Goal: Task Accomplishment & Management: Manage account settings

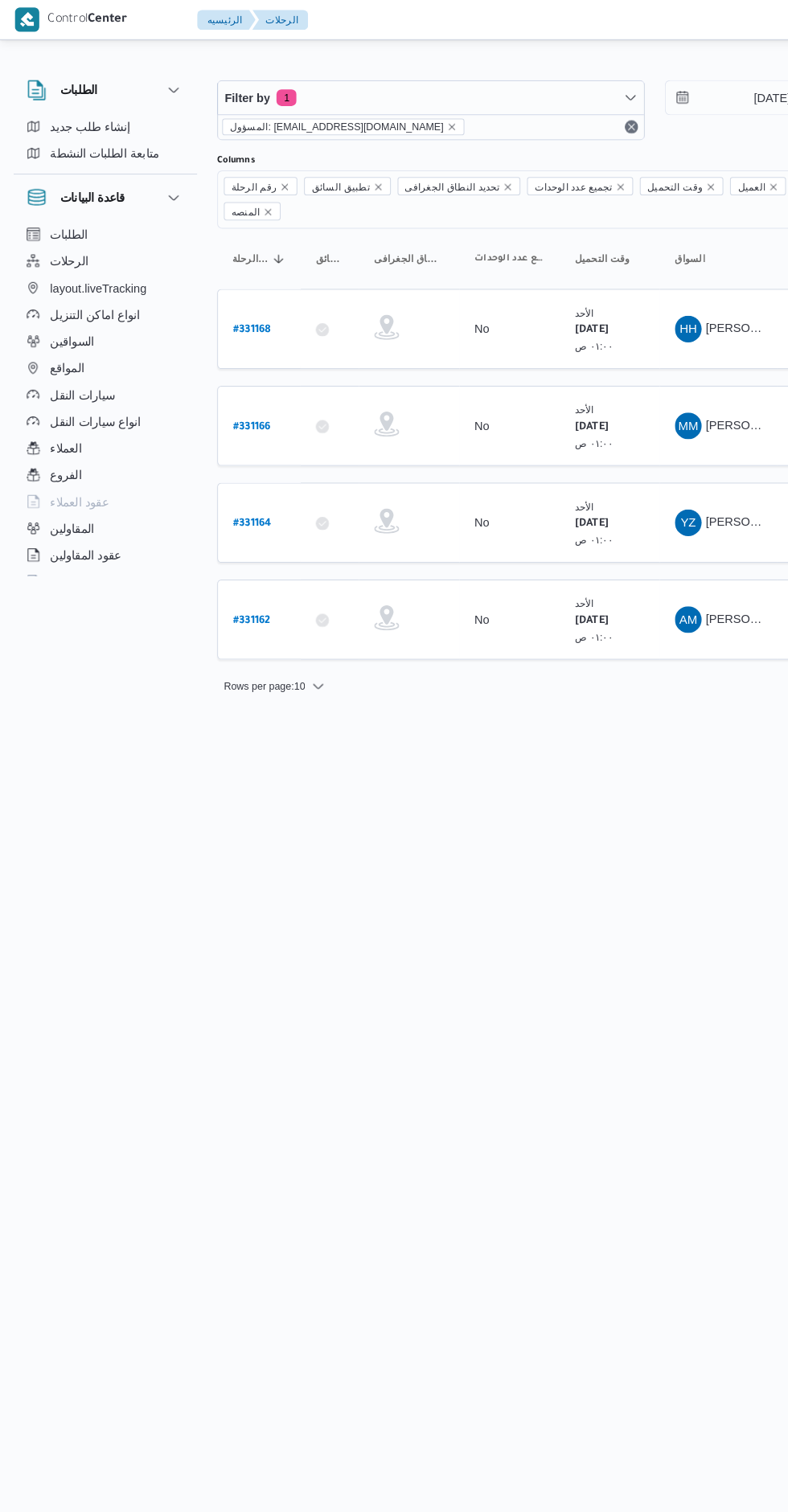
click at [248, 593] on b "# 331162" at bounding box center [242, 599] width 36 height 11
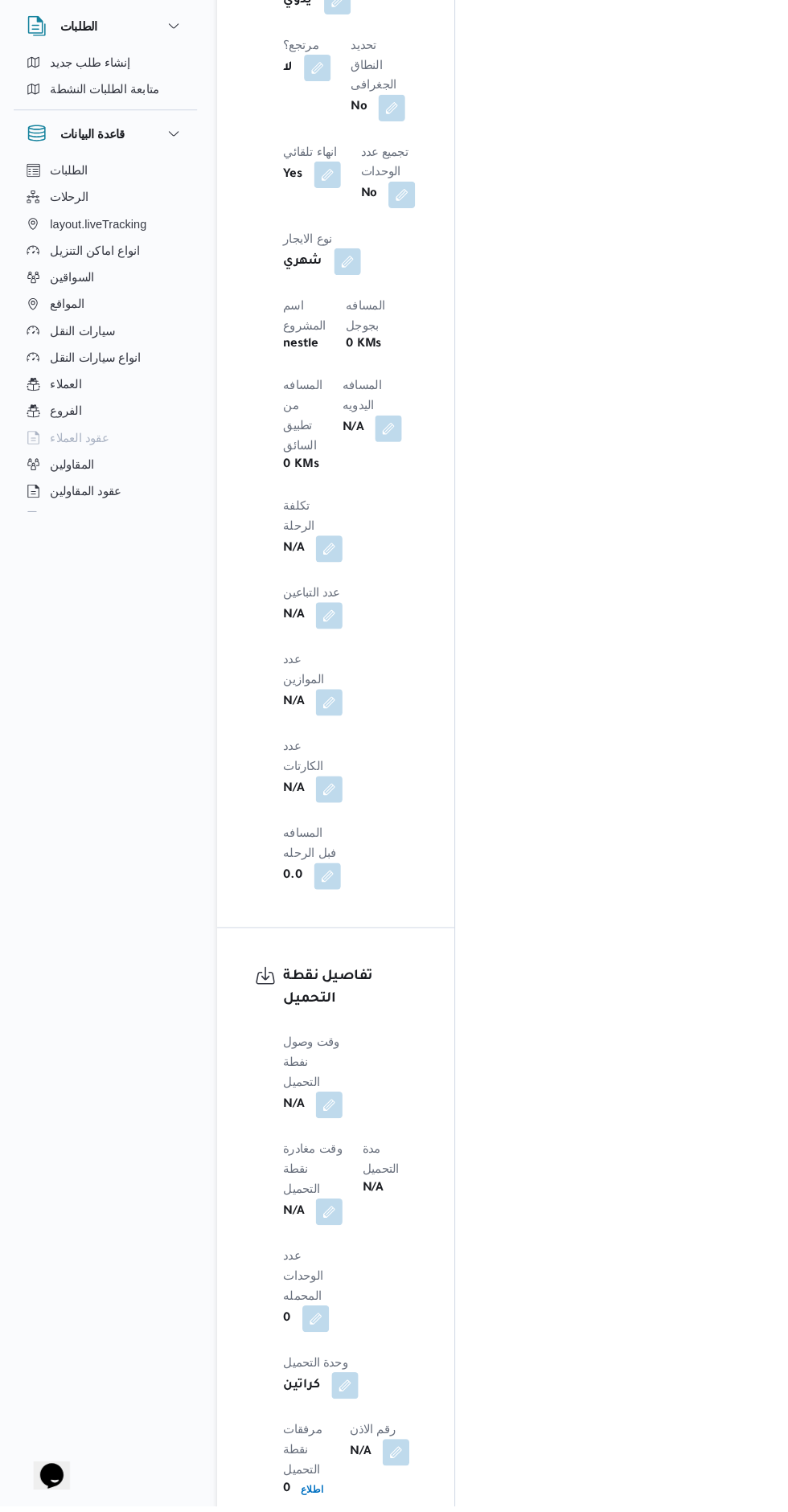
scroll to position [1304, 0]
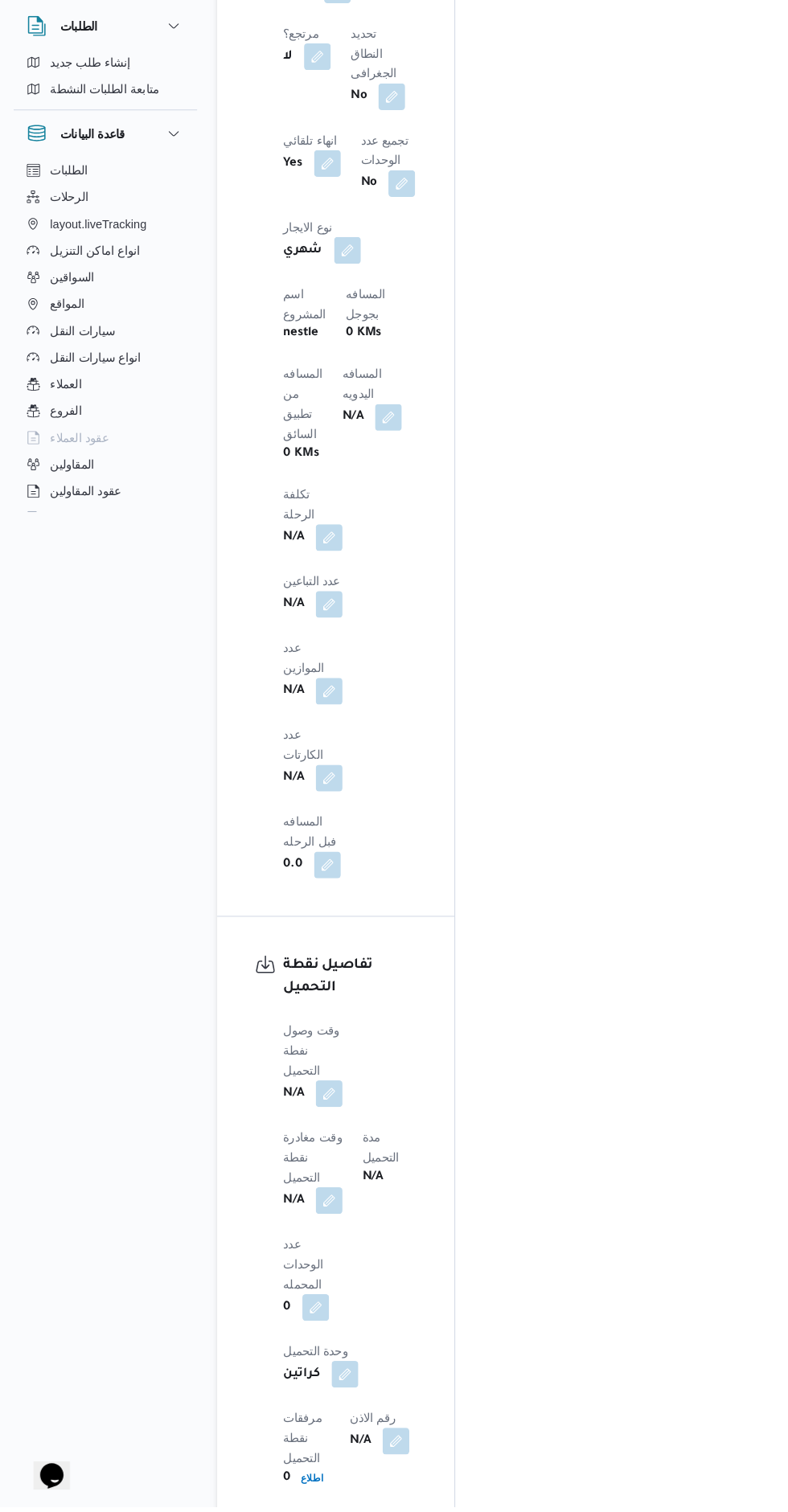
click at [316, 1102] on button "button" at bounding box center [317, 1115] width 26 height 26
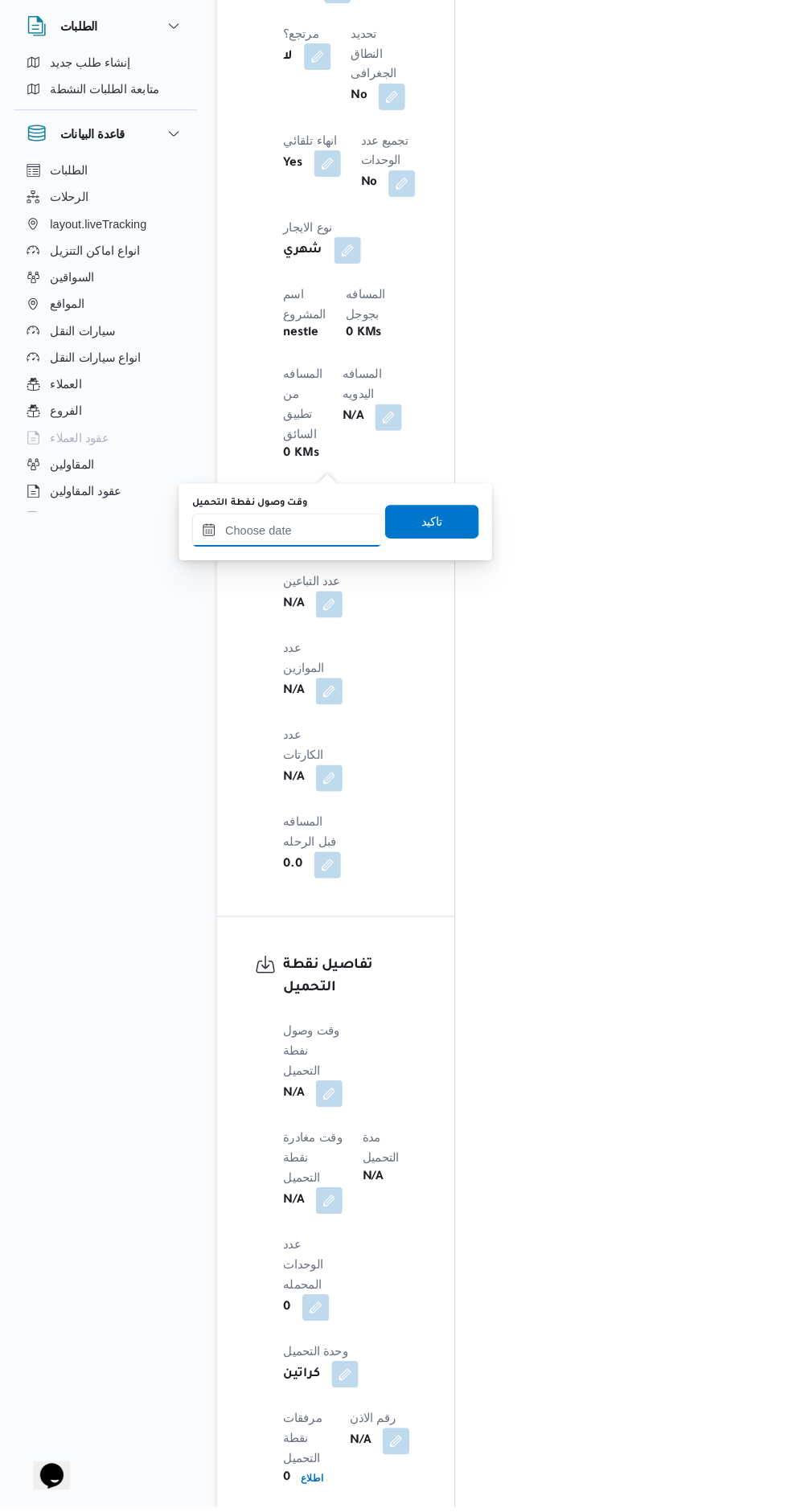
click at [296, 572] on input "وقت وصول نفطة التحميل" at bounding box center [275, 572] width 182 height 32
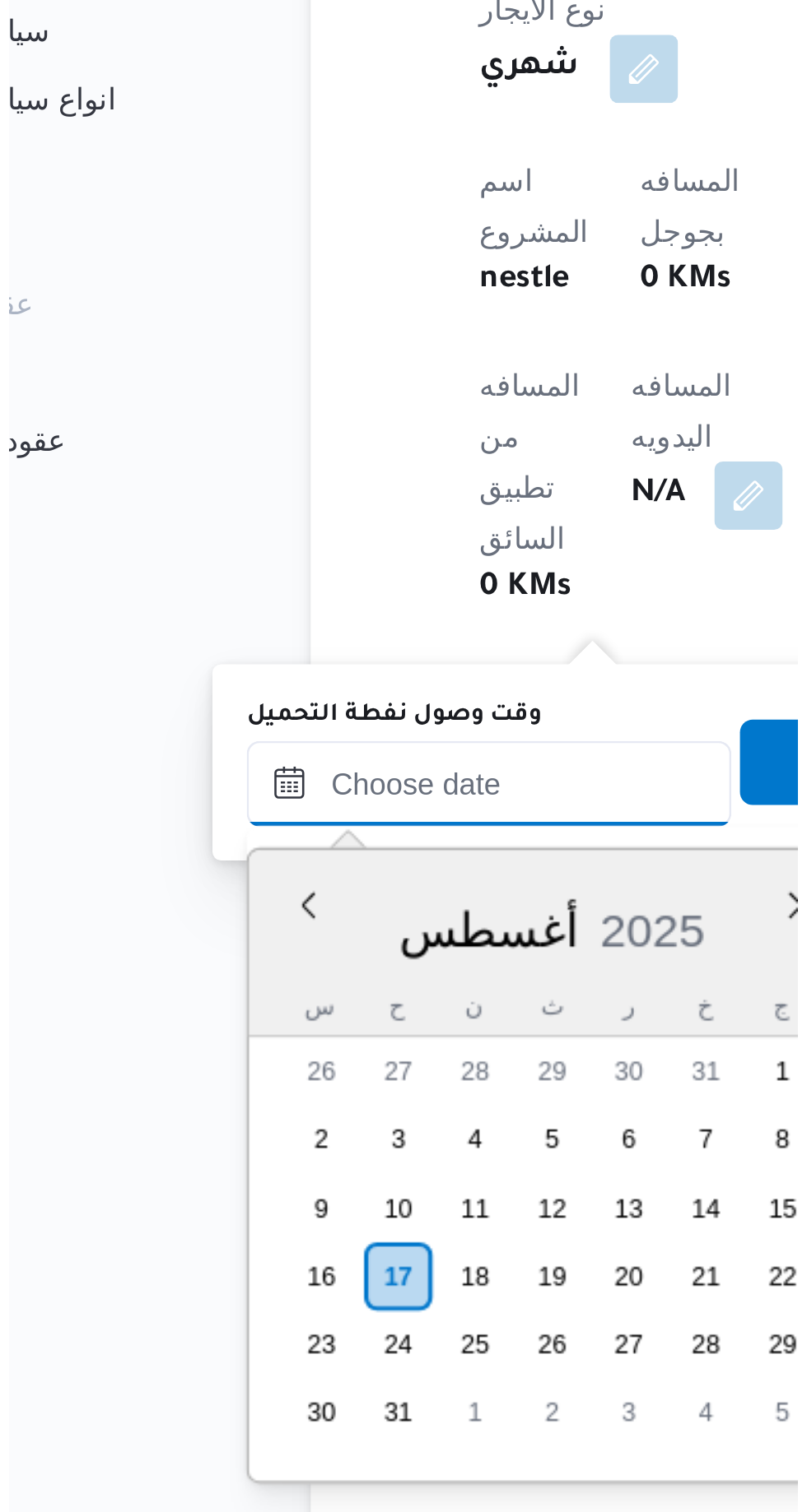
scroll to position [538, 0]
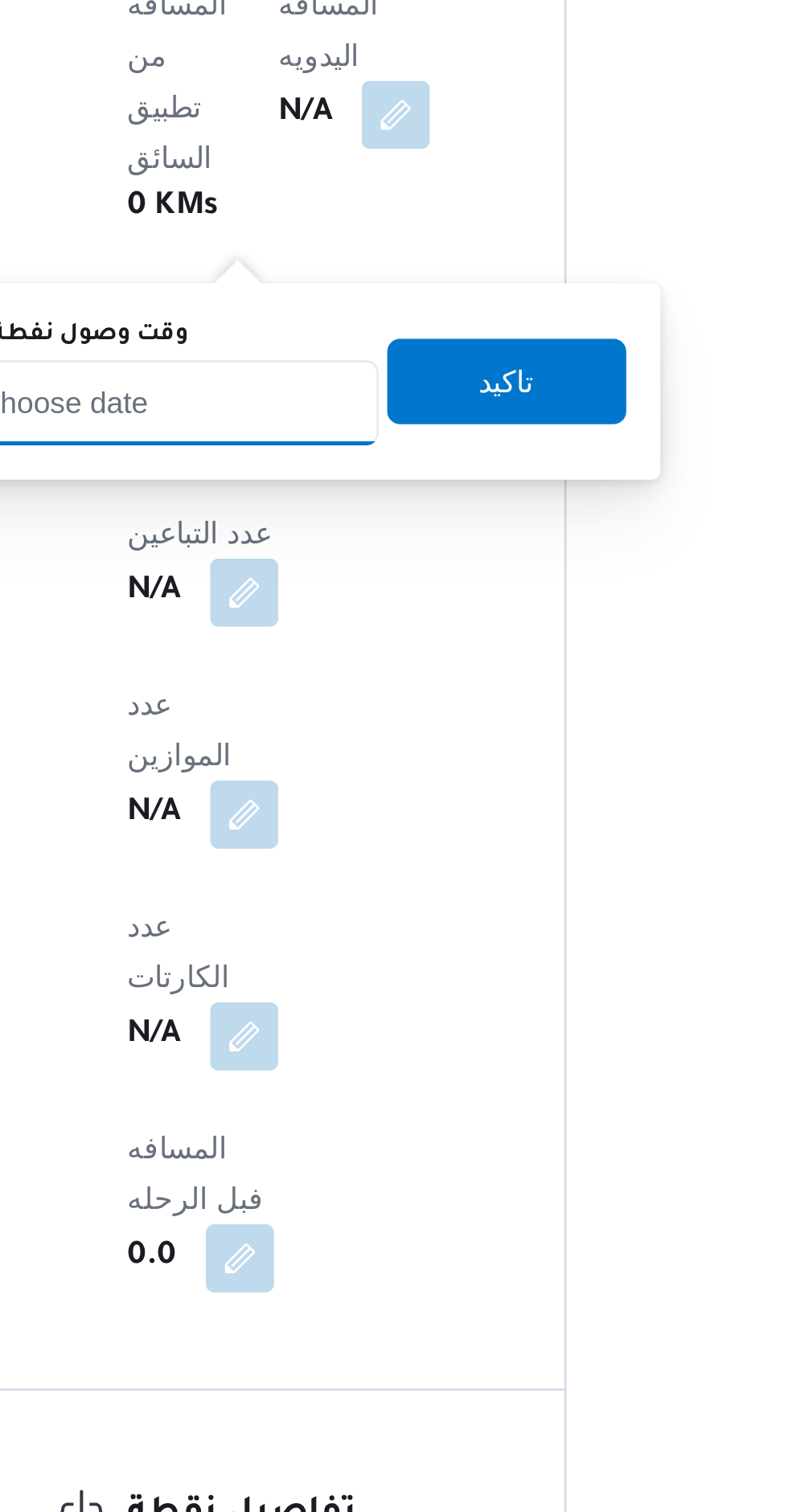
click at [309, 662] on input "وقت وصول نفطة التحميل" at bounding box center [275, 664] width 182 height 32
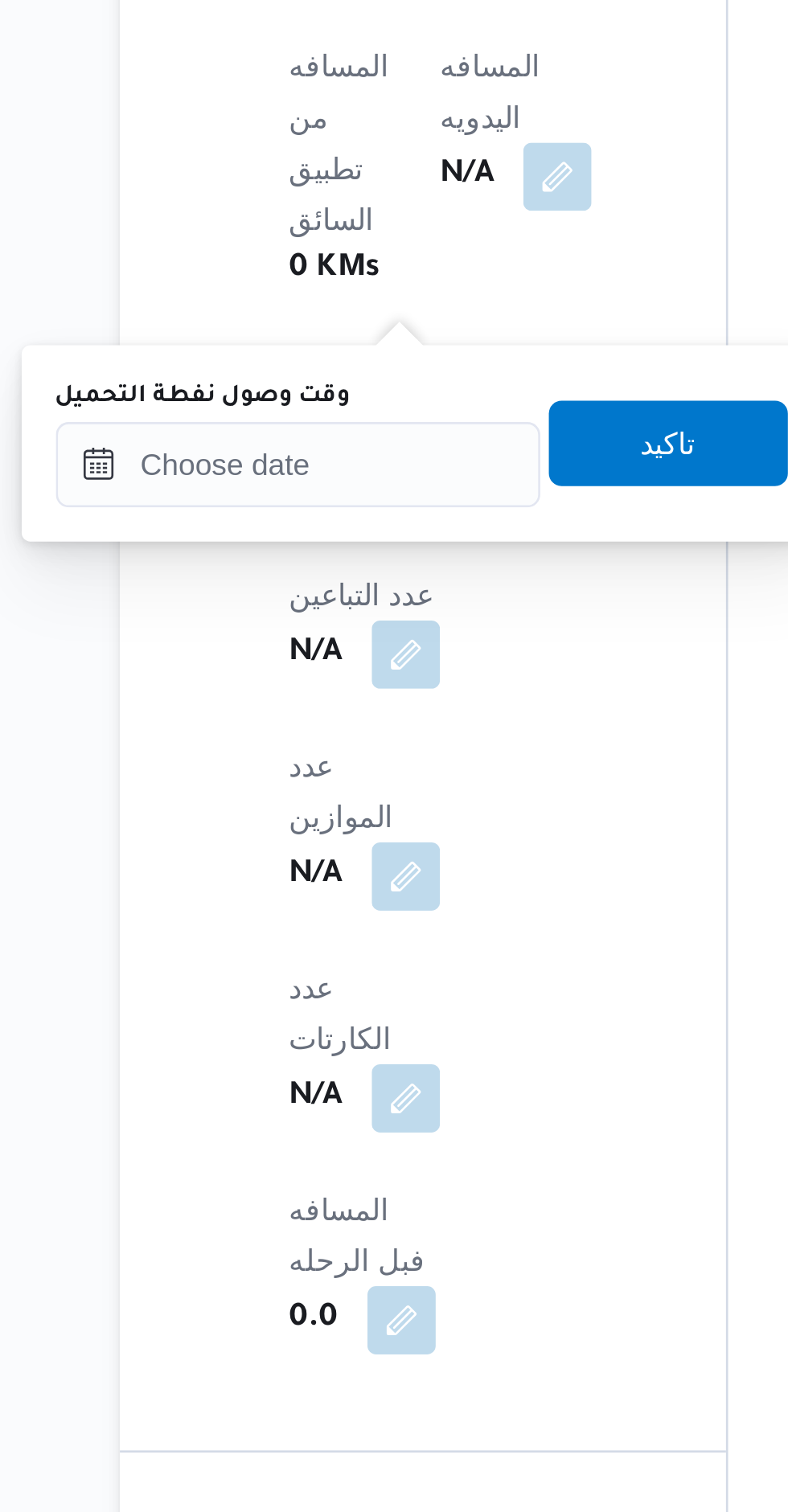
scroll to position [1211, 0]
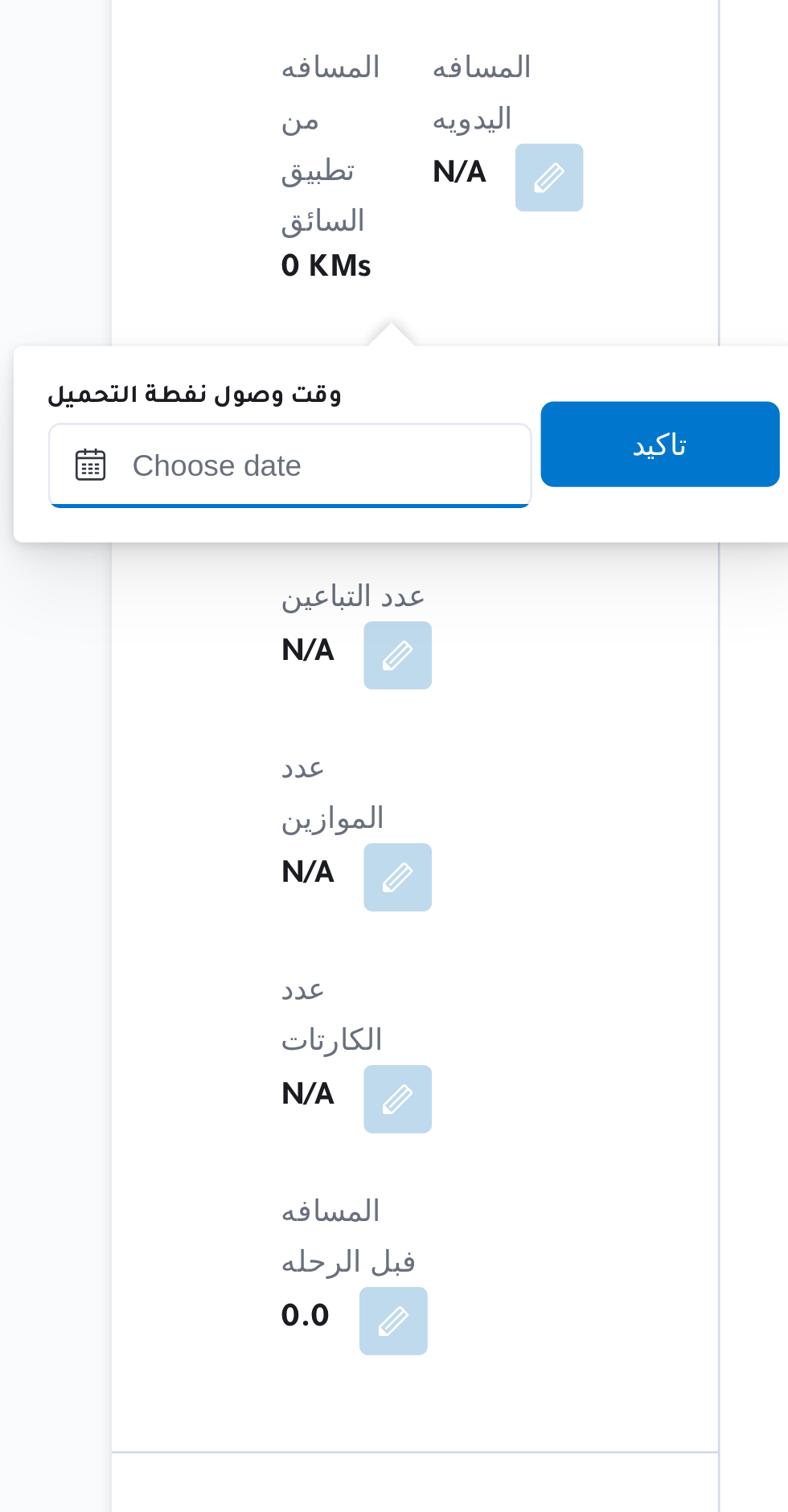
click at [318, 668] on input "وقت وصول نفطة التحميل" at bounding box center [275, 664] width 182 height 32
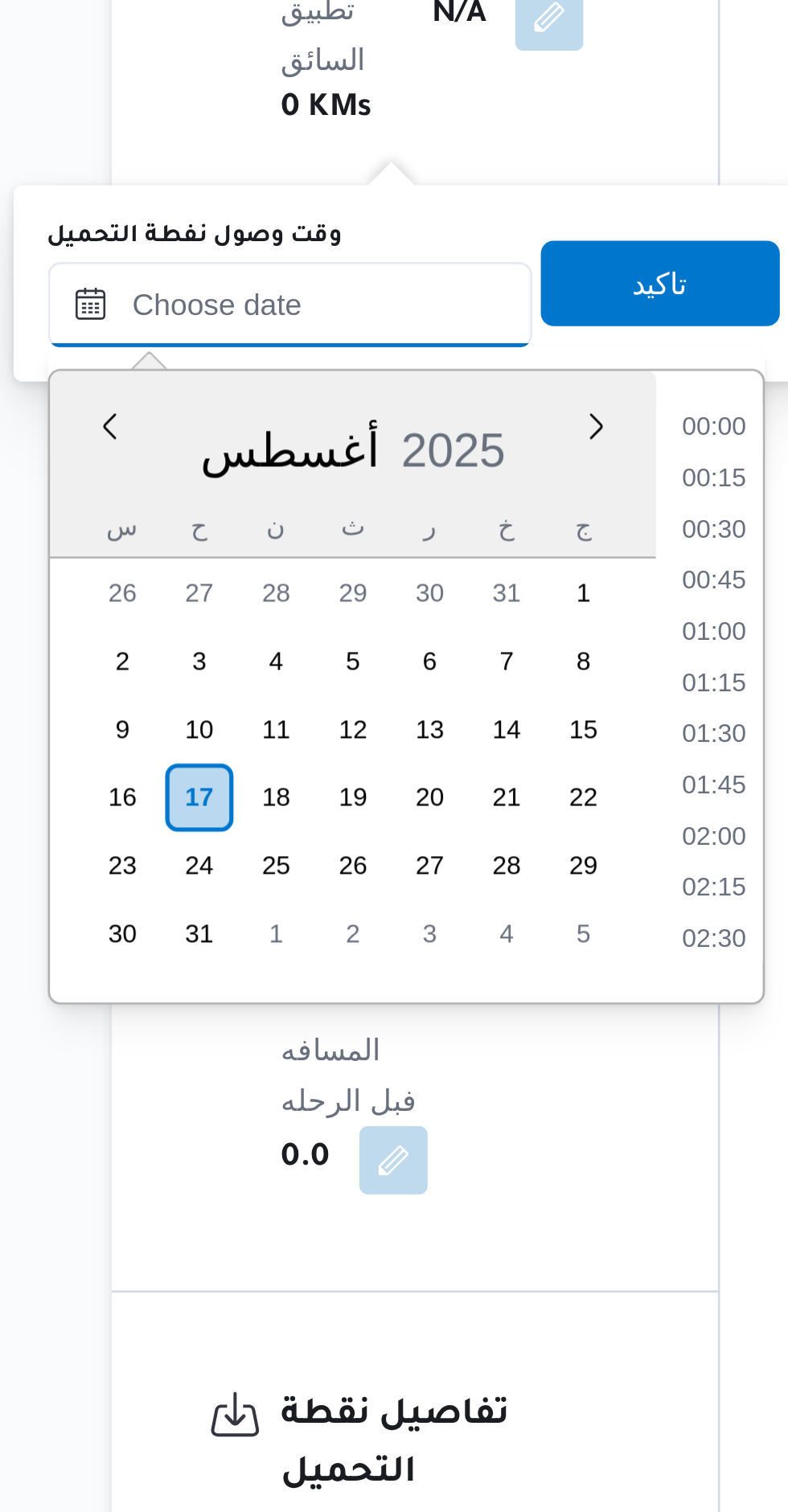
scroll to position [526, 0]
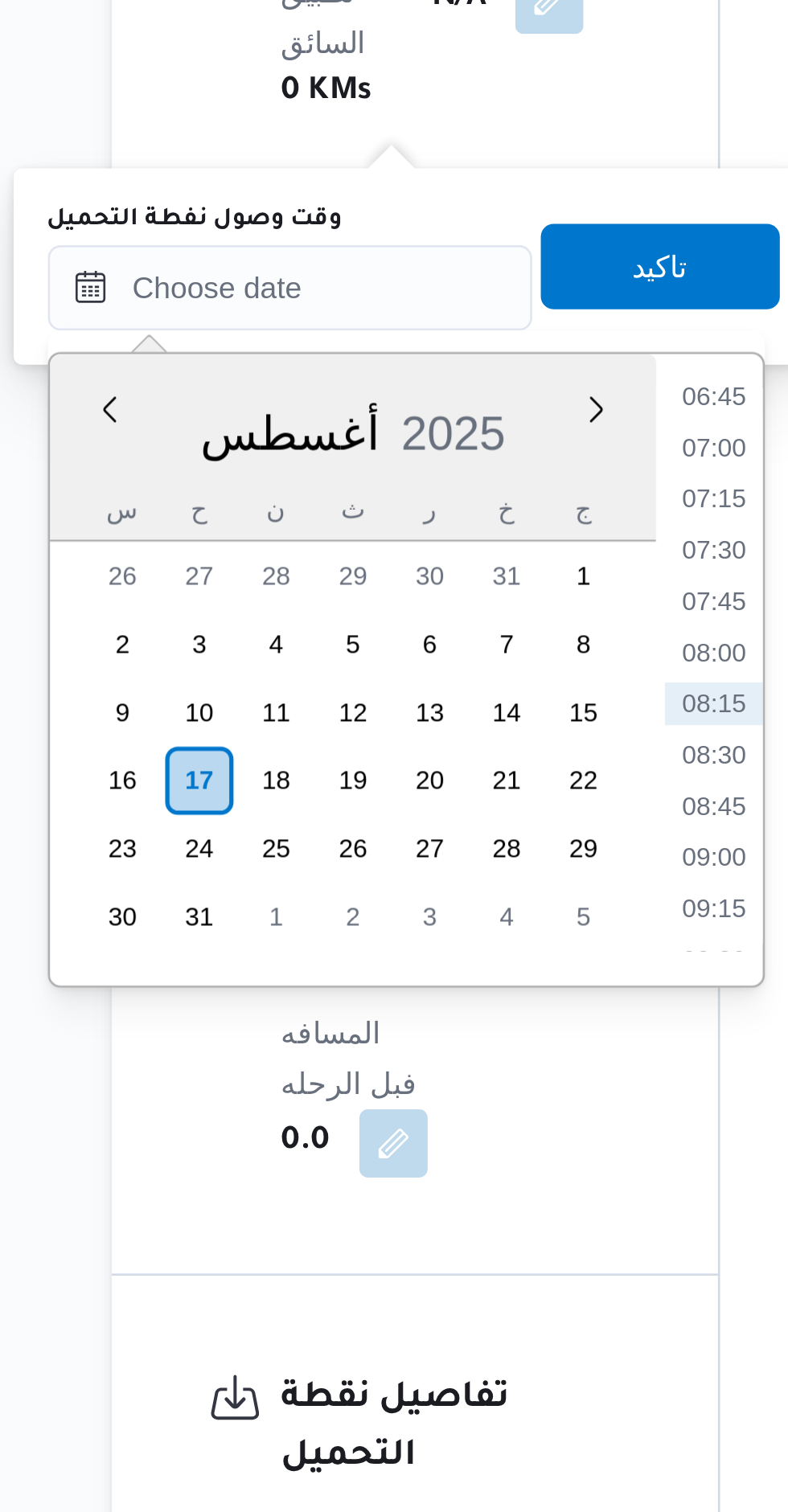
click at [443, 724] on li "06:45" at bounding box center [436, 725] width 37 height 16
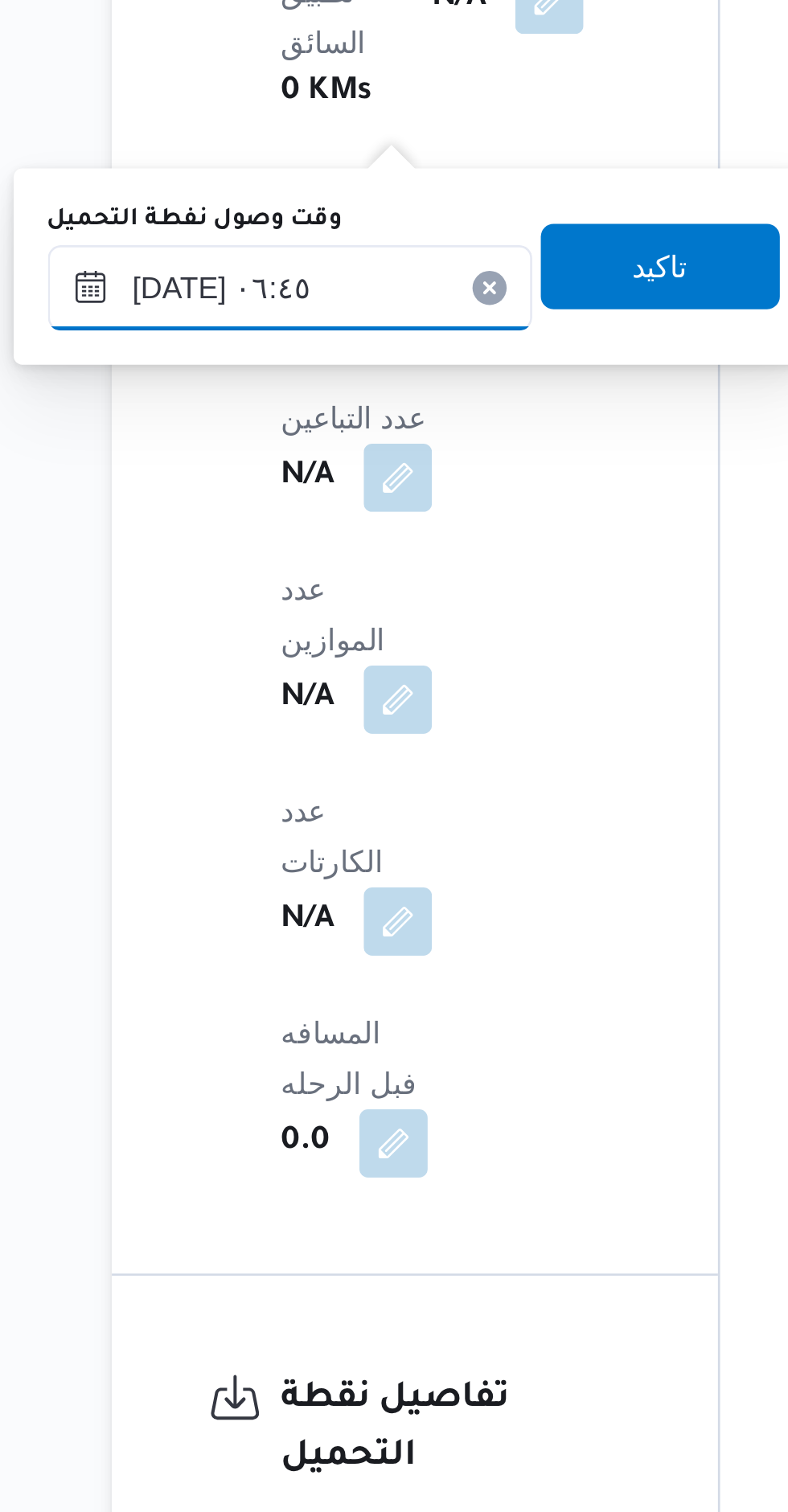
click at [281, 677] on input "[DATE] ٠٦:٤٥" at bounding box center [275, 684] width 182 height 32
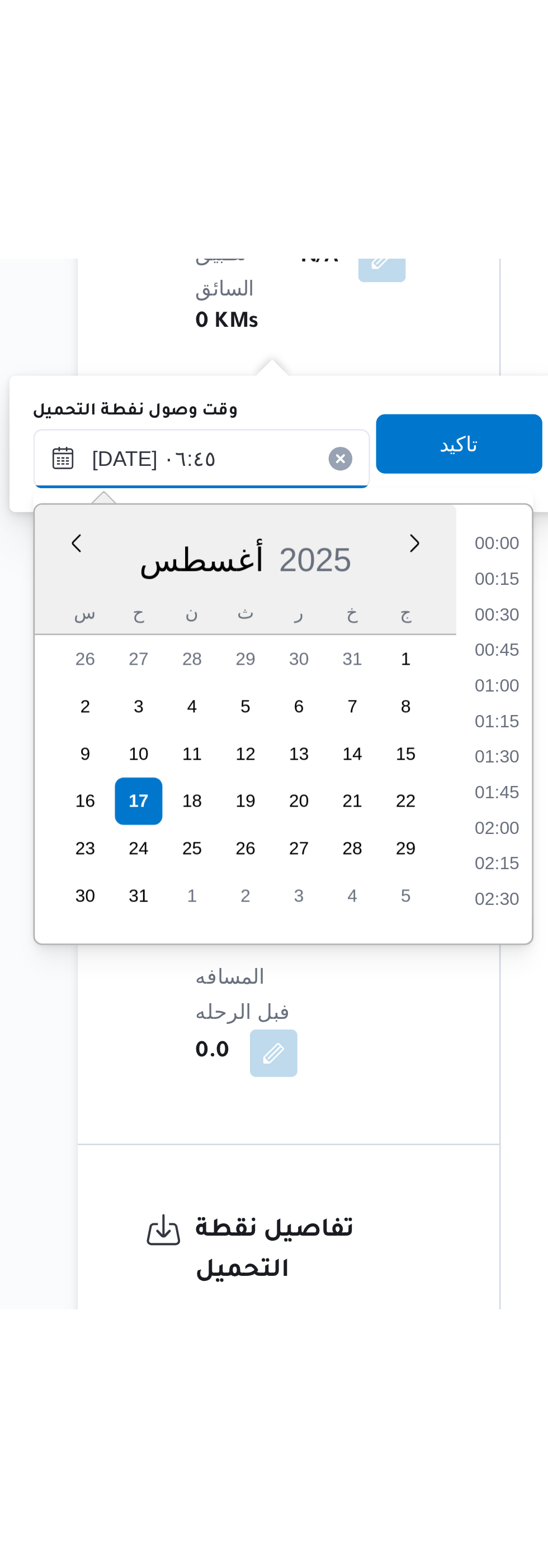
scroll to position [285, 0]
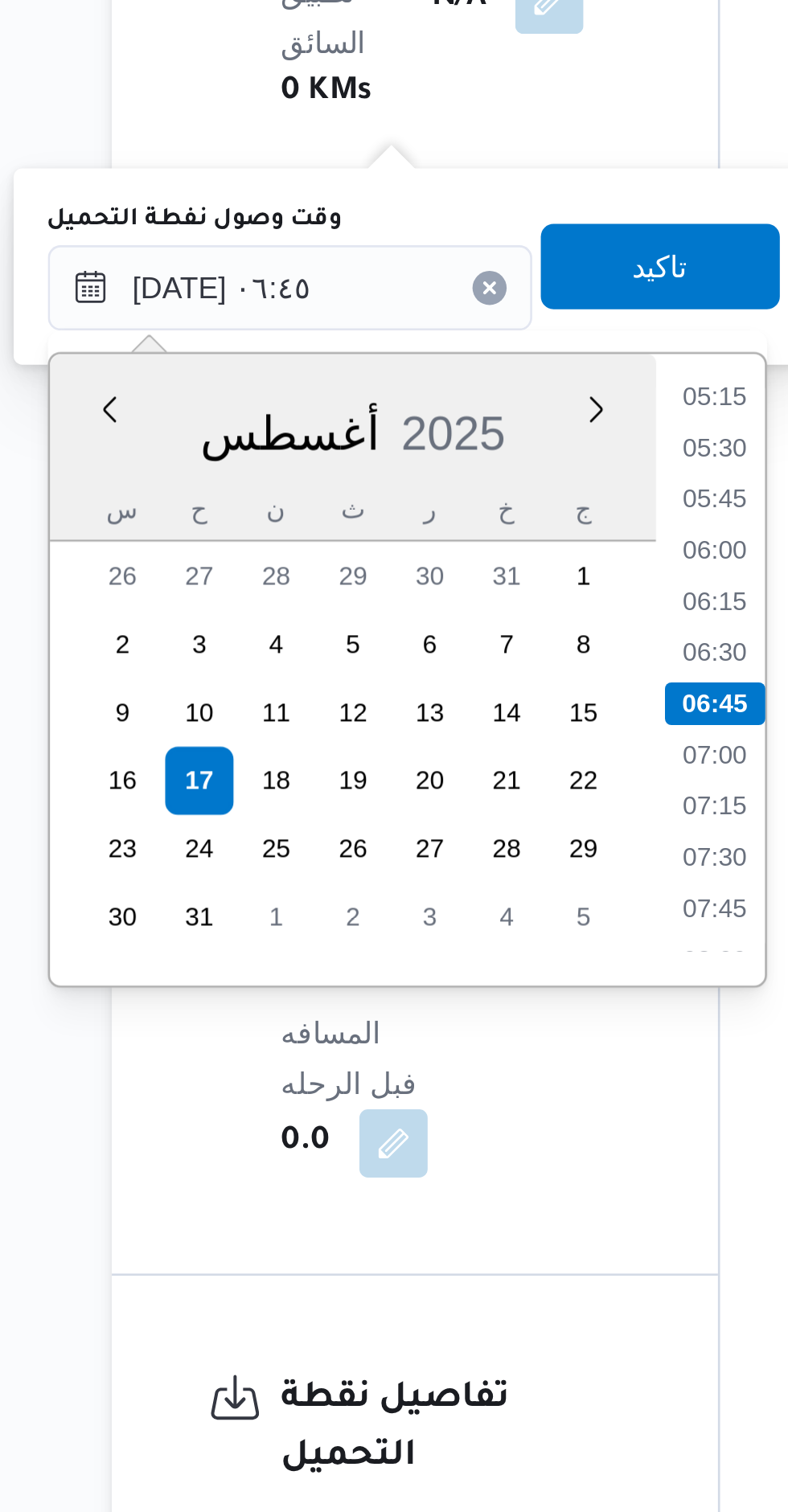
click at [435, 727] on li "05:15" at bounding box center [436, 725] width 37 height 16
type input "[DATE] ٠٥:١٥"
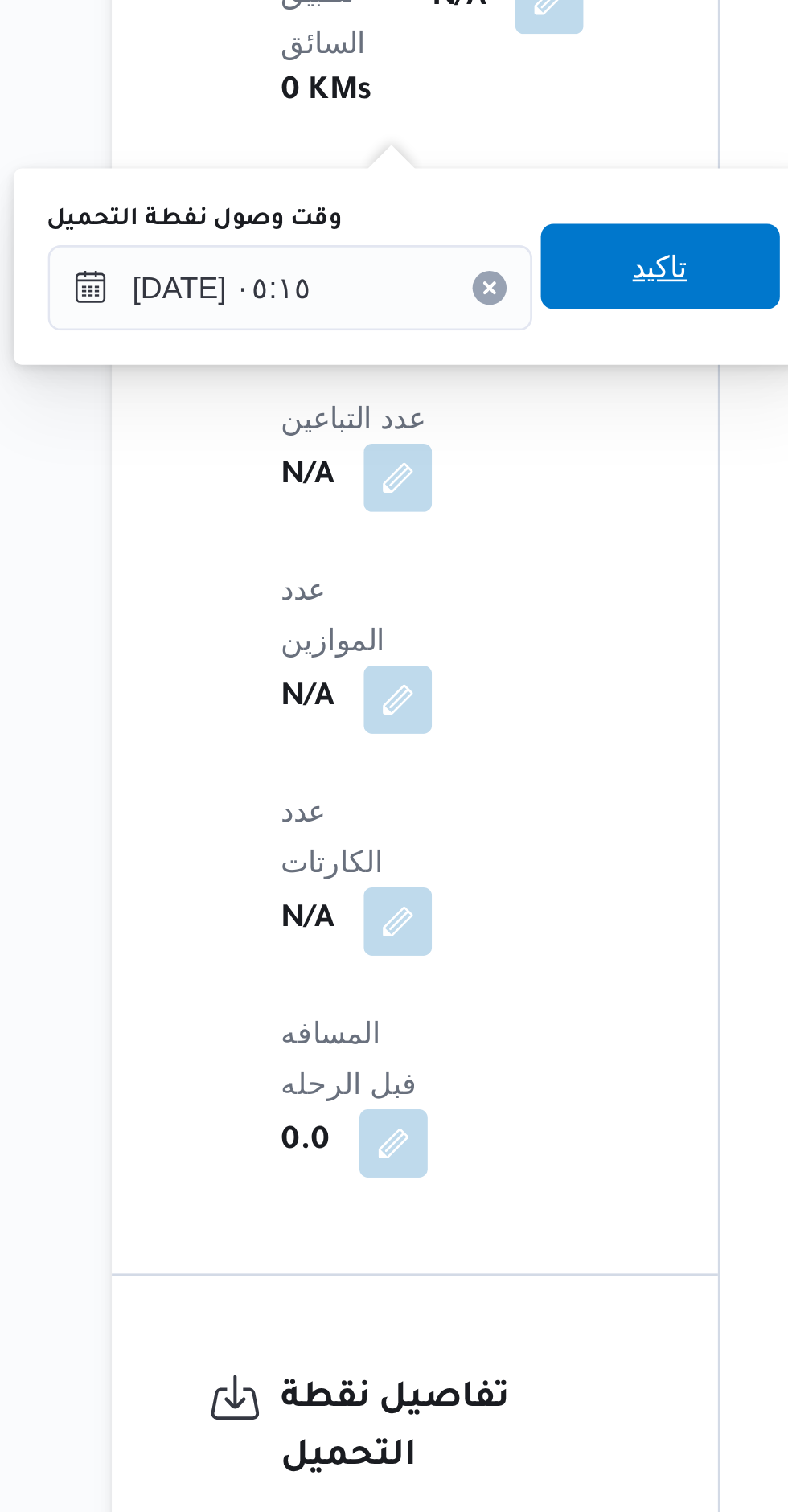
click at [434, 678] on span "تاكيد" at bounding box center [415, 676] width 90 height 32
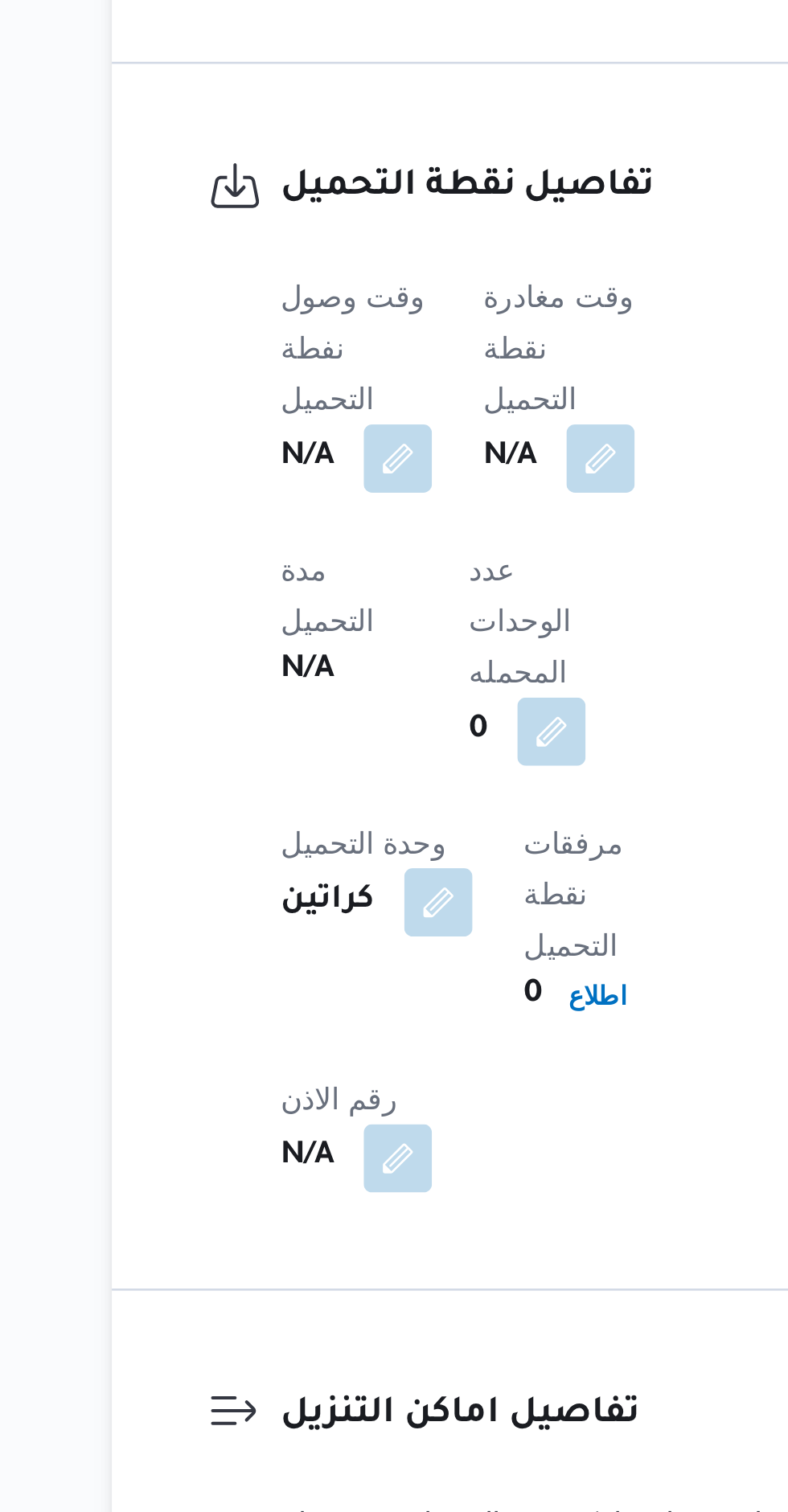
click at [387, 736] on button "button" at bounding box center [393, 749] width 26 height 26
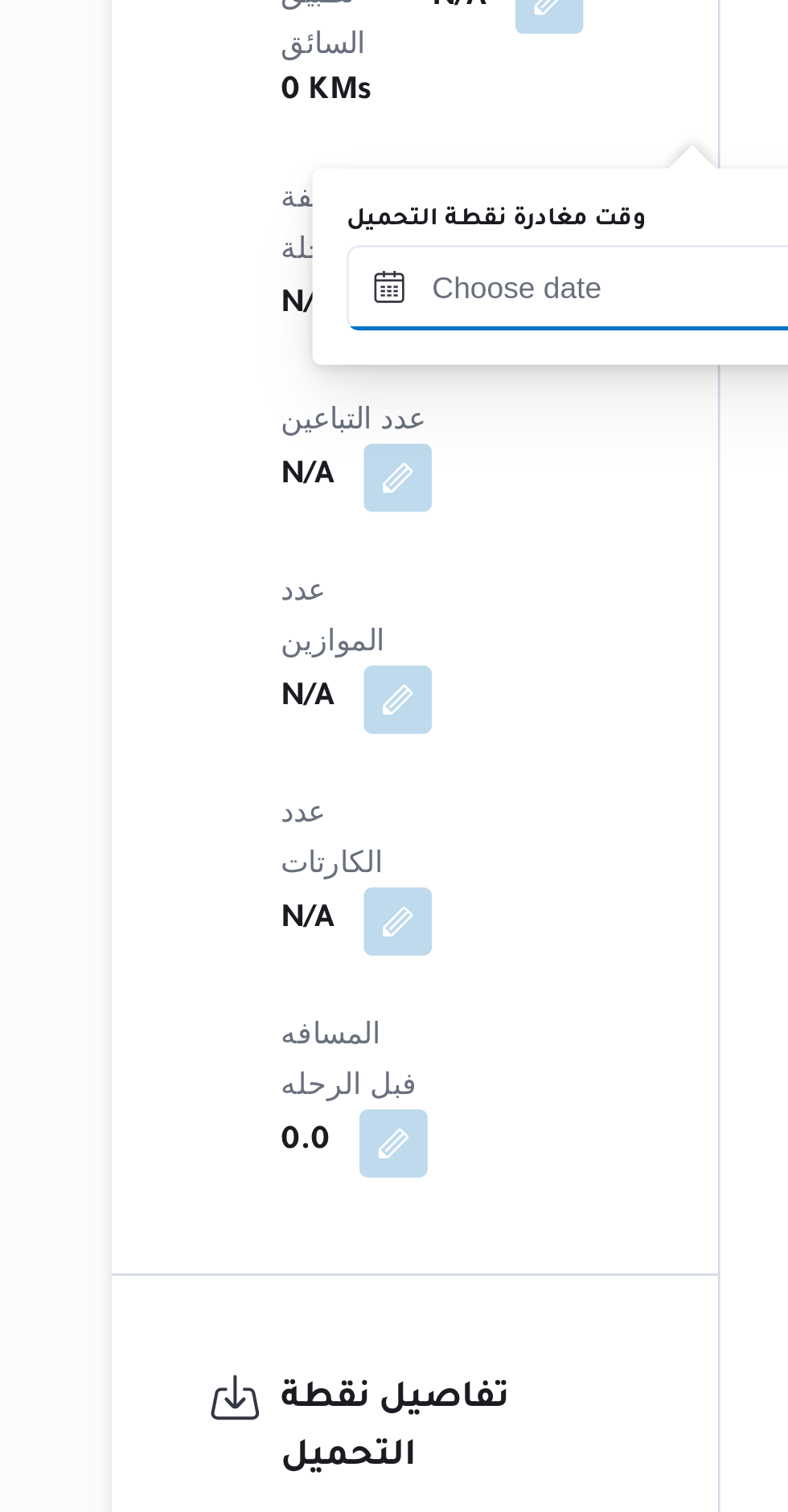
click at [326, 681] on input "وقت مغادرة نقطة التحميل" at bounding box center [388, 684] width 182 height 32
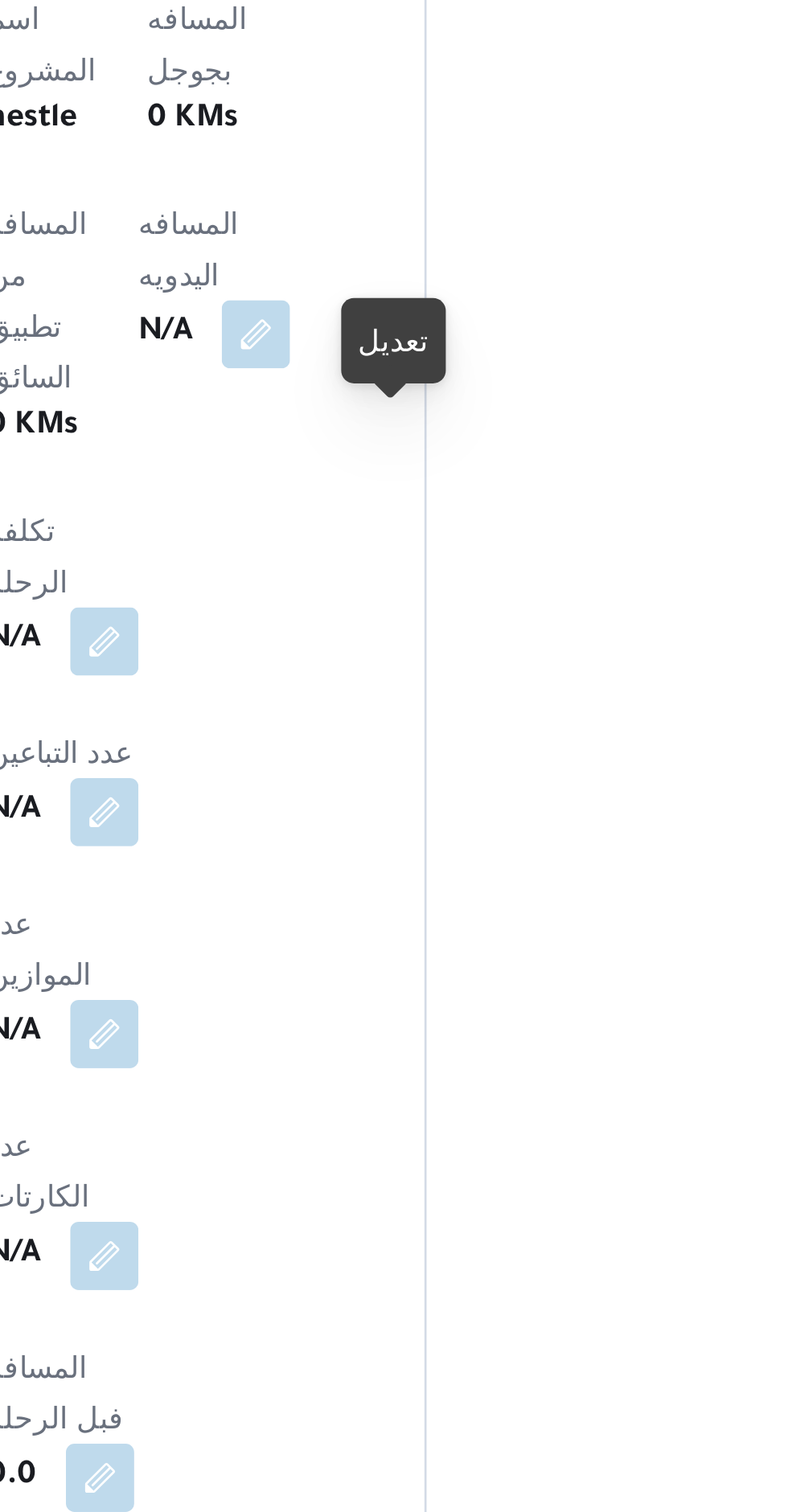
scroll to position [1192, 0]
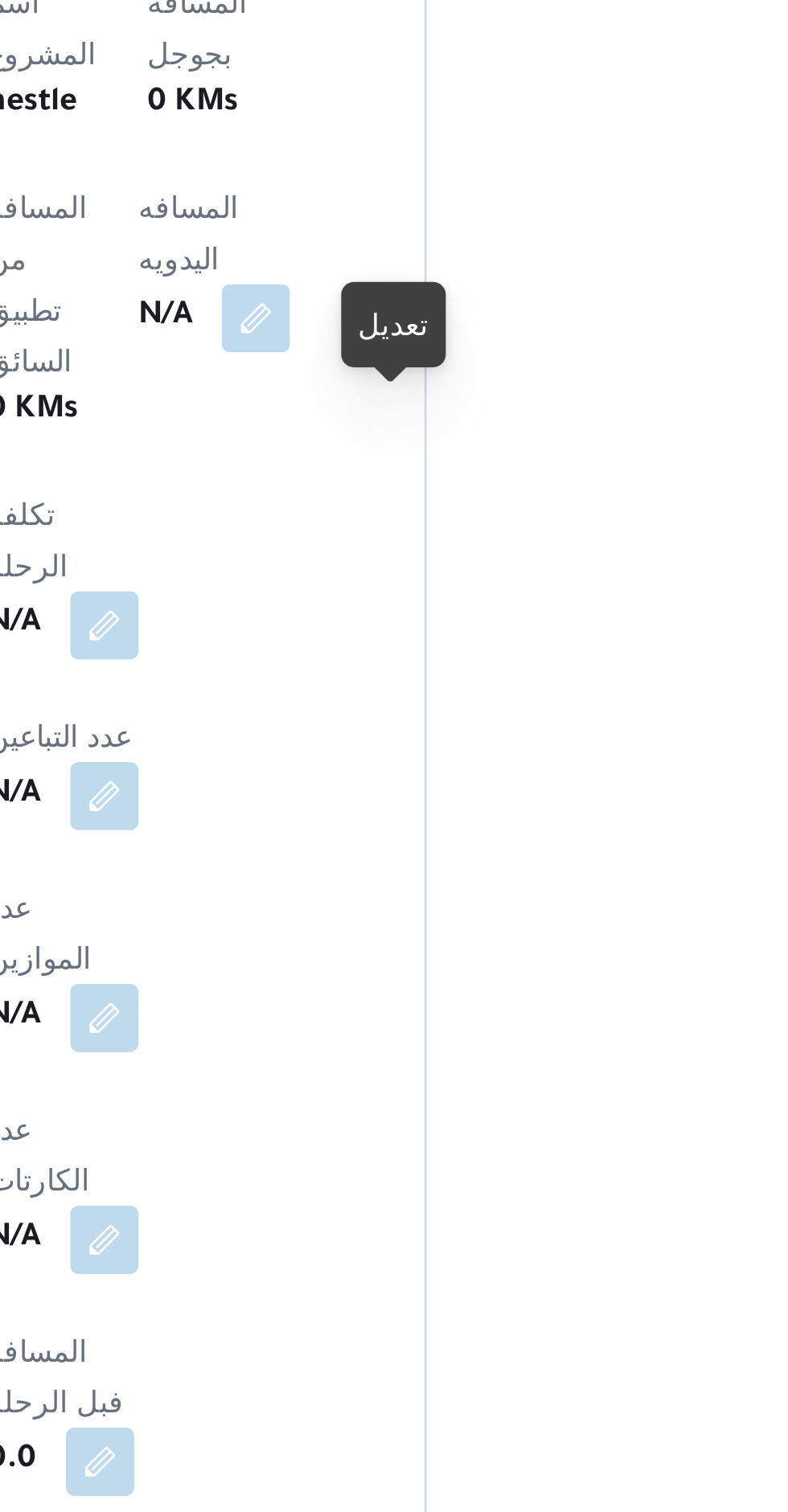
click at [330, 1310] on button "button" at bounding box center [317, 1323] width 26 height 26
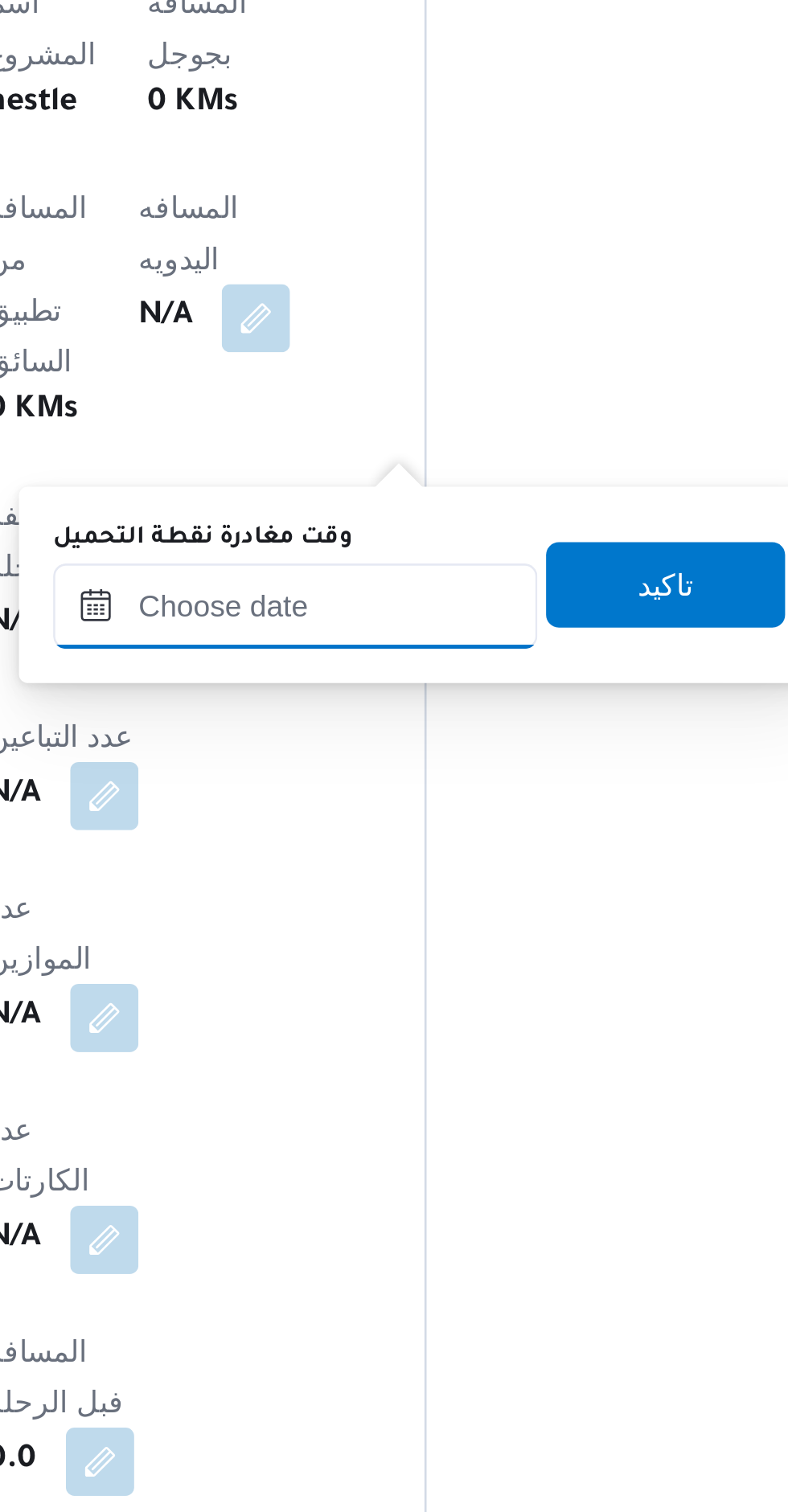
click at [390, 697] on input "وقت مغادرة نقطة التحميل" at bounding box center [388, 684] width 182 height 32
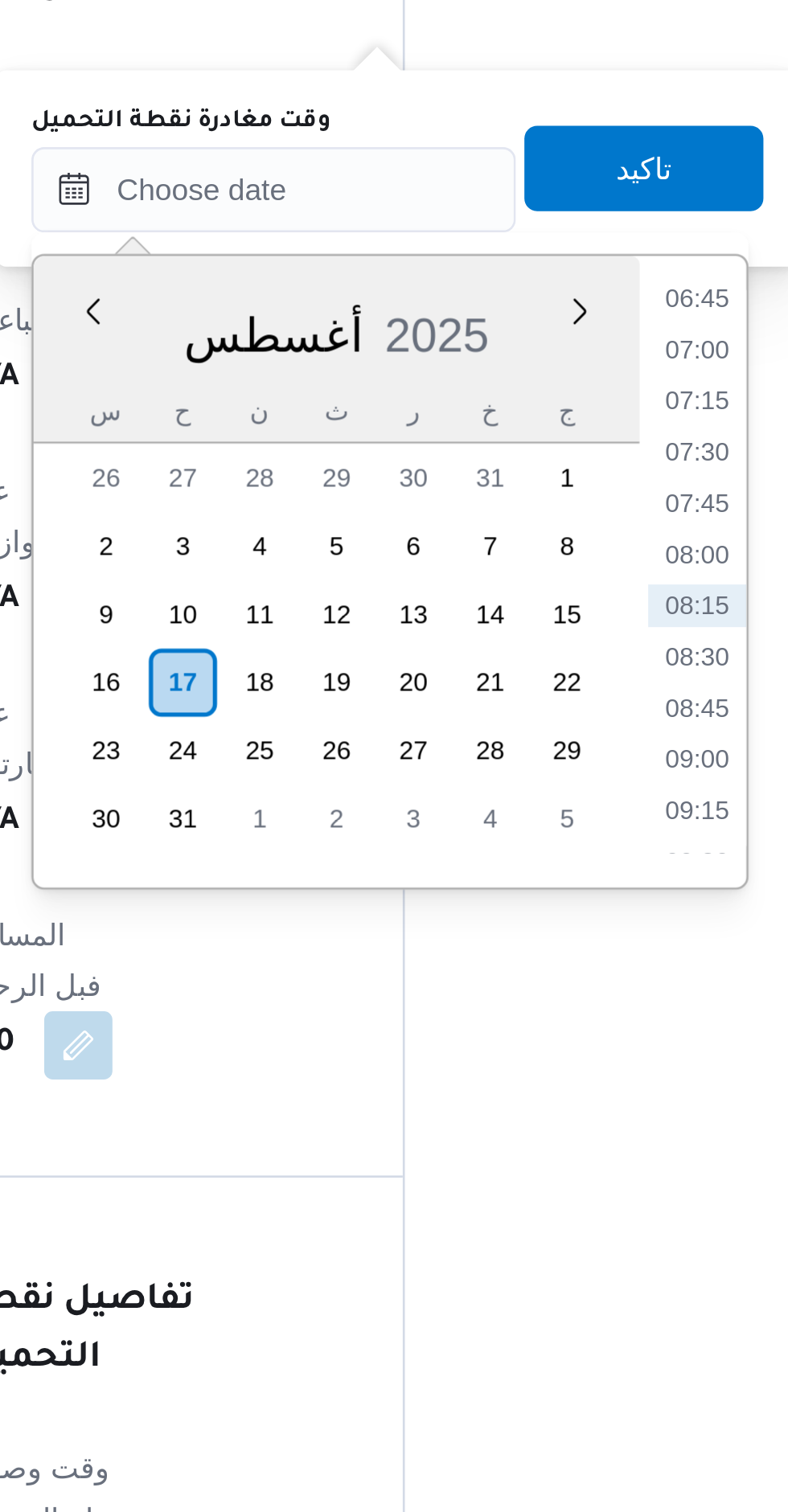
click at [552, 784] on li "07:30" at bounding box center [548, 783] width 37 height 16
type input "[DATE] ٠٧:٣٠"
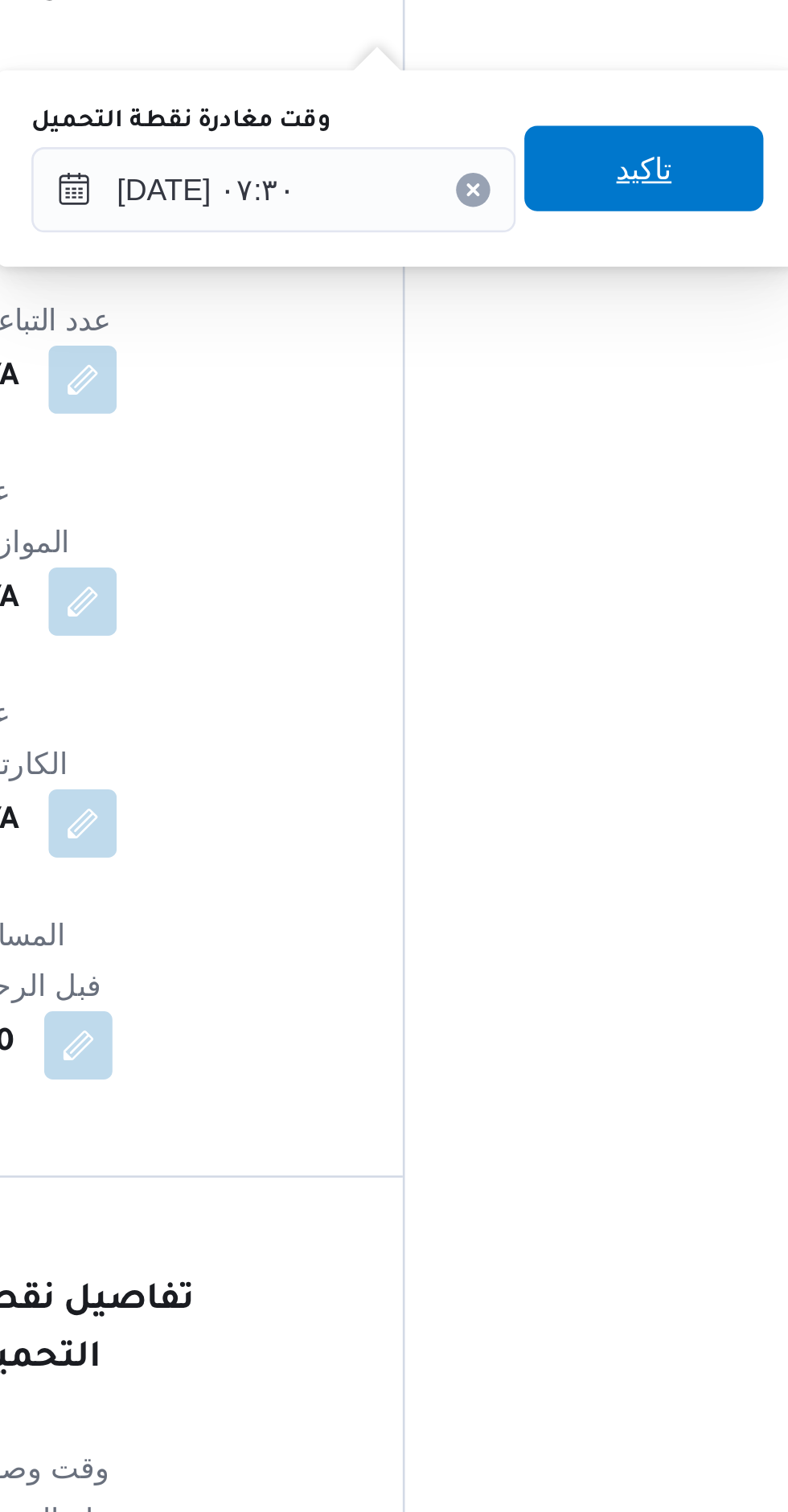
click at [498, 671] on span "تاكيد" at bounding box center [528, 676] width 90 height 32
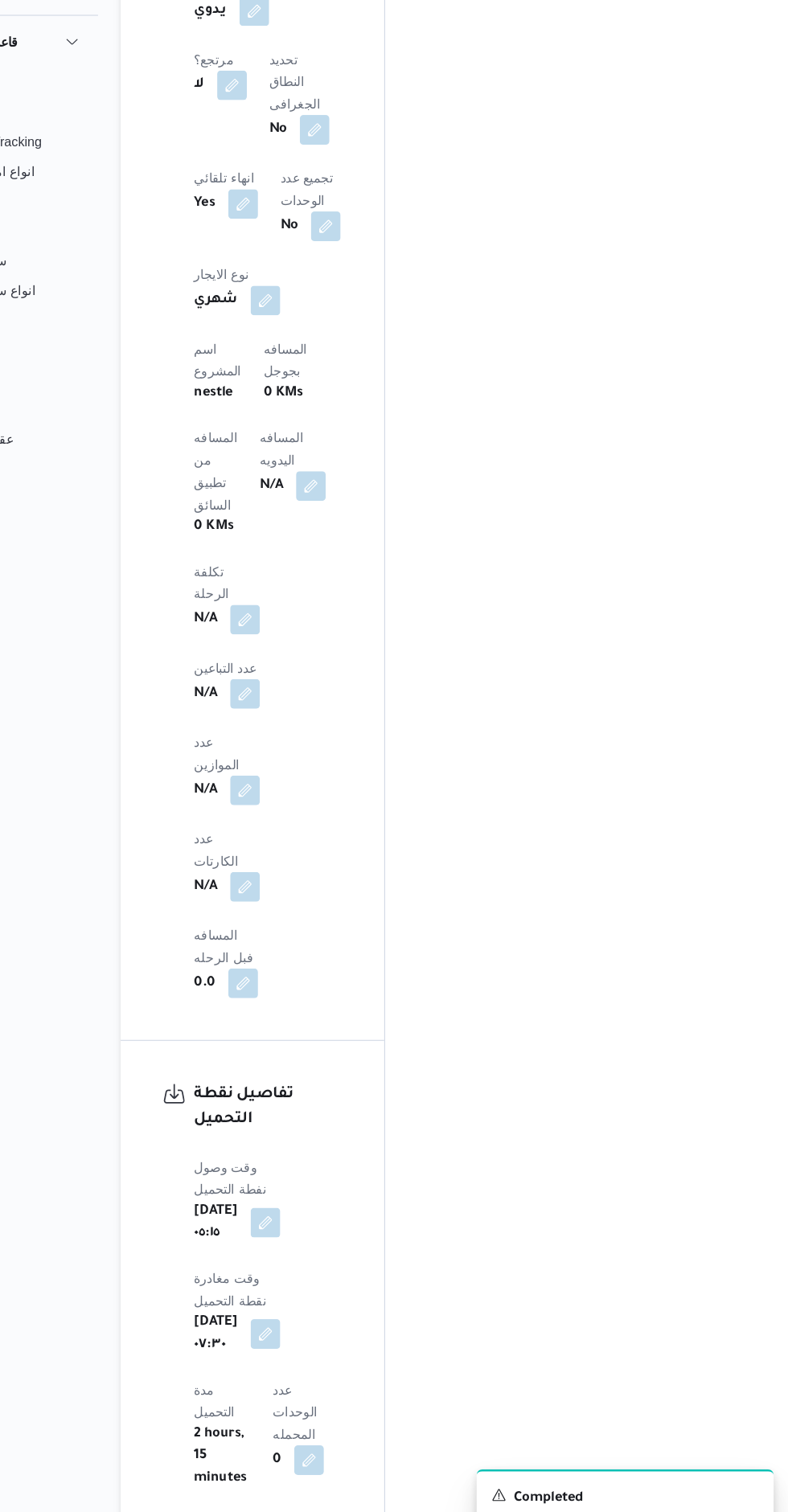
click at [310, 743] on button "button" at bounding box center [317, 756] width 26 height 26
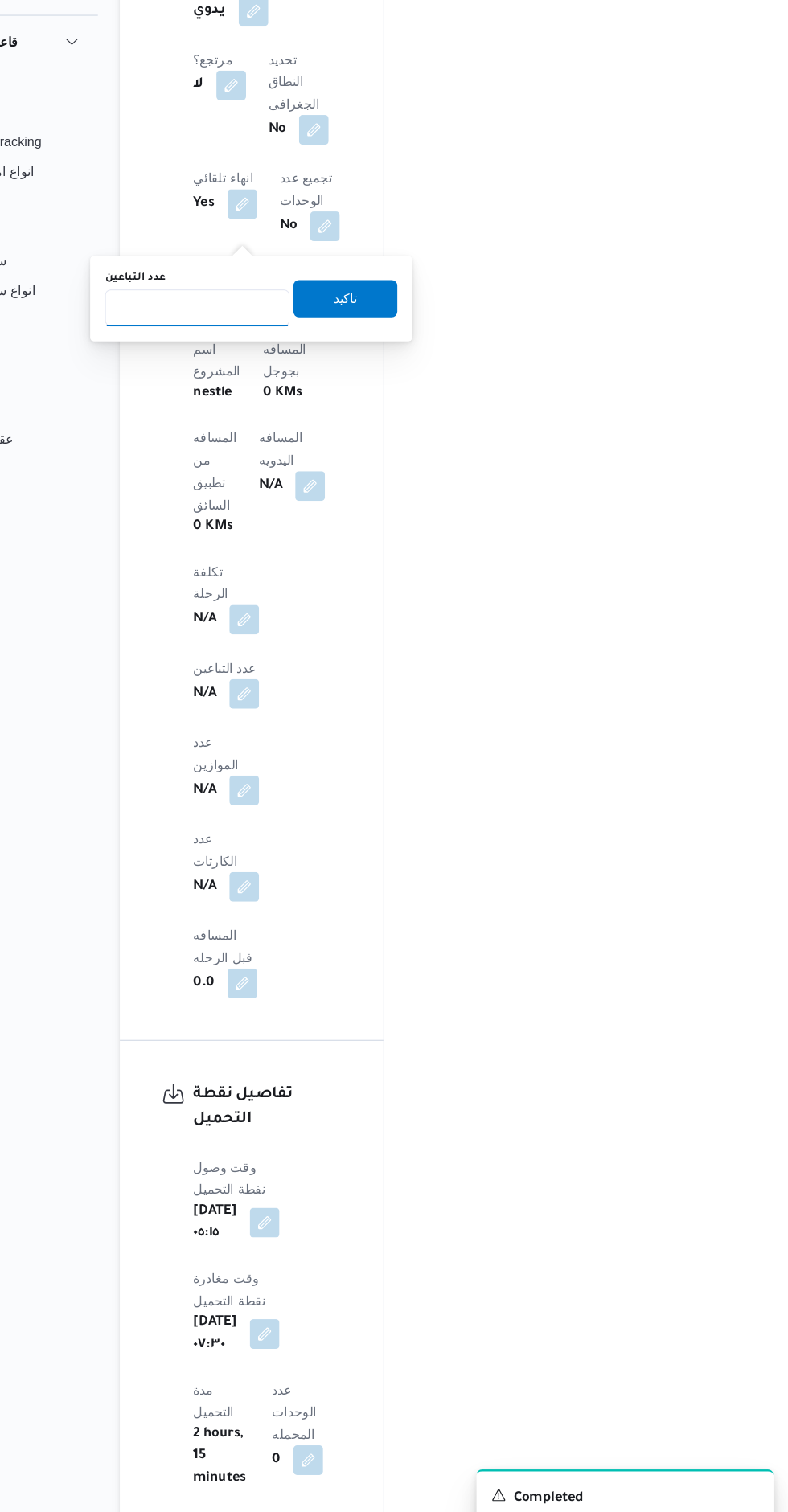
click at [284, 424] on input "عدد التباعين" at bounding box center [275, 421] width 160 height 32
type input "1"
click at [394, 414] on span "تاكيد" at bounding box center [404, 413] width 21 height 20
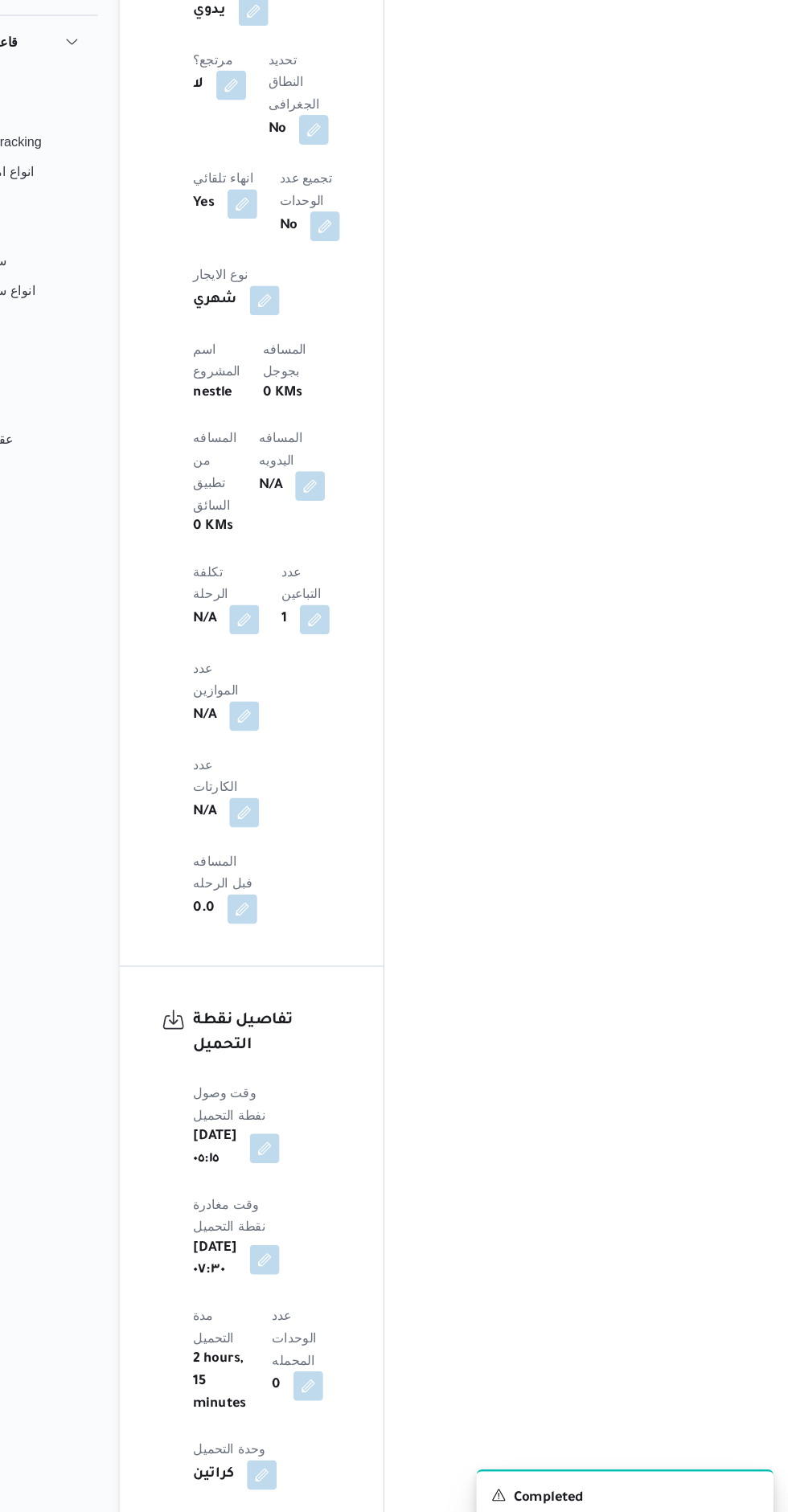
scroll to position [1185, 0]
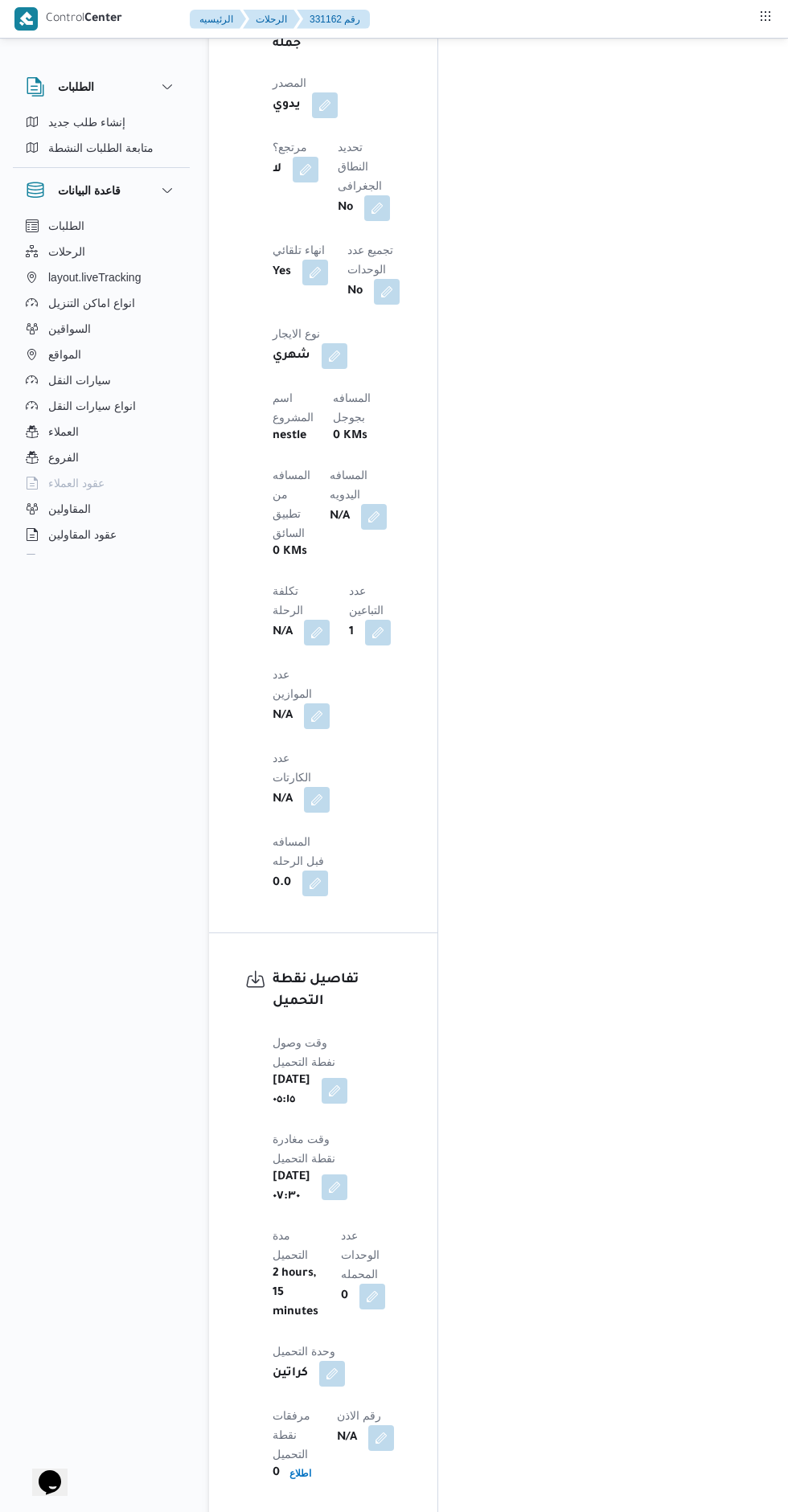
scroll to position [1373, 0]
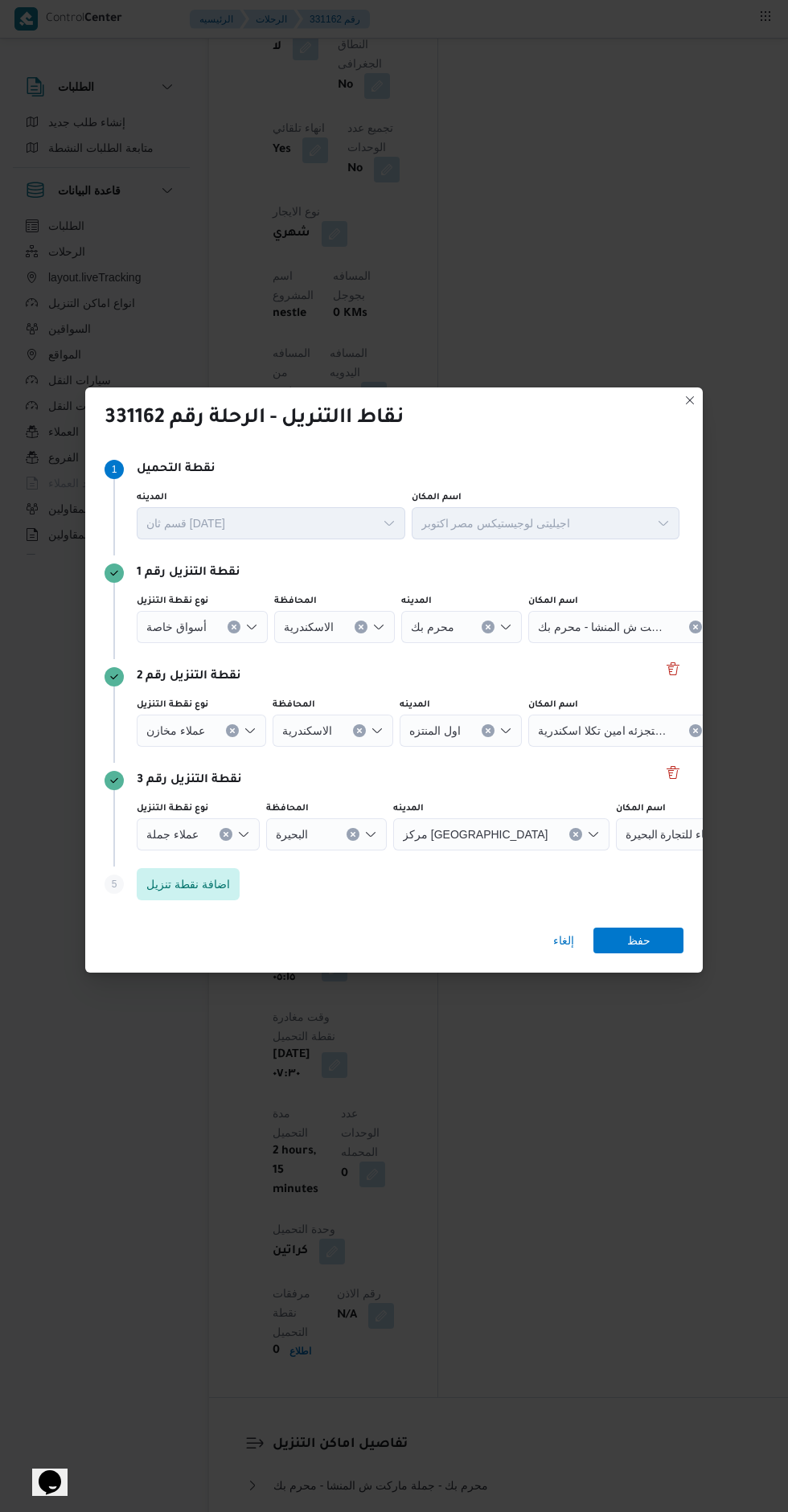
click at [228, 633] on button "Clear input" at bounding box center [234, 628] width 13 height 13
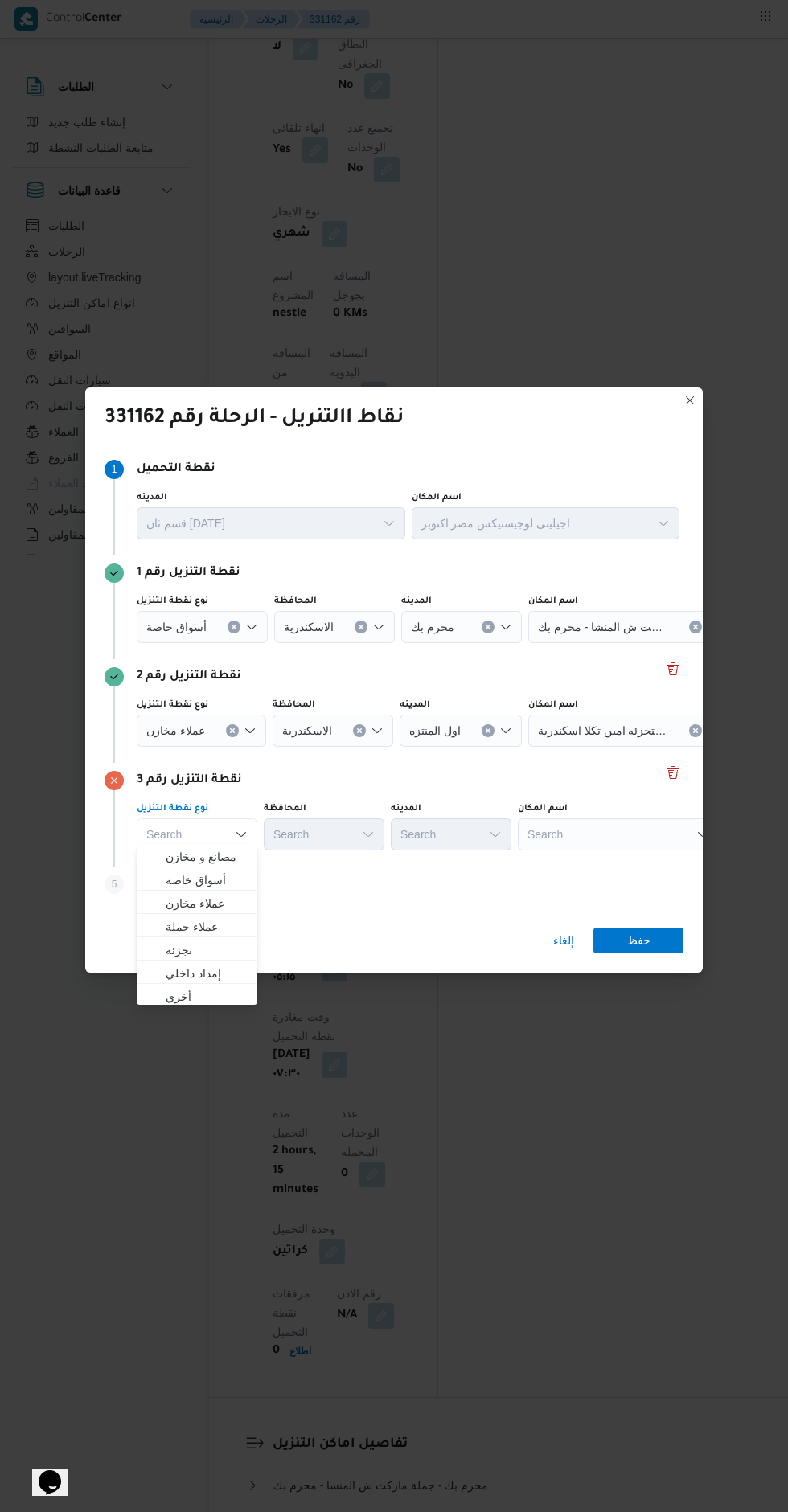
scroll to position [1344, 0]
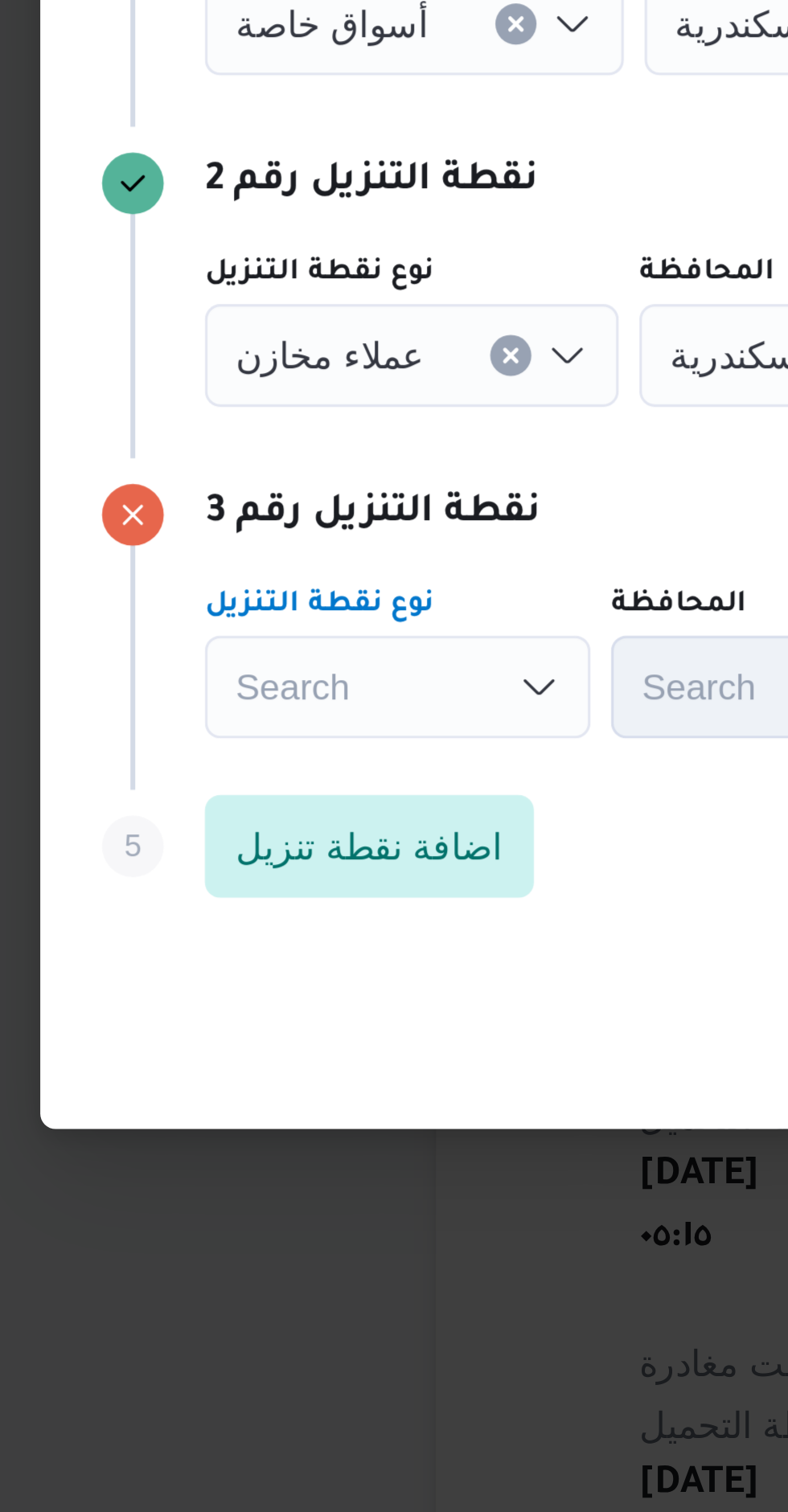
click at [231, 630] on icon "Clear input" at bounding box center [233, 627] width 7 height 7
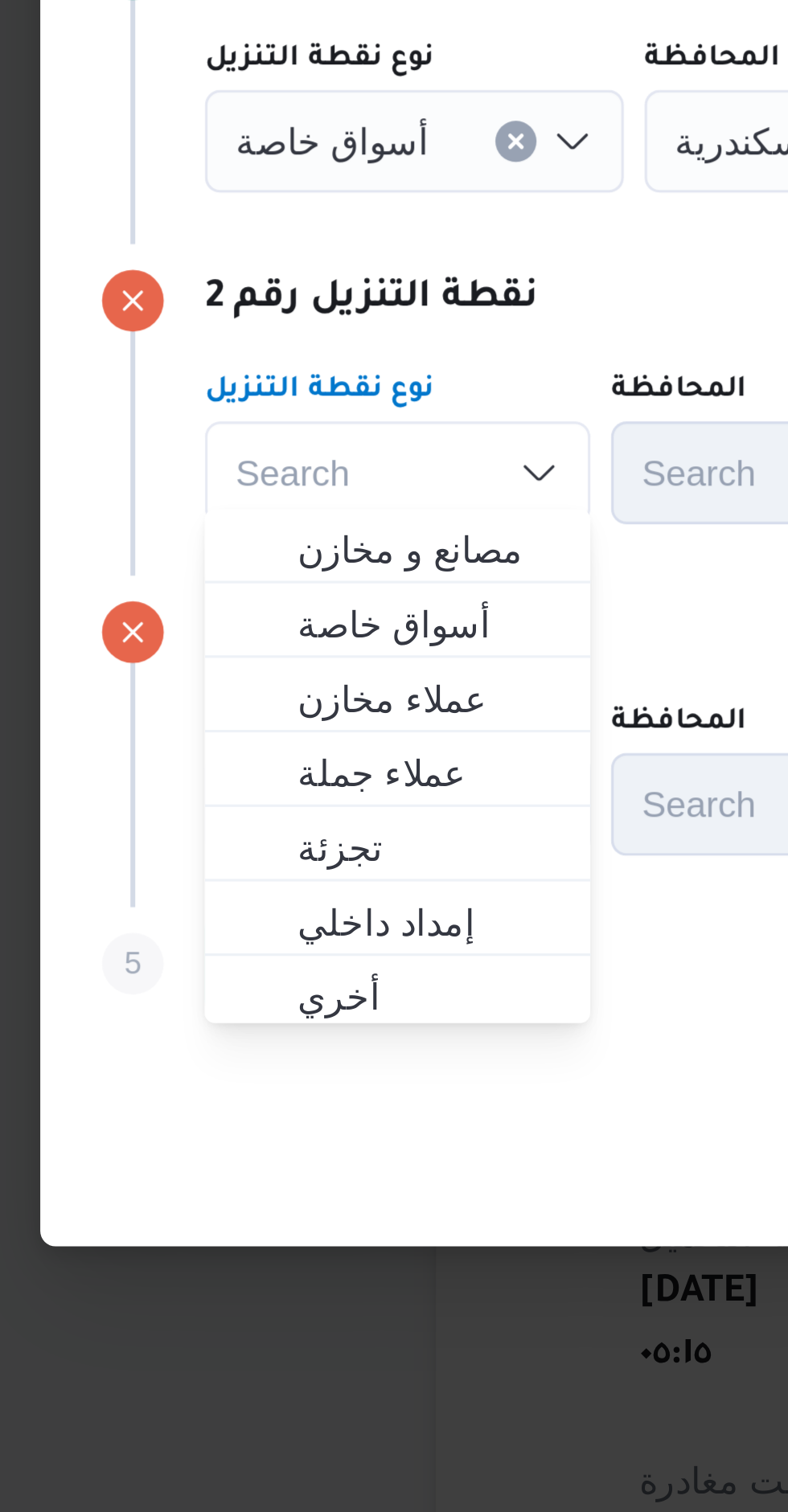
click at [231, 621] on button "Clear input" at bounding box center [234, 628] width 13 height 13
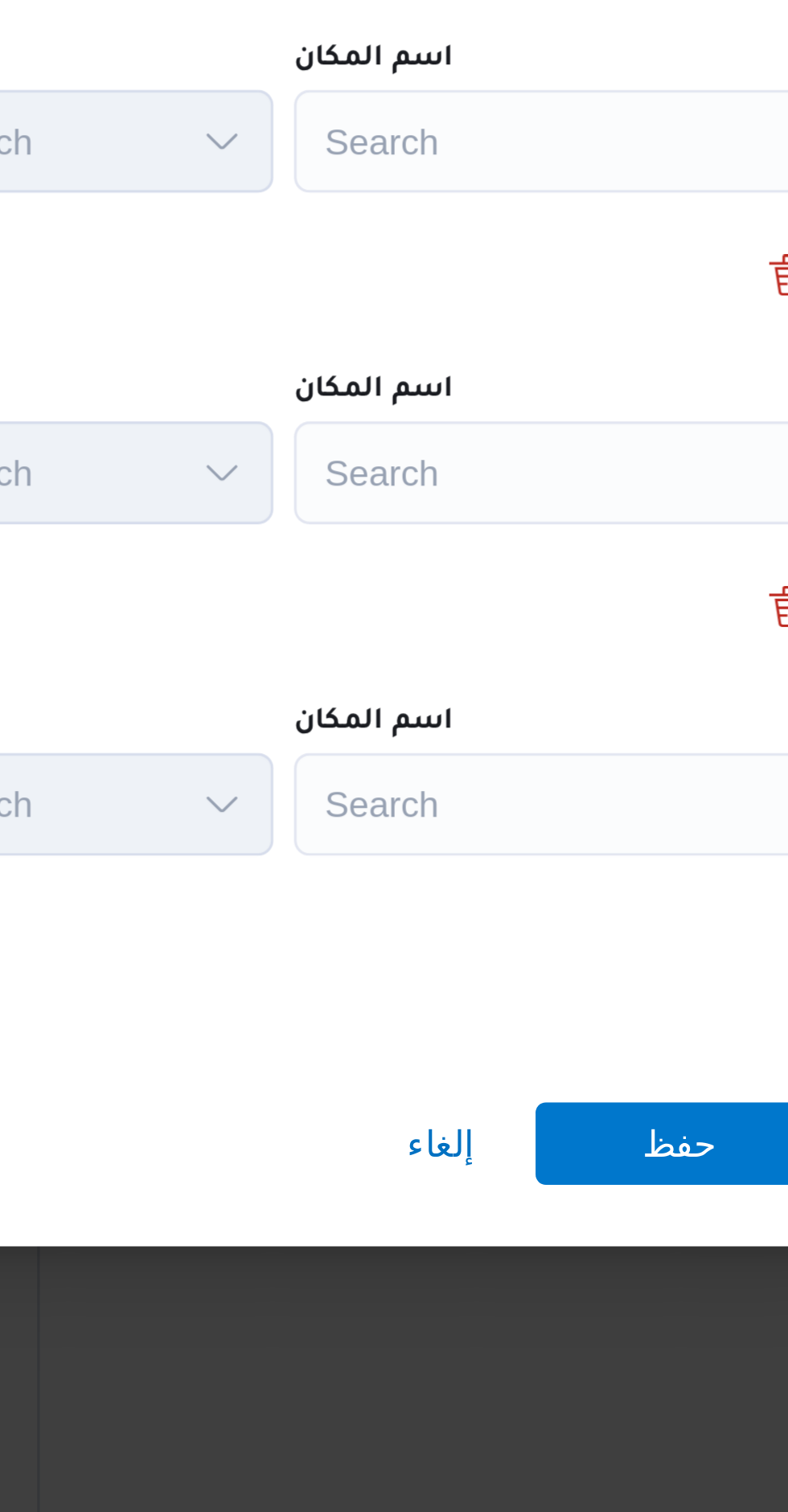
click at [560, 616] on div "Search" at bounding box center [617, 627] width 201 height 32
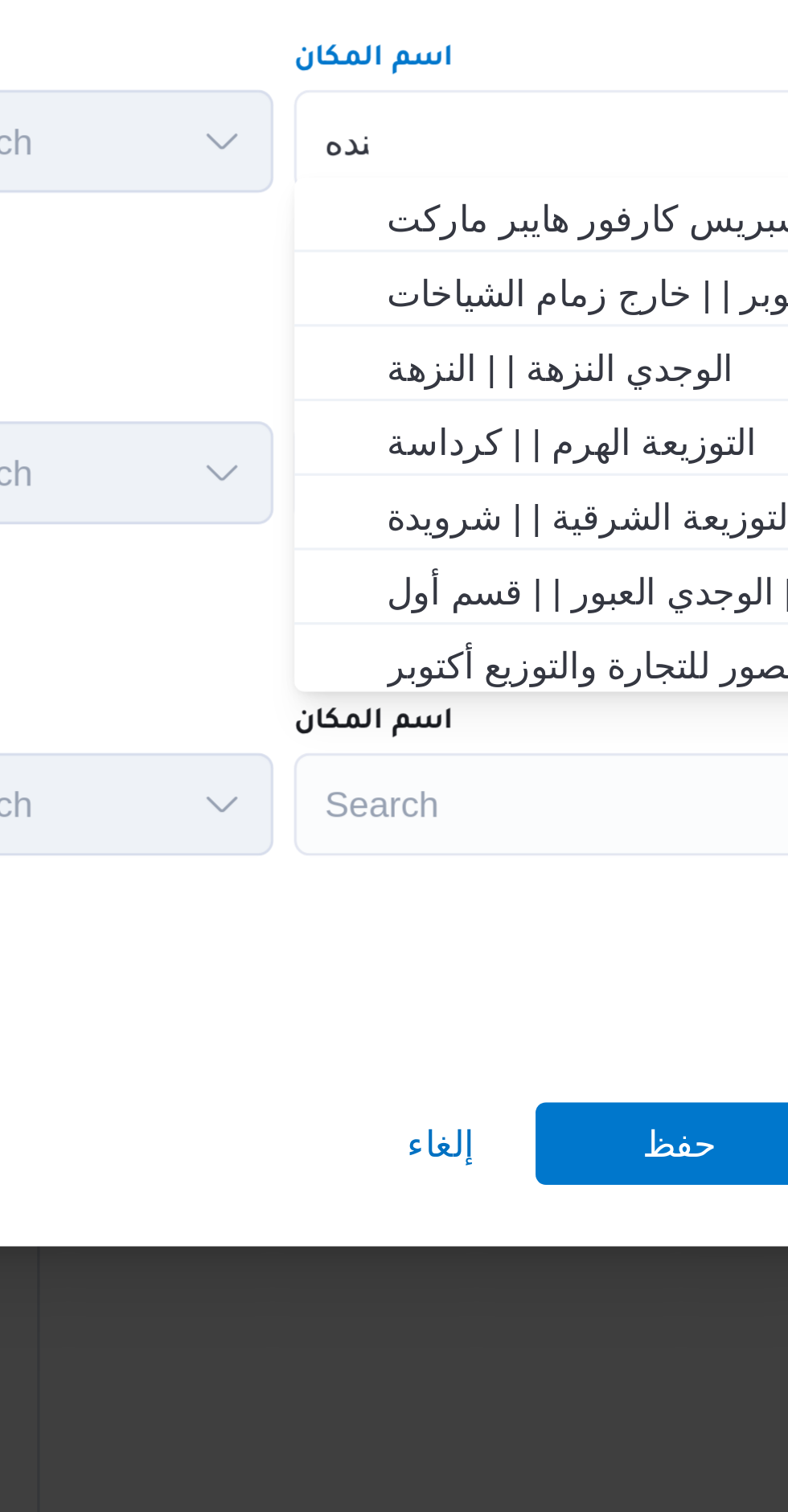
scroll to position [0, 0]
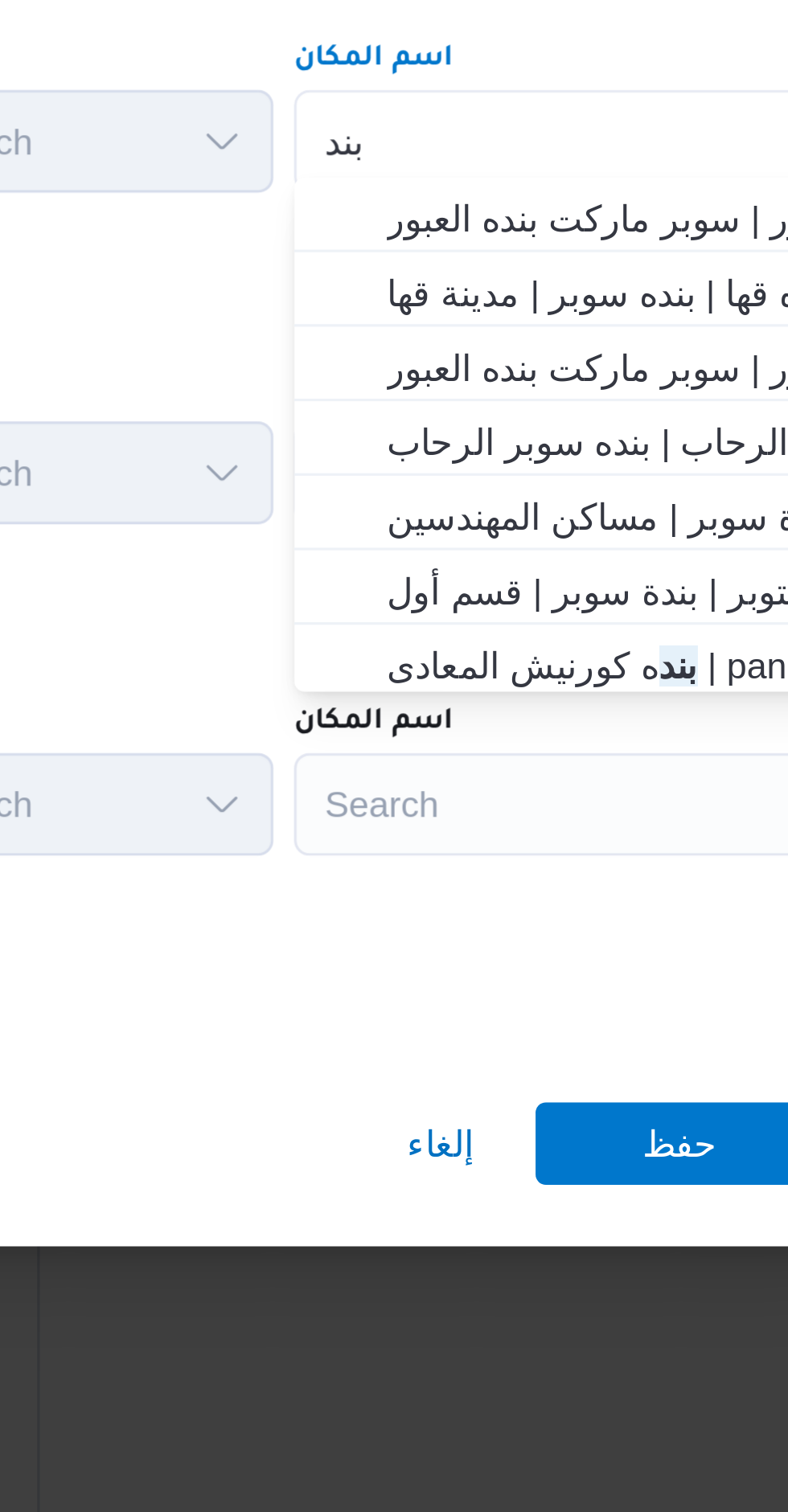
type input "بند"
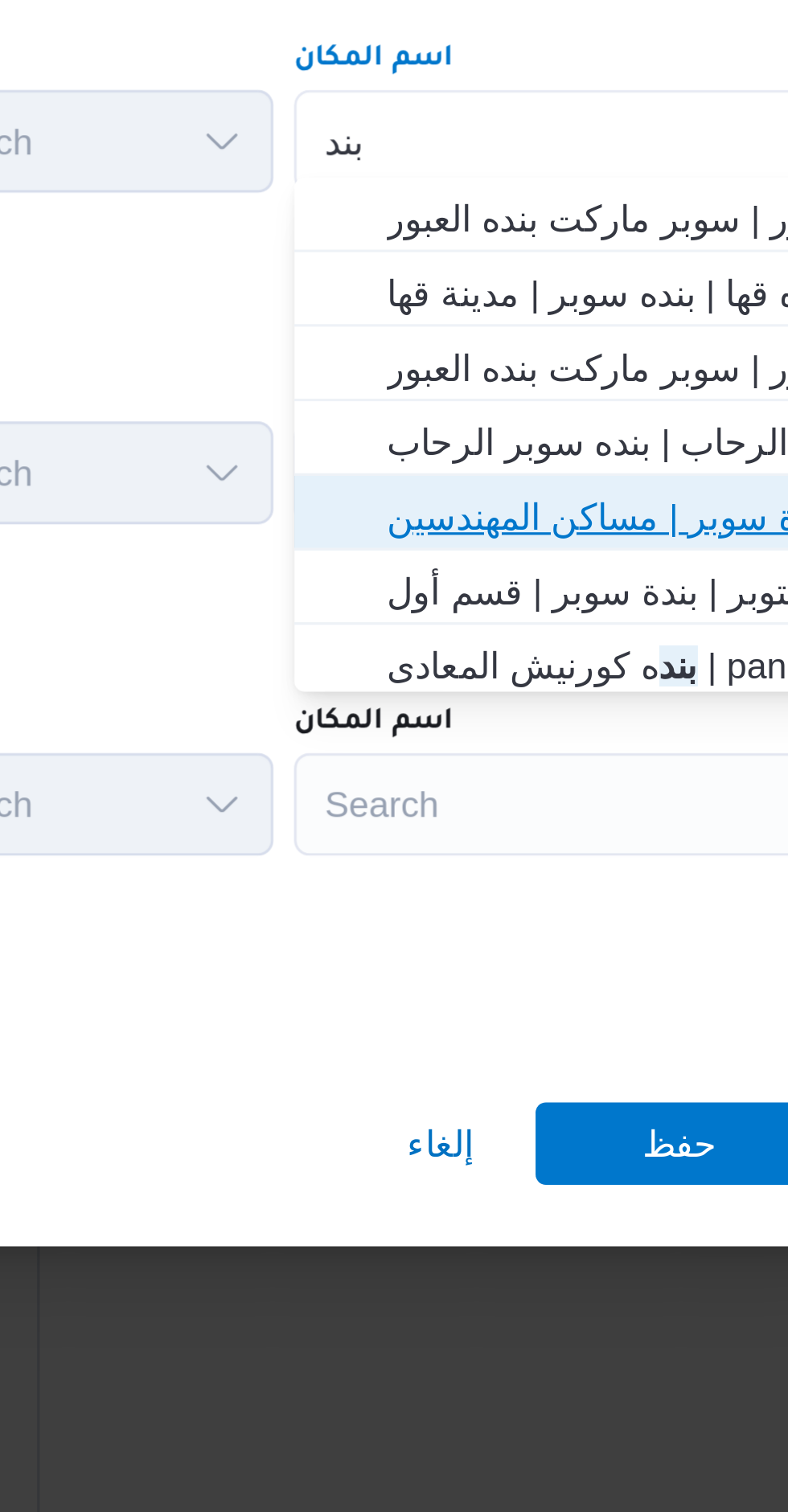
click at [556, 746] on span "بند ه ماركت مدينة نصر | بندة سوبر | مساكن المهندسين" at bounding box center [627, 744] width 162 height 20
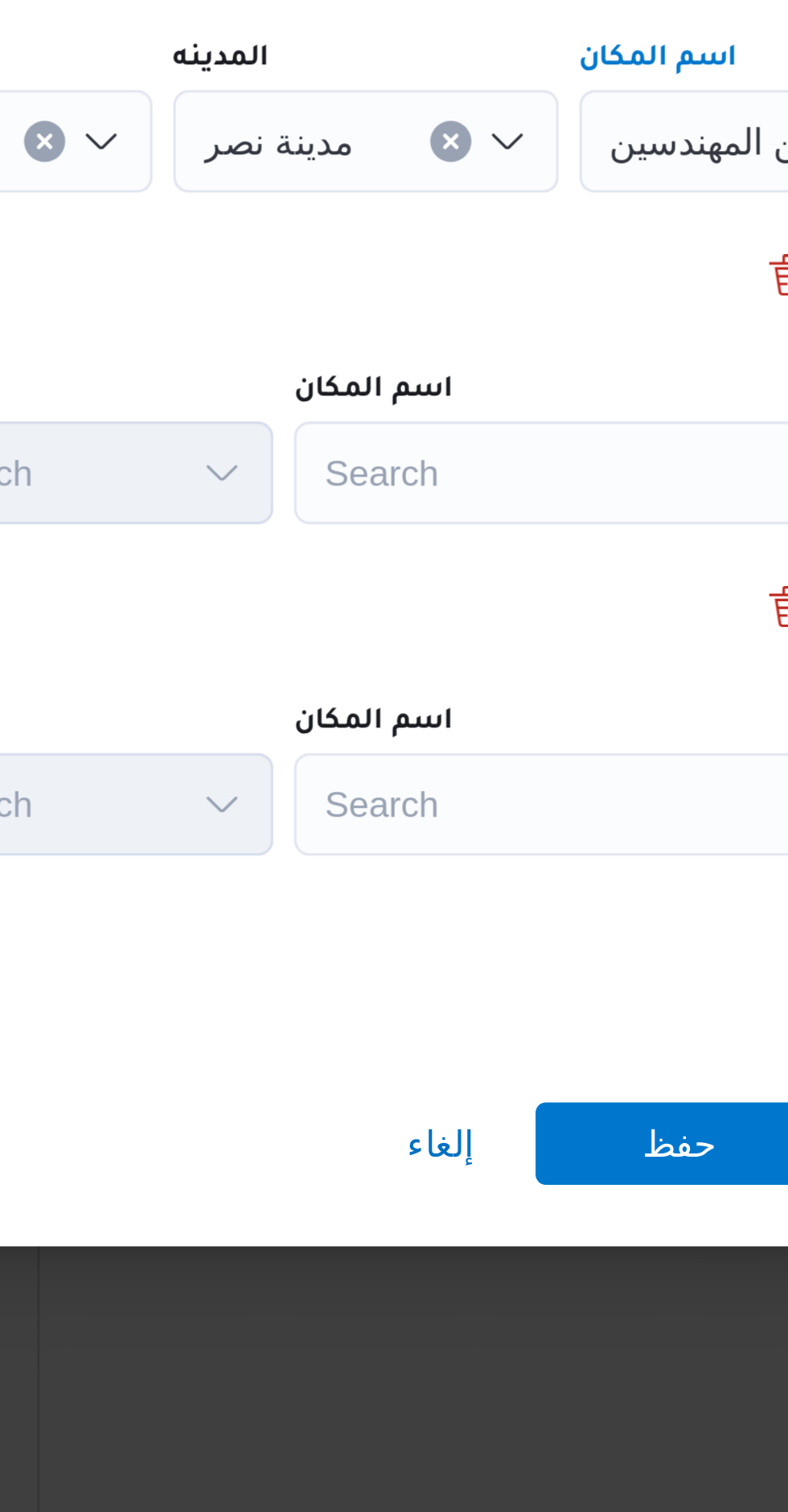
click at [607, 643] on div "Search" at bounding box center [707, 627] width 201 height 32
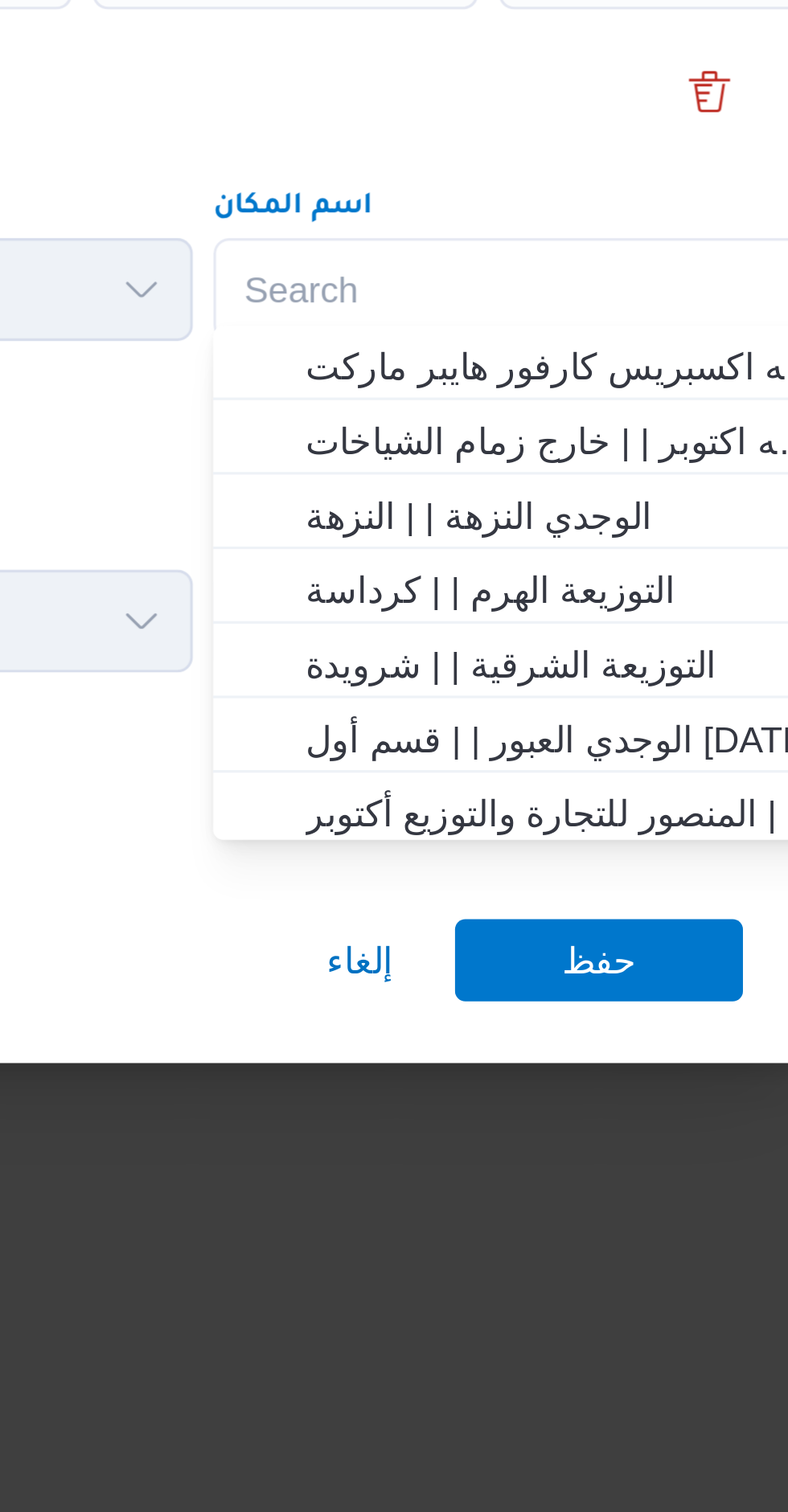
scroll to position [1344, 0]
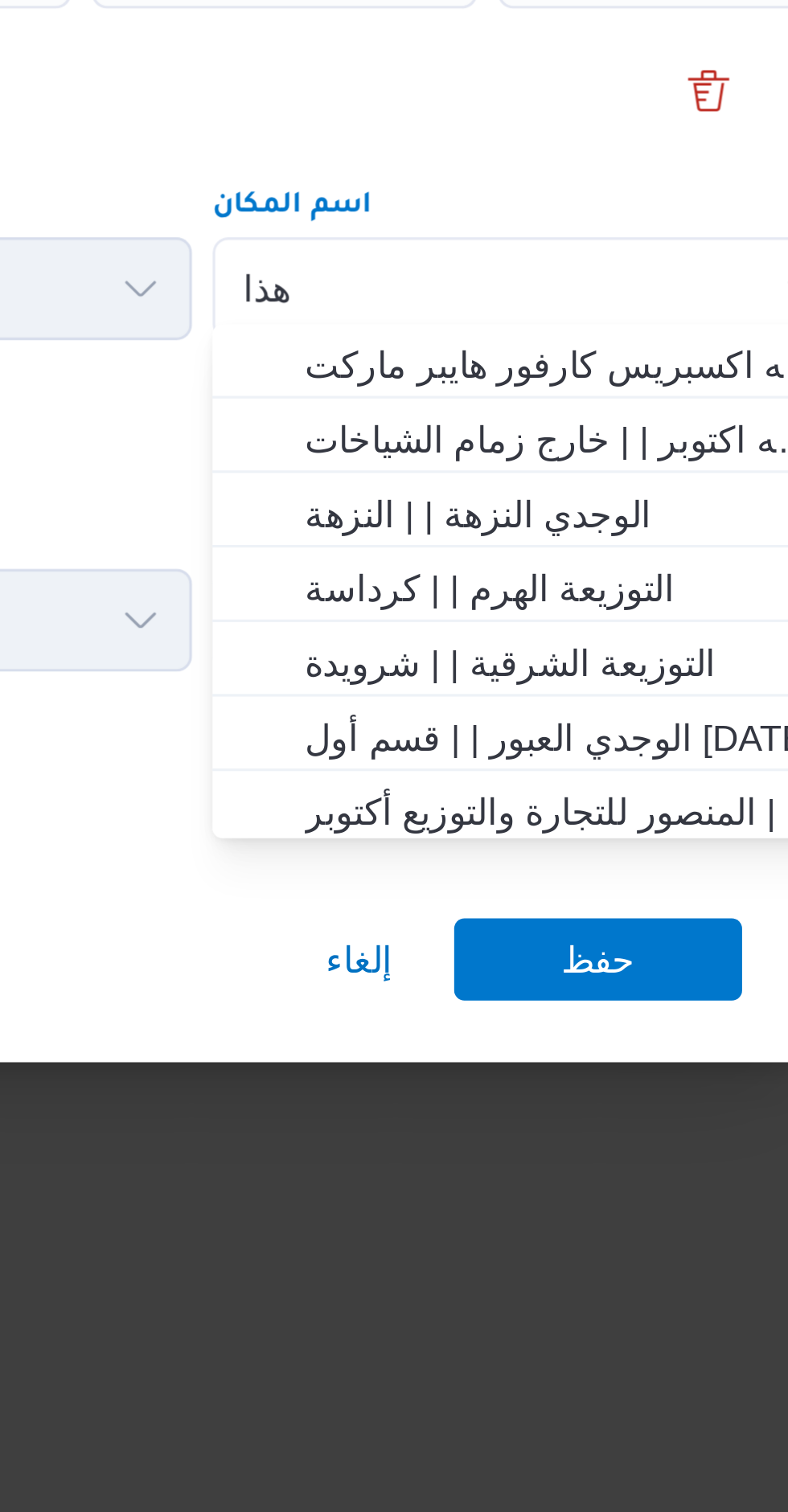
type input "هذام"
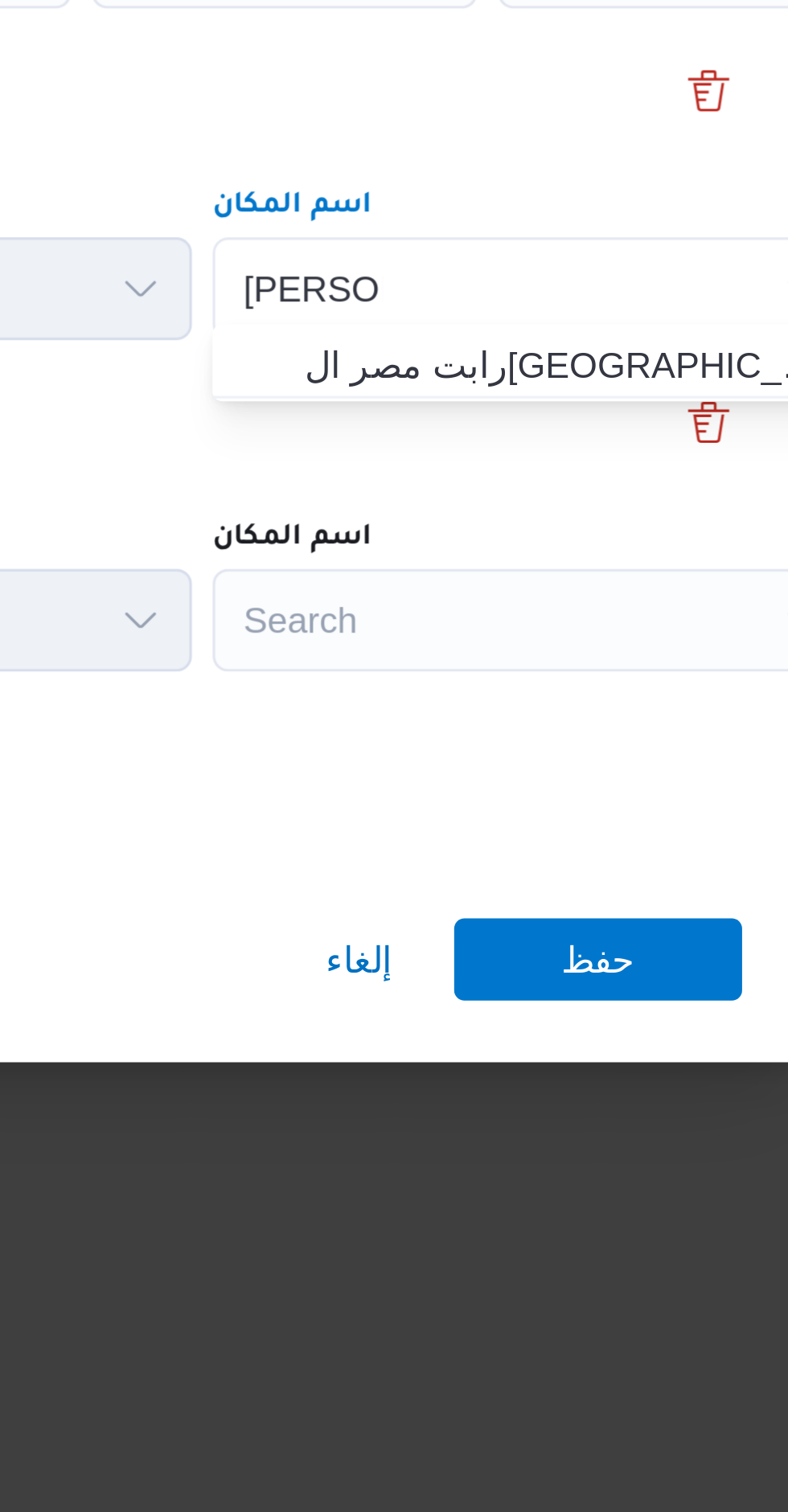
scroll to position [0, 0]
type input "[PERSON_NAME]"
click at [549, 771] on div "نقطة التنزيل رقم 3" at bounding box center [394, 781] width 579 height 20
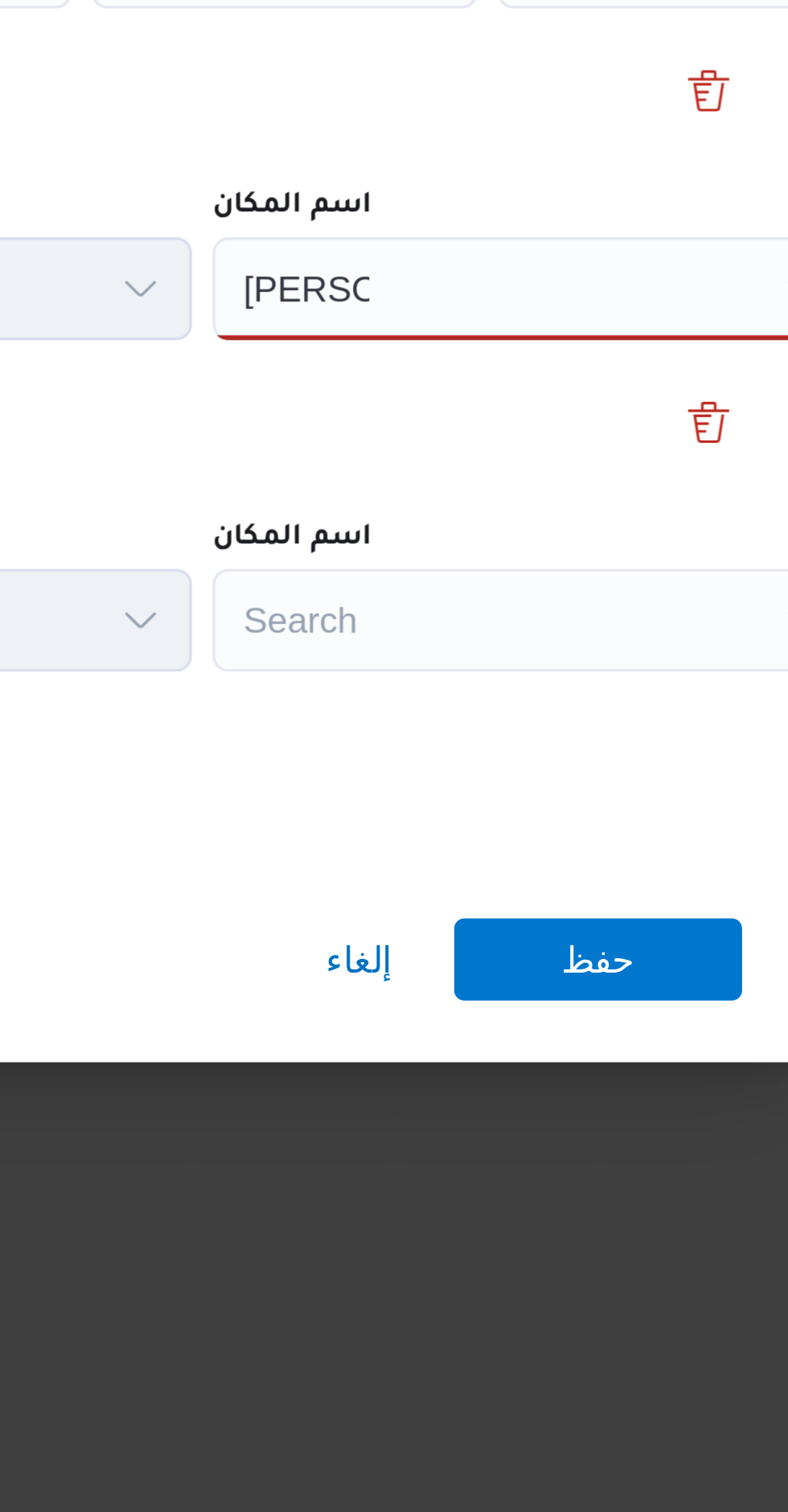
click at [543, 750] on div "نقطة التنزيل رقم 2 نوع نقطة التنزيل Search المحافظة Search المدينه Search اسم ا…" at bounding box center [394, 711] width 579 height 104
click at [575, 728] on div "[PERSON_NAME] لبي [PERSON_NAME]" at bounding box center [617, 730] width 201 height 32
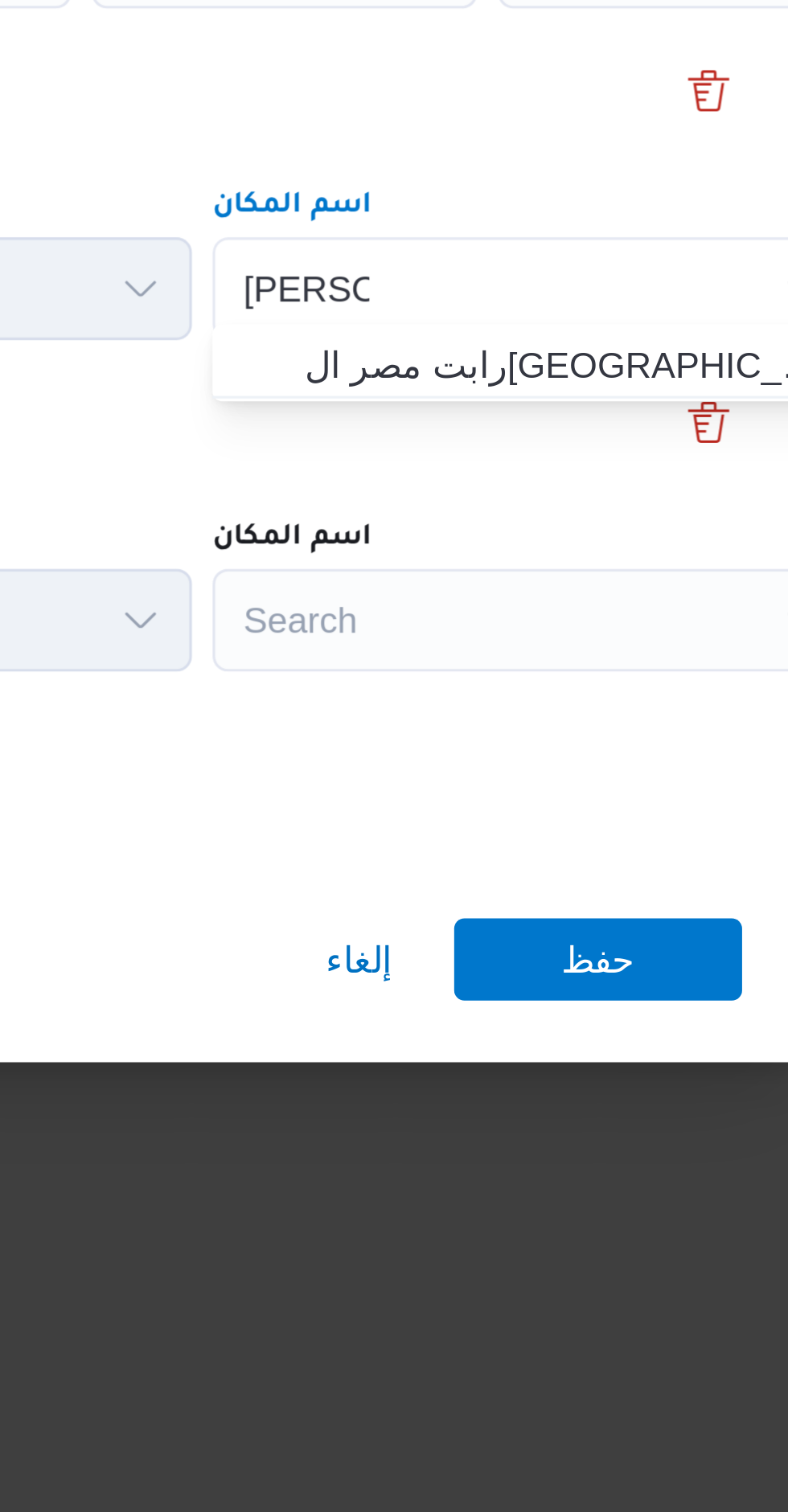
click at [546, 741] on div "[PERSON_NAME] لبي هشام لبي Combo box. Selected. [PERSON_NAME]. Selected. Combo …" at bounding box center [617, 730] width 201 height 32
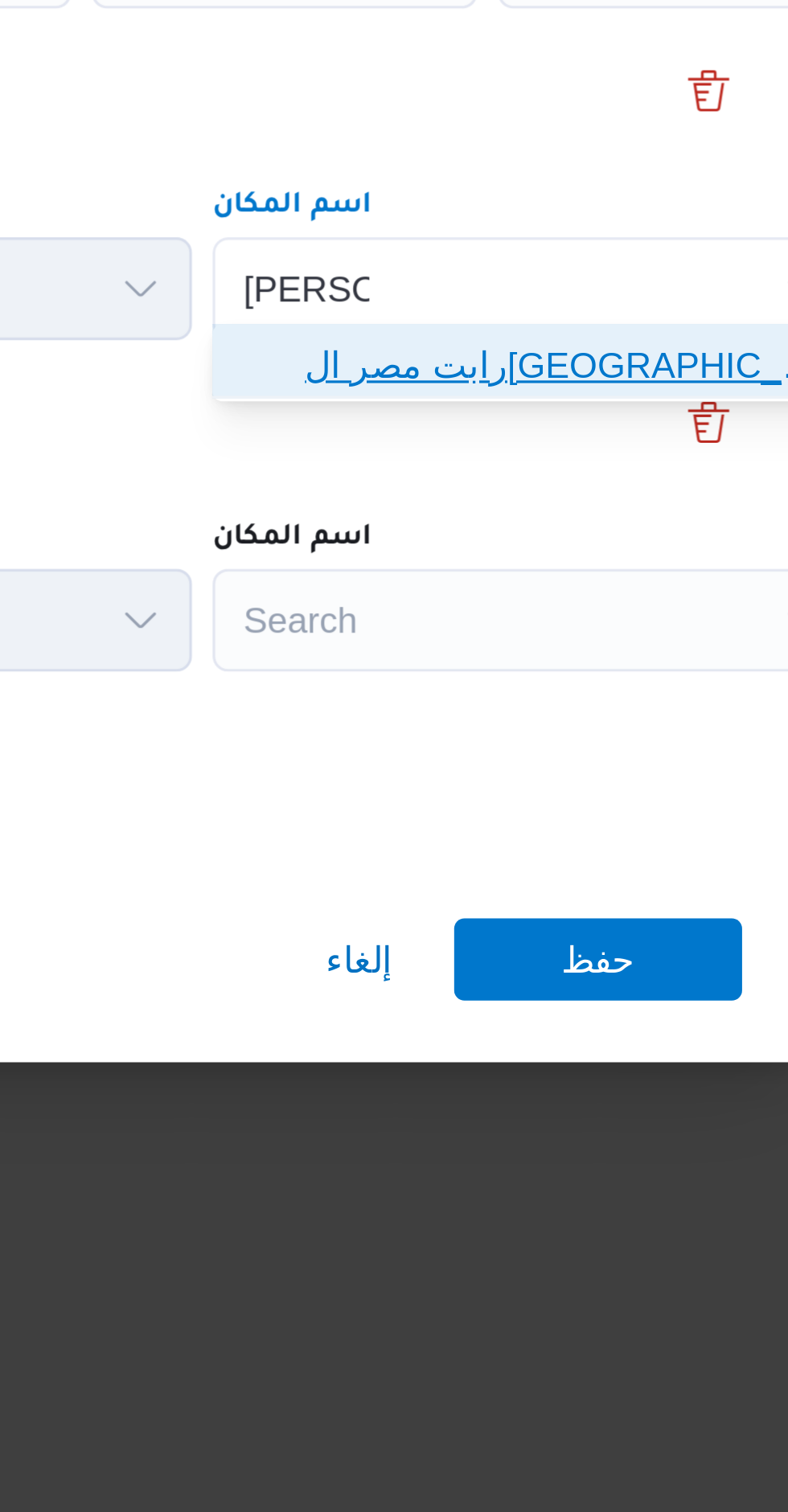
click at [546, 749] on span "رابت مصر ال[GEOGRAPHIC_DATA] | رابت | المنطقة الثامنة" at bounding box center [617, 756] width 188 height 26
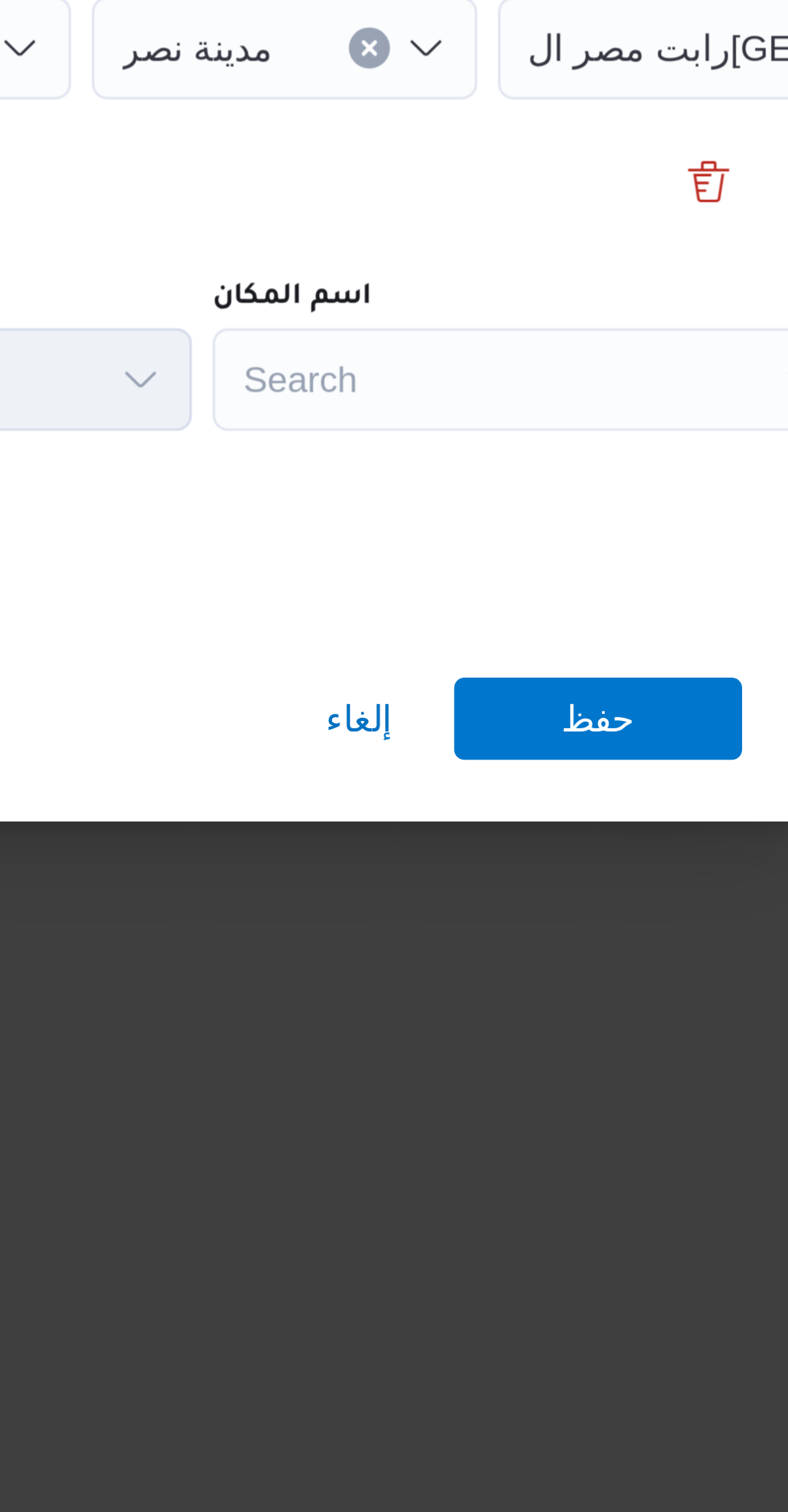
scroll to position [1344, 0]
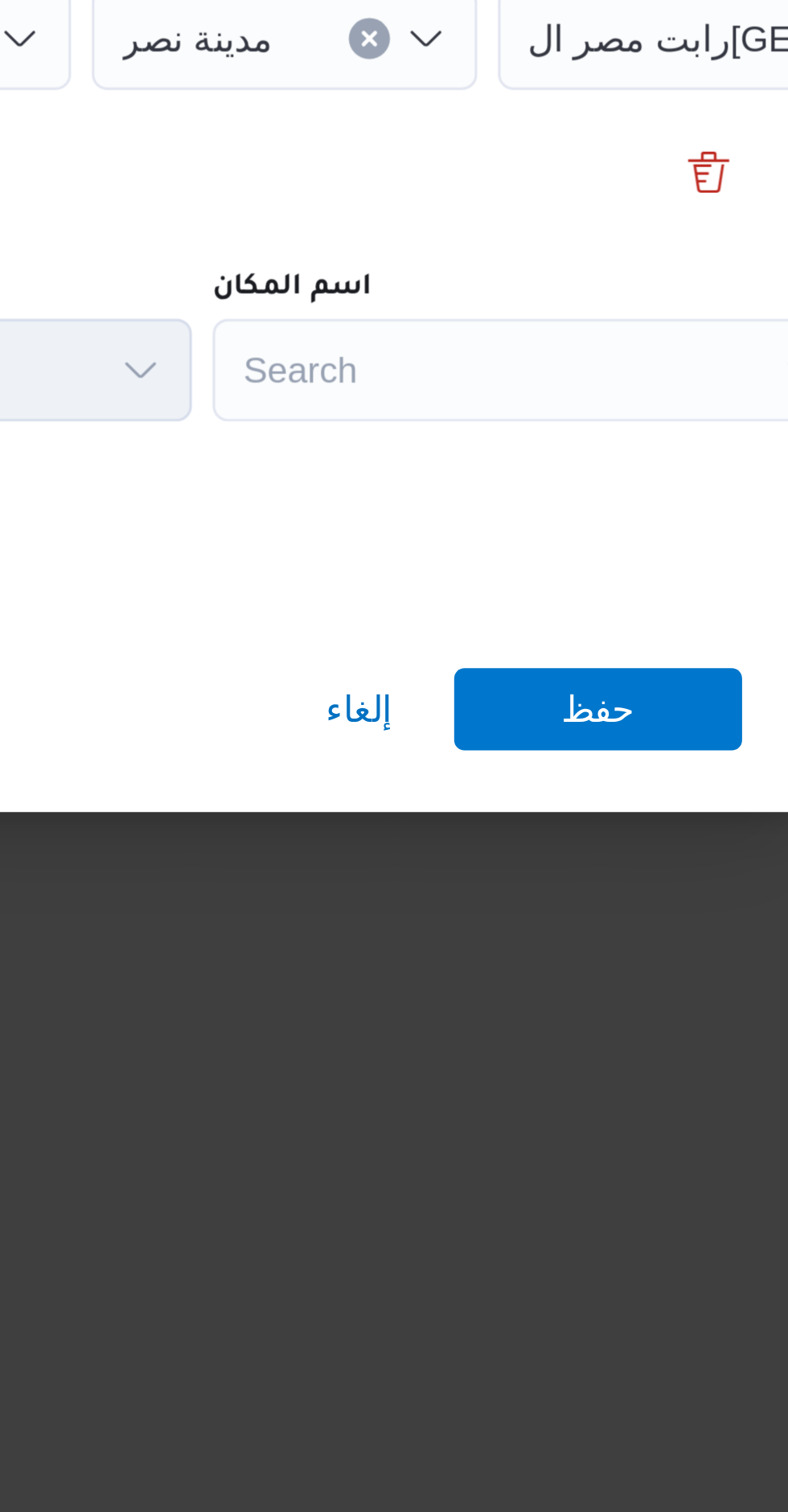
click at [607, 643] on div "Search" at bounding box center [707, 627] width 201 height 32
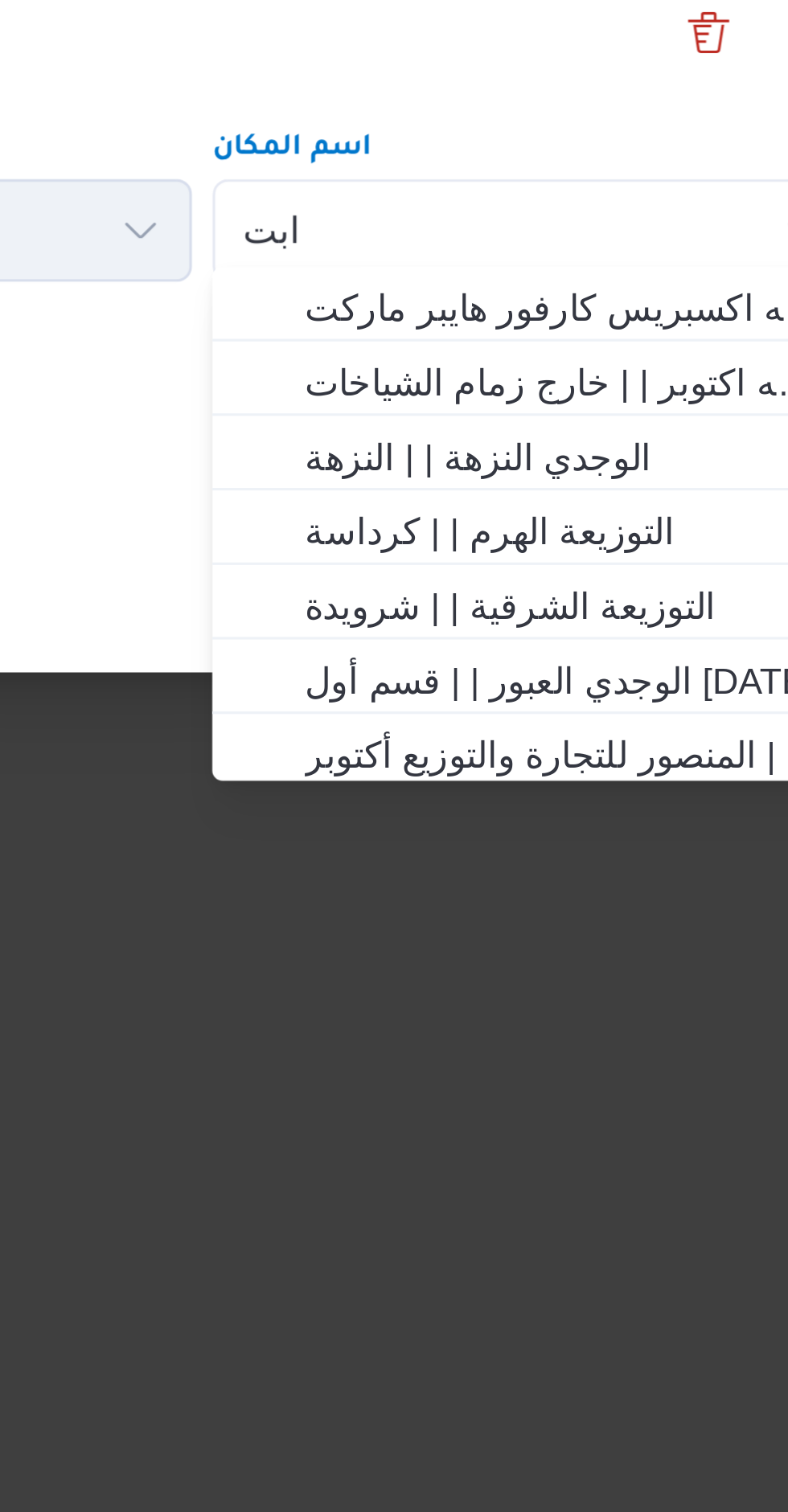
scroll to position [0, 0]
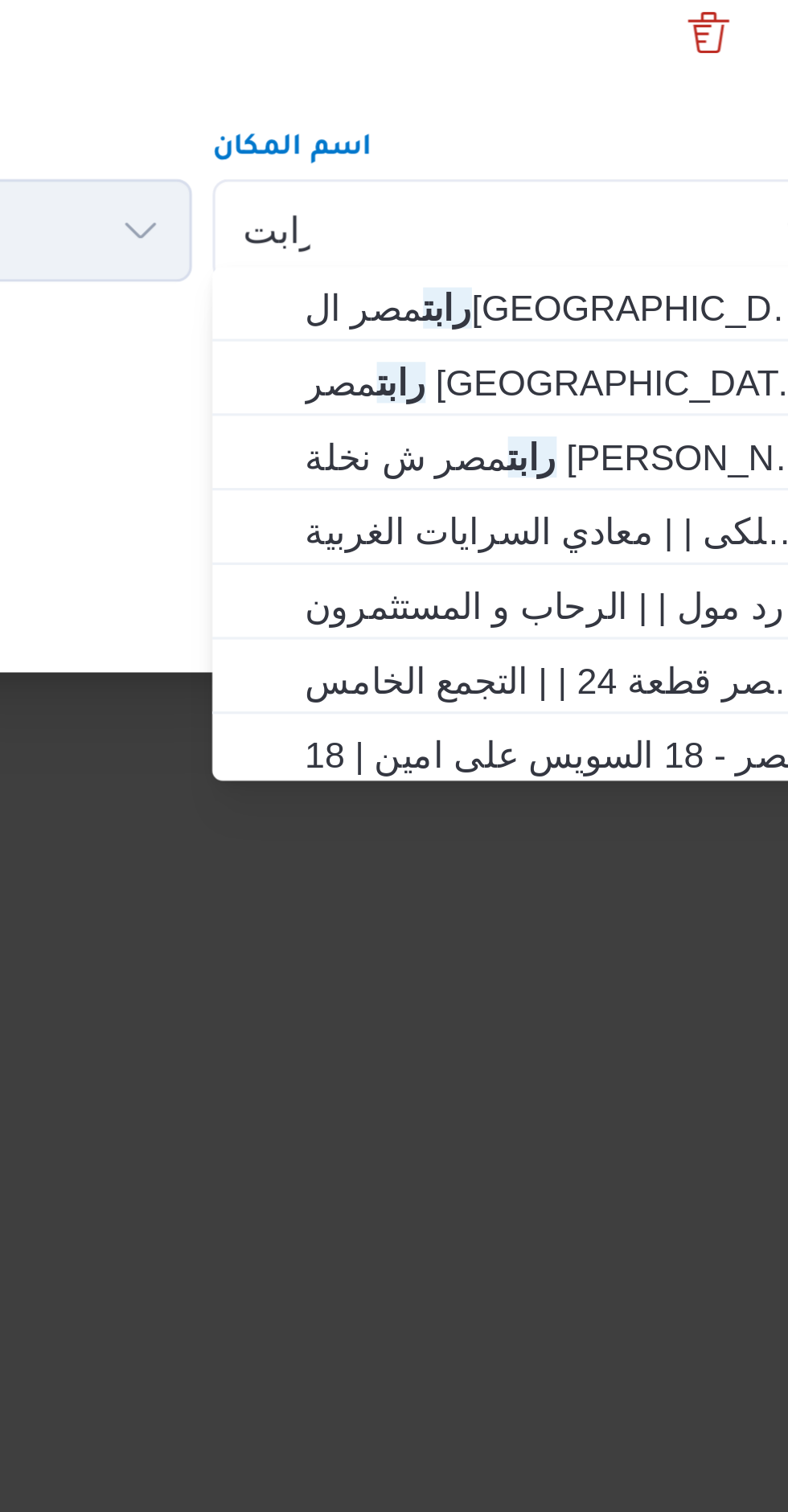
type input "رابت"
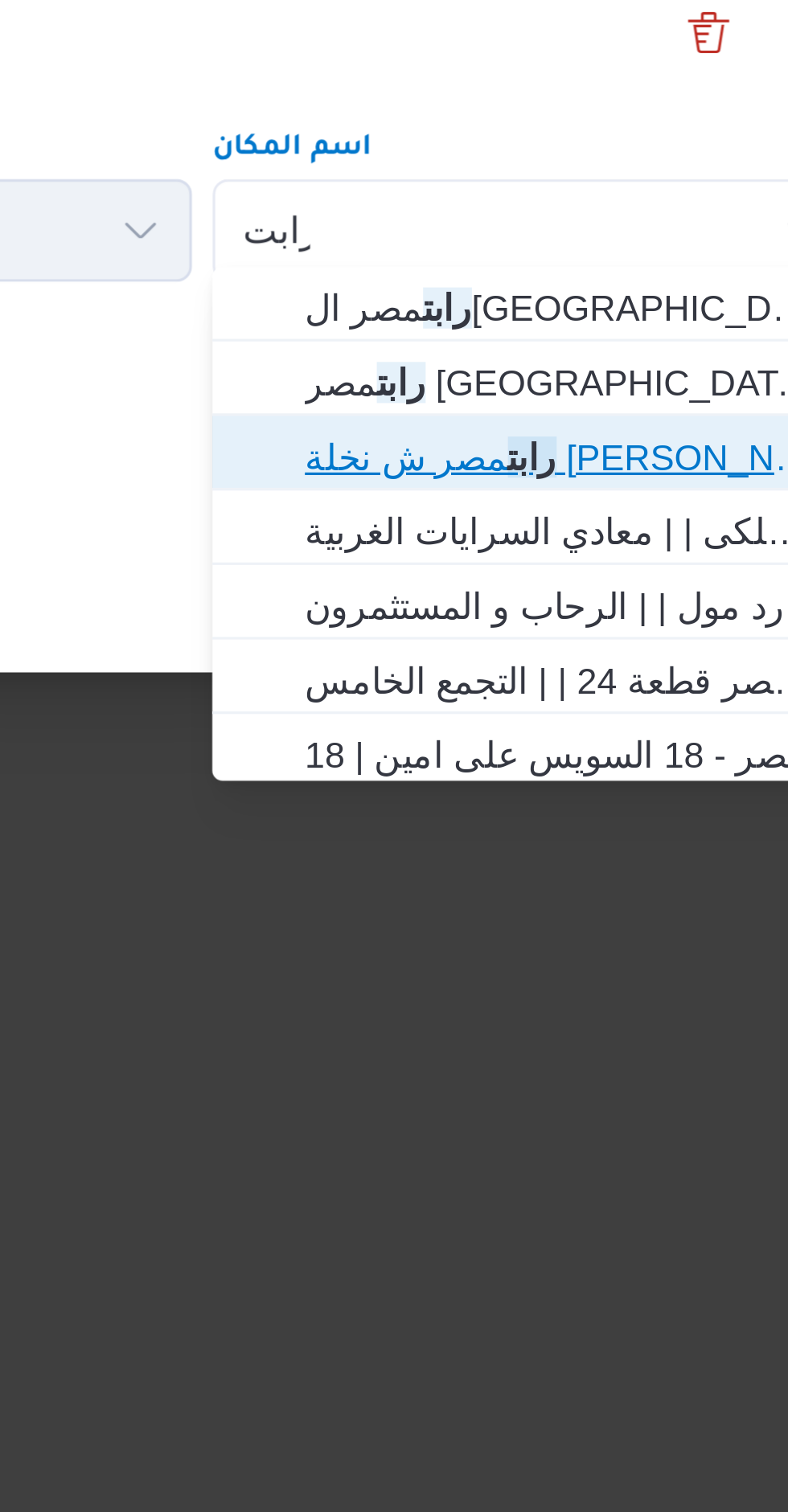
click at [560, 899] on span "رابت مصر ش نخلة [PERSON_NAME] | | النزهة" at bounding box center [627, 905] width 162 height 20
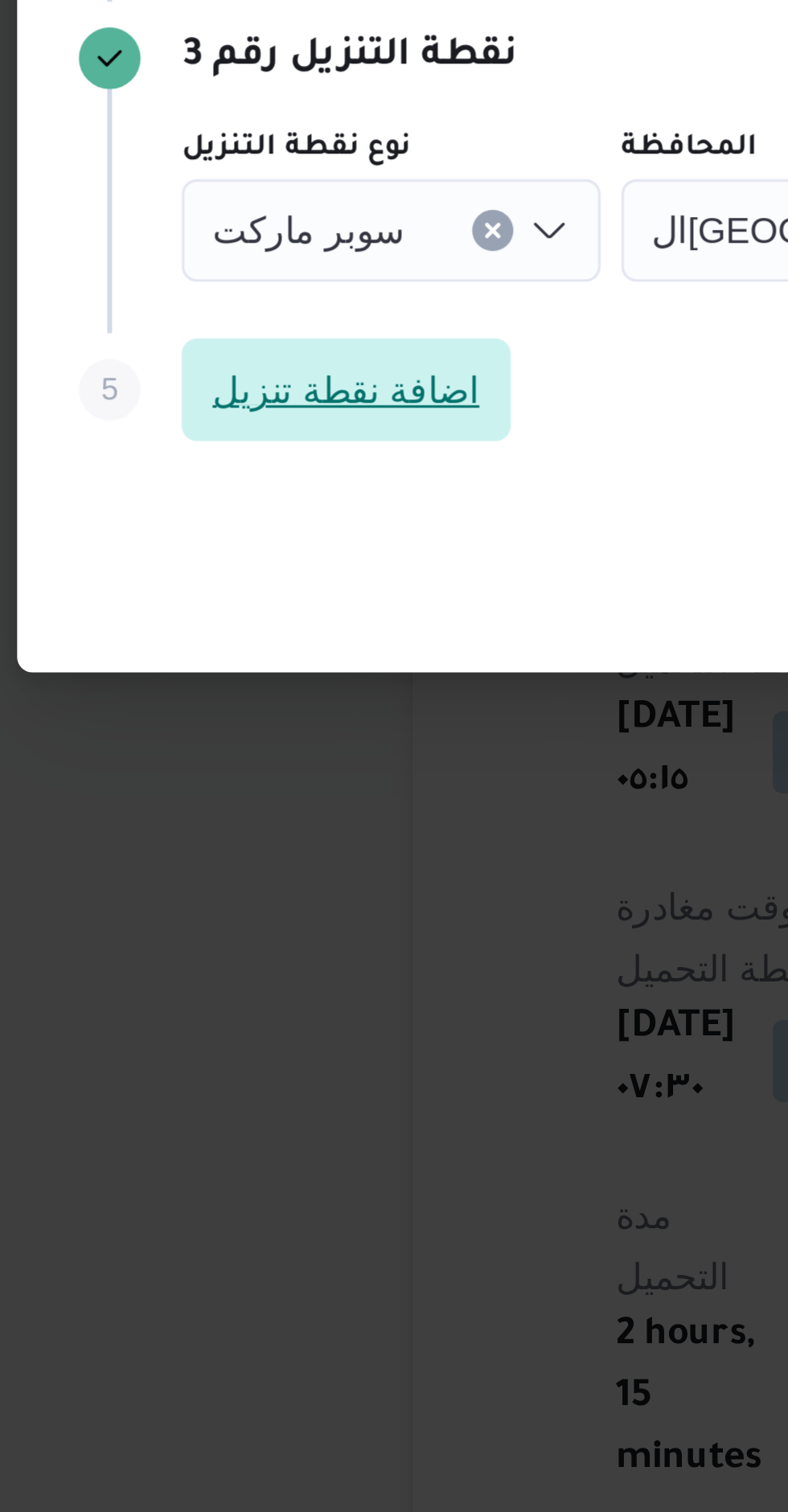
click at [161, 875] on span "اضافة نقطة تنزيل" at bounding box center [189, 884] width 84 height 20
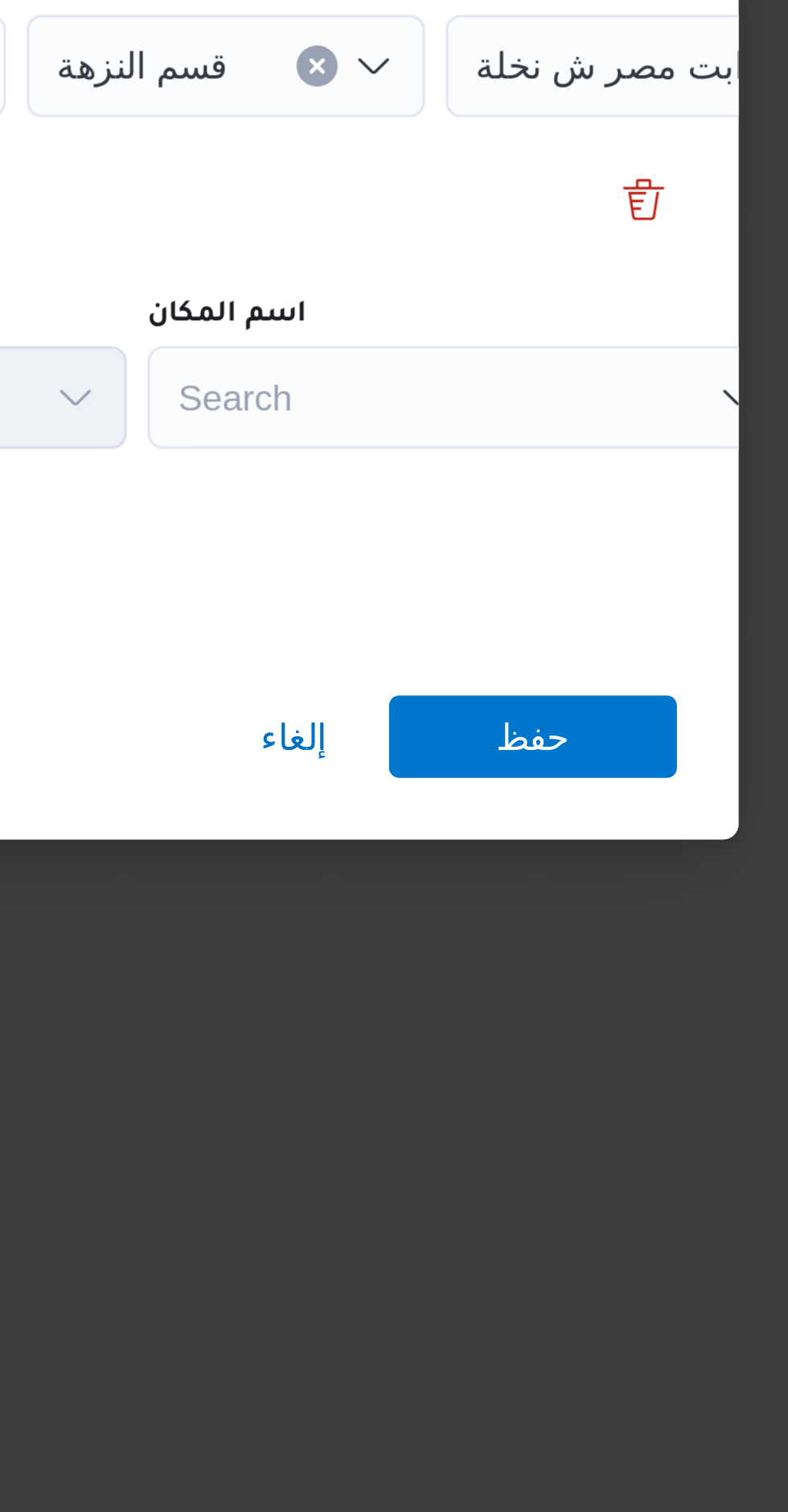
click at [607, 592] on div "Search" at bounding box center [707, 575] width 201 height 32
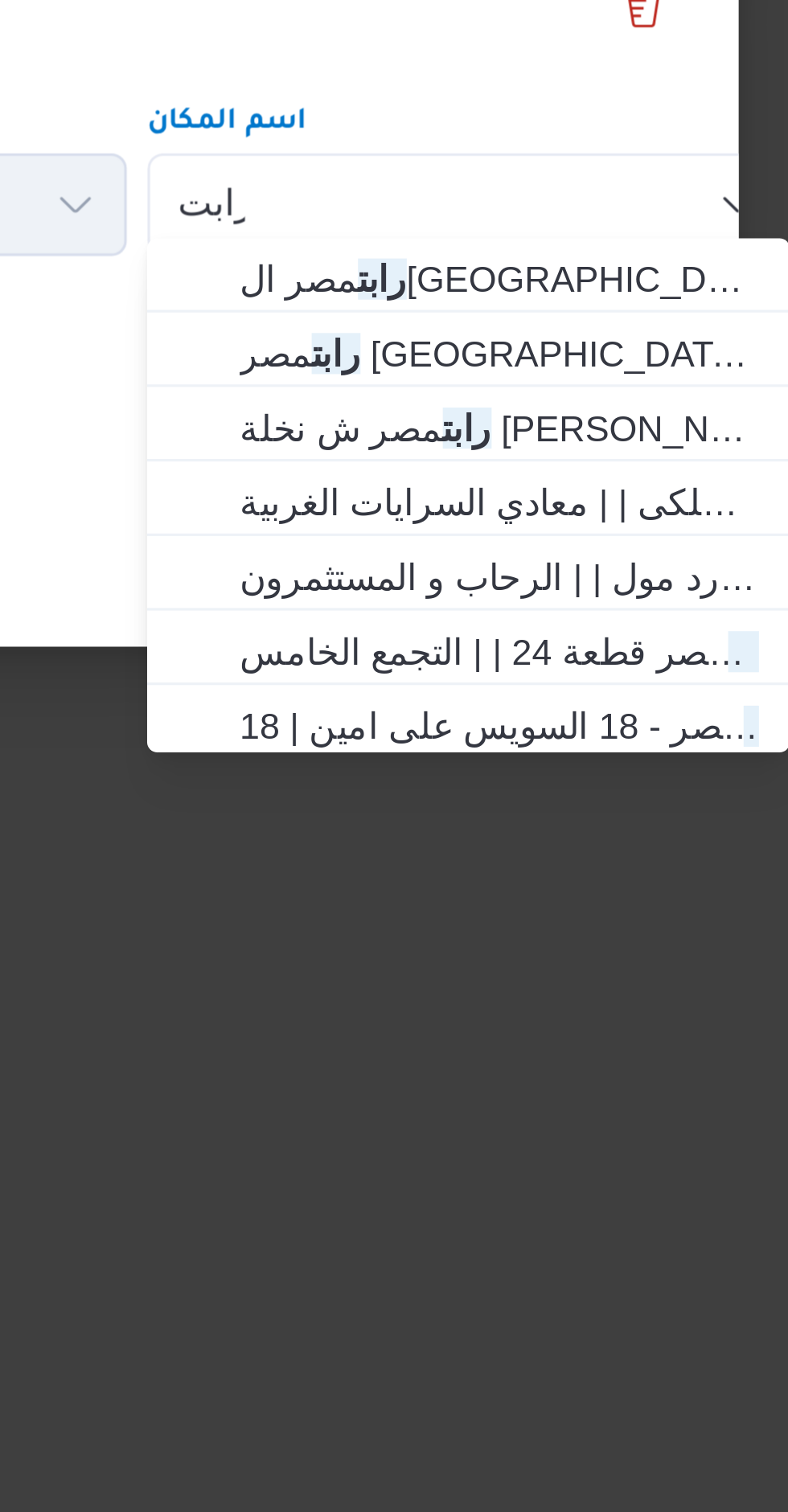
type input "رابت"
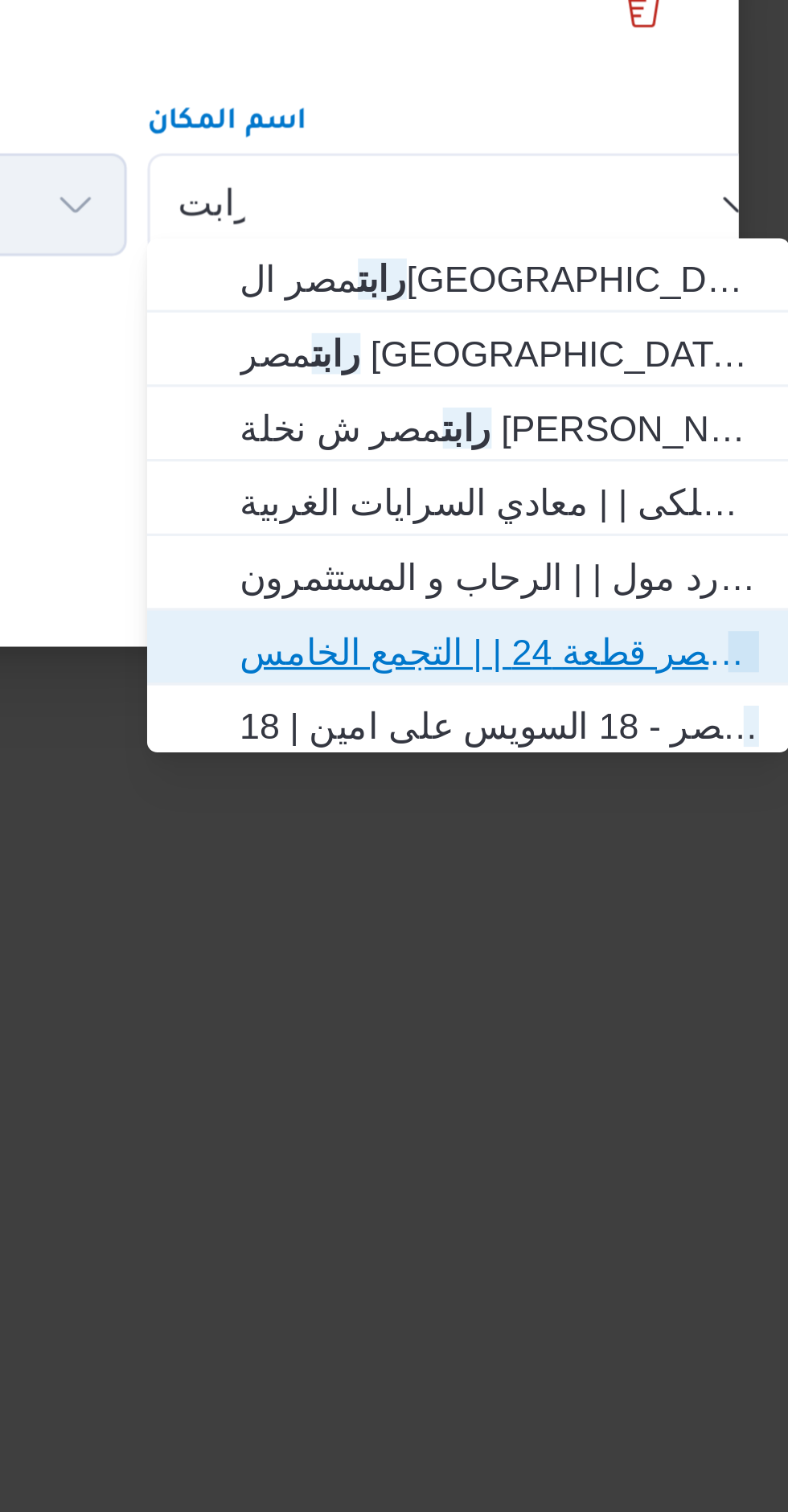
click at [573, 1032] on span "رابت مصر قطعة 24 | | التجمع الخامس" at bounding box center [627, 1026] width 162 height 20
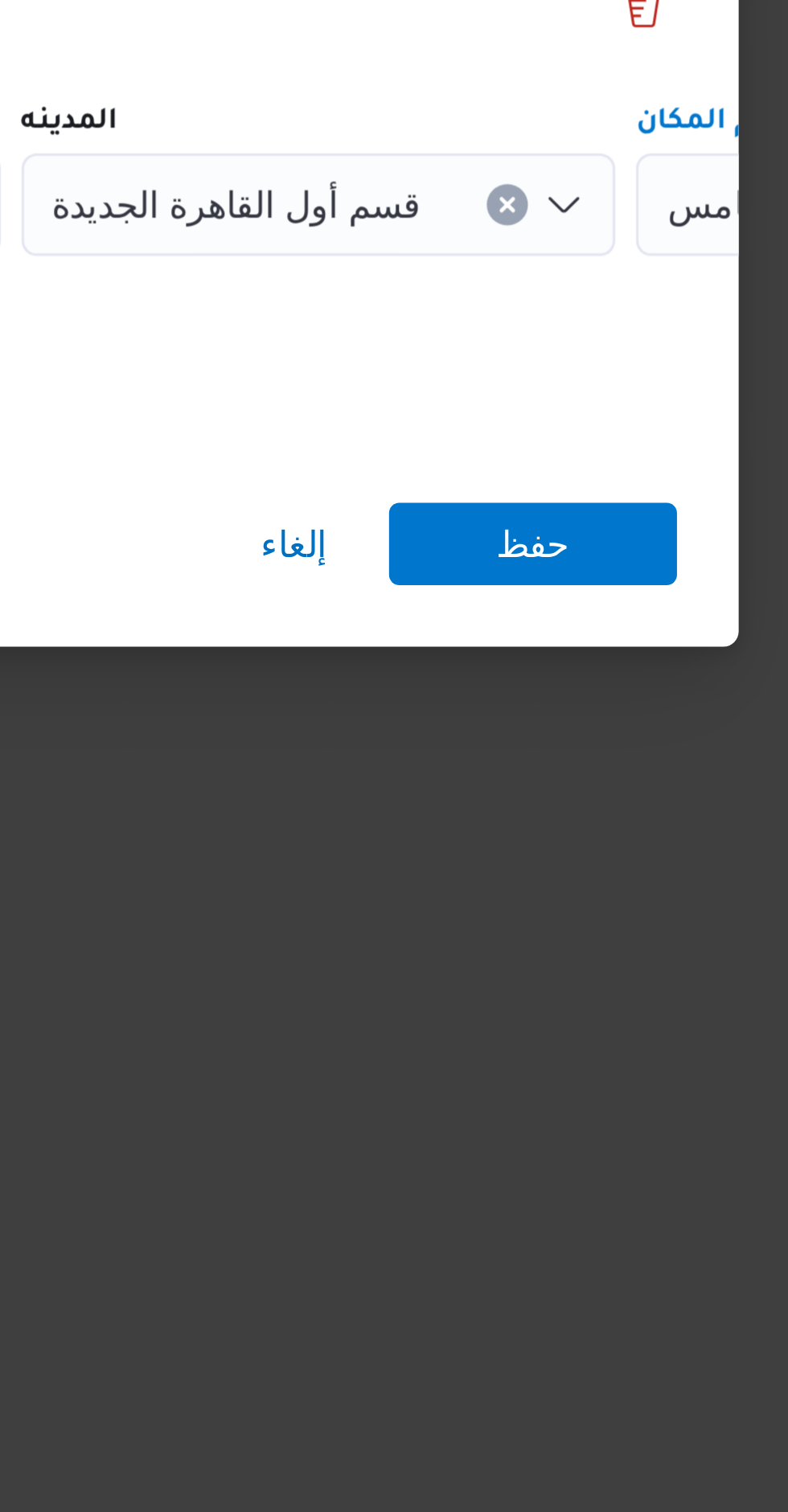
scroll to position [0, 67]
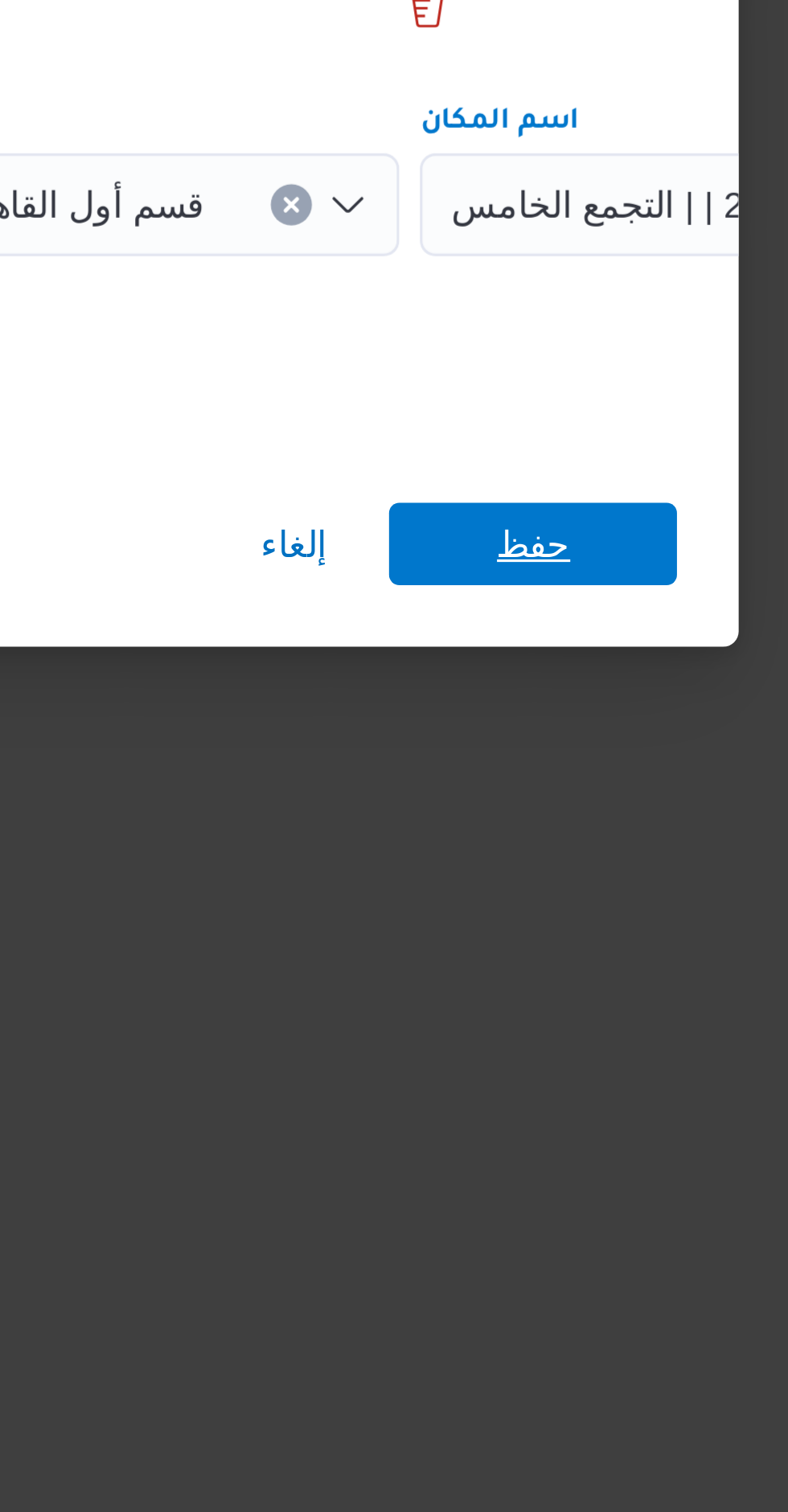
click at [622, 995] on span "حفظ" at bounding box center [638, 994] width 90 height 26
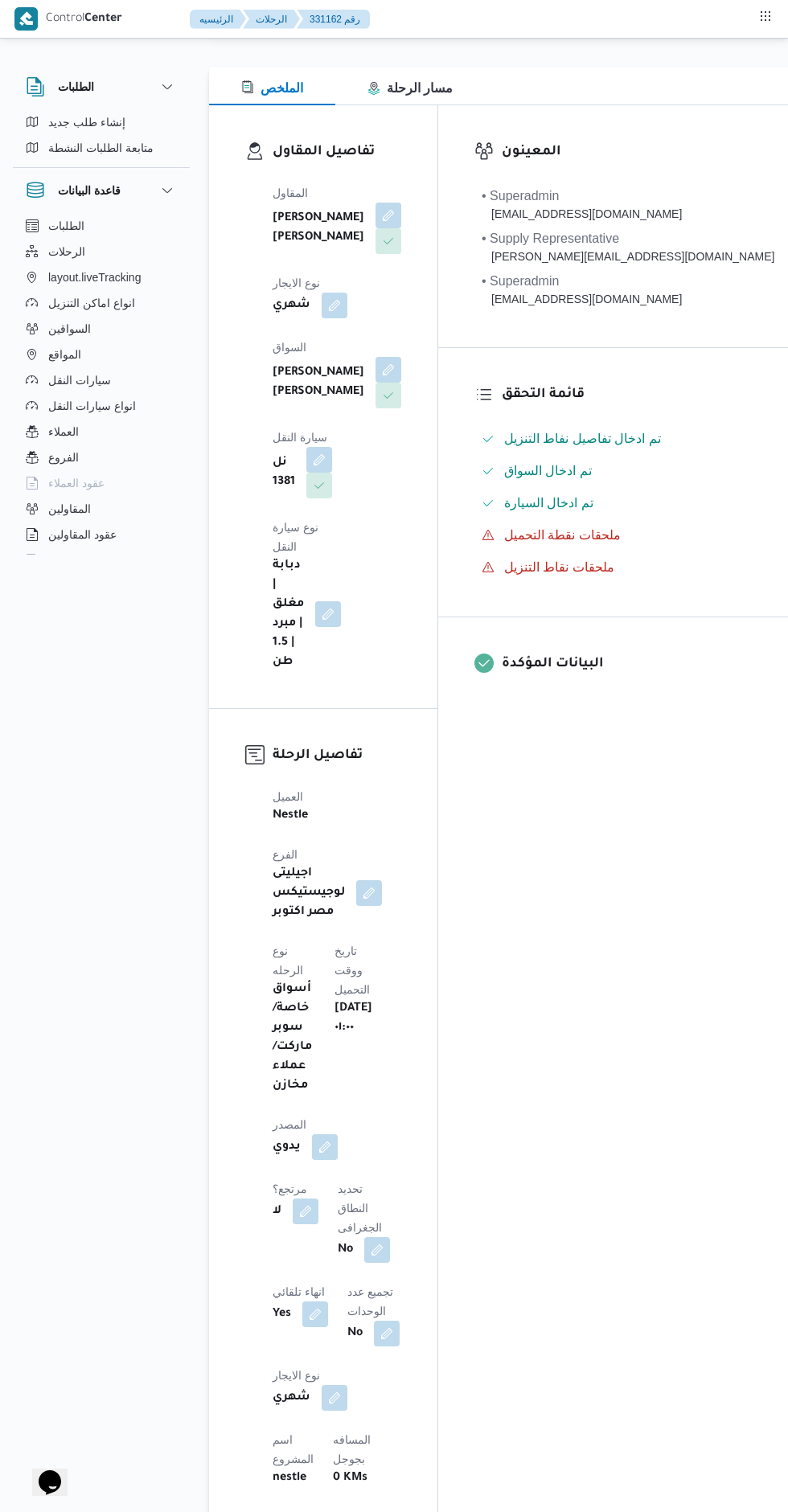
scroll to position [0, 0]
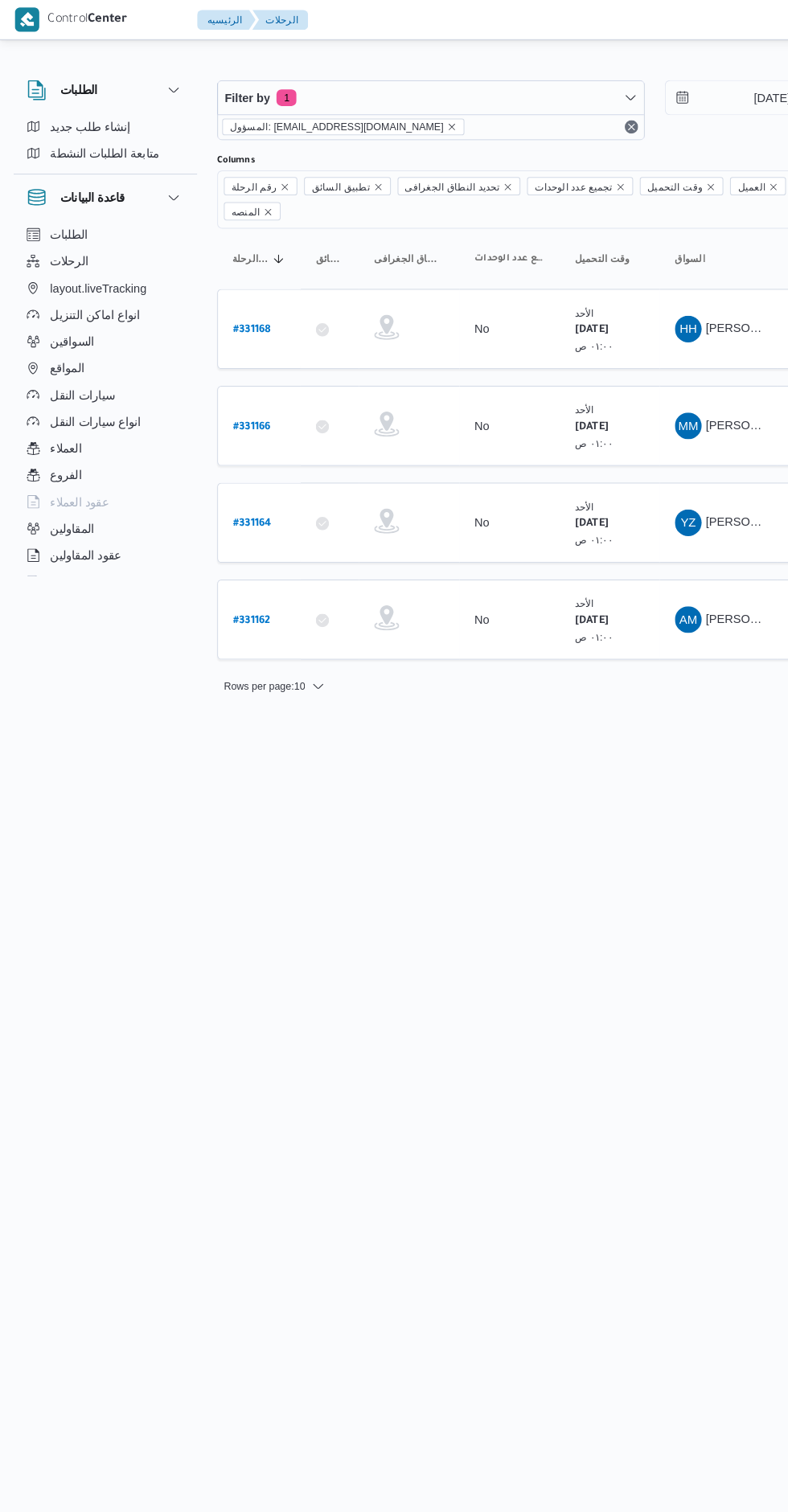
click at [246, 500] on b "# 331164" at bounding box center [243, 505] width 37 height 11
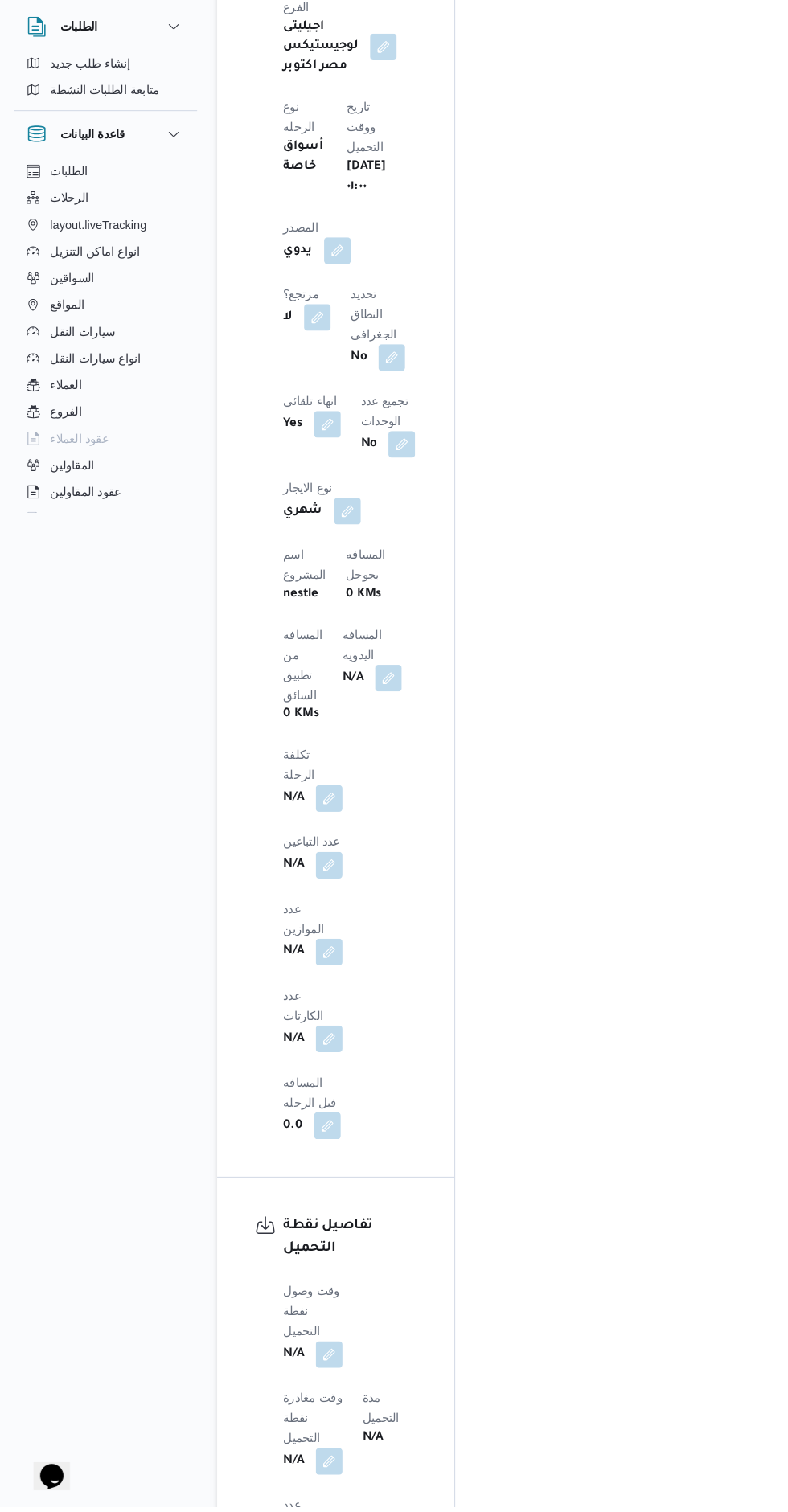
scroll to position [1021, 0]
click at [312, 882] on button "button" at bounding box center [317, 895] width 26 height 26
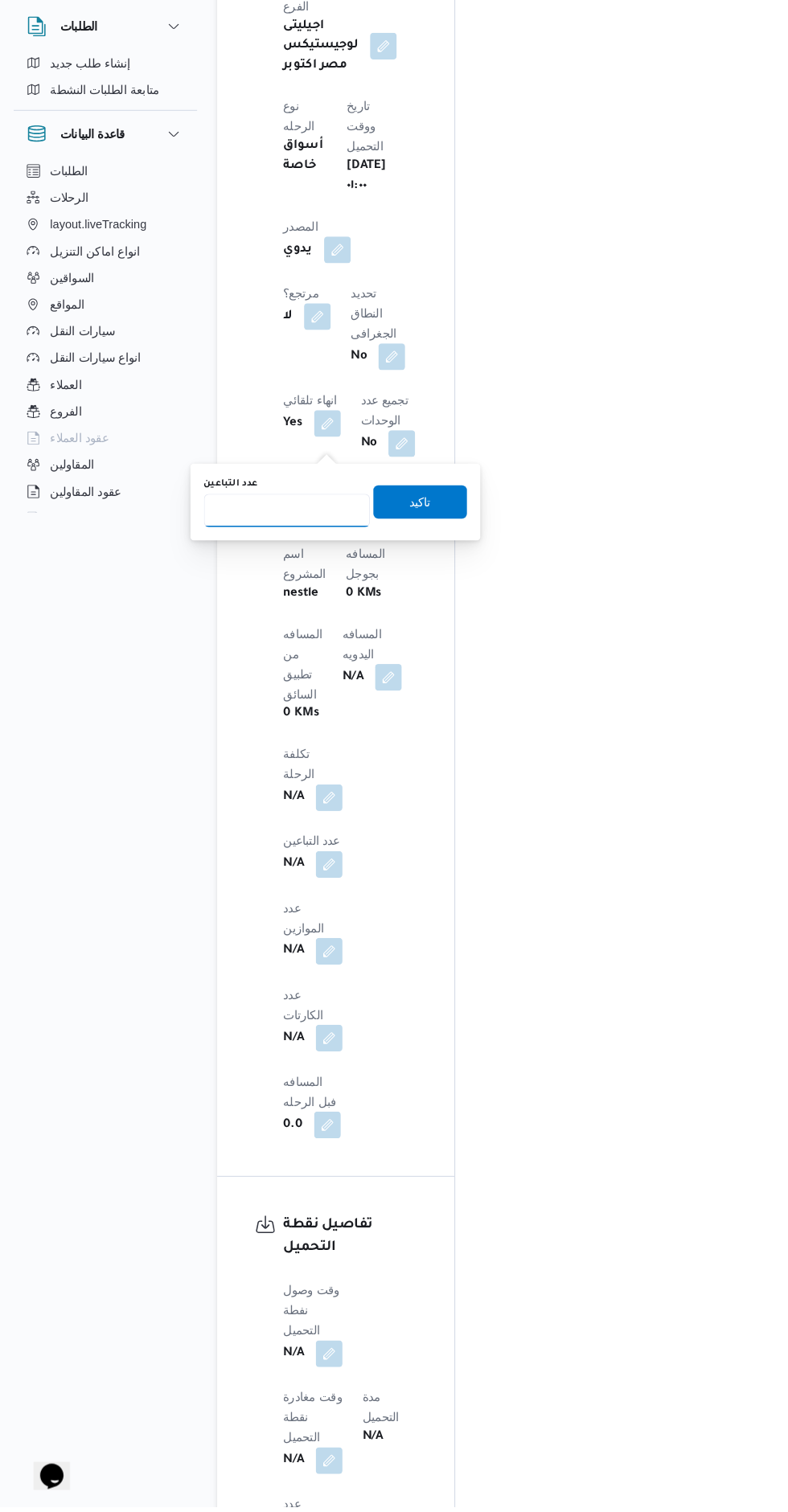
click at [265, 550] on input "عدد التباعين" at bounding box center [275, 553] width 160 height 32
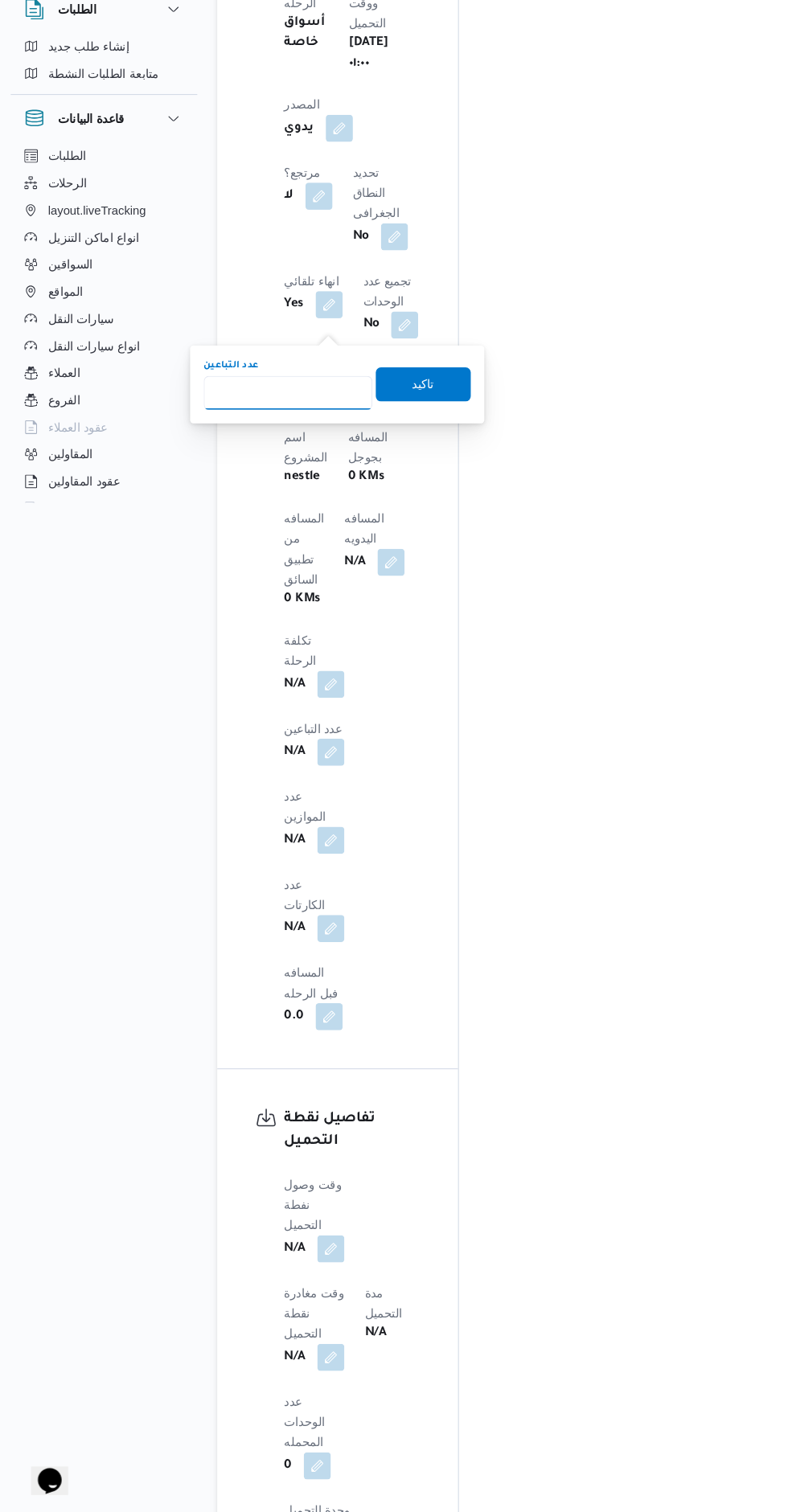
scroll to position [1124, 0]
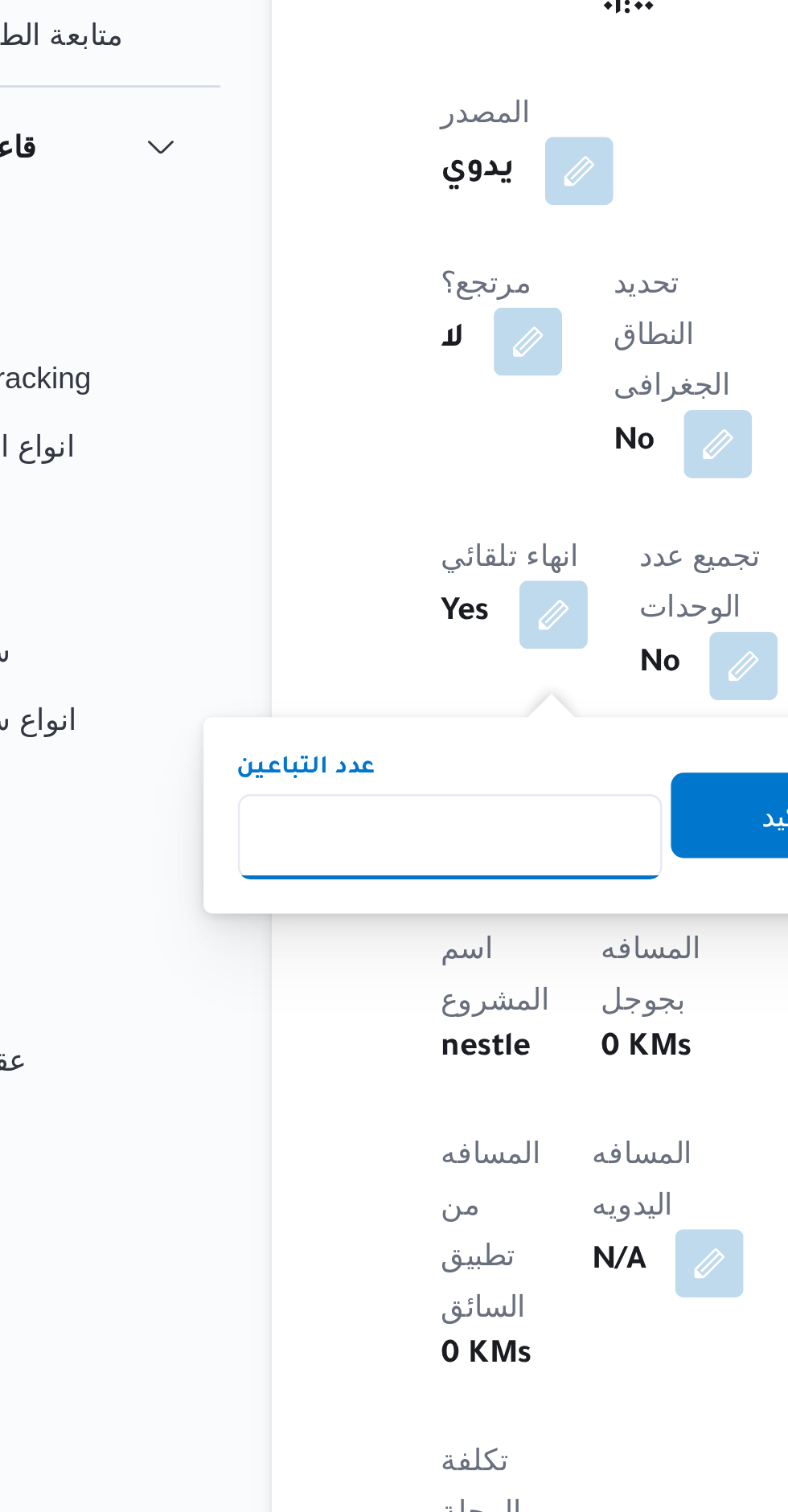
type input "1"
click at [361, 442] on span "تاكيد" at bounding box center [404, 442] width 90 height 32
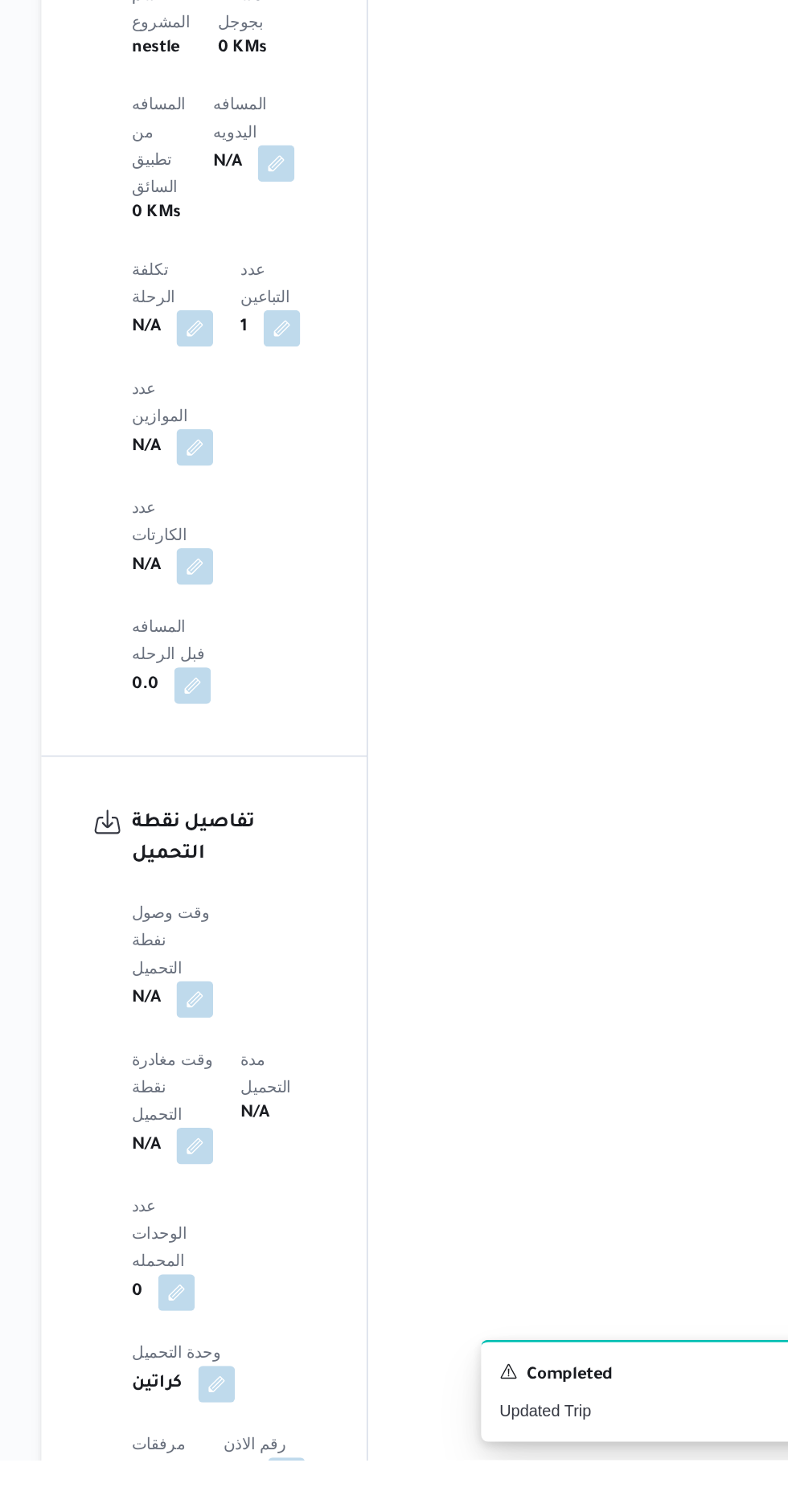
scroll to position [1134, 0]
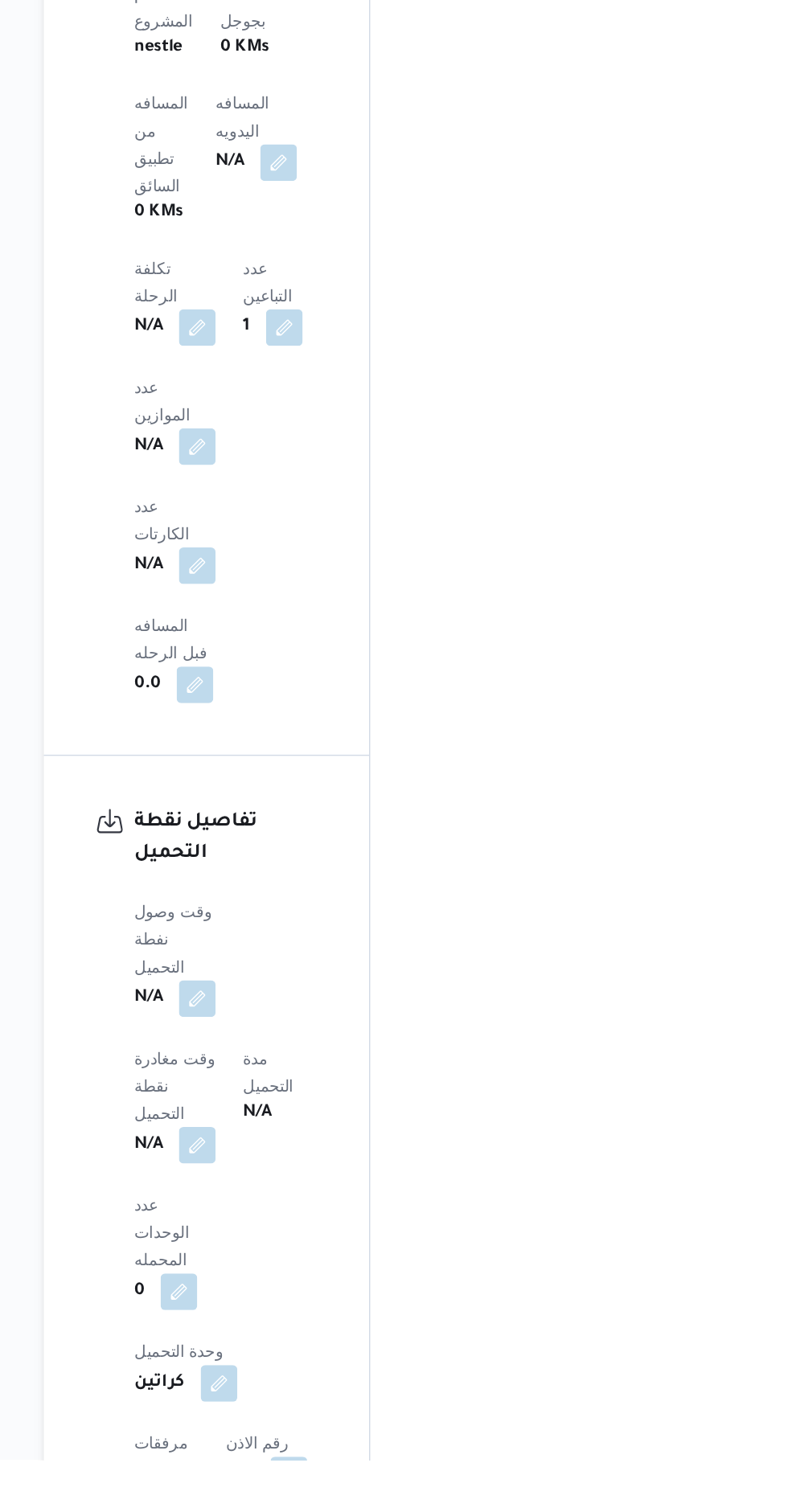
click at [309, 1176] on button "button" at bounding box center [317, 1189] width 26 height 26
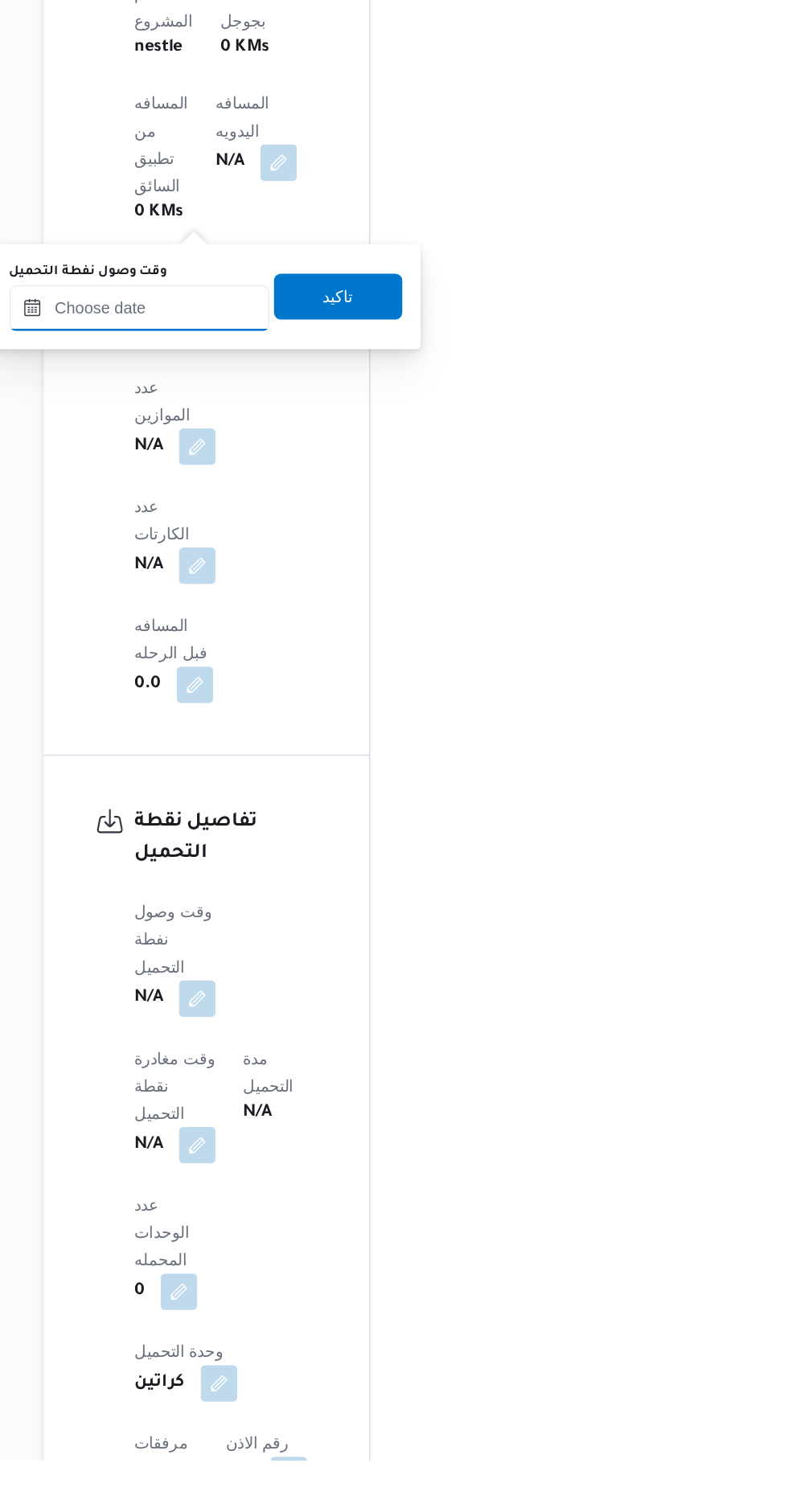
click at [288, 707] on input "وقت وصول نفطة التحميل" at bounding box center [275, 703] width 182 height 32
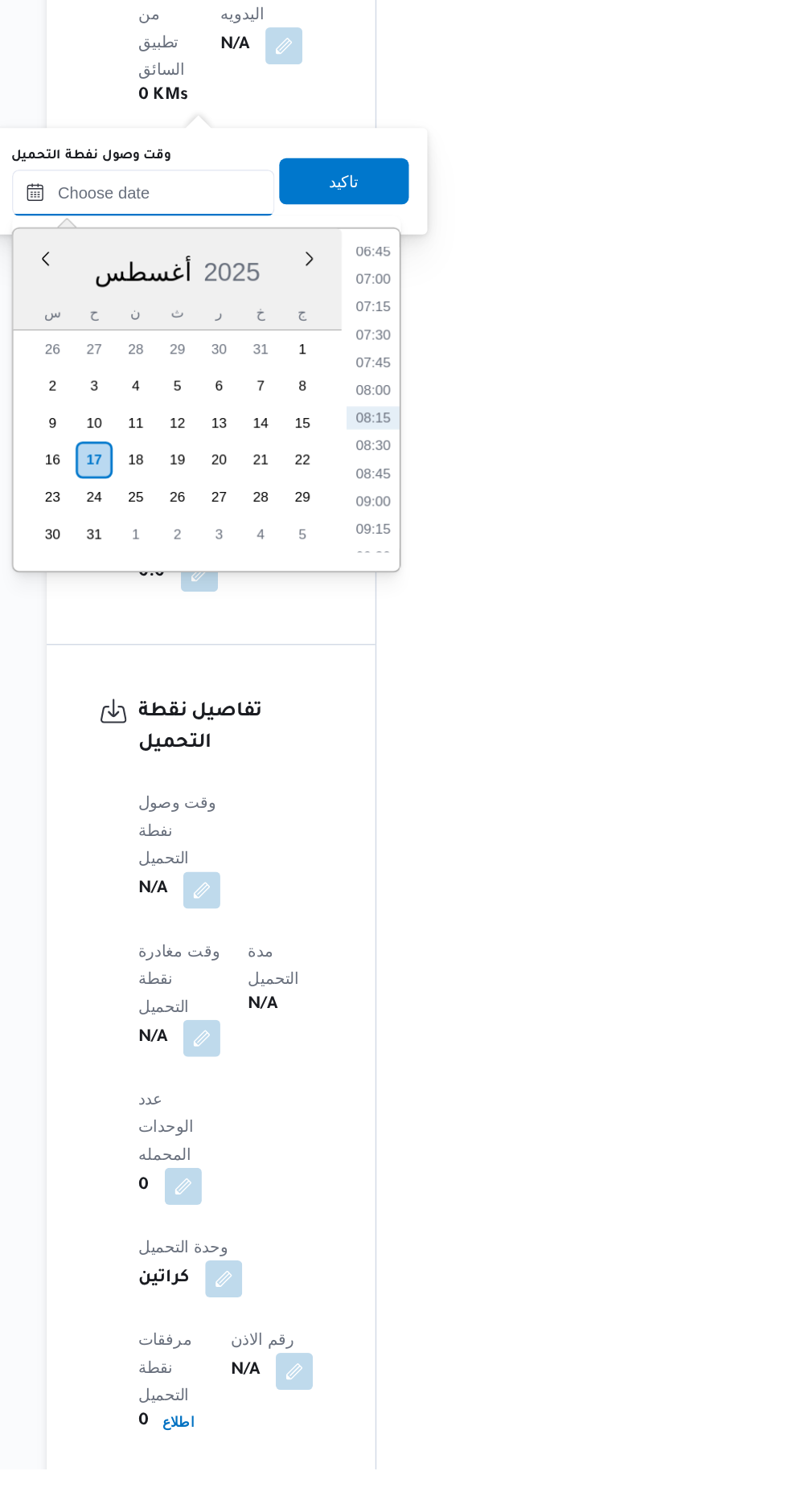
scroll to position [1211, 0]
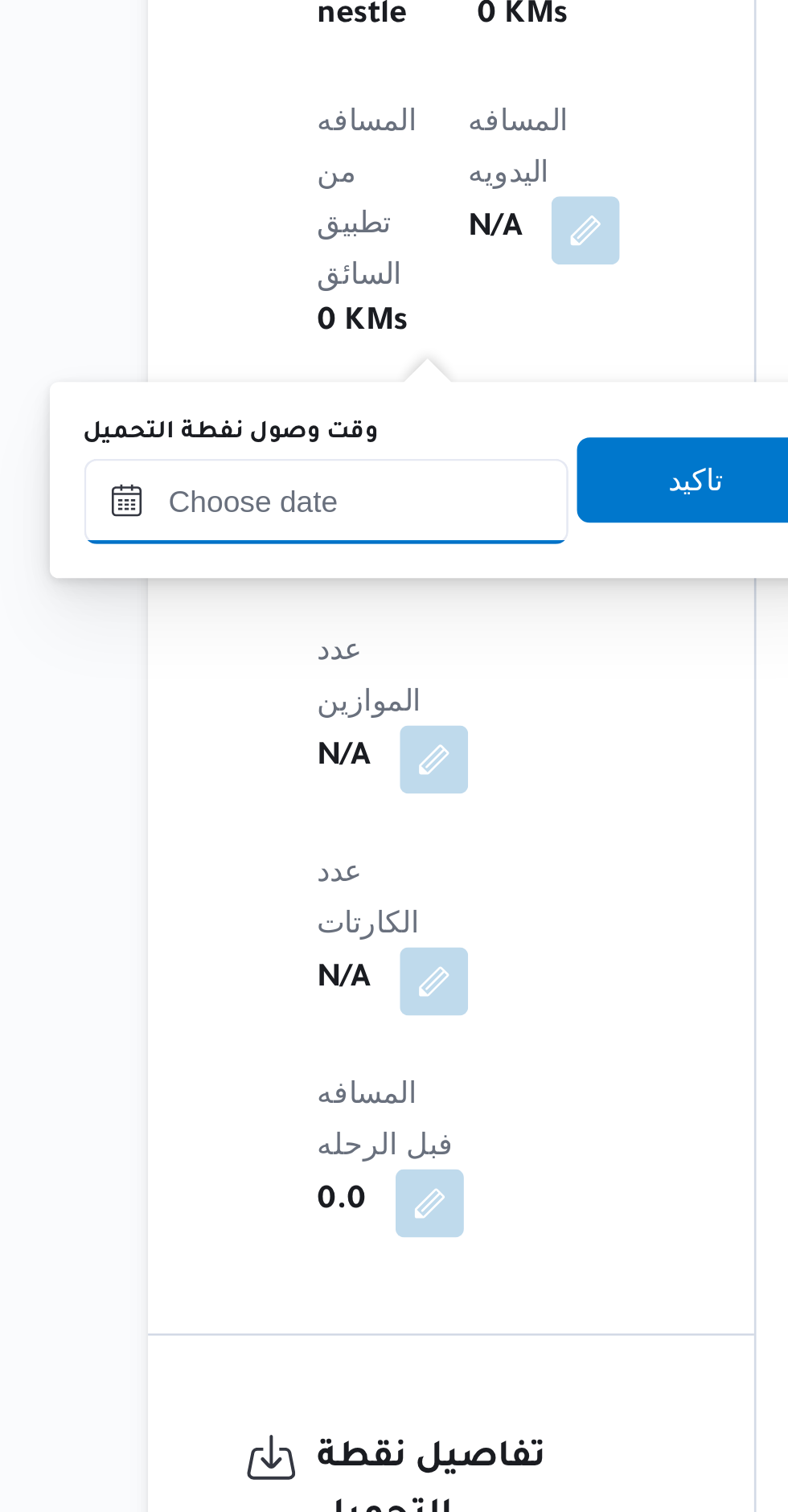
click at [281, 627] on input "وقت وصول نفطة التحميل" at bounding box center [275, 626] width 182 height 32
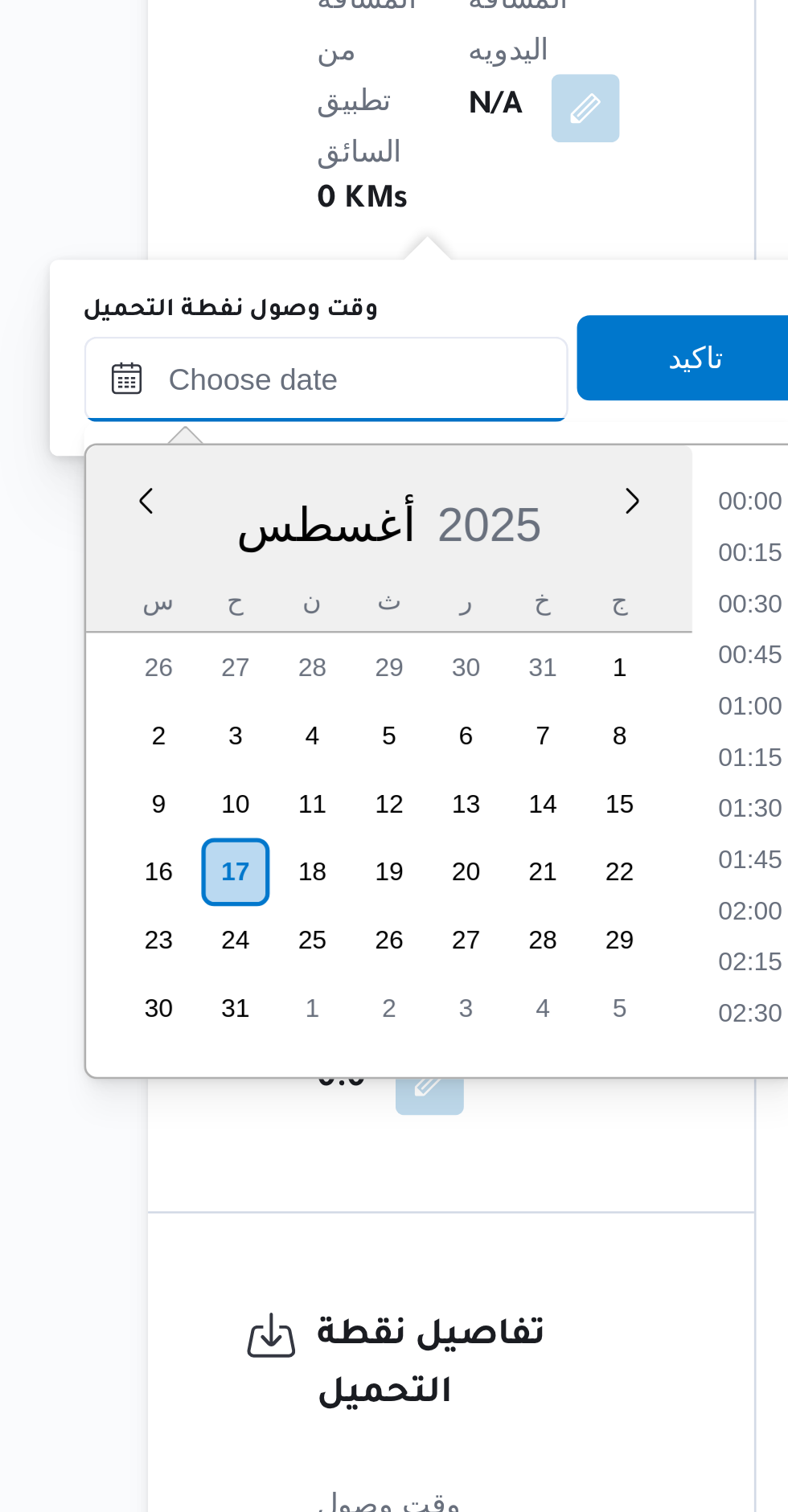
scroll to position [526, 0]
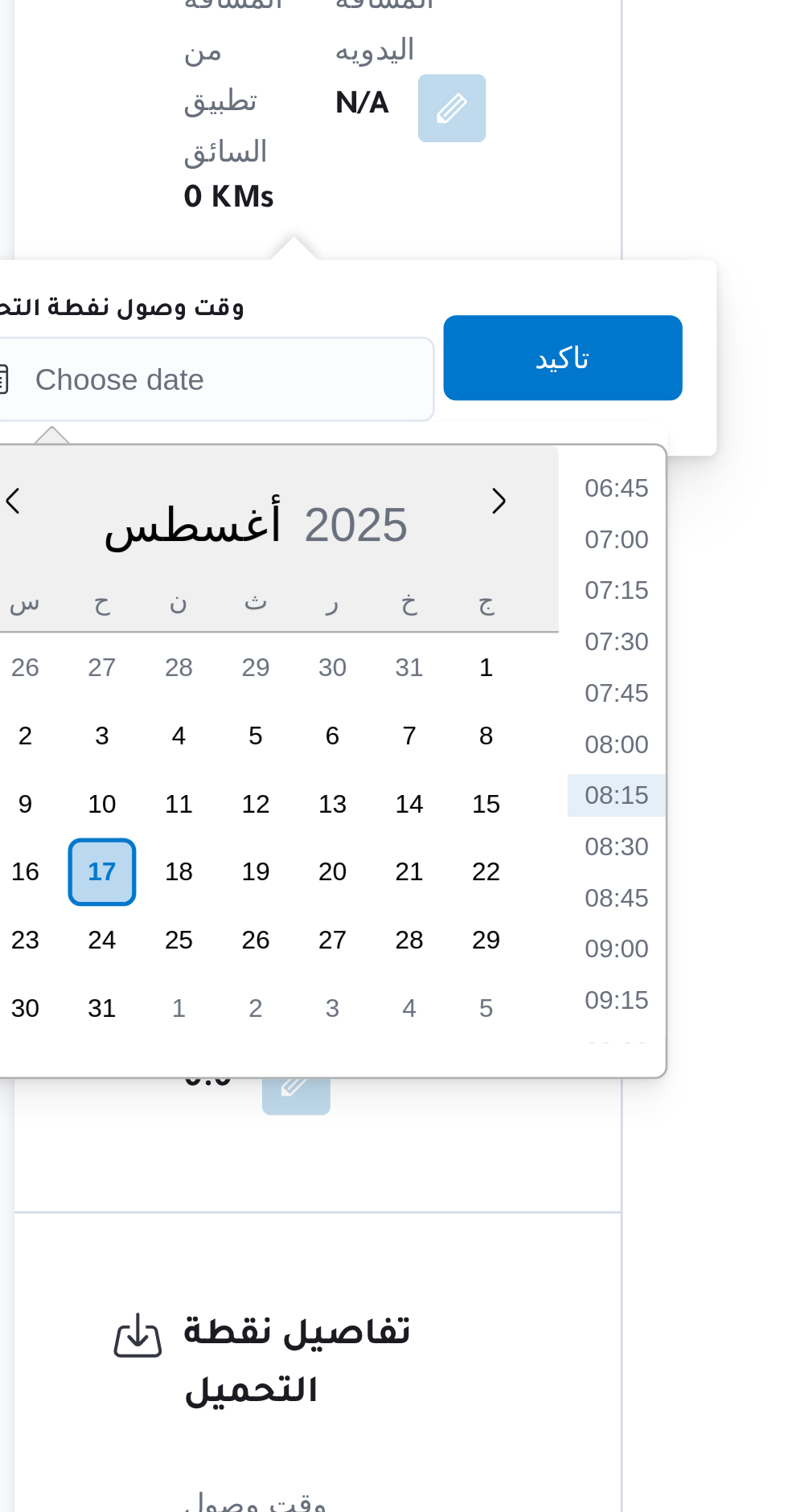
click at [434, 678] on li "07:00" at bounding box center [436, 685] width 37 height 16
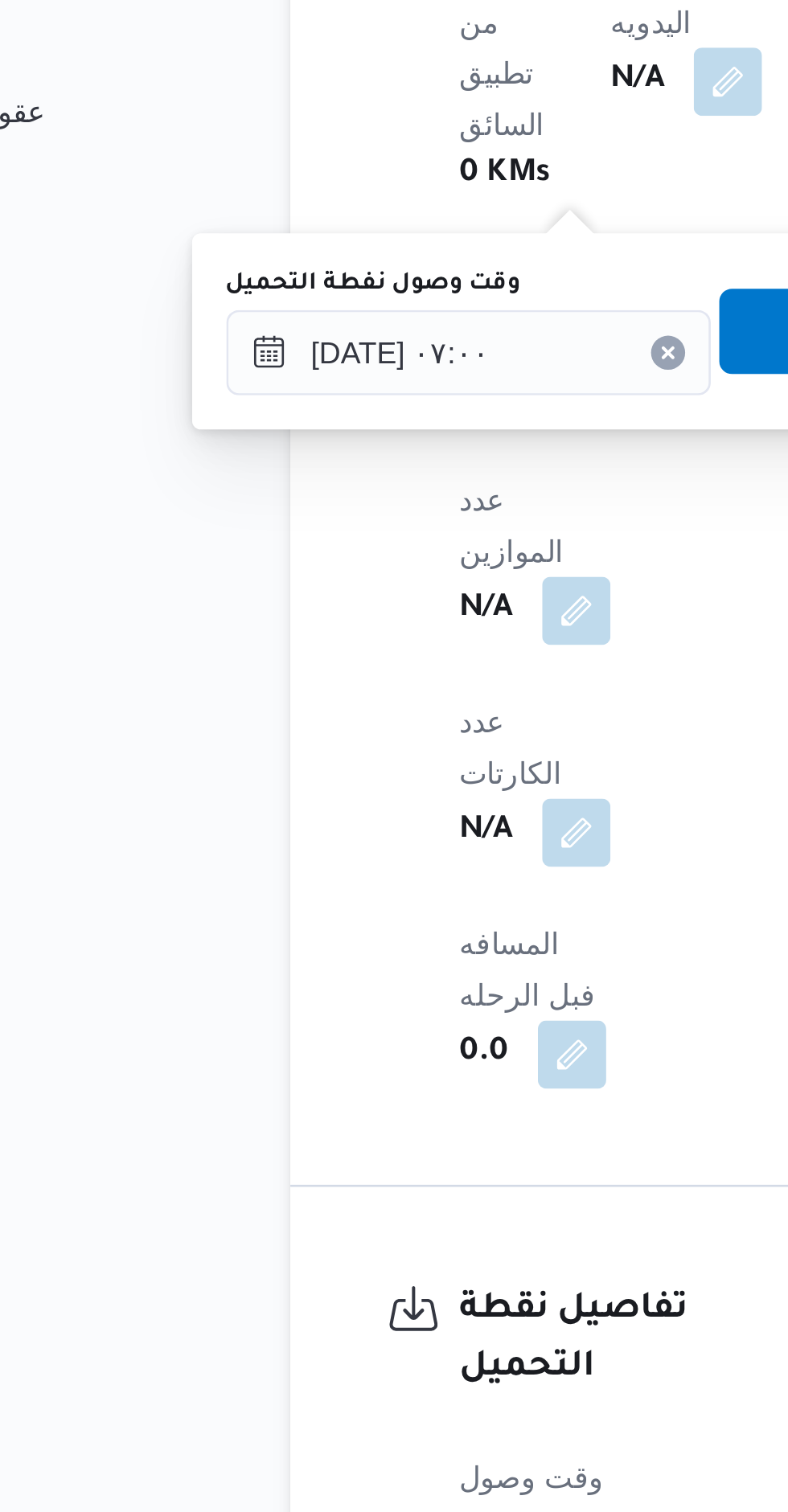
click at [175, 624] on div "You are in a dialog. To close this dialog, hit escape. وقت وصول نفطة التحميل [D…" at bounding box center [322, 617] width 302 height 74
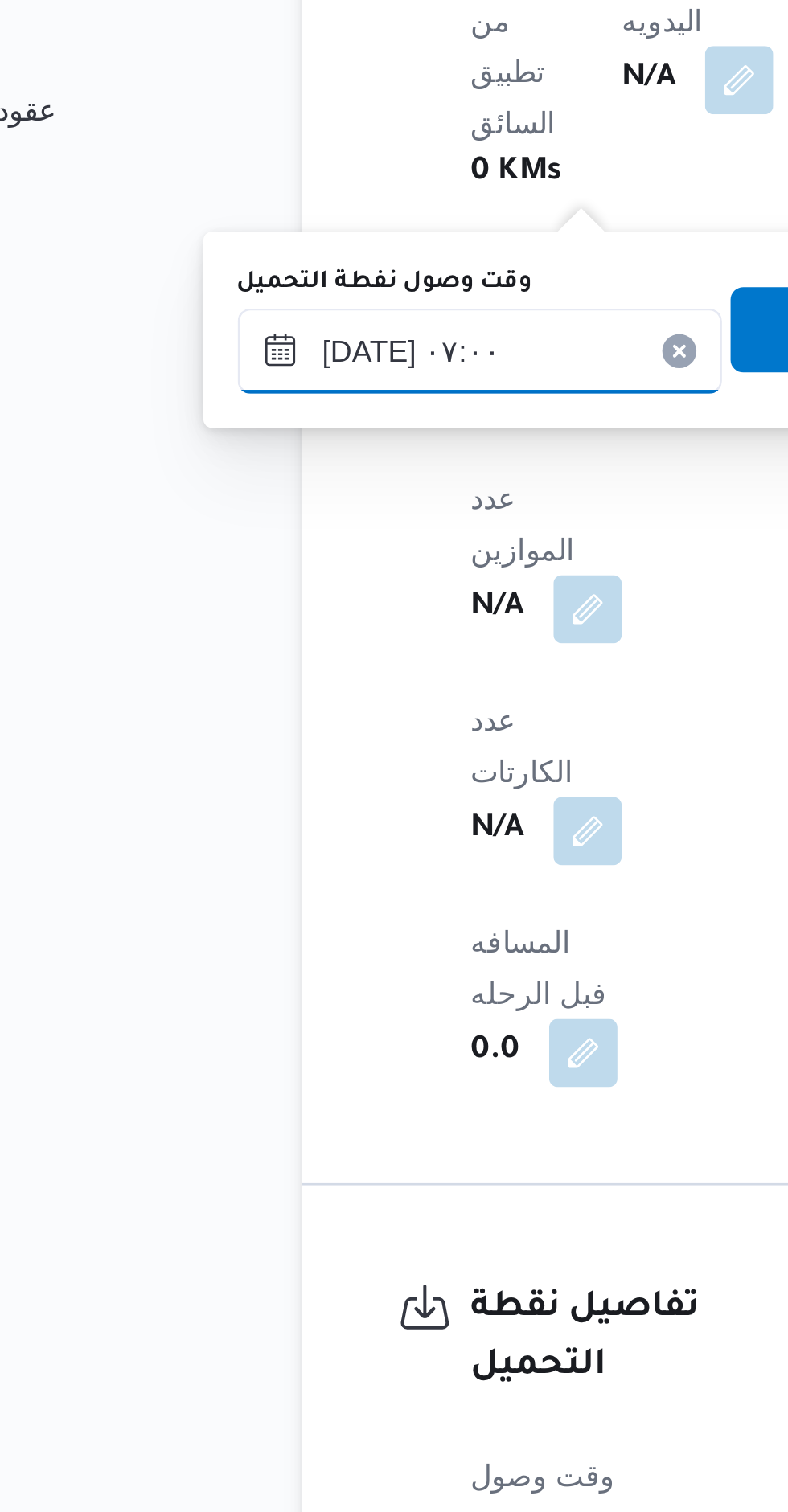
click at [273, 629] on input "[DATE] ٠٧:٠٠" at bounding box center [275, 626] width 182 height 32
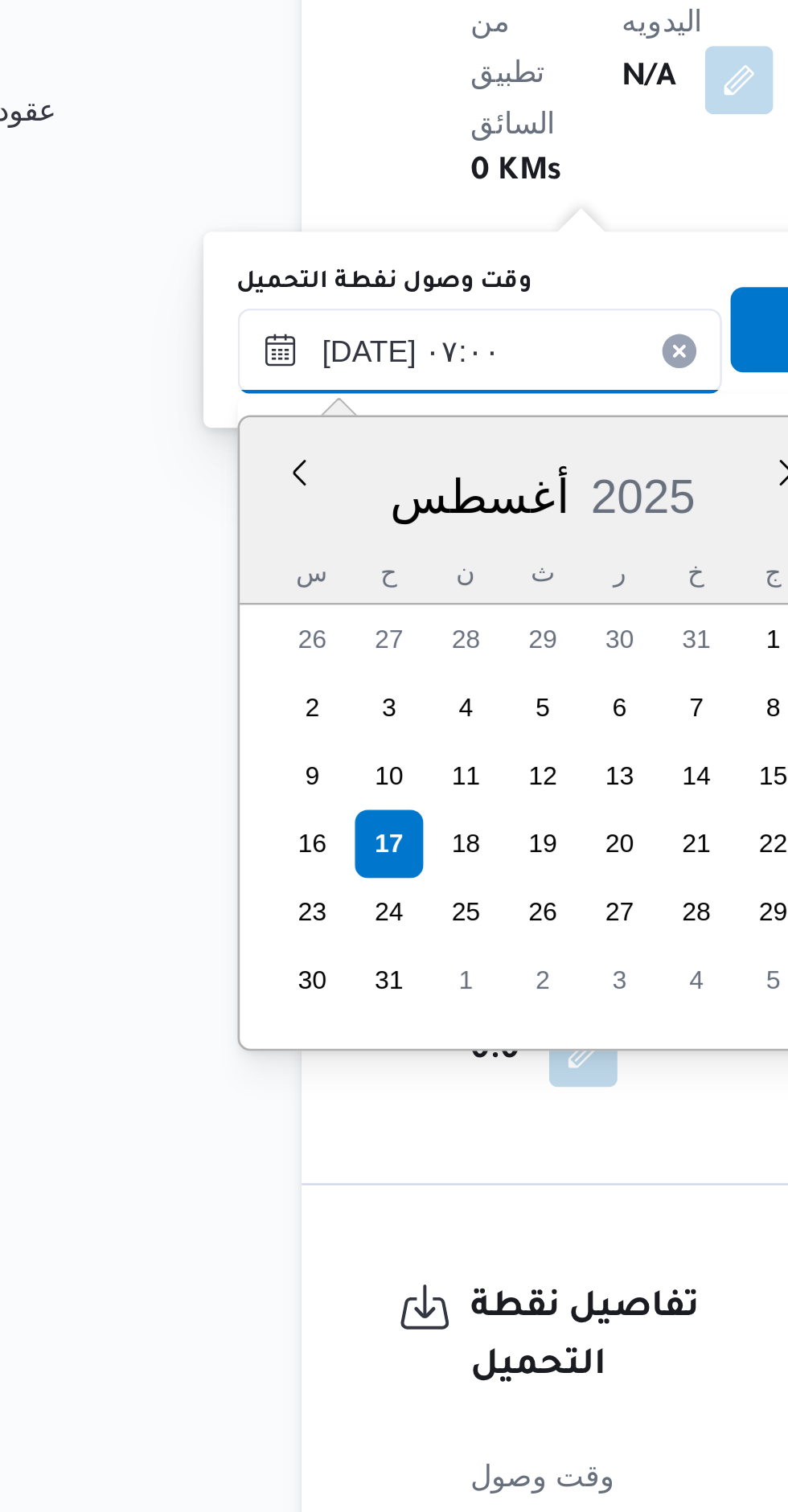
scroll to position [430, 0]
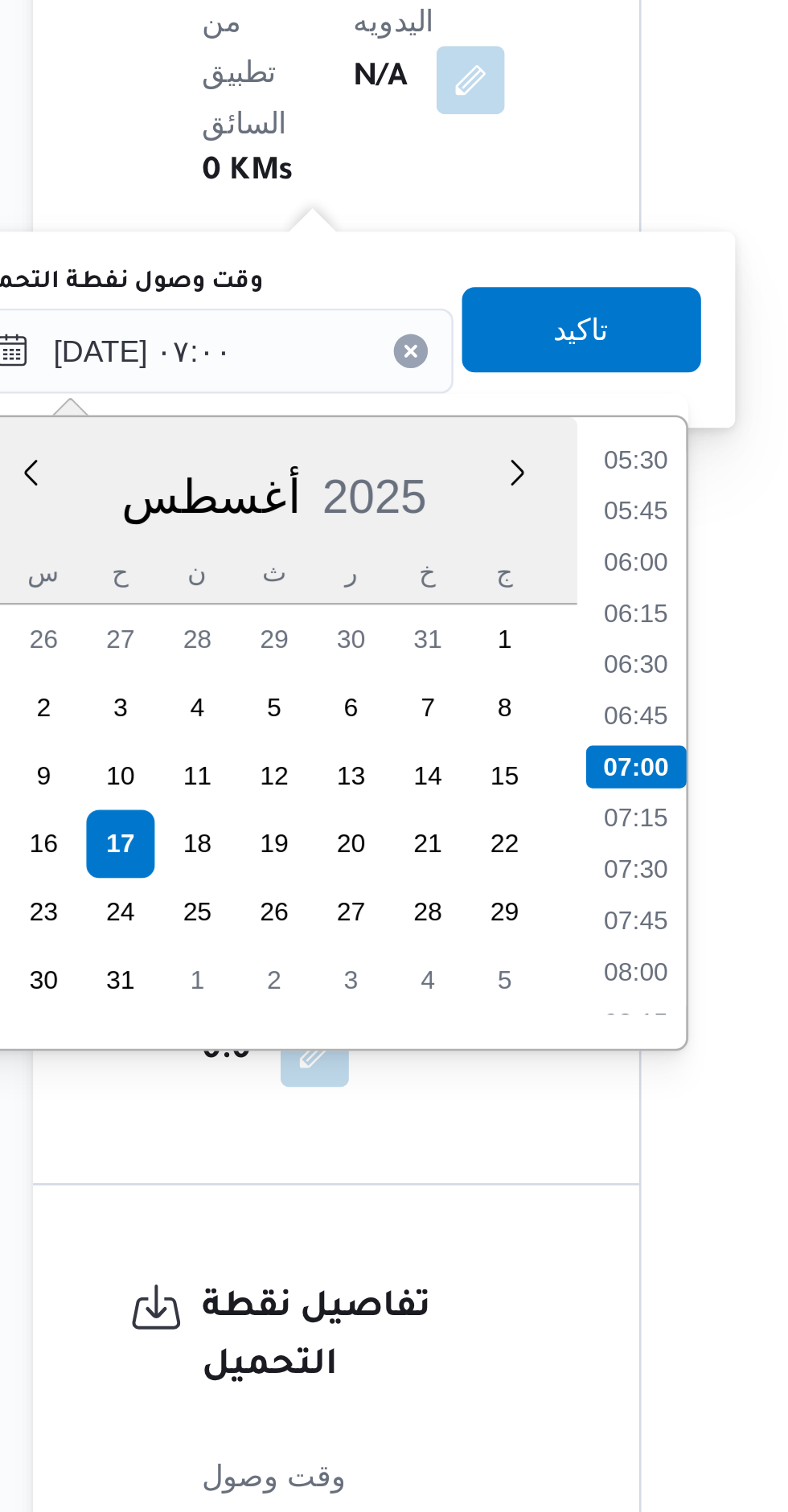
click at [443, 668] on li "05:30" at bounding box center [436, 666] width 37 height 16
type input "[DATE] ٠٥:٣٠"
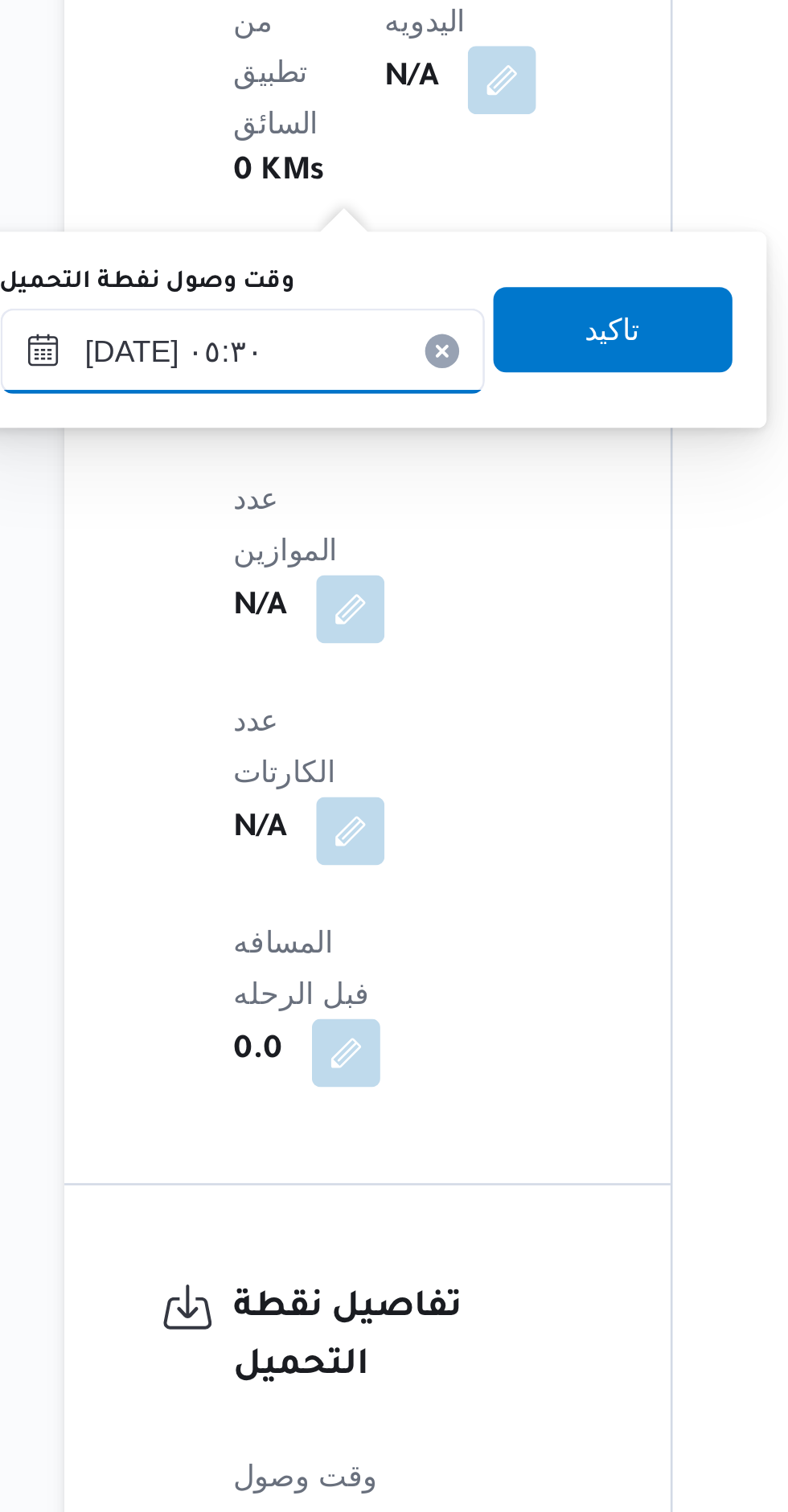
scroll to position [1211, 0]
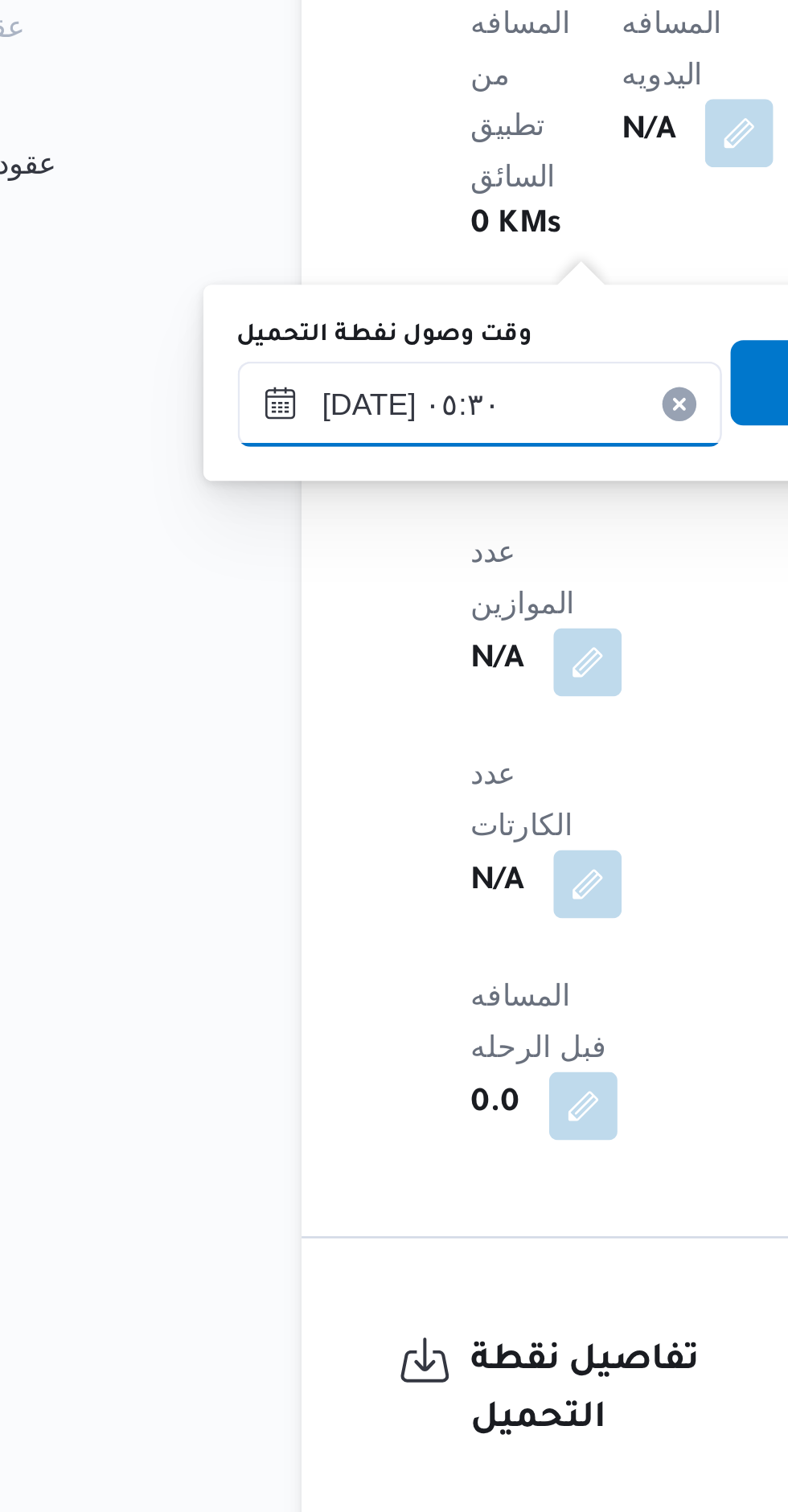
click at [287, 629] on input "[DATE] ٠٥:٣٠" at bounding box center [275, 626] width 182 height 32
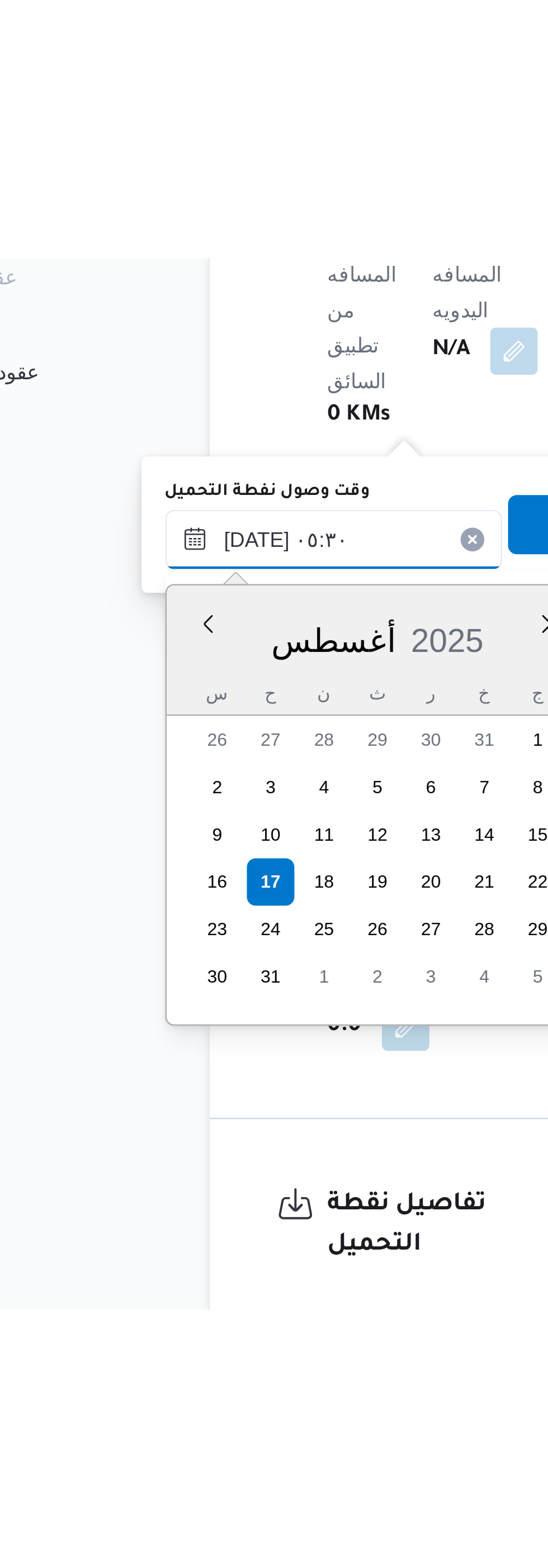
scroll to position [218, 0]
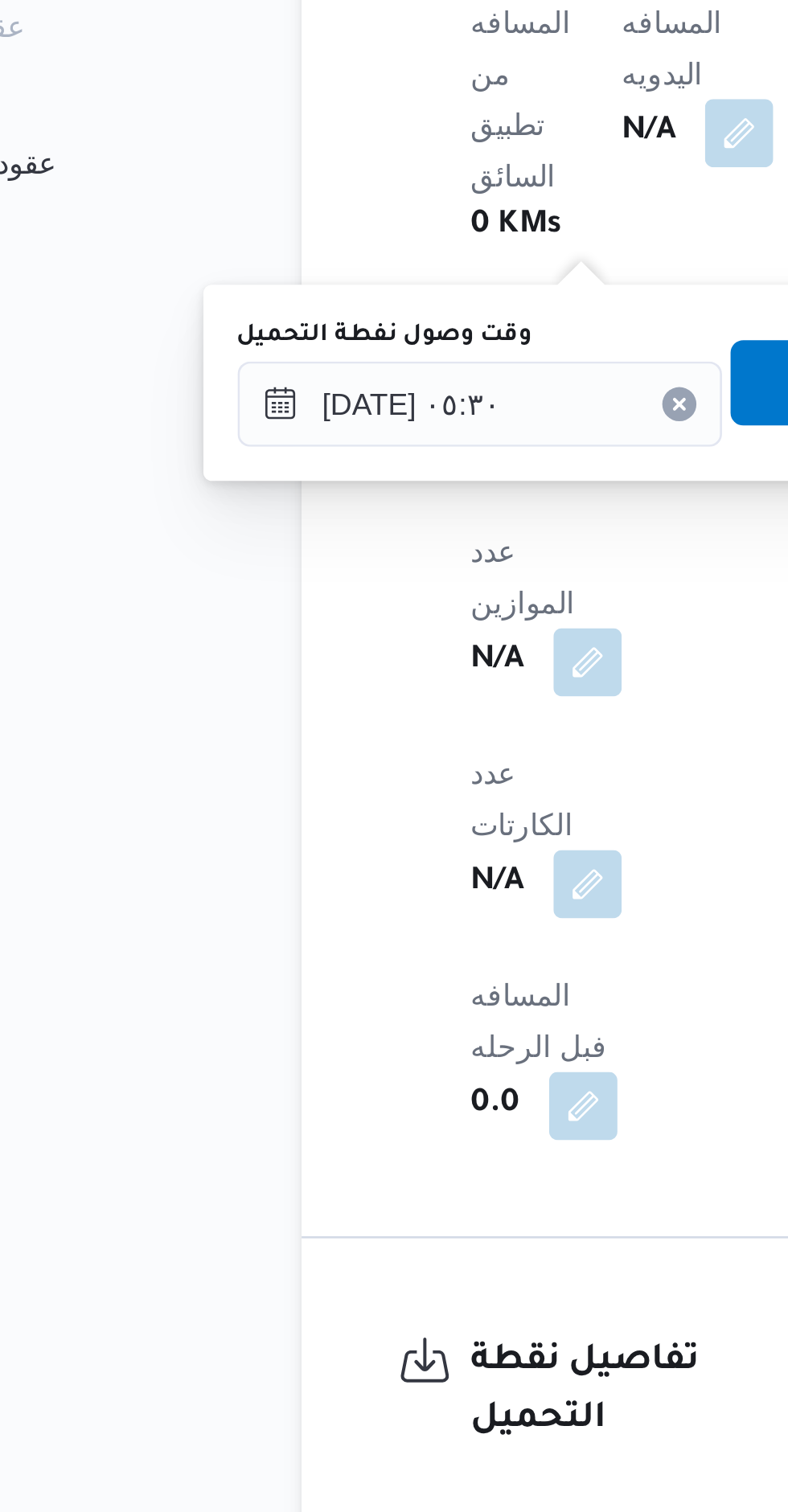
click at [373, 615] on span "تاكيد" at bounding box center [415, 617] width 90 height 32
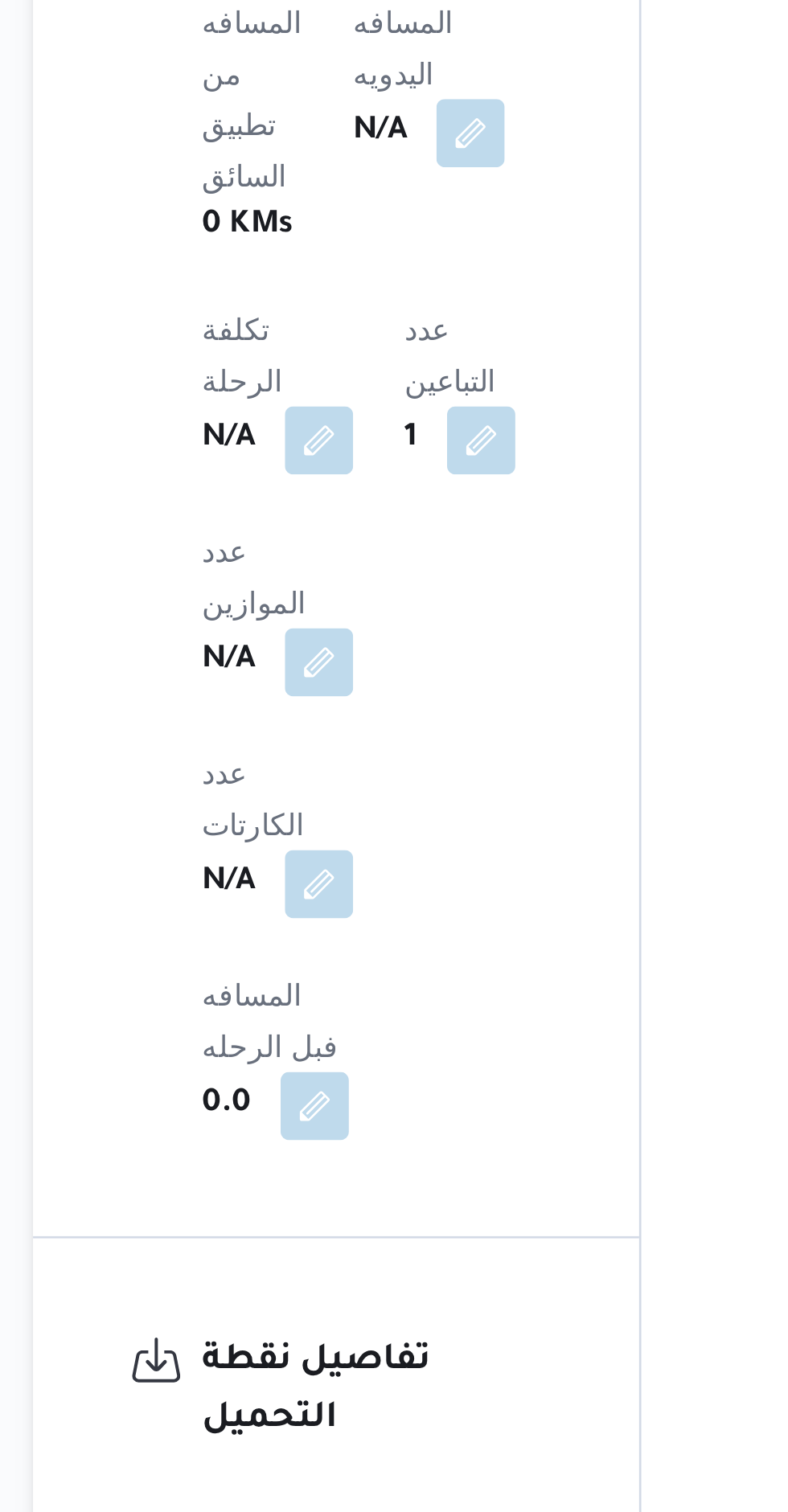
click at [331, 1193] on div "N/A" at bounding box center [301, 1207] width 61 height 29
click at [330, 1194] on button "button" at bounding box center [317, 1208] width 26 height 26
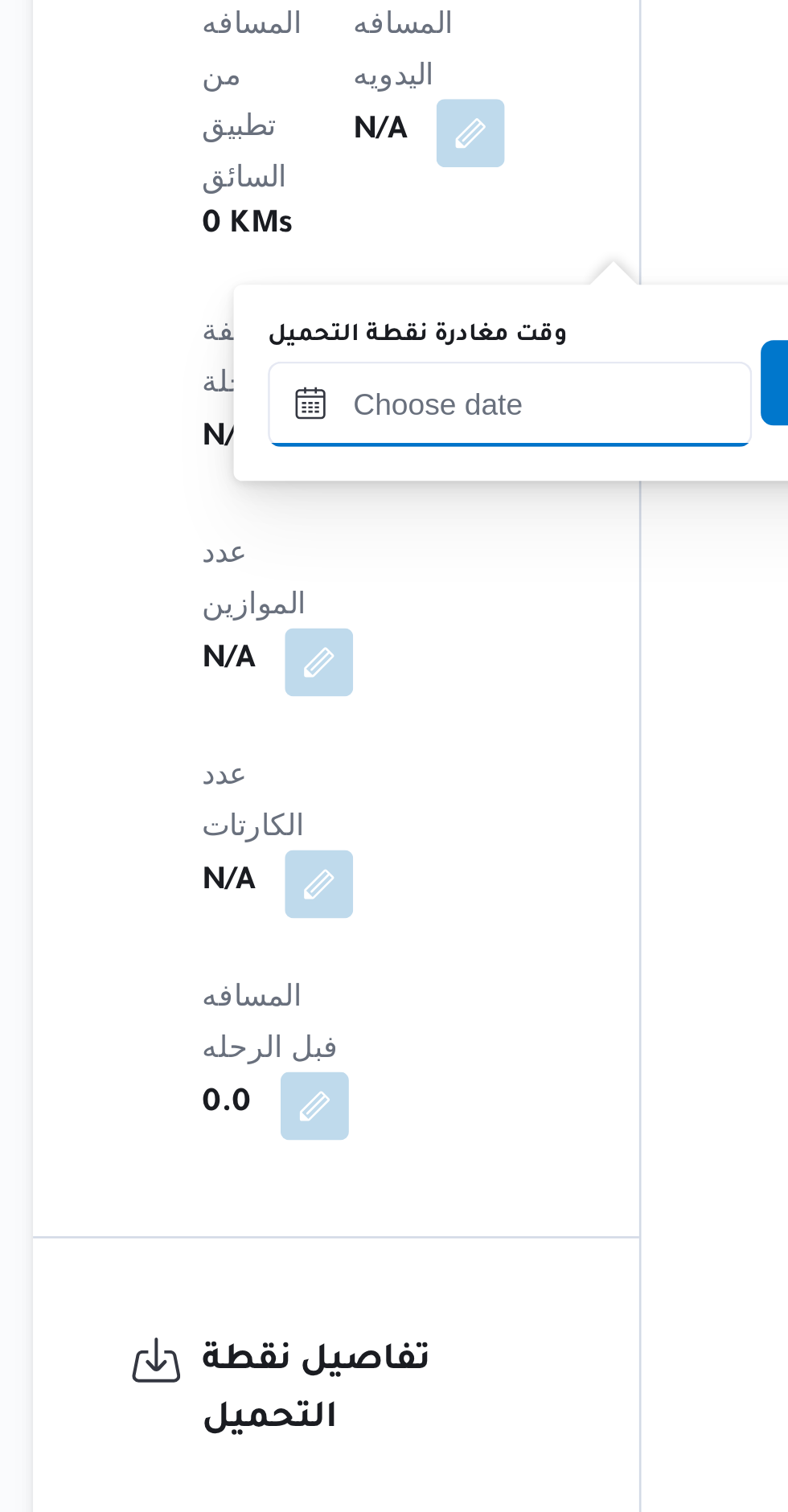
click at [368, 622] on input "وقت مغادرة نقطة التحميل" at bounding box center [388, 626] width 182 height 32
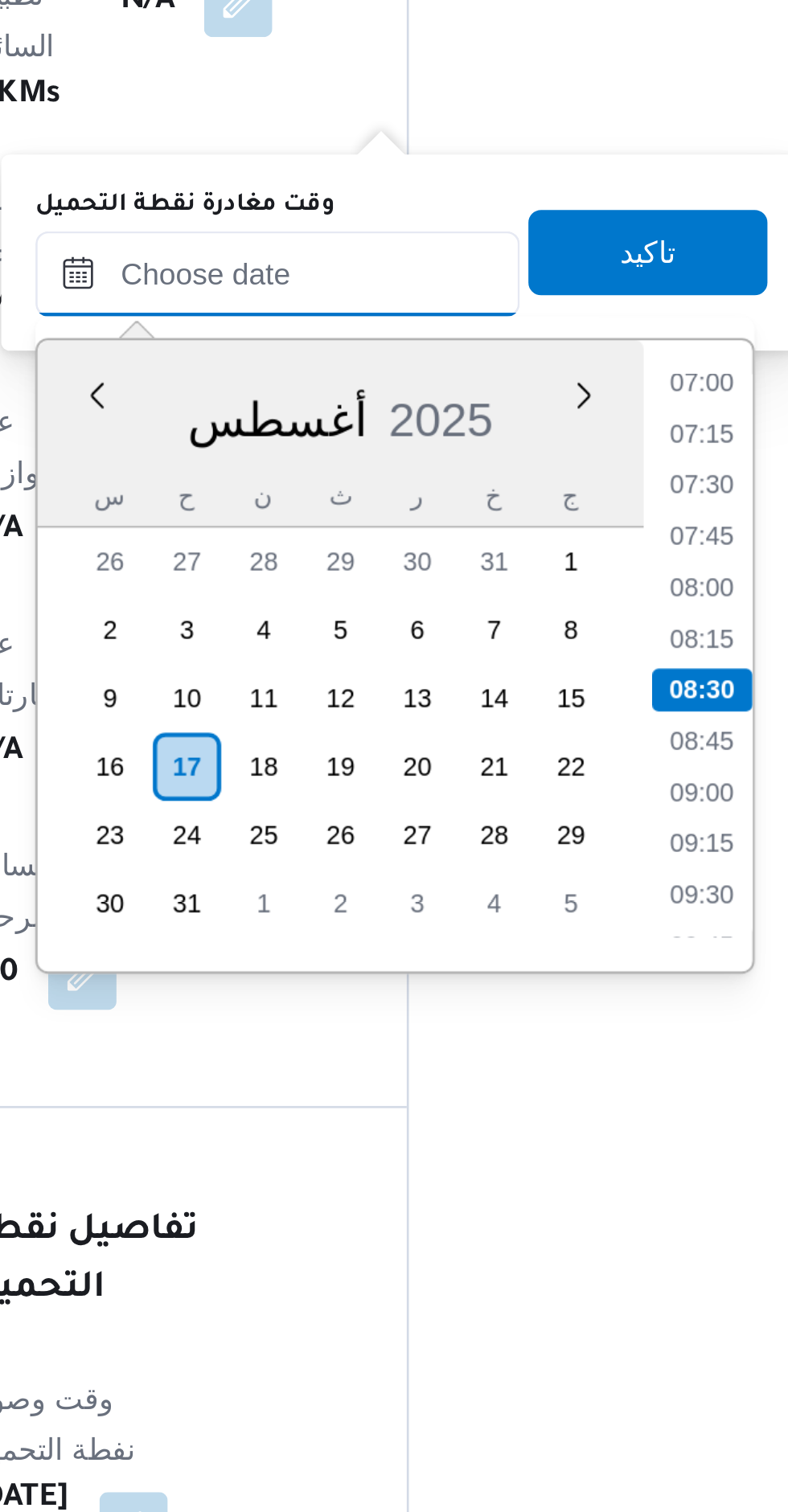
scroll to position [1211, 0]
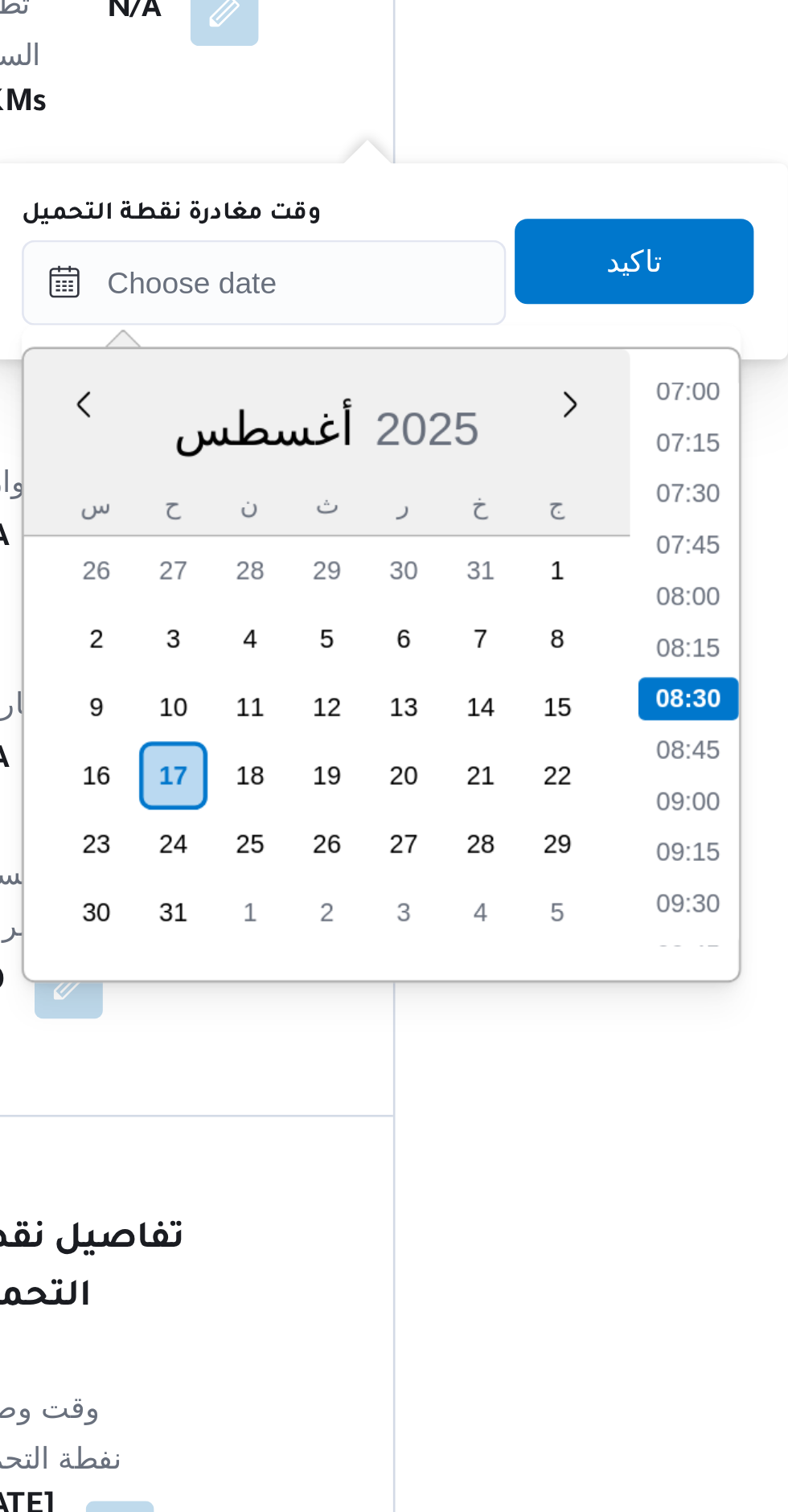
click at [546, 707] on li "07:30" at bounding box center [548, 704] width 37 height 16
type input "[DATE] ٠٧:٣٠"
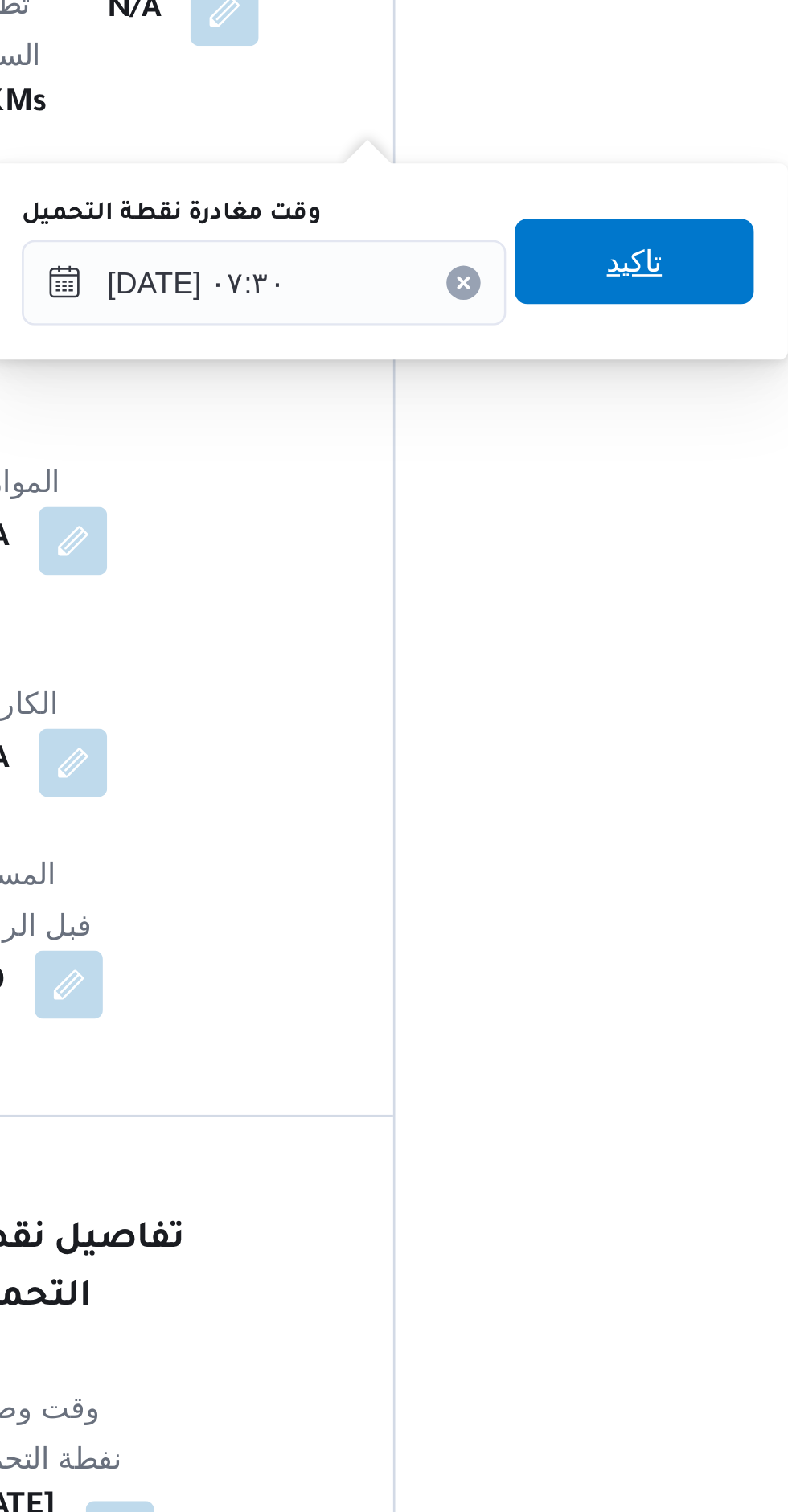
click at [493, 615] on span "تاكيد" at bounding box center [528, 617] width 90 height 32
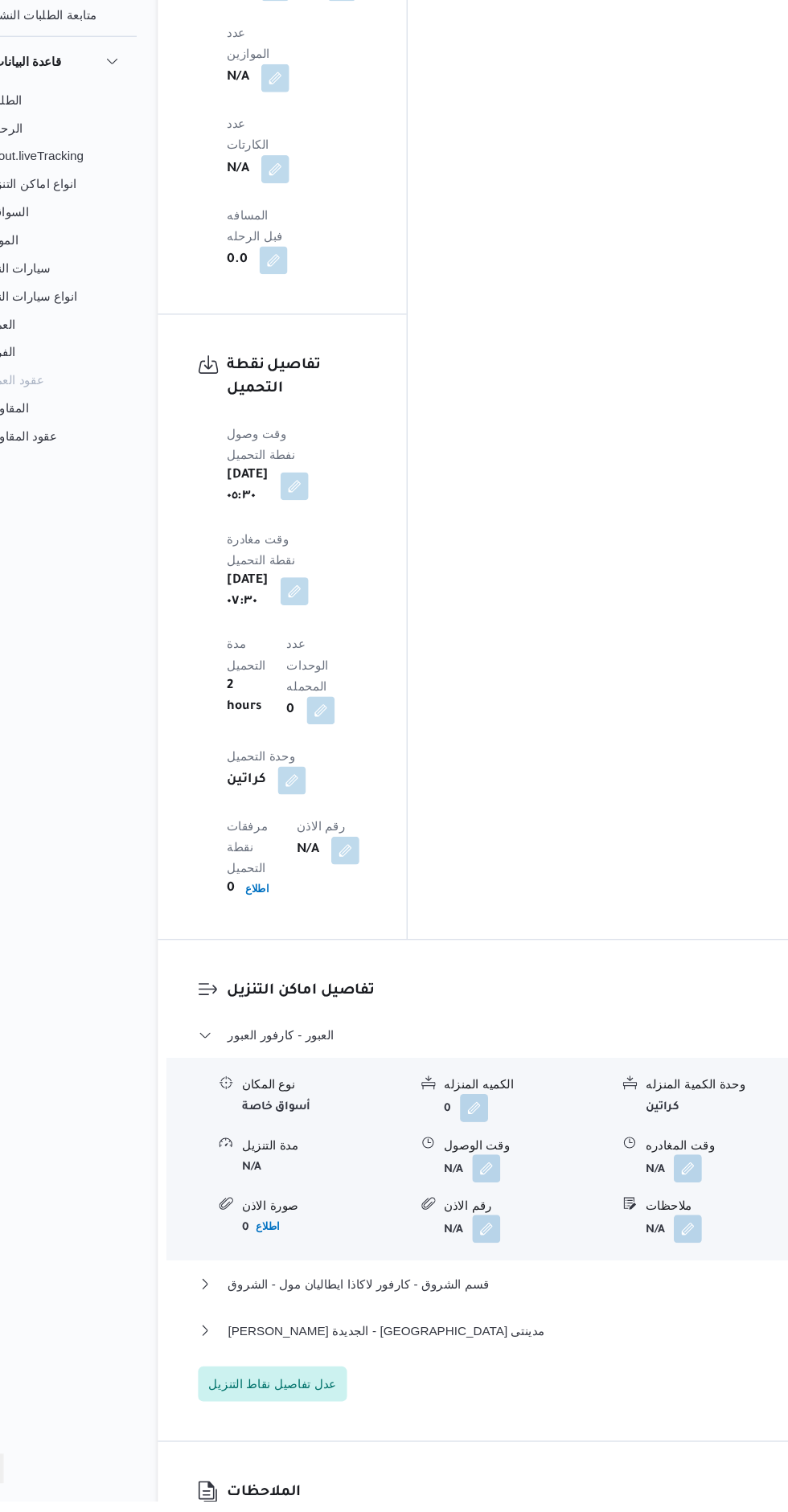
scroll to position [1863, 0]
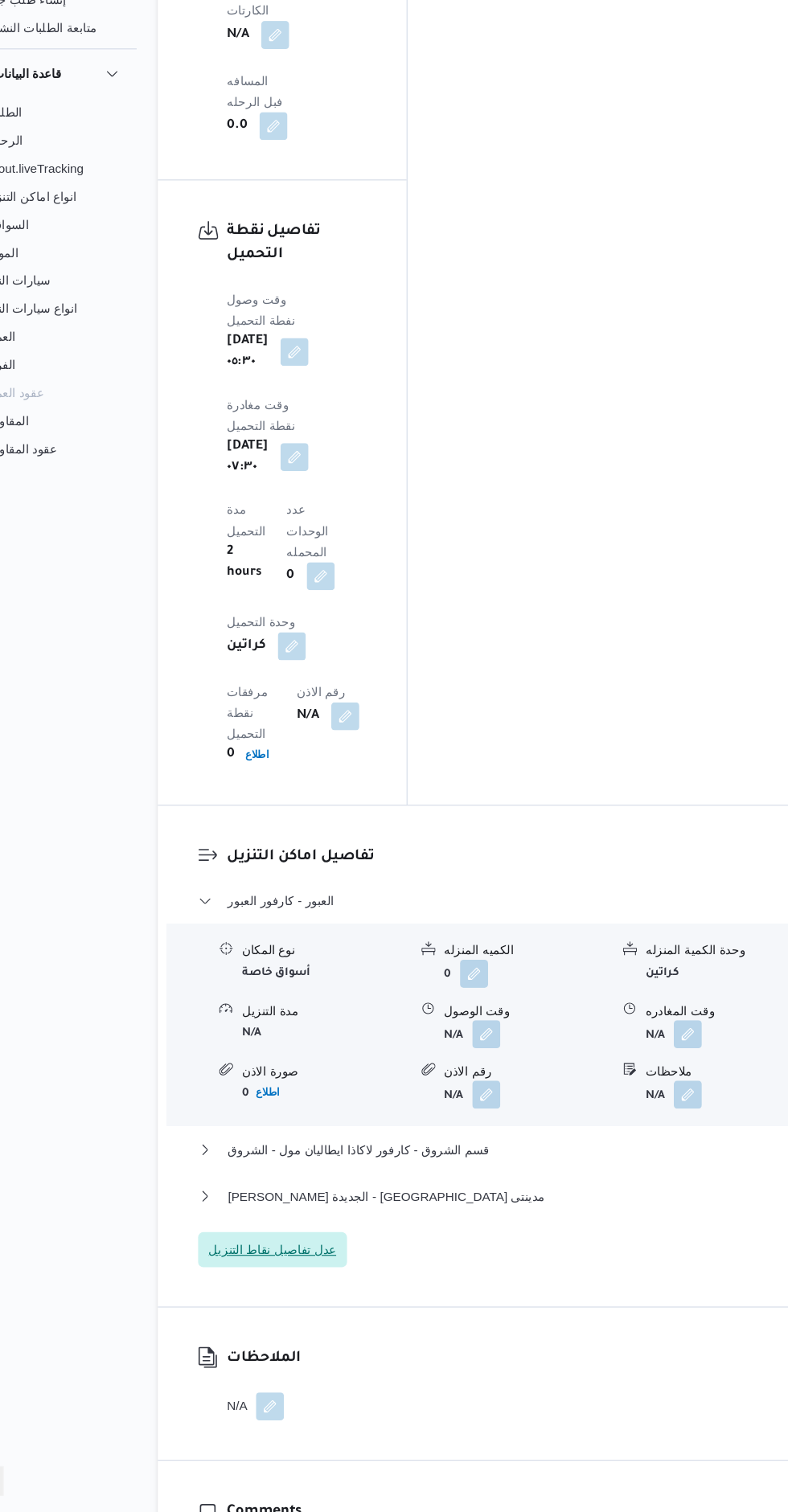
click at [324, 1261] on span "عدل تفاصيل نقاط التنزيل" at bounding box center [315, 1270] width 118 height 20
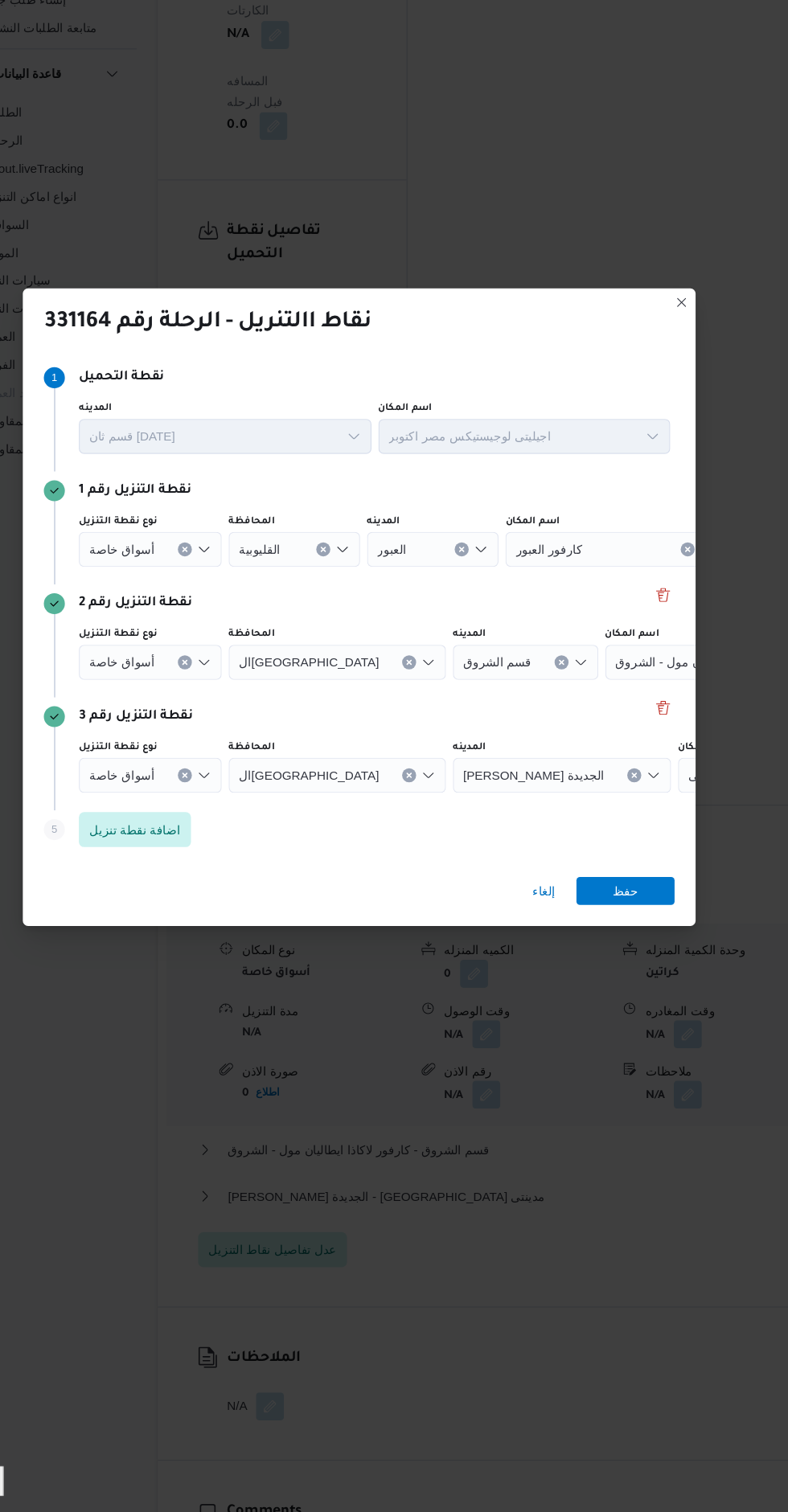
click at [232, 629] on icon "Clear input" at bounding box center [233, 628] width 4 height 4
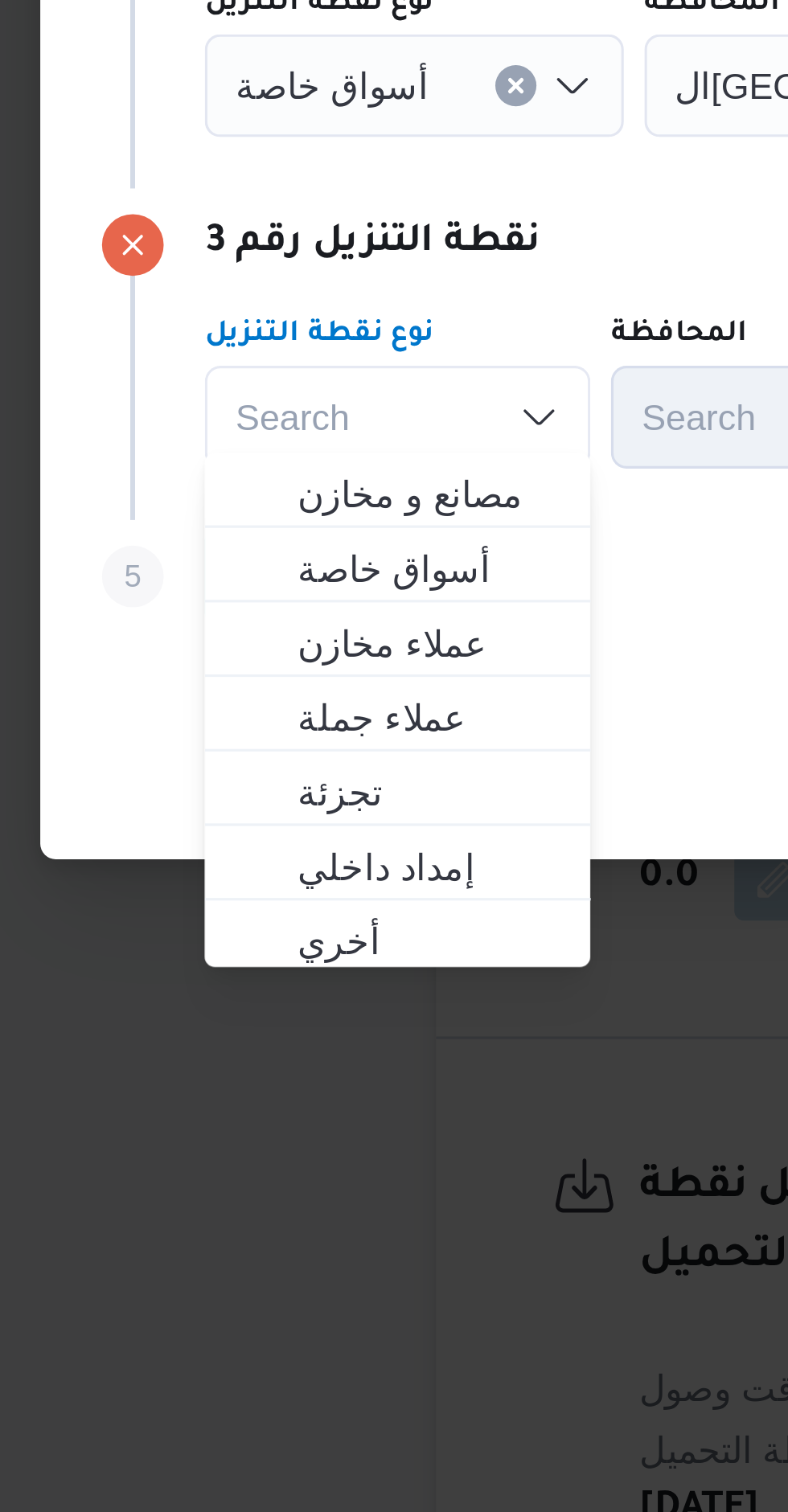
scroll to position [1123, 0]
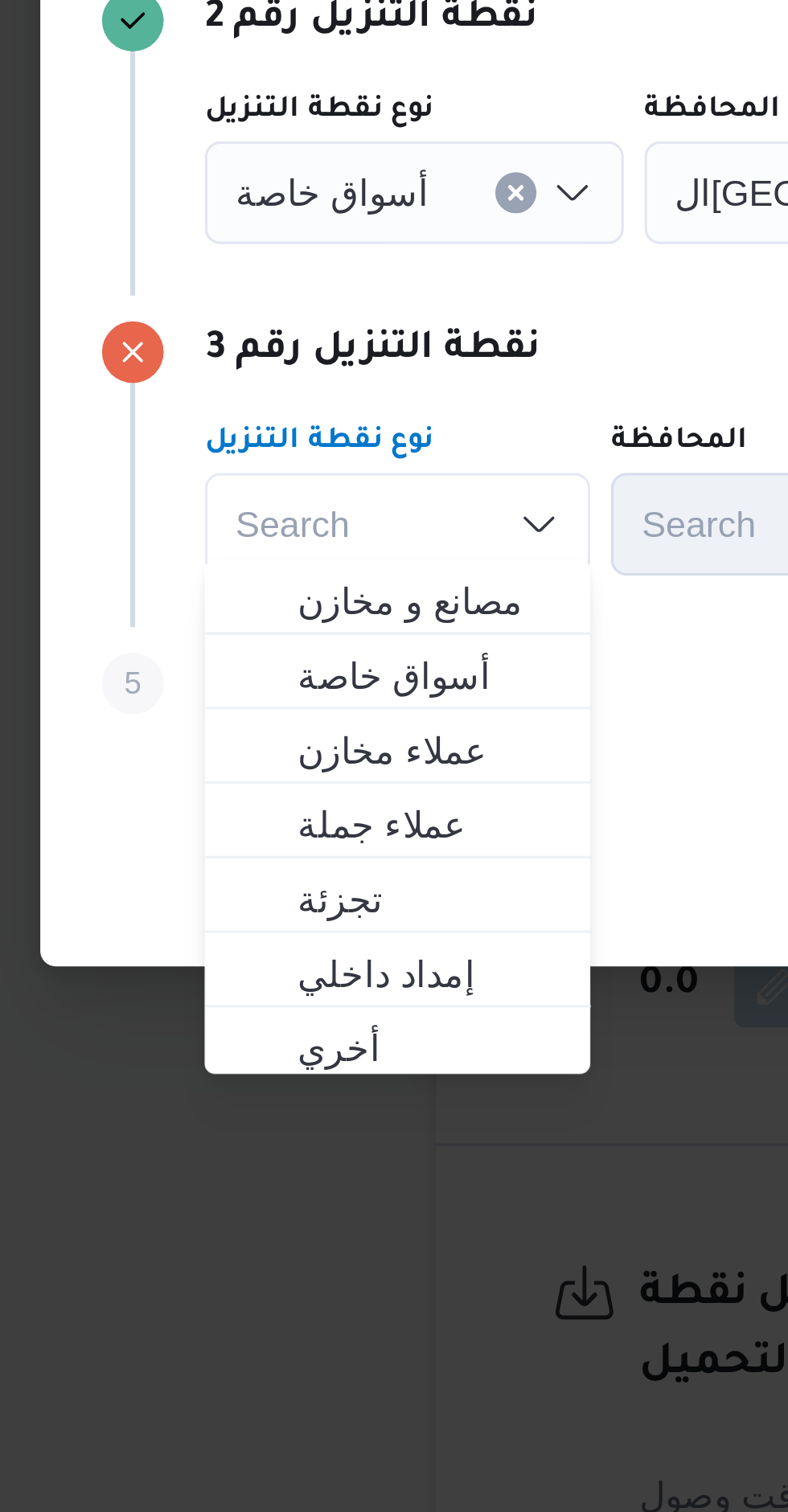
click at [228, 633] on button "Clear input" at bounding box center [234, 628] width 13 height 13
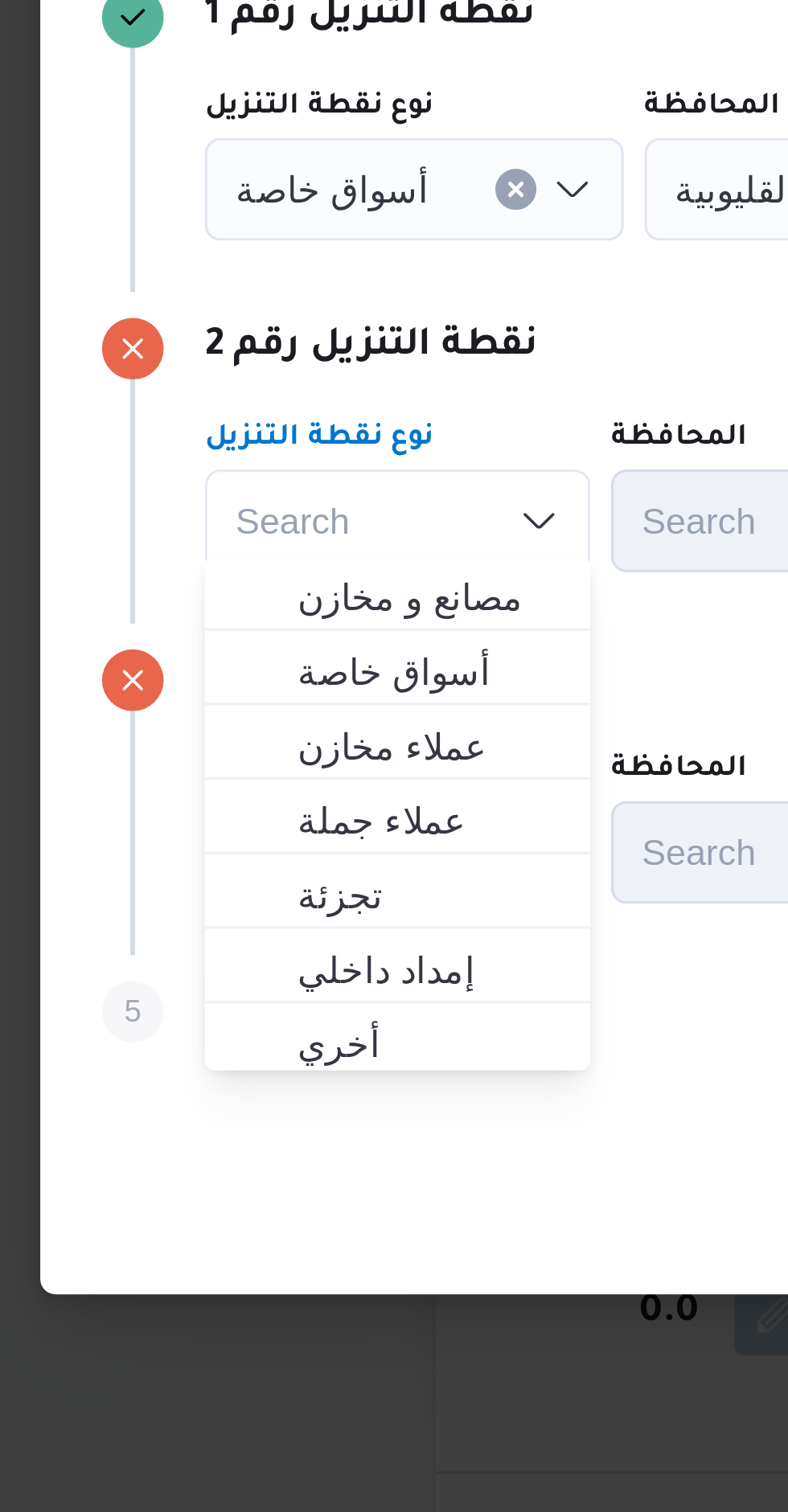
click at [231, 624] on icon "Clear input" at bounding box center [233, 627] width 7 height 7
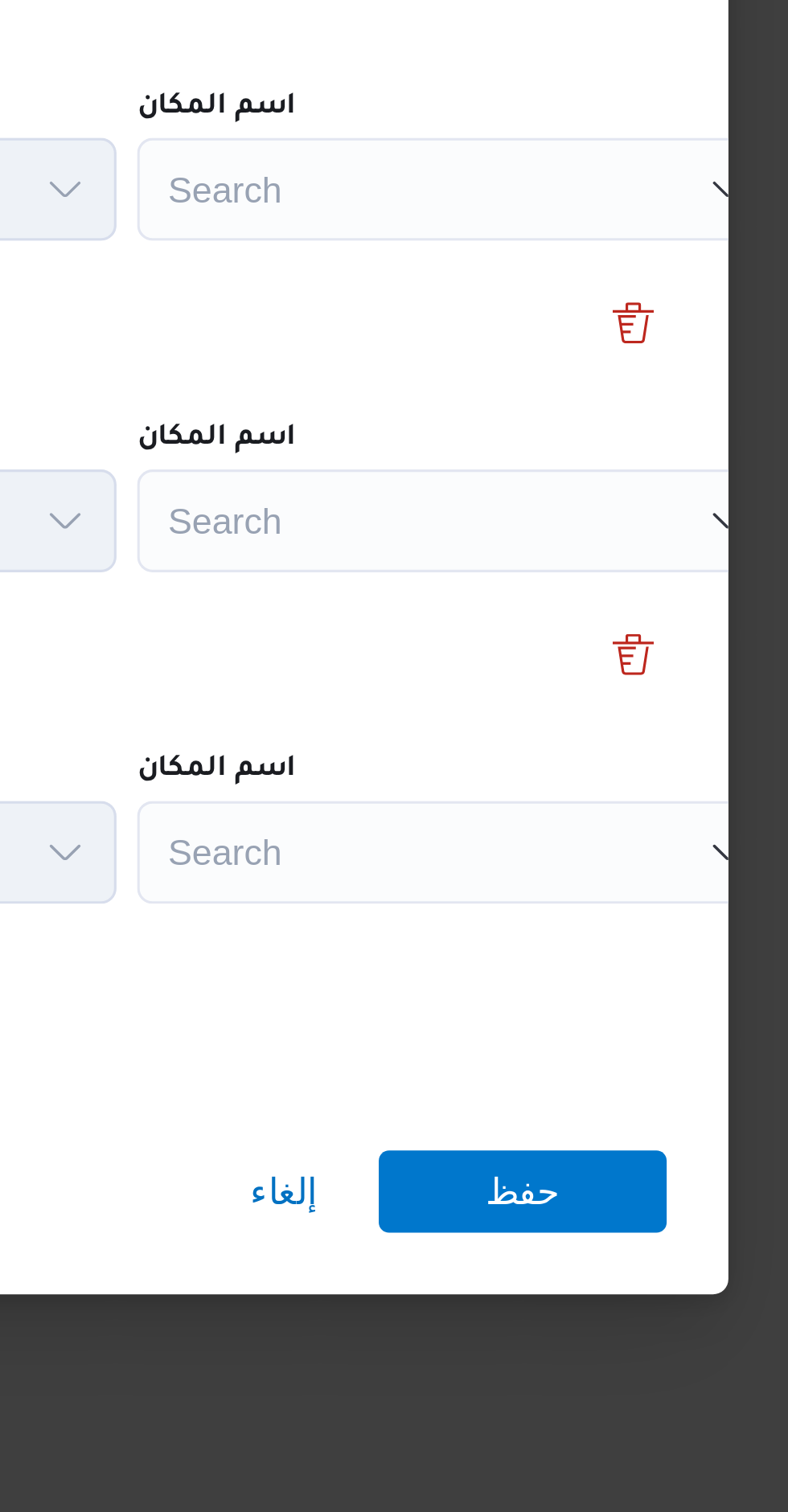
click at [558, 622] on div "Search" at bounding box center [617, 627] width 201 height 32
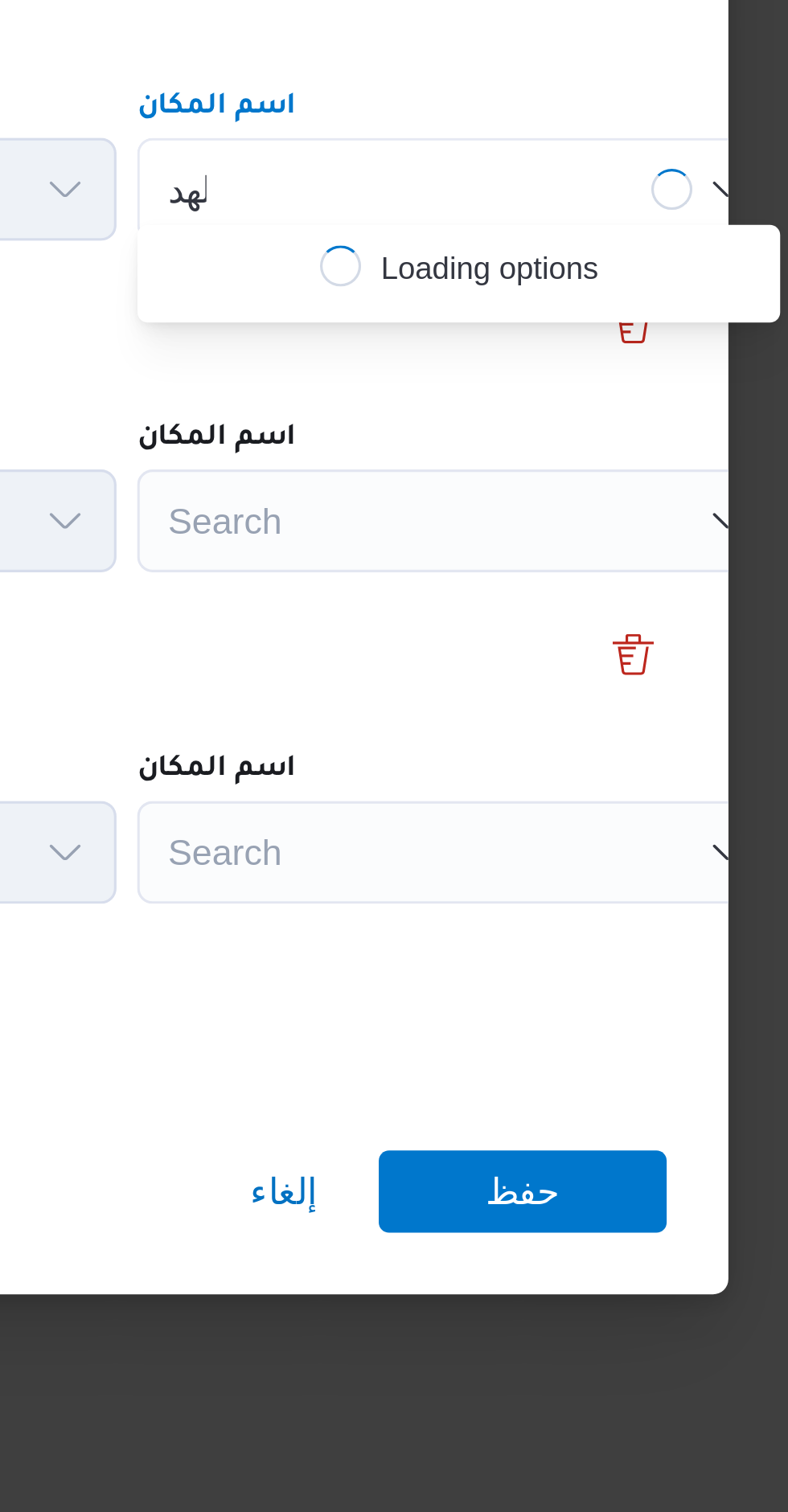
scroll to position [0, 0]
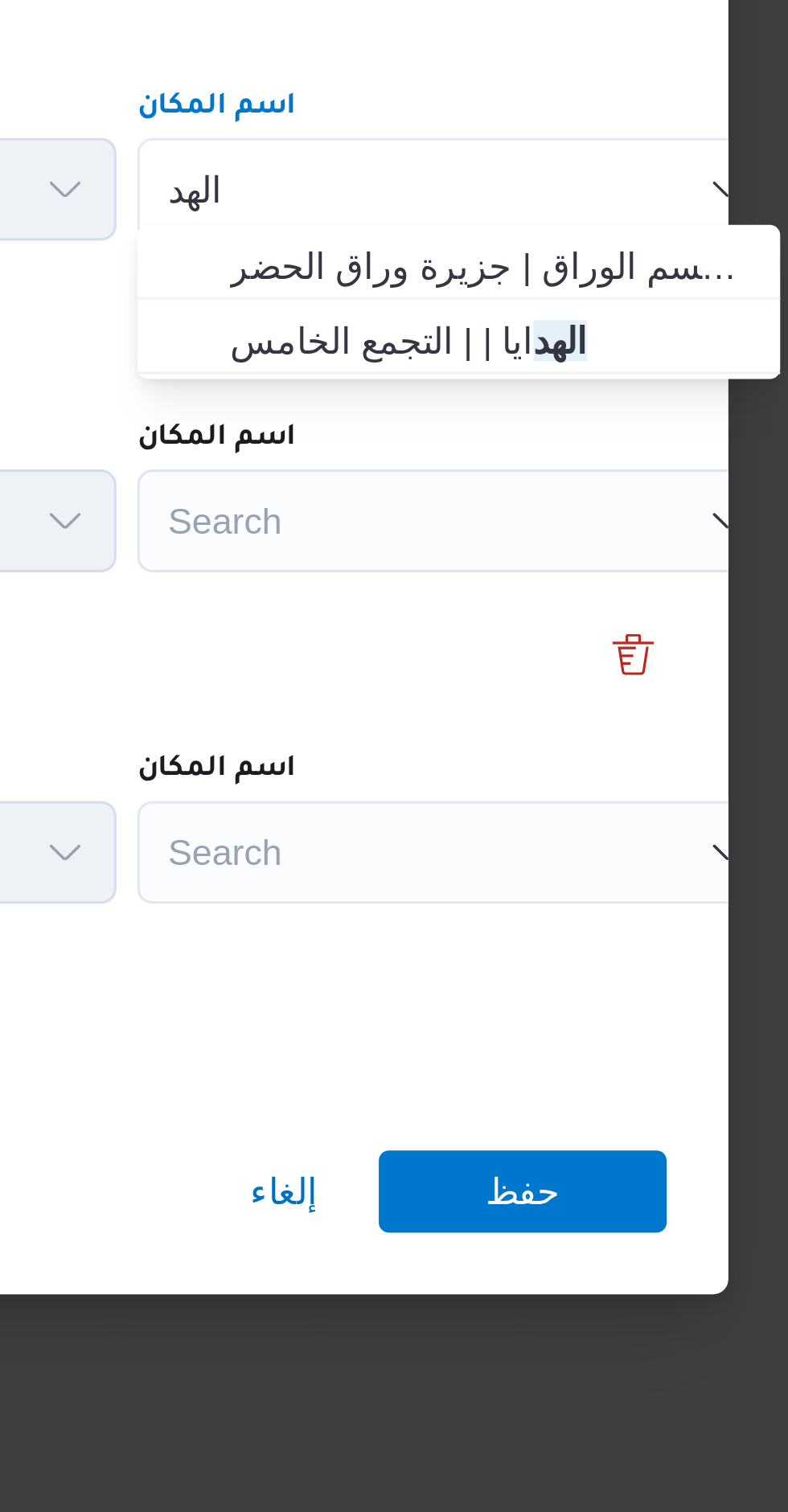
type input "الهد"
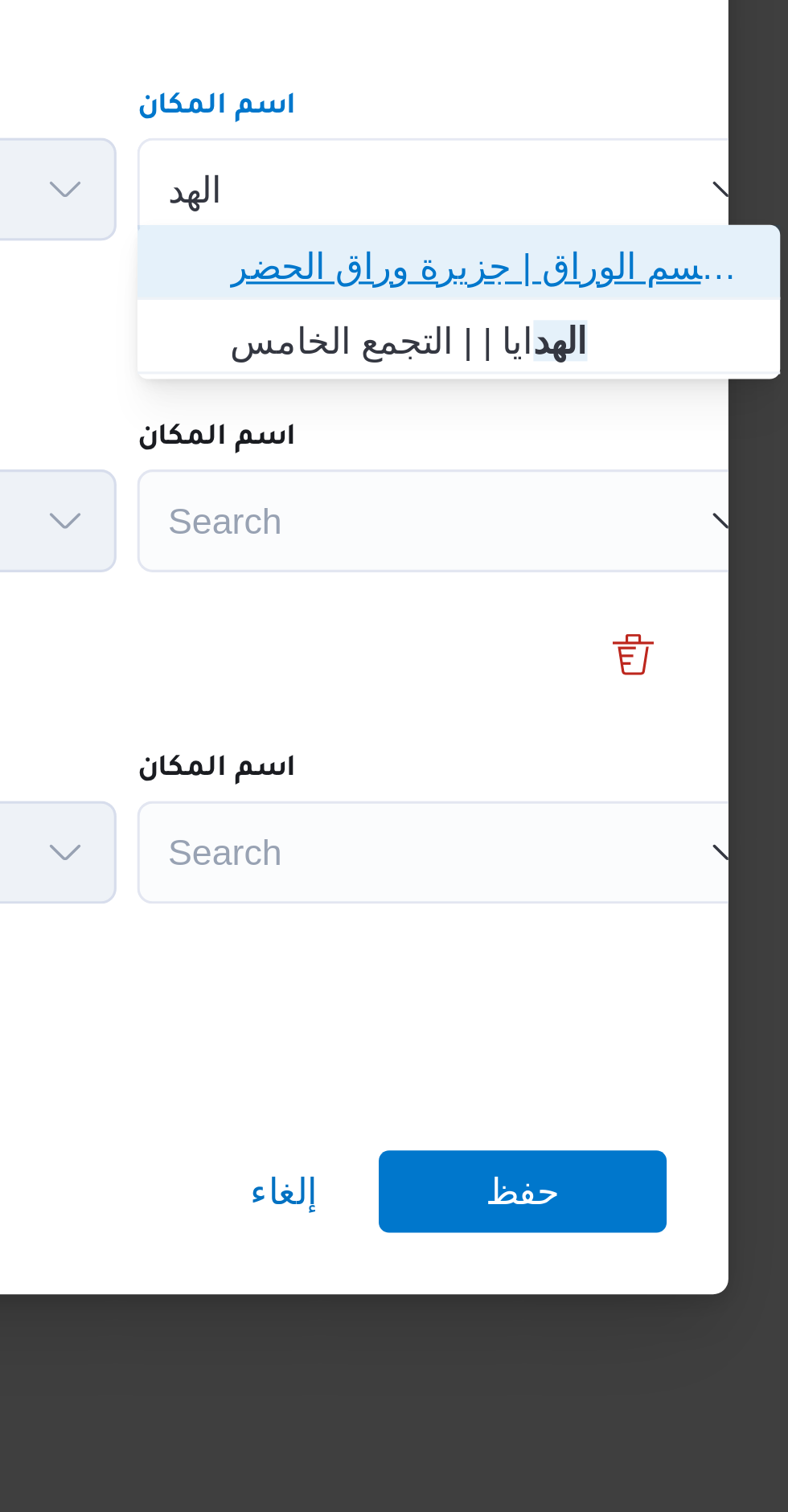
click at [558, 643] on span "الهد ف الوراق | قسم الوراق | جزيرة وراق الحضر" at bounding box center [627, 651] width 162 height 20
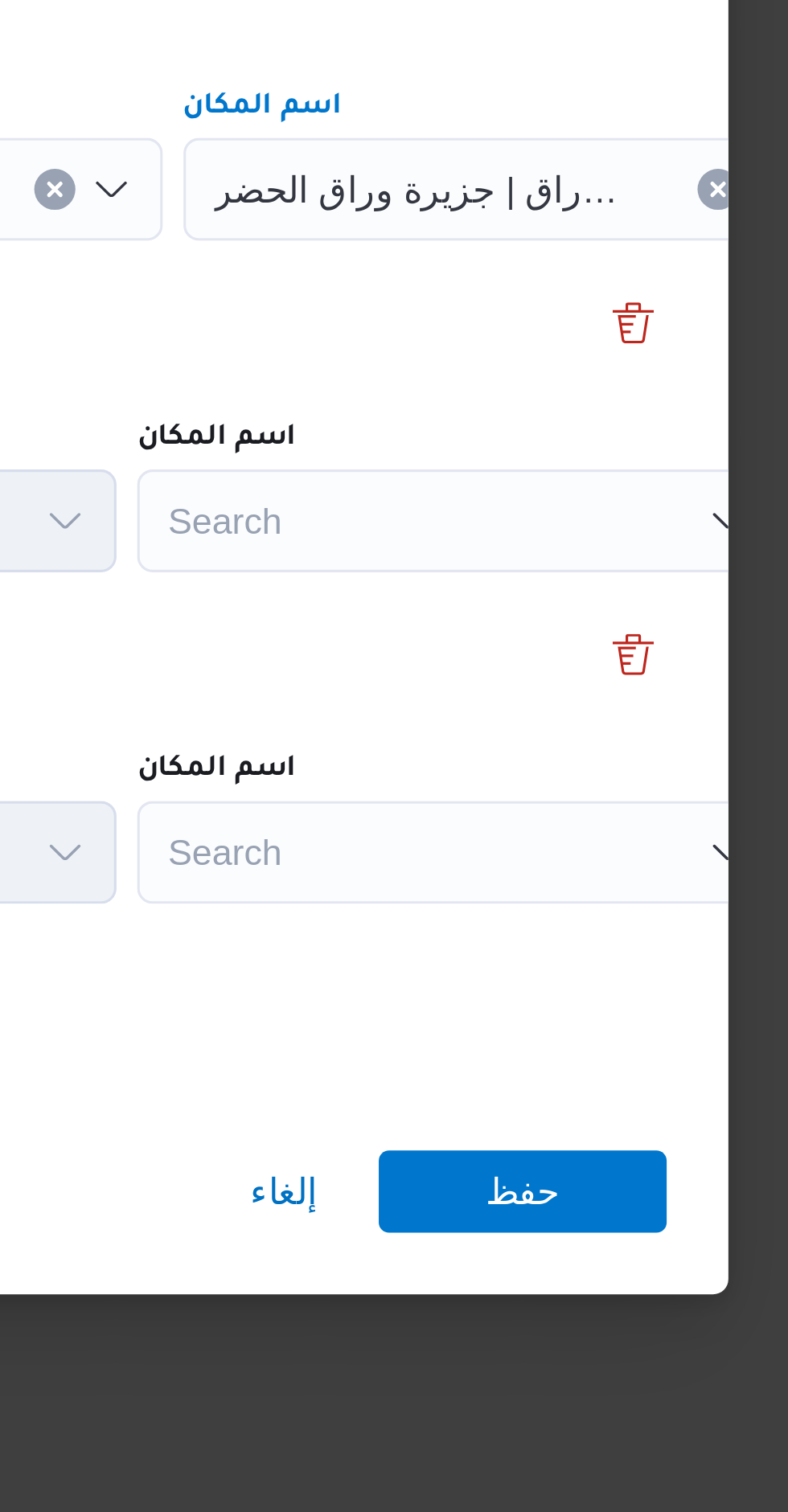
click at [564, 643] on div "Search" at bounding box center [632, 627] width 201 height 32
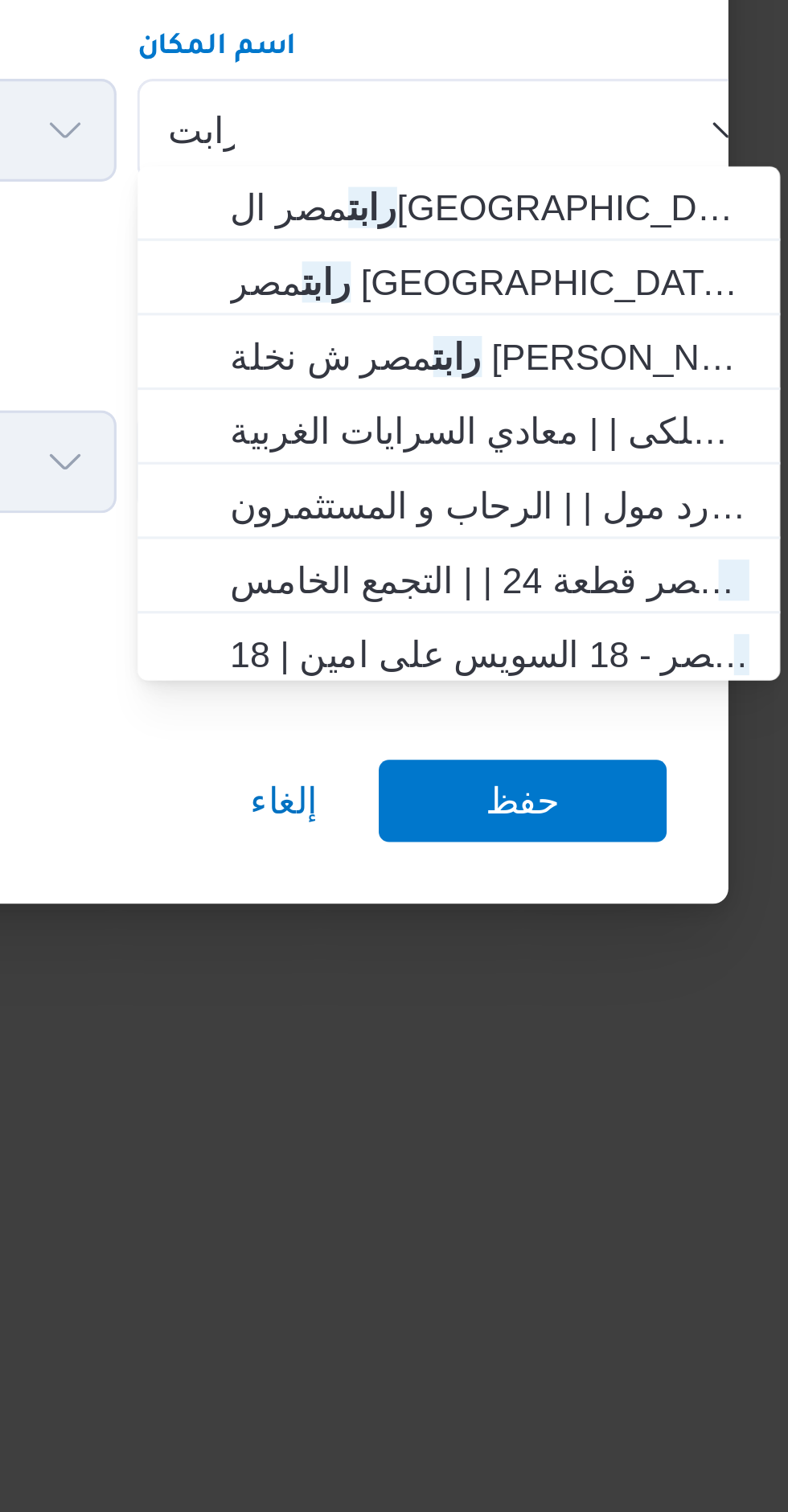
scroll to position [1123, 0]
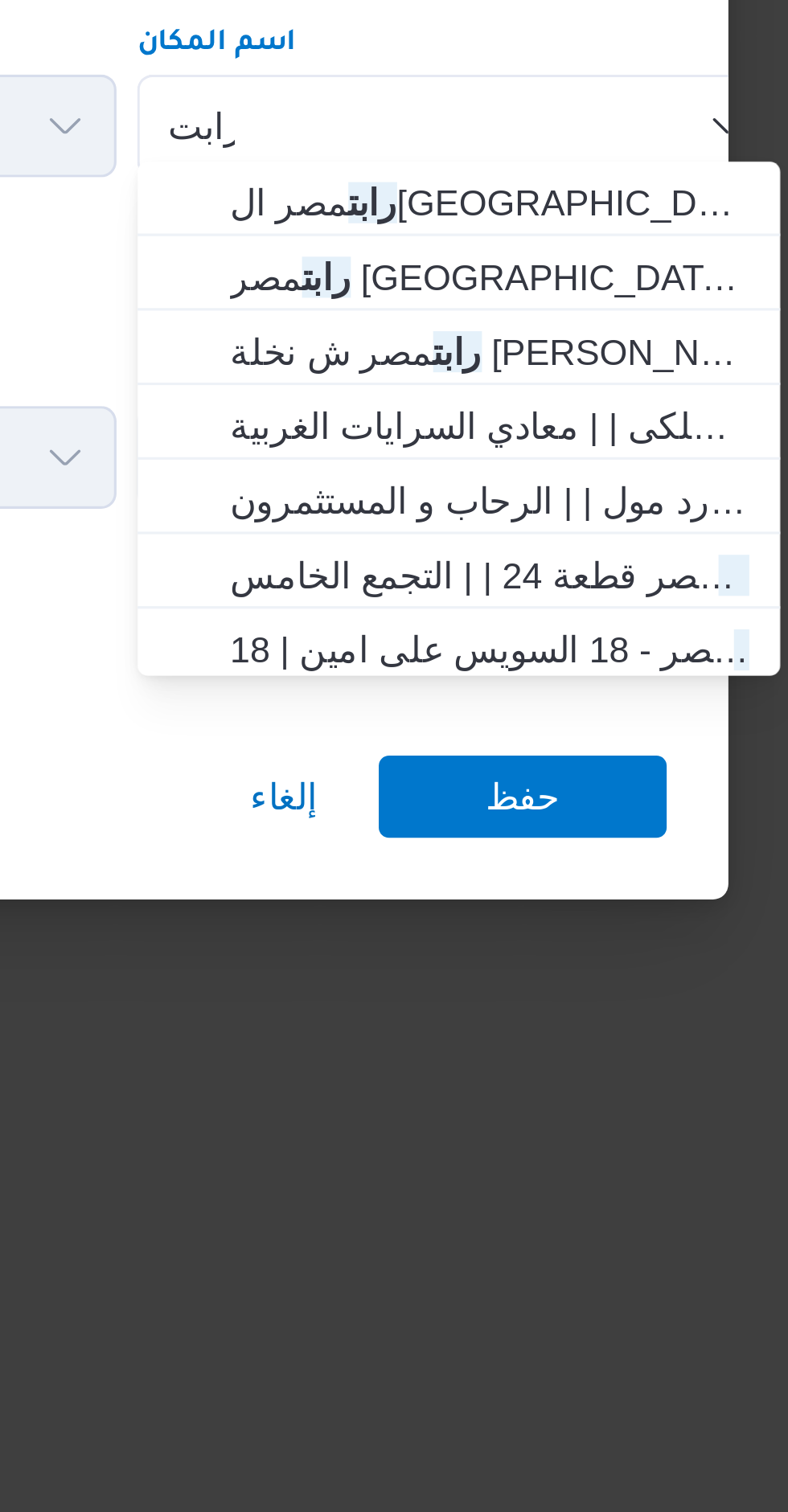
type input "رابت"
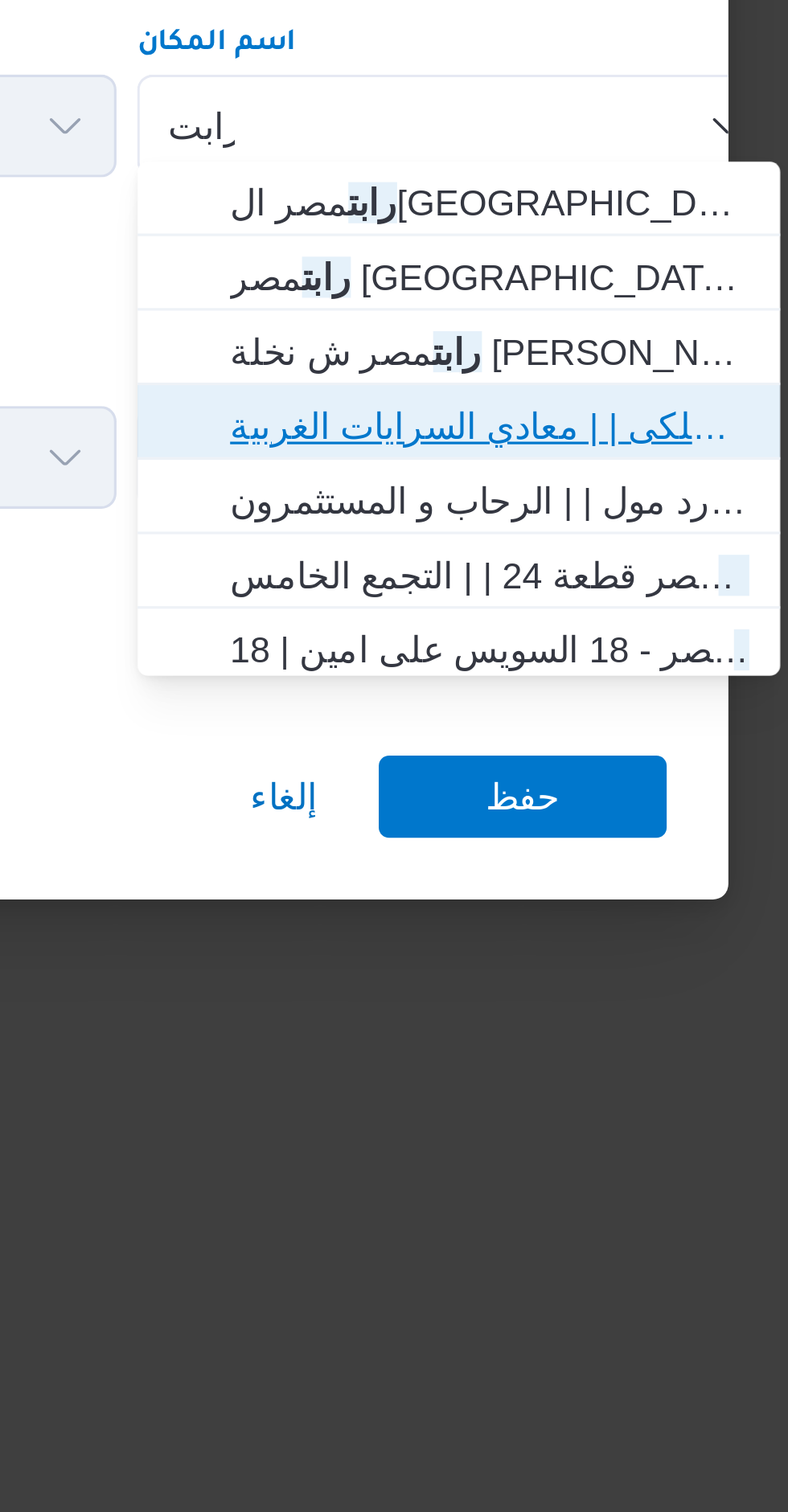
click at [557, 822] on span "رابت مصر الاسلكى | | معادي السرايات الغربية" at bounding box center [627, 825] width 162 height 20
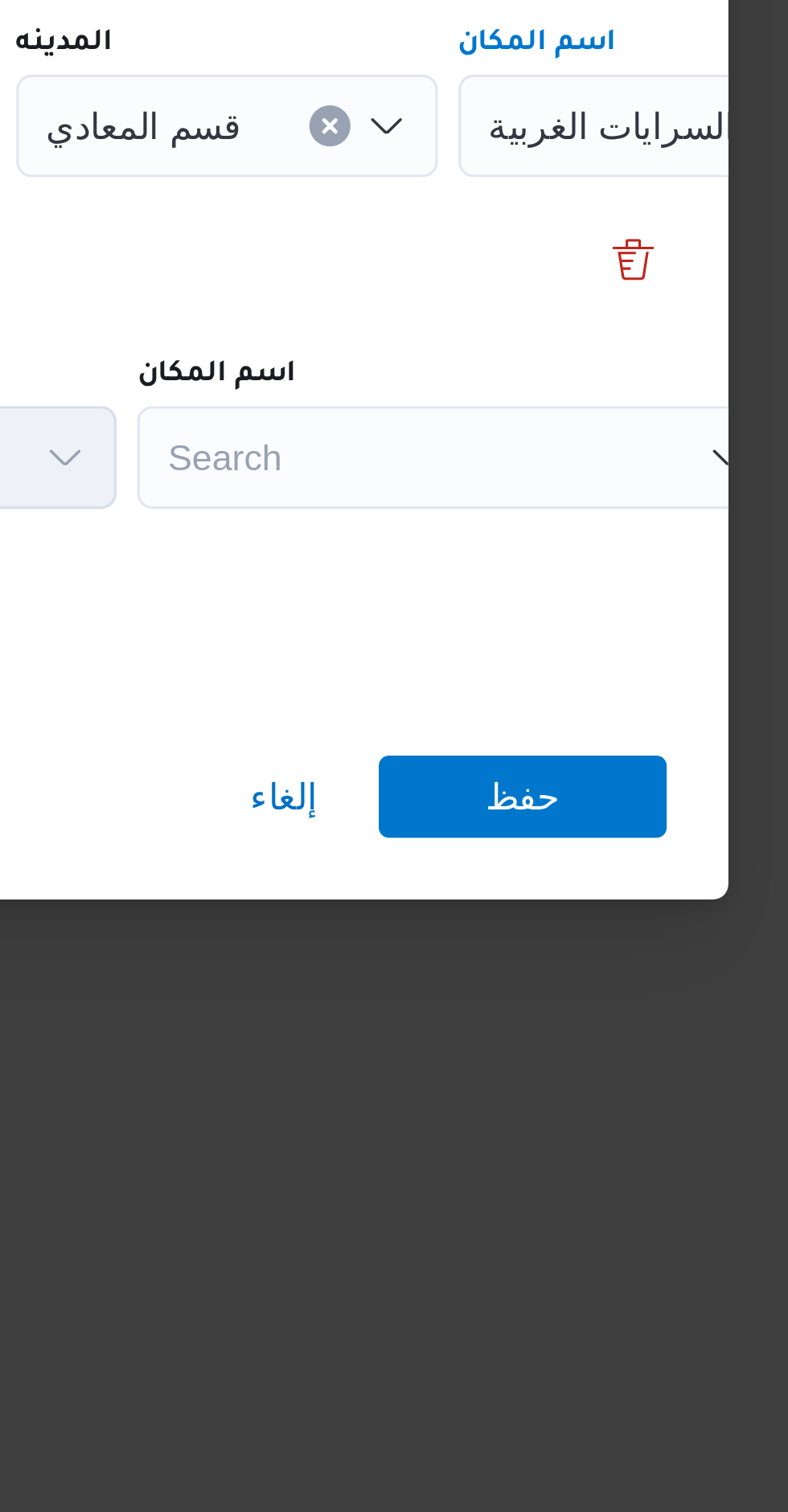
click at [564, 643] on div "Search" at bounding box center [632, 627] width 201 height 32
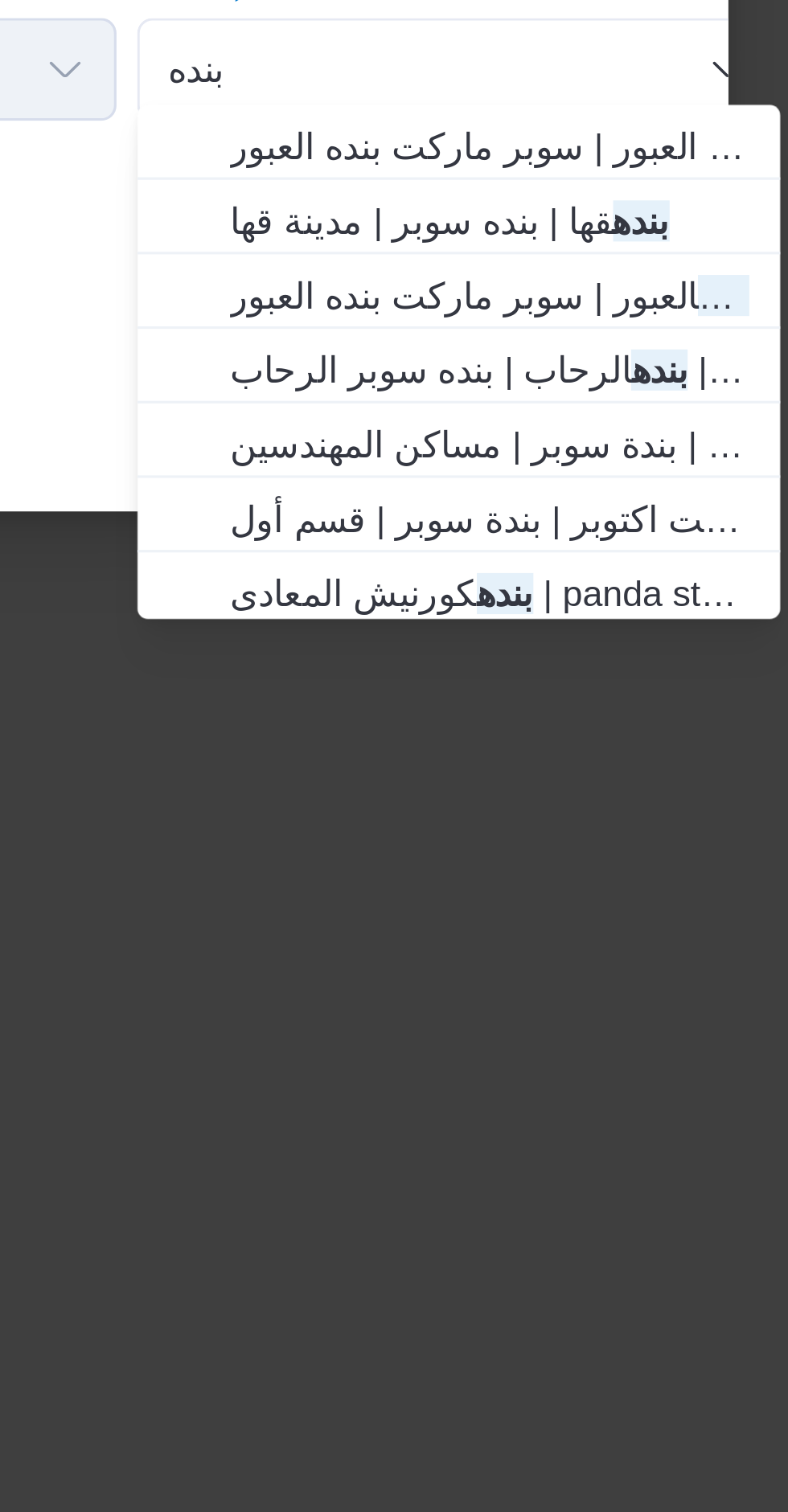
type input "بنده"
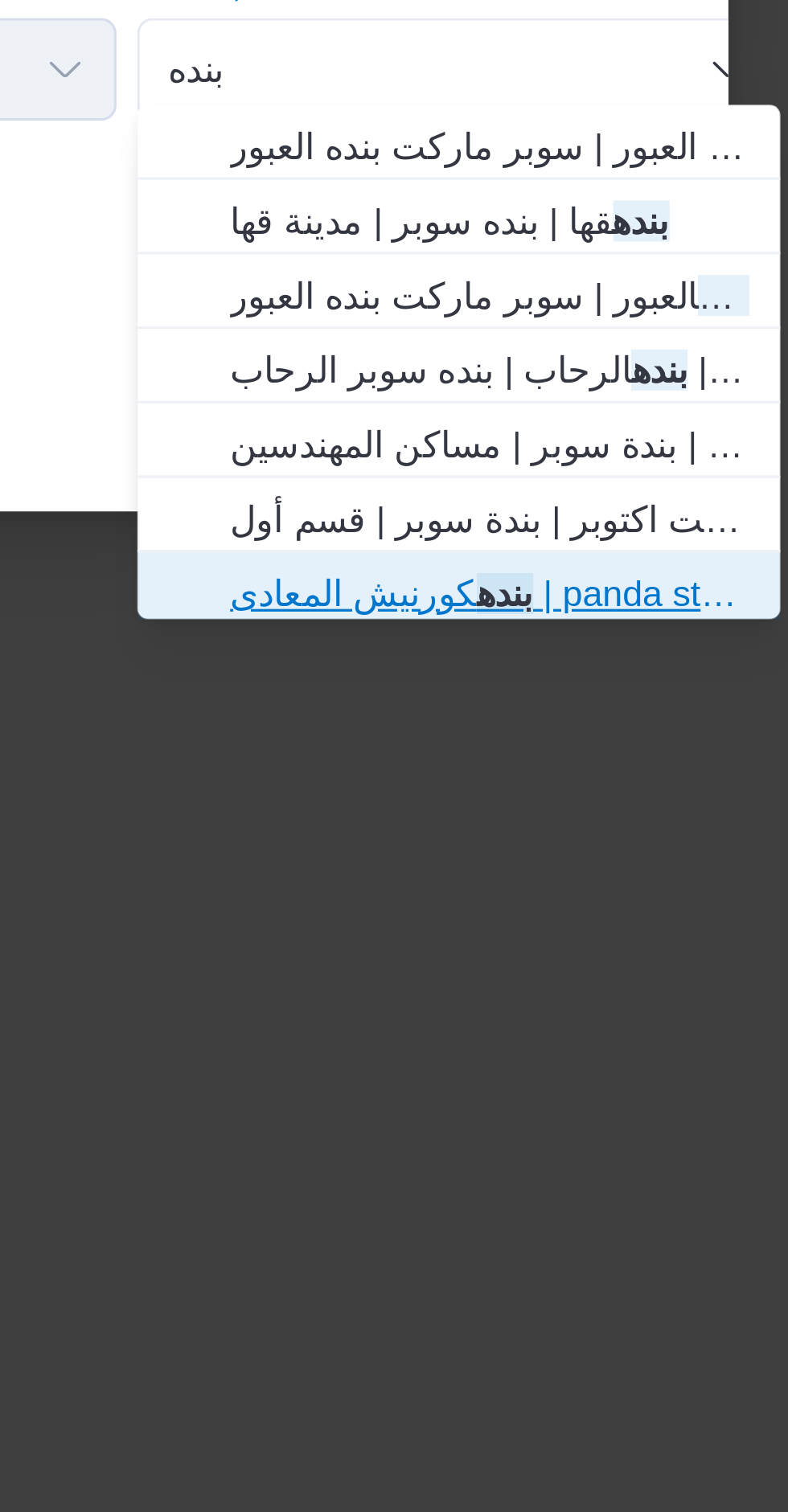
click at [552, 1003] on span "بنده كورنيش المعادى | panda store | معادي الخبيري الغربية" at bounding box center [627, 998] width 162 height 20
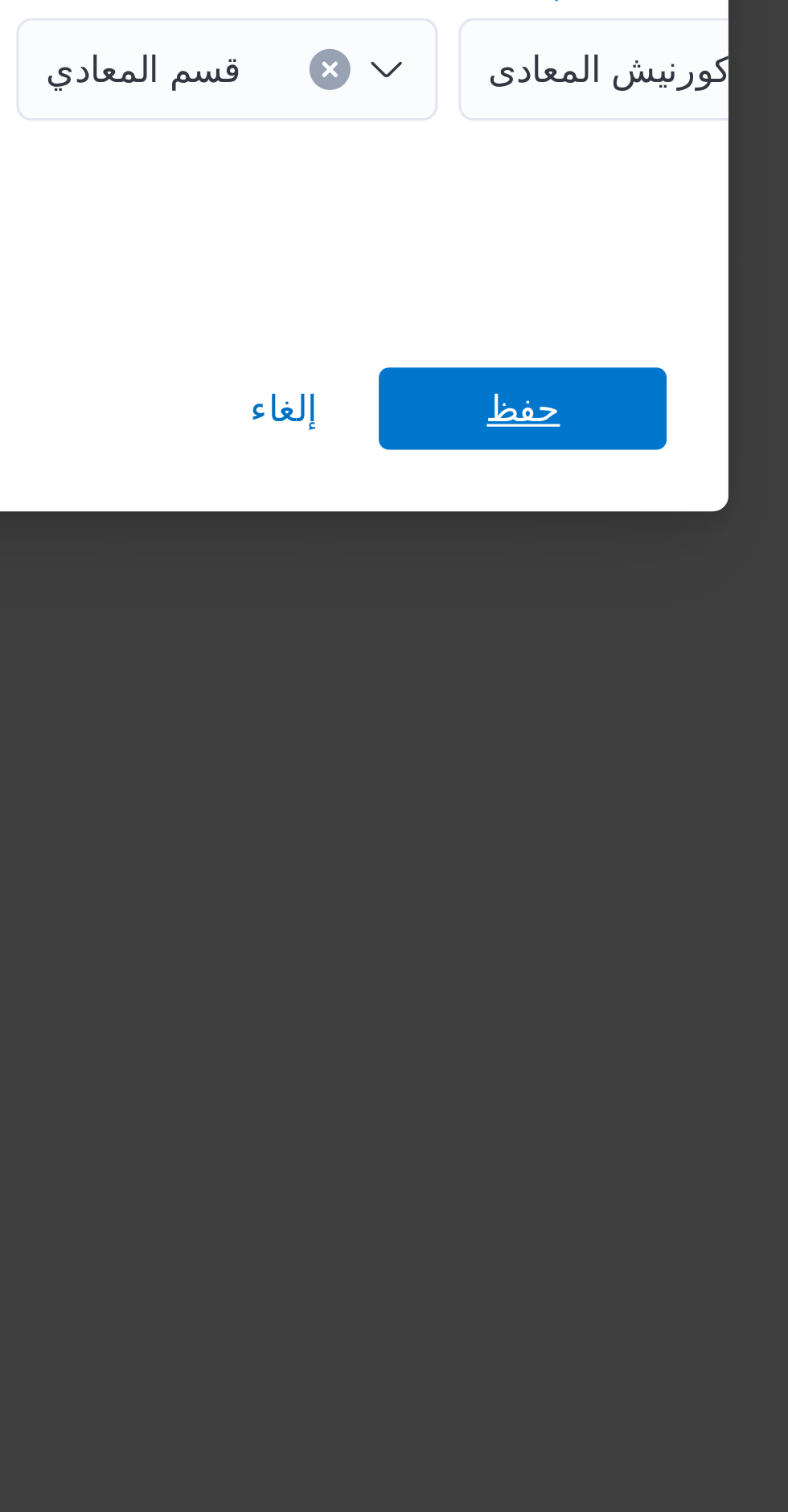
click at [622, 940] on span "حفظ" at bounding box center [638, 941] width 90 height 26
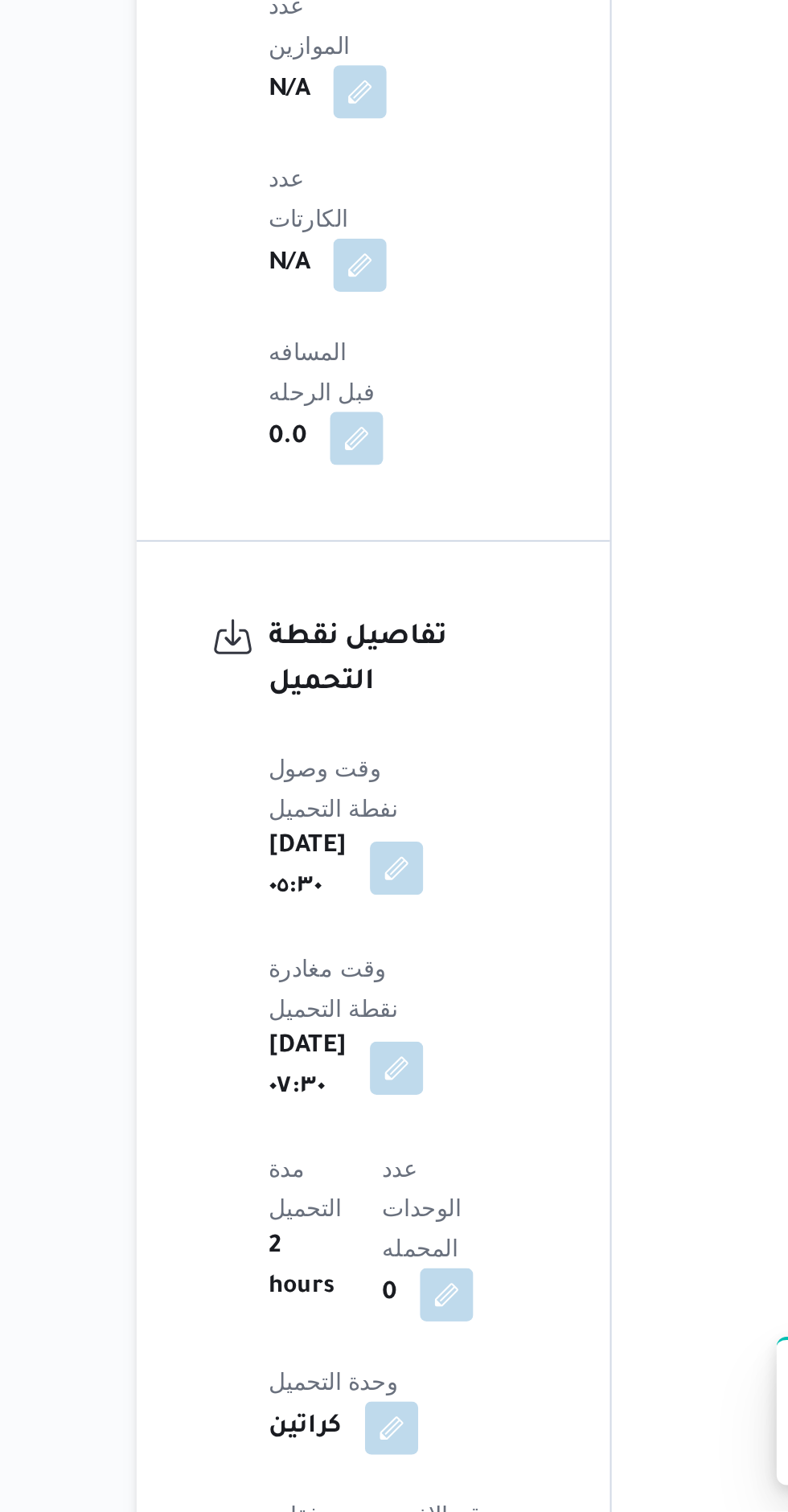
scroll to position [1184, 0]
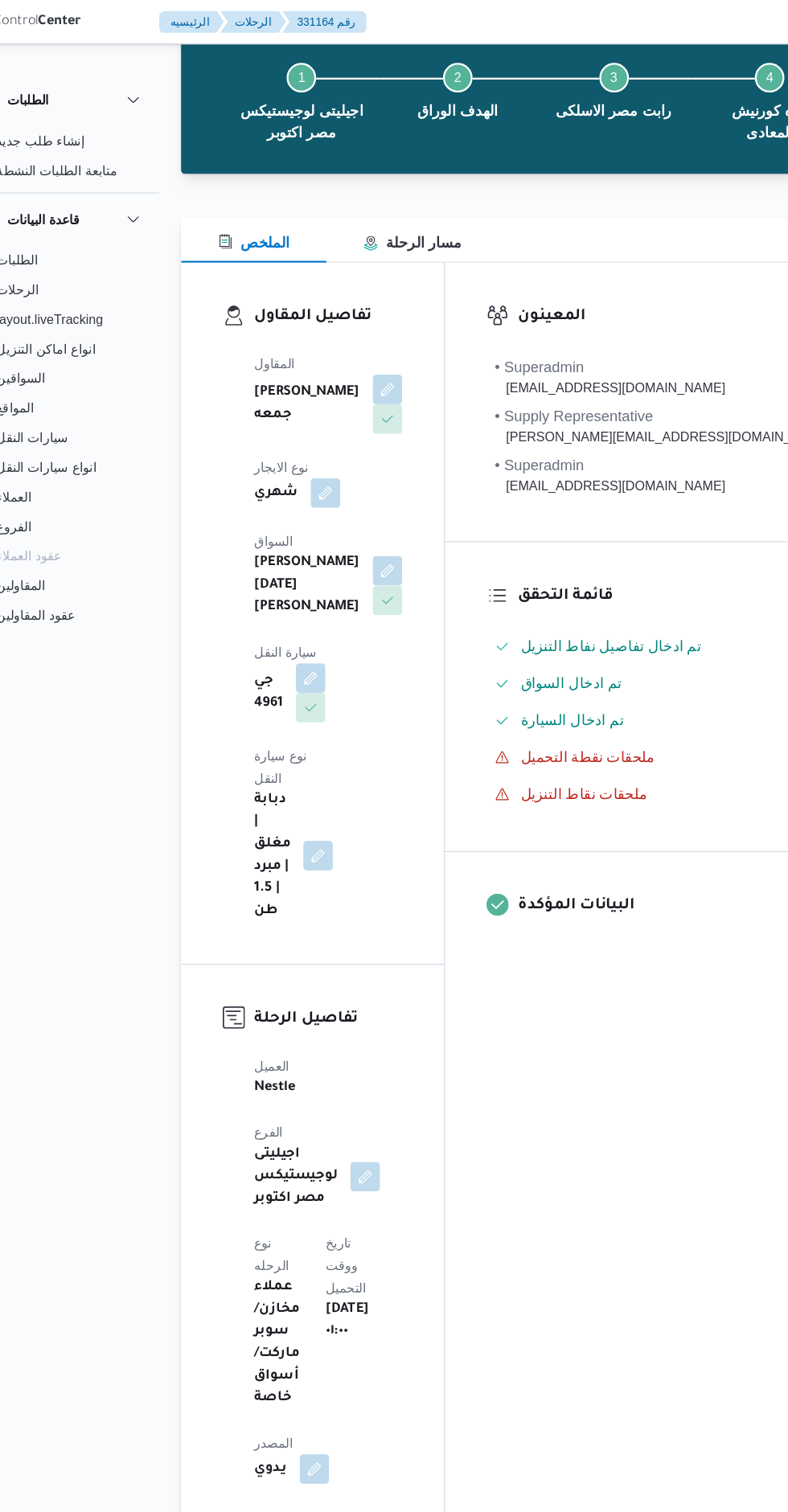
scroll to position [0, 0]
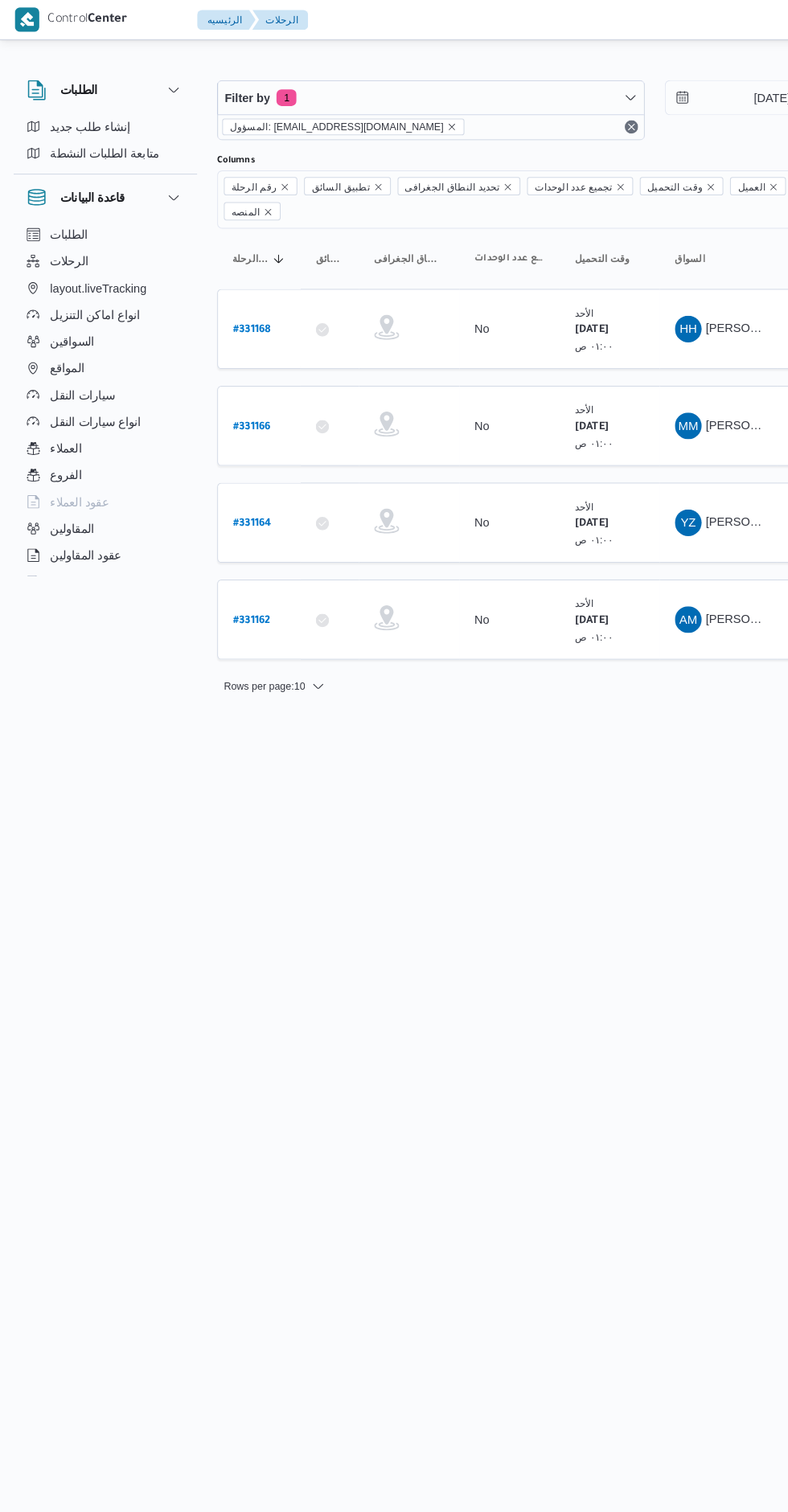
click at [249, 406] on b "# 331166" at bounding box center [242, 412] width 36 height 11
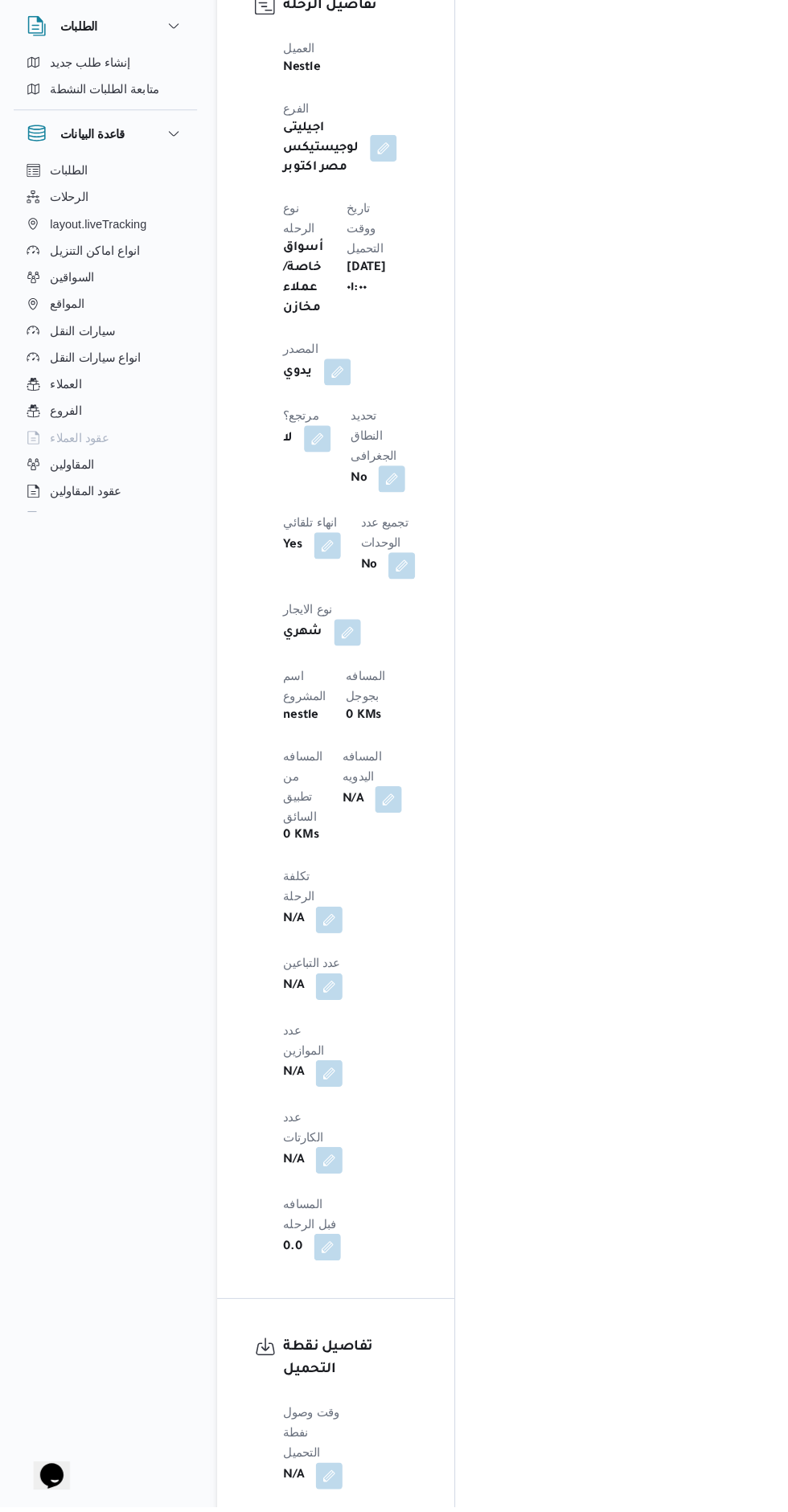
scroll to position [903, 0]
click at [319, 999] on button "button" at bounding box center [317, 1012] width 26 height 26
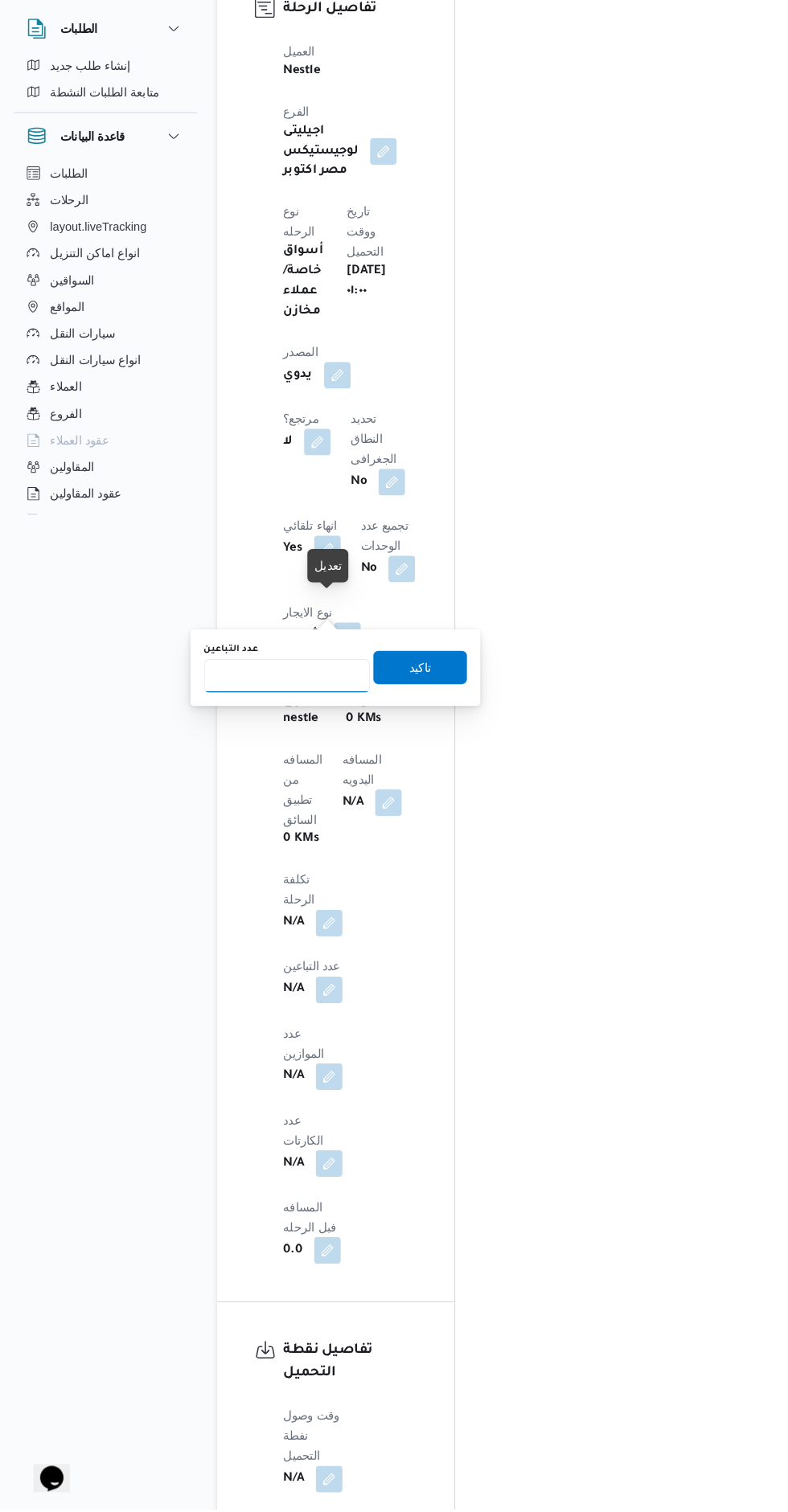
click at [252, 711] on input "عدد التباعين" at bounding box center [275, 710] width 160 height 32
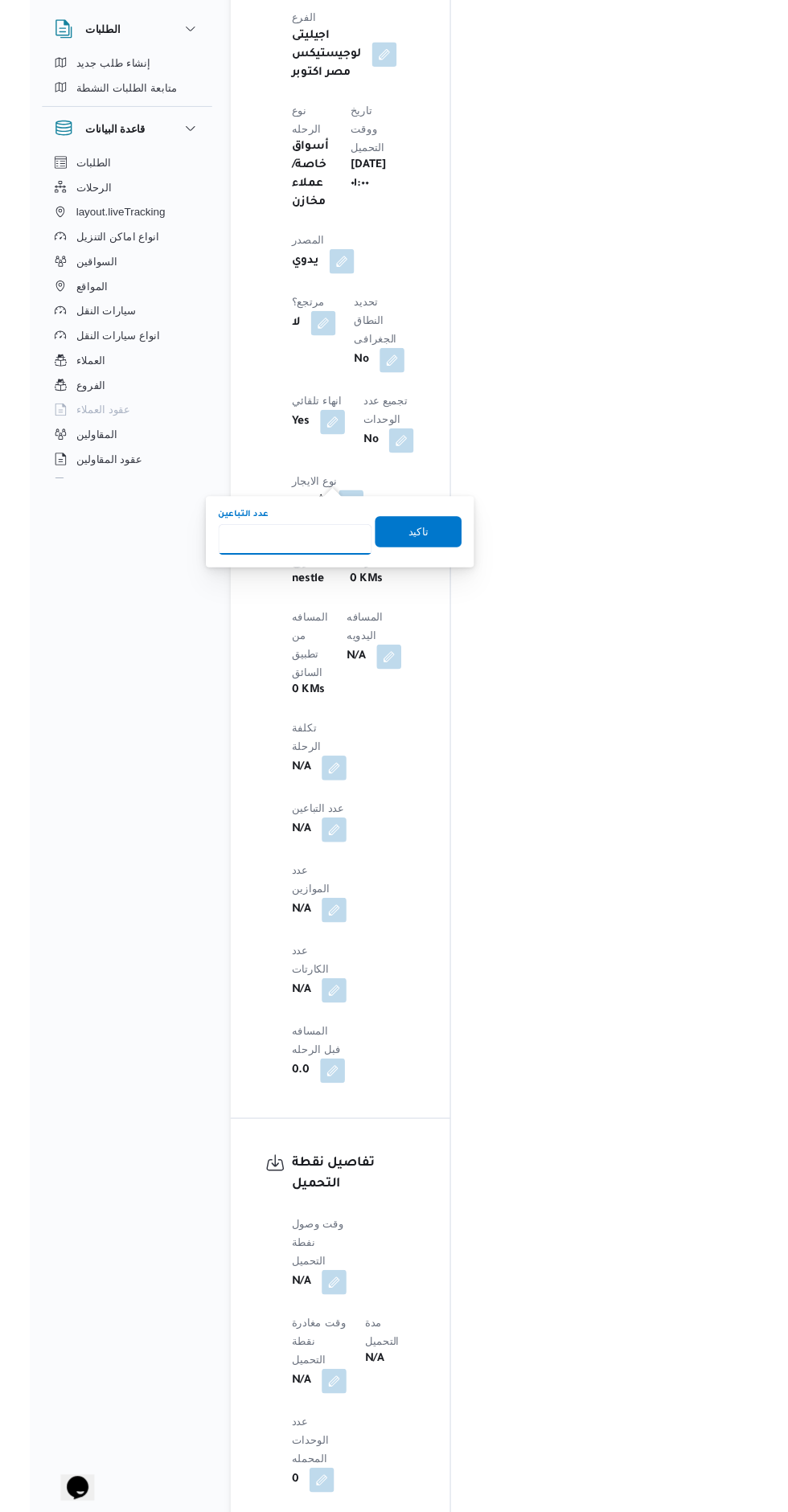
scroll to position [995, 0]
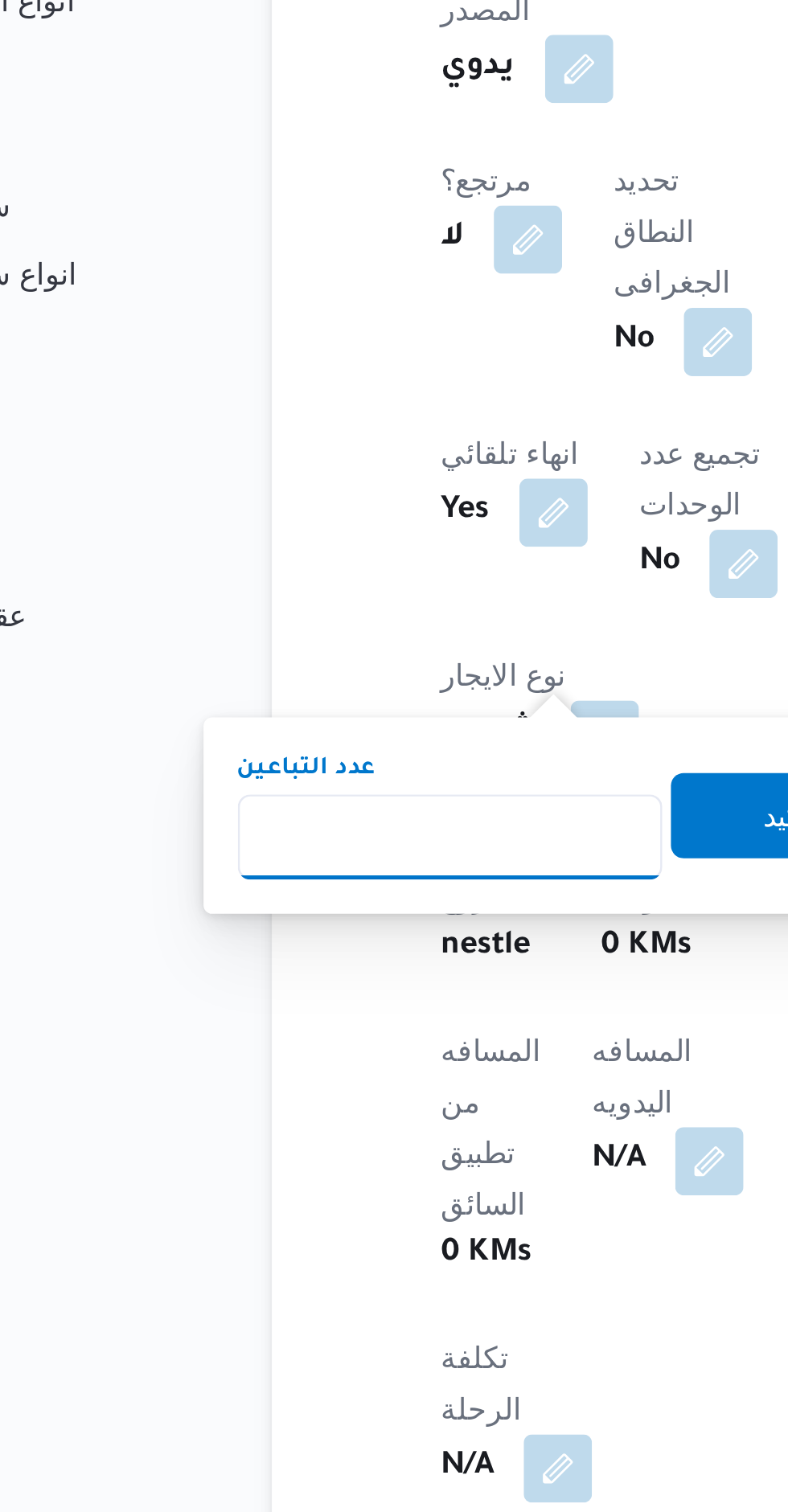
type input "1"
click at [361, 616] on span "تاكيد" at bounding box center [404, 610] width 90 height 32
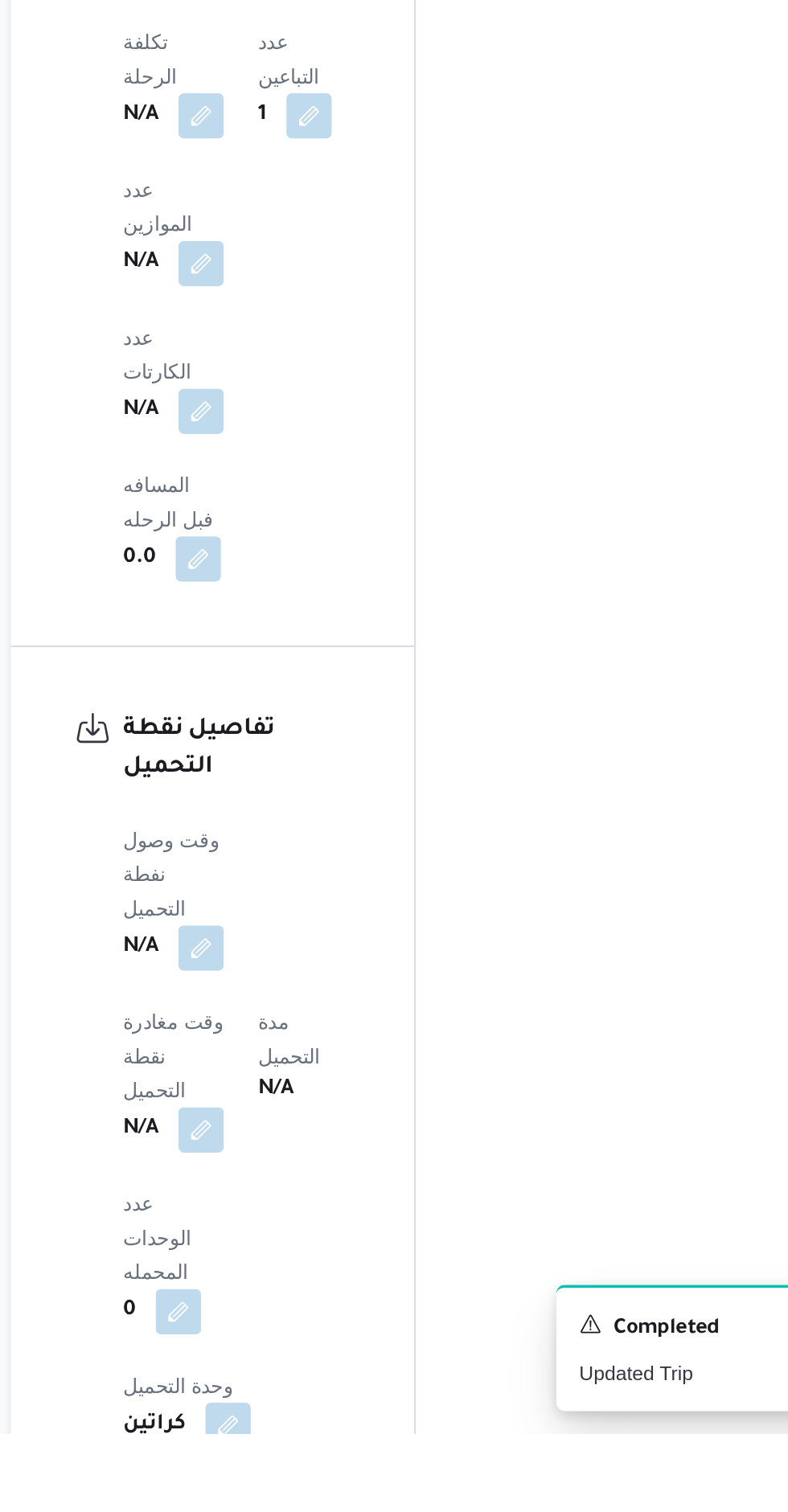
scroll to position [1127, 0]
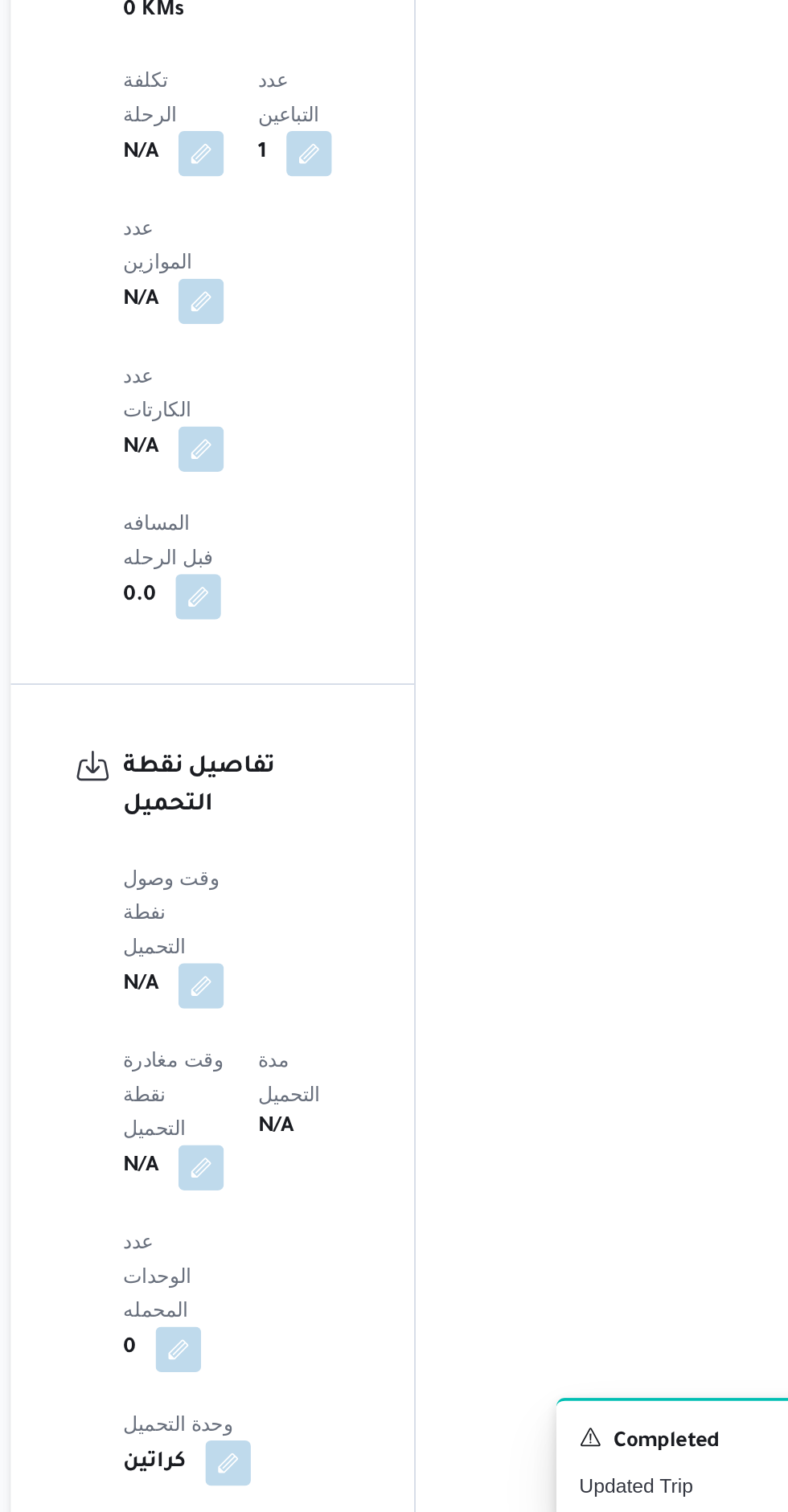
click at [306, 1182] on button "button" at bounding box center [317, 1195] width 26 height 26
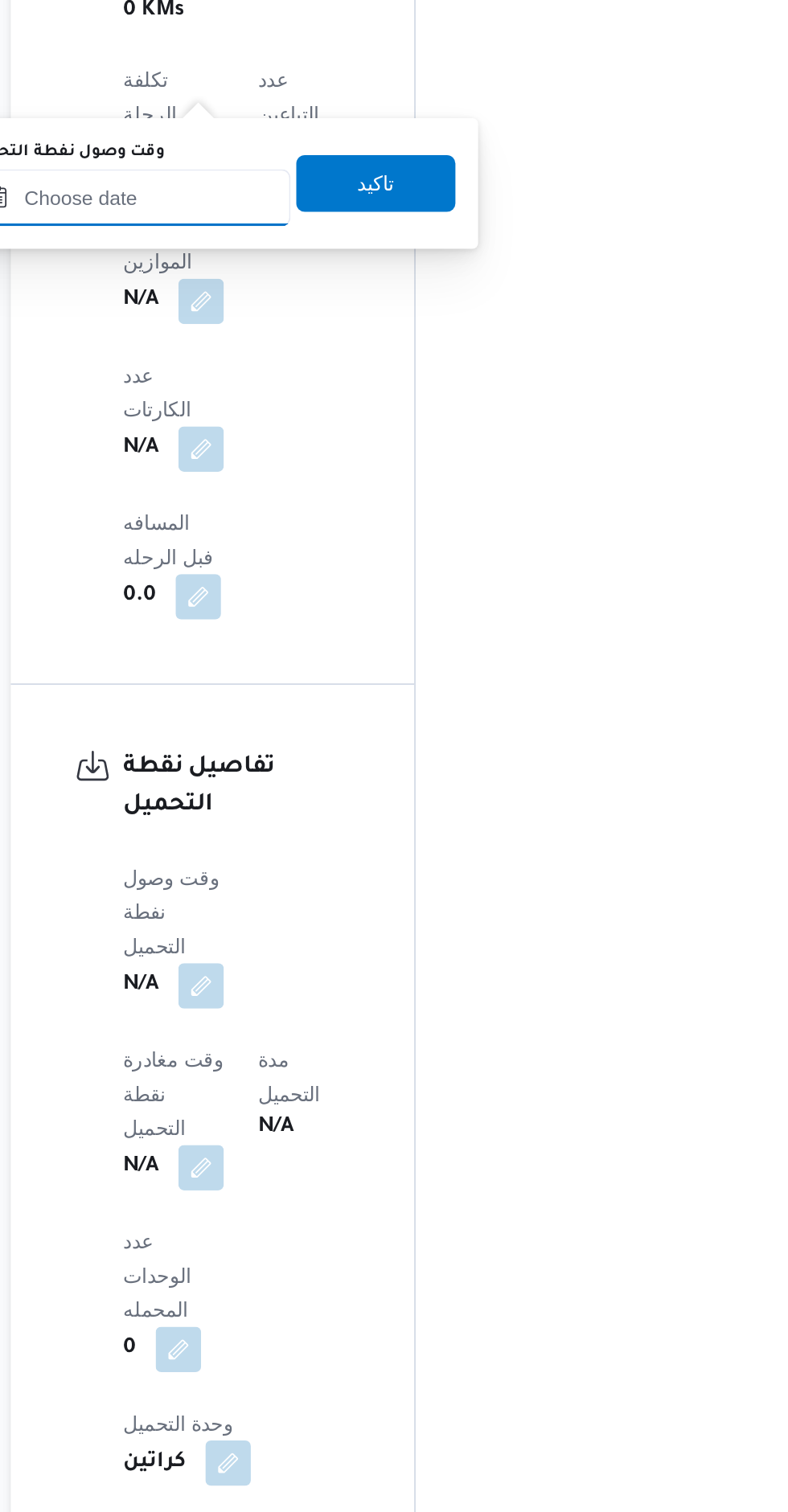
click at [276, 753] on input "وقت وصول نفطة التحميل" at bounding box center [275, 748] width 182 height 32
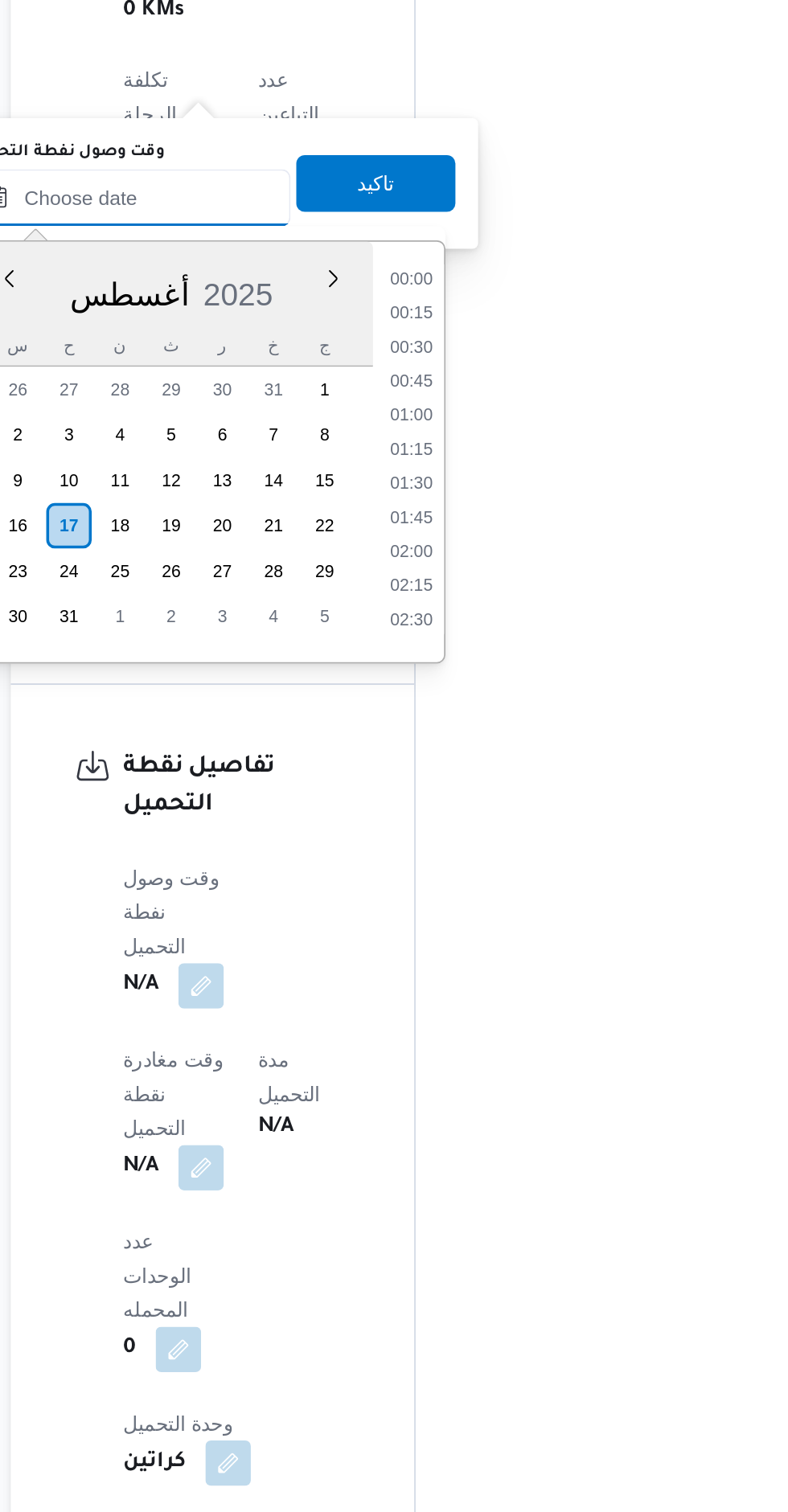
scroll to position [545, 0]
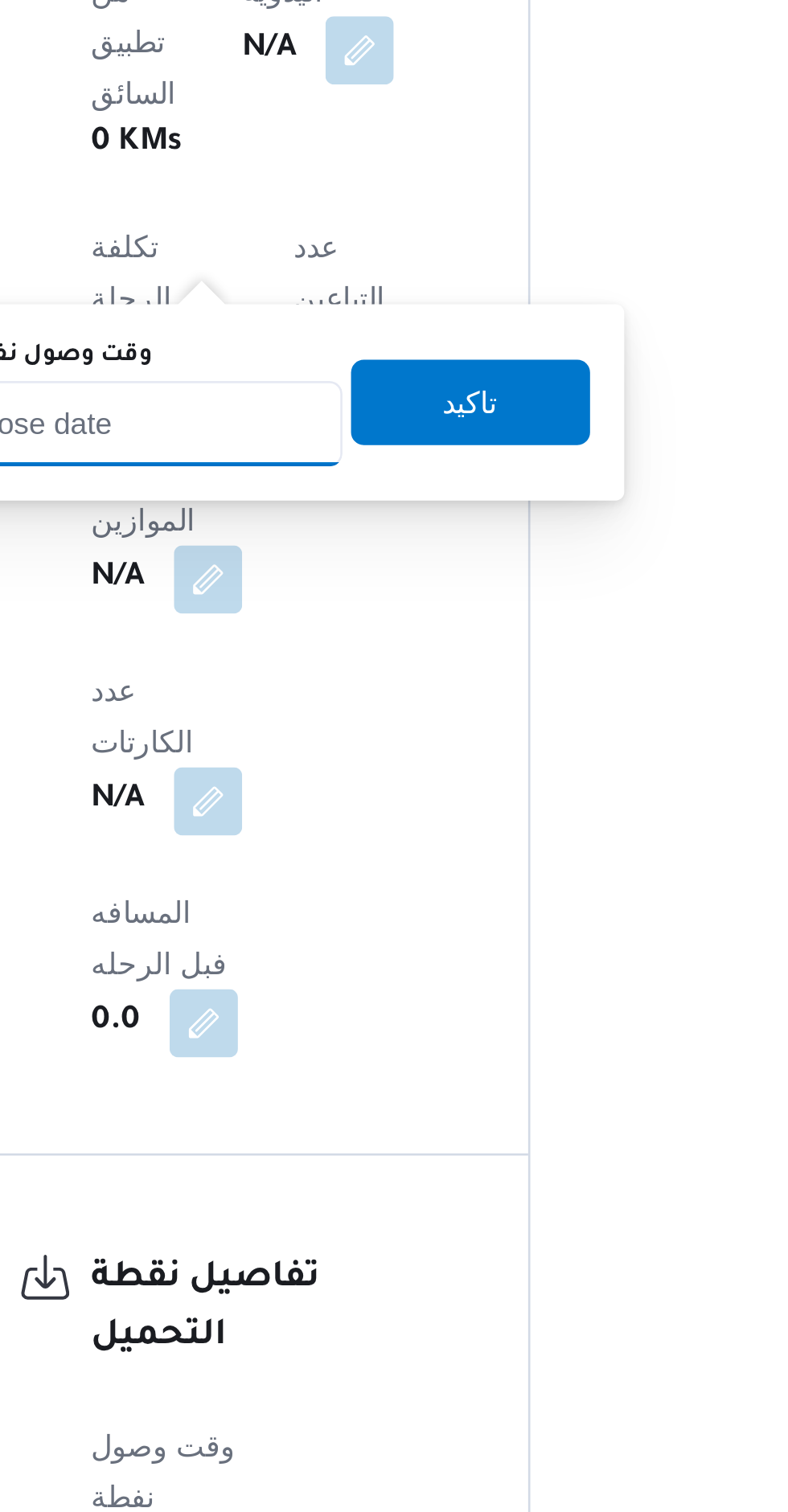
click at [304, 751] on input "وقت وصول نفطة التحميل" at bounding box center [275, 748] width 182 height 32
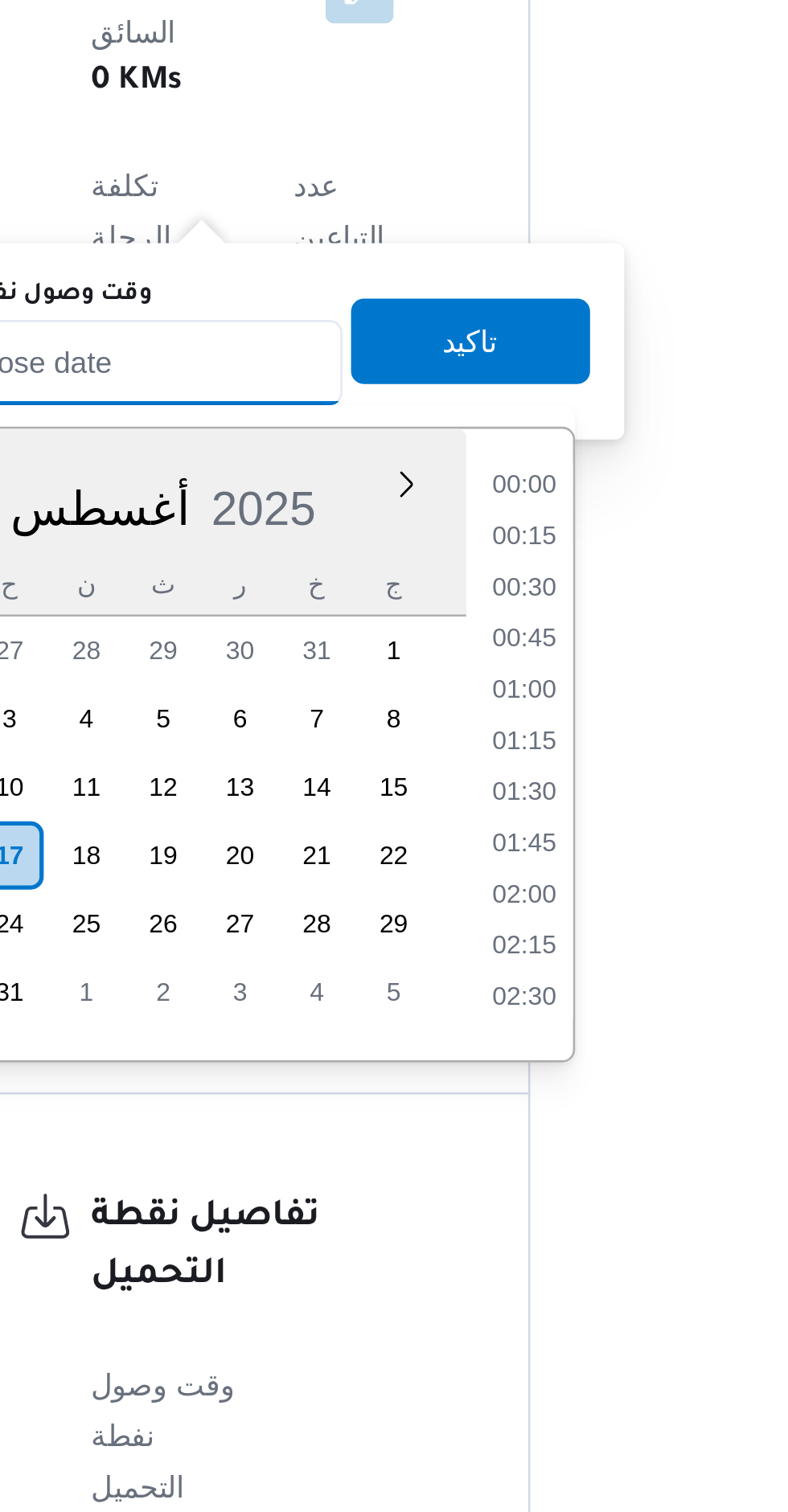
scroll to position [1127, 0]
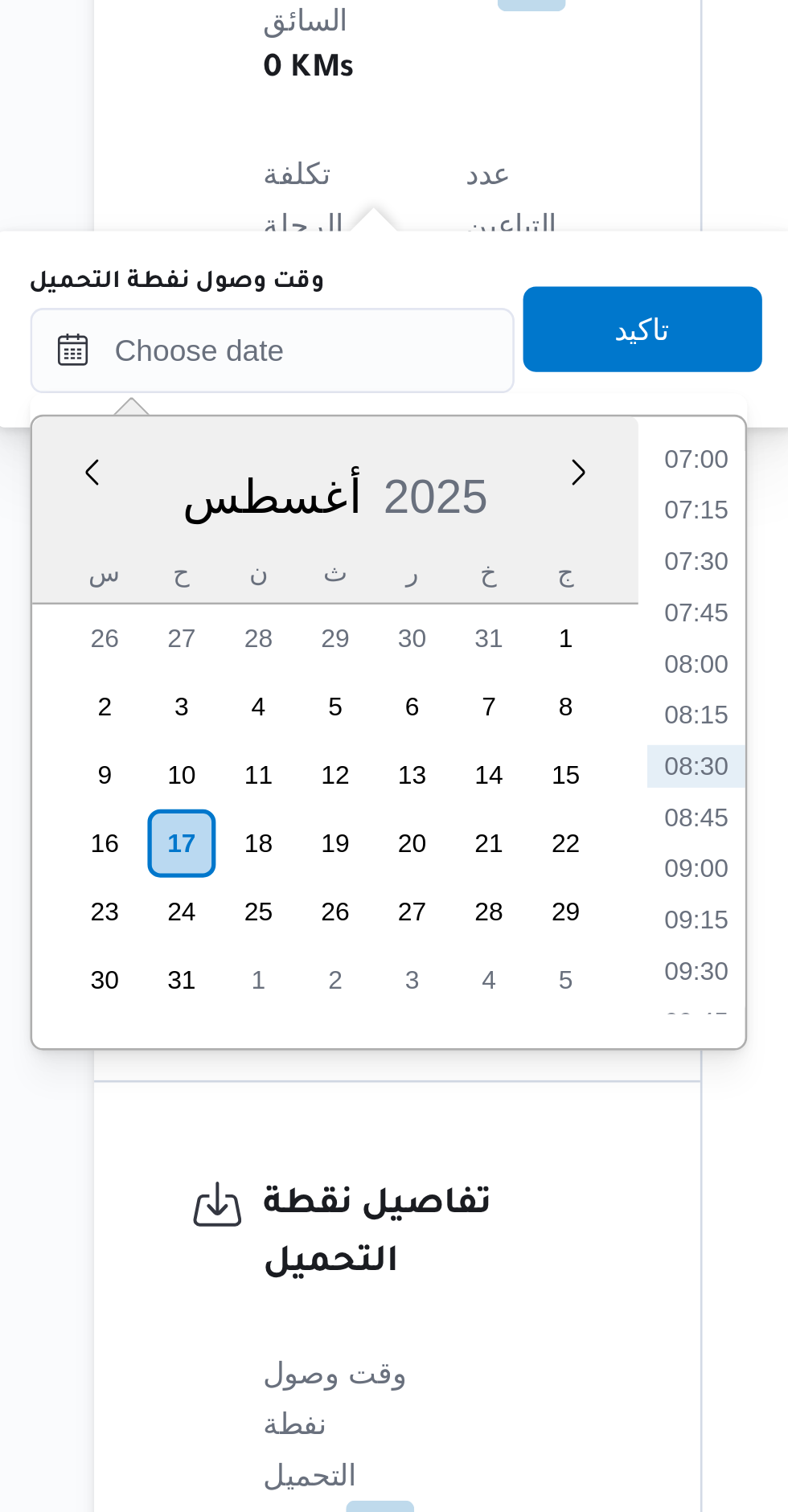
click at [435, 790] on li "07:00" at bounding box center [436, 789] width 37 height 16
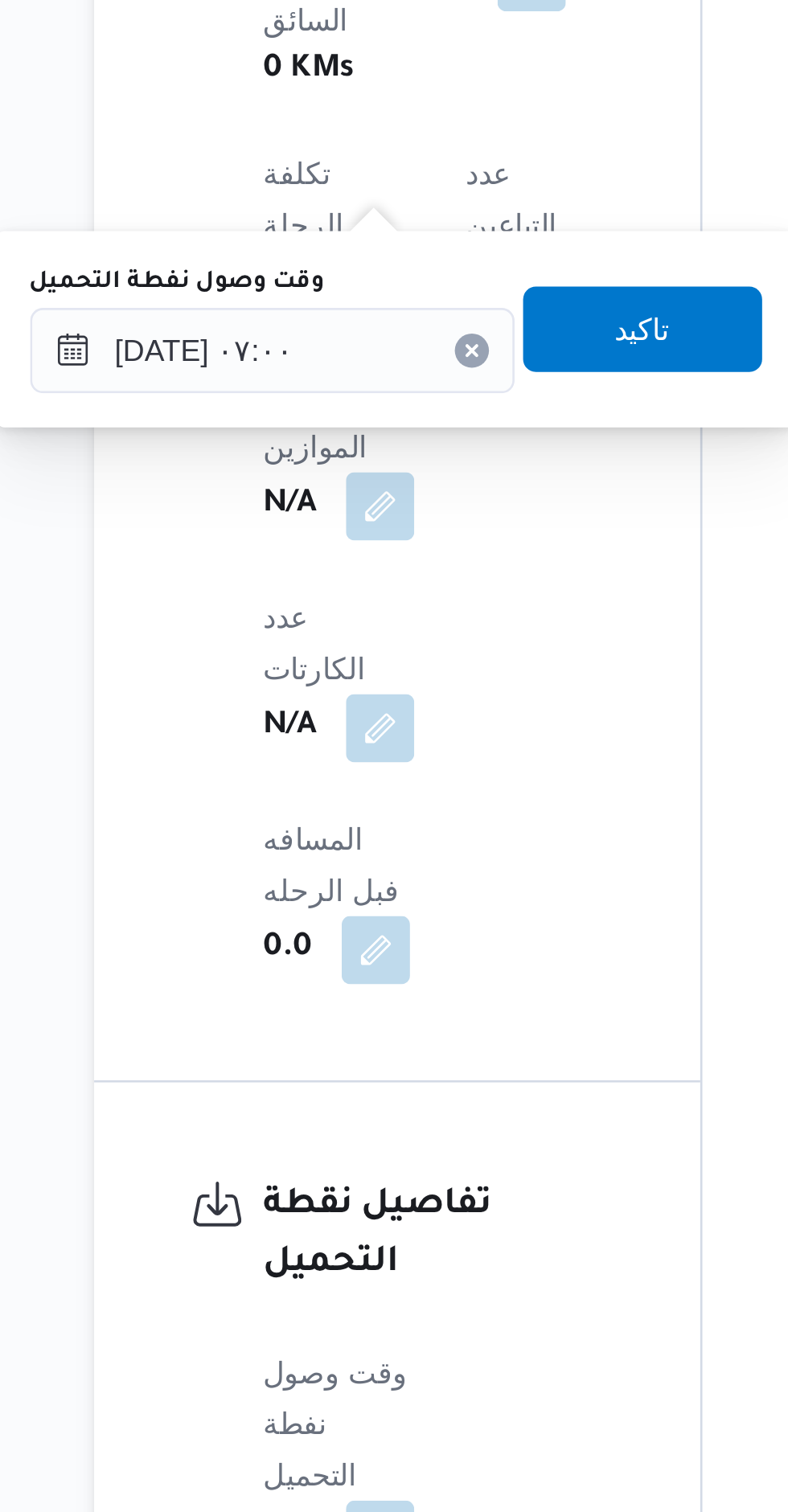
click at [269, 724] on label "وقت وصول نفطة التحميل" at bounding box center [240, 723] width 111 height 13
click at [269, 732] on input "[DATE] ٠٧:٠٠" at bounding box center [275, 748] width 182 height 32
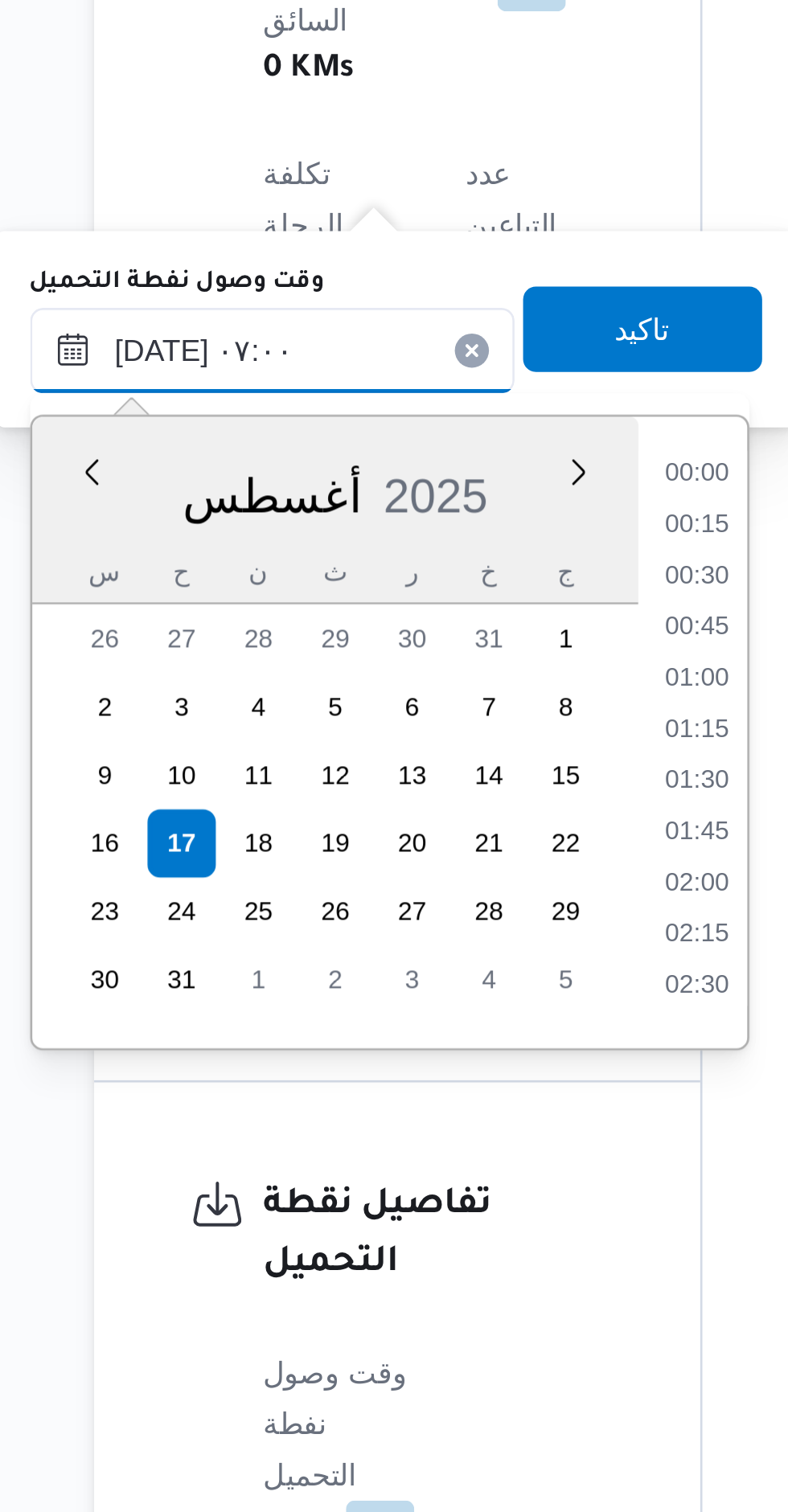
scroll to position [430, 0]
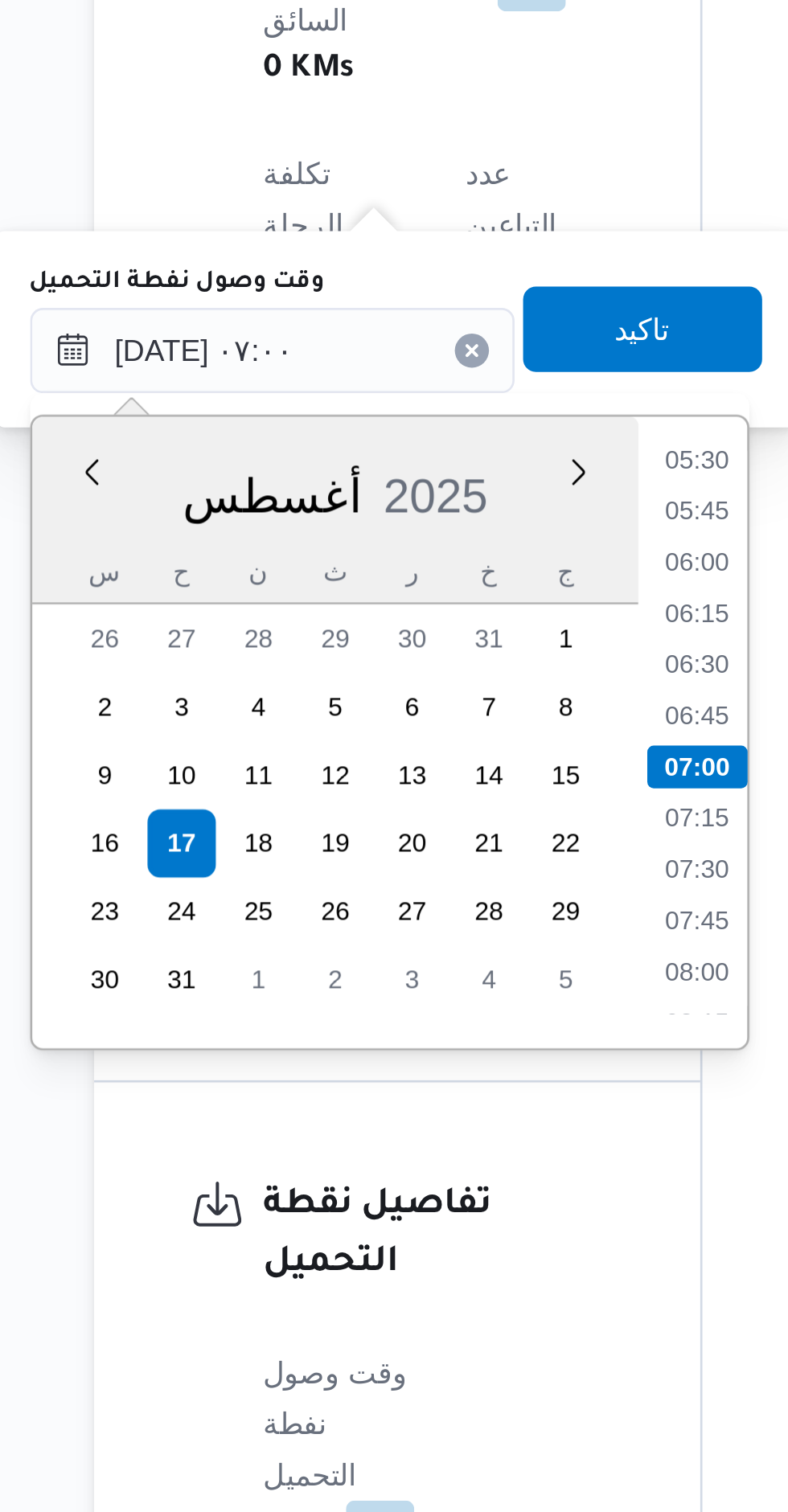
click at [430, 790] on li "05:30" at bounding box center [436, 789] width 37 height 16
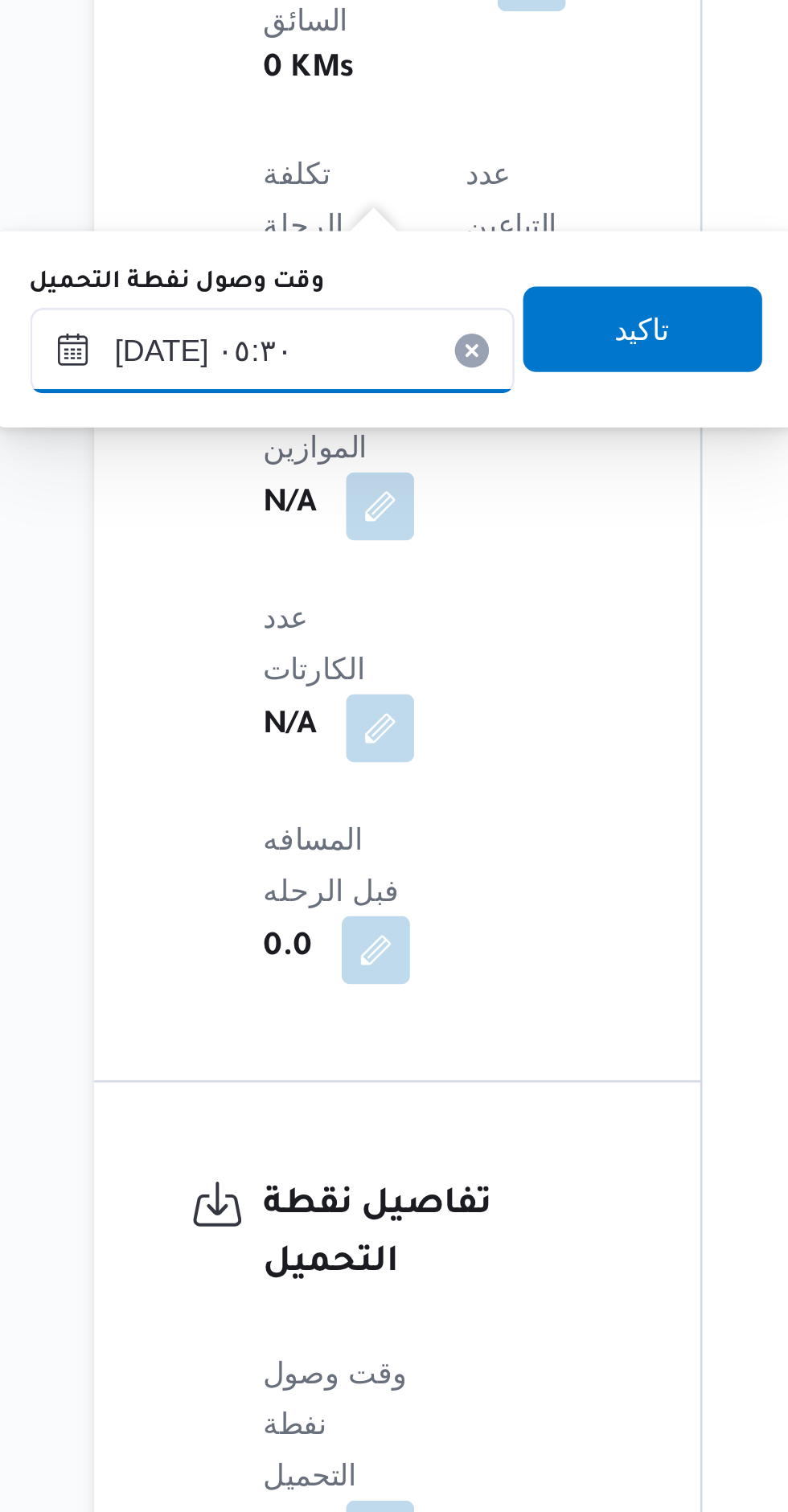
click at [276, 739] on input "[DATE] ٠٥:٣٠" at bounding box center [275, 748] width 182 height 32
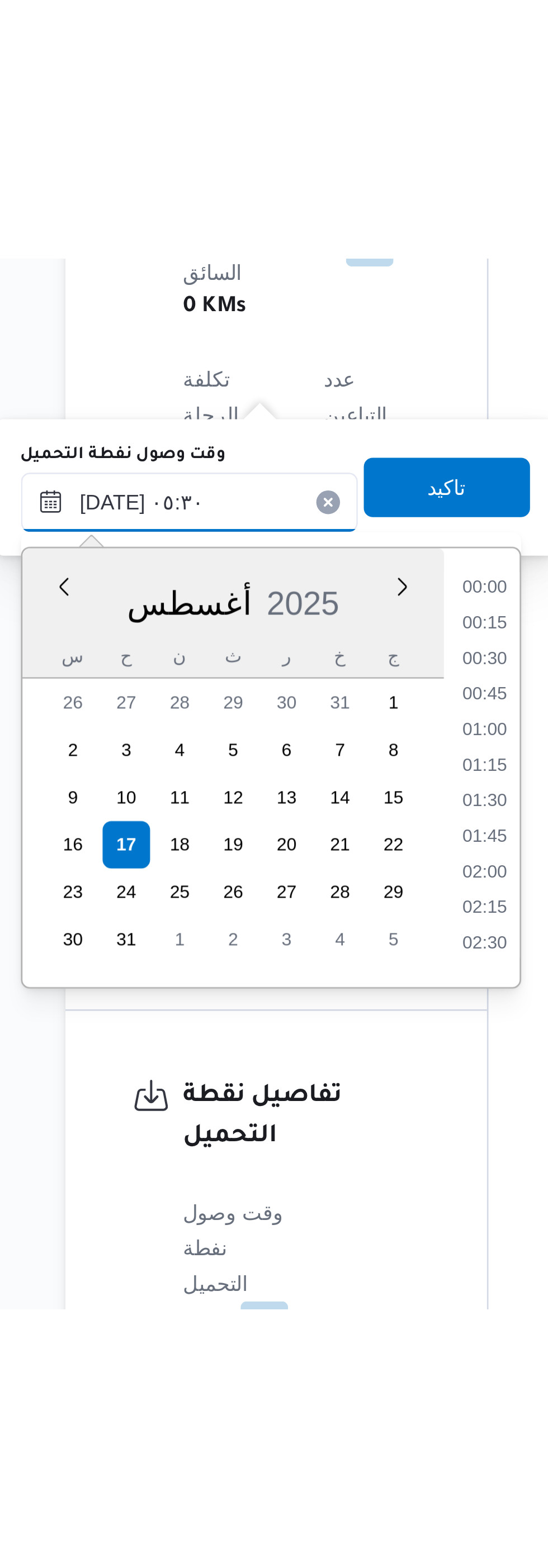
scroll to position [218, 0]
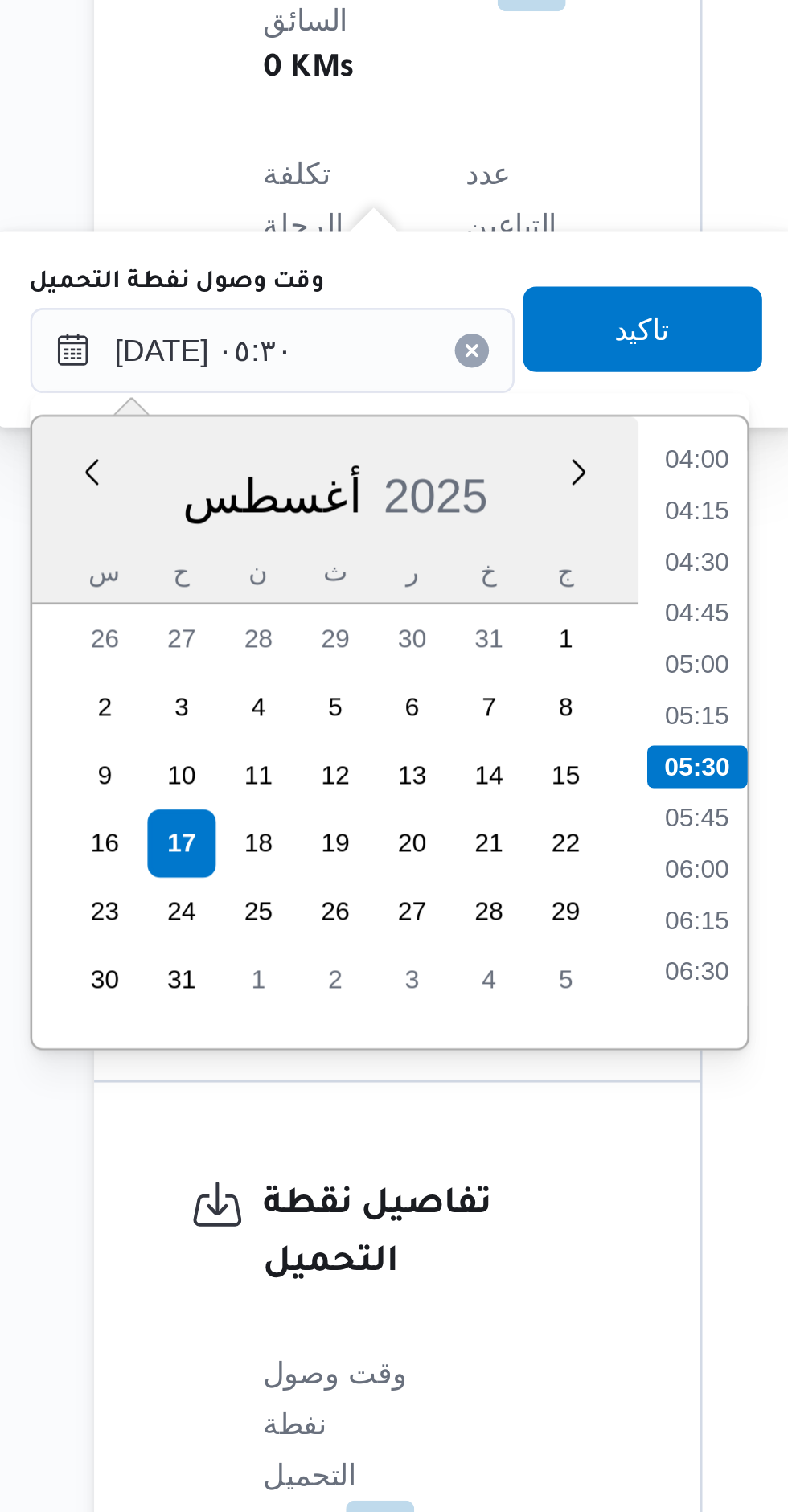
click at [433, 827] on li "04:30" at bounding box center [436, 827] width 37 height 16
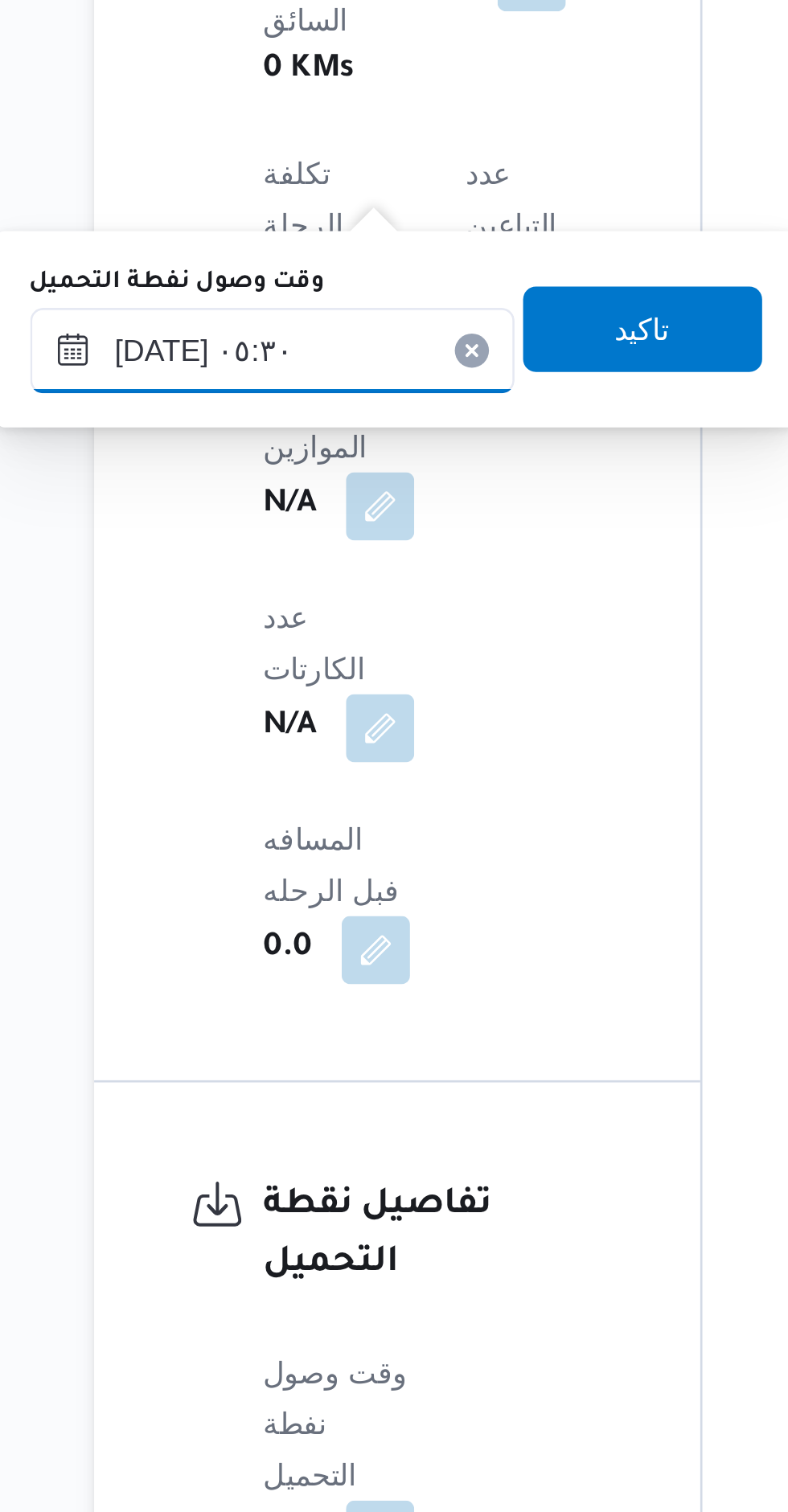
type input "[DATE] ٠٤:٣٠"
click at [379, 744] on span "تاكيد" at bounding box center [415, 741] width 90 height 32
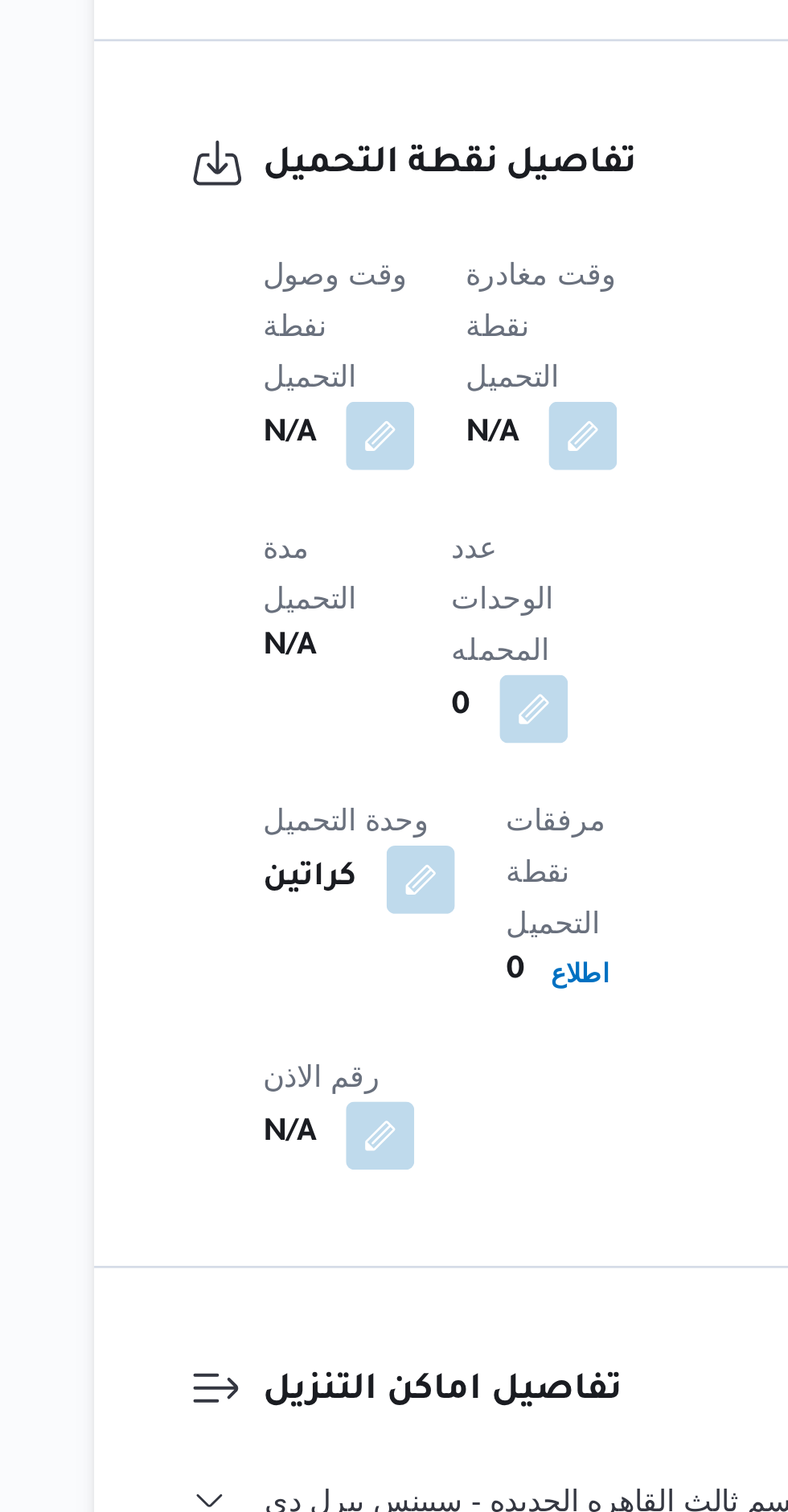
click at [387, 767] on div "N/A" at bounding box center [377, 781] width 61 height 29
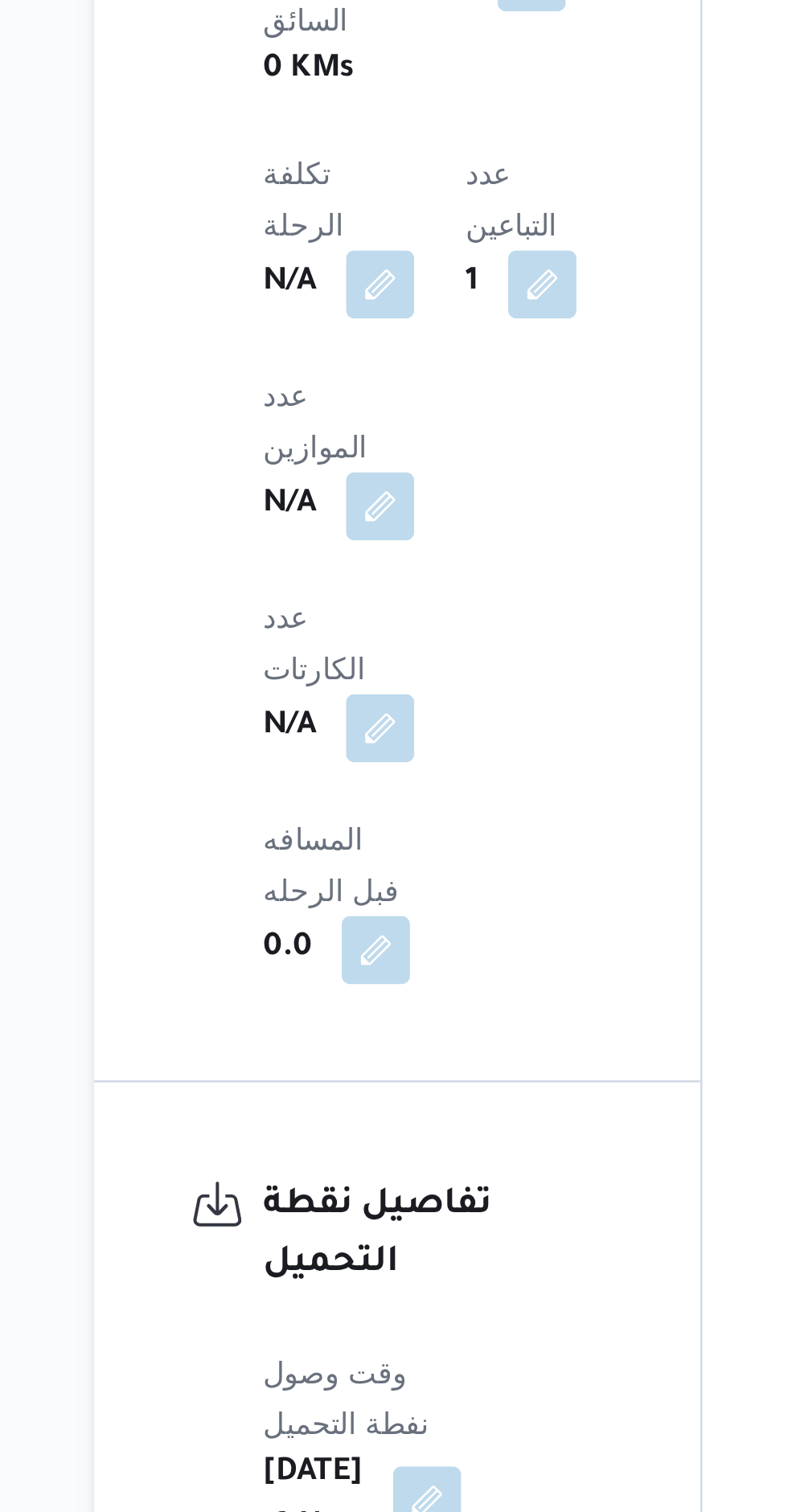
click at [330, 1279] on button "button" at bounding box center [317, 1292] width 26 height 26
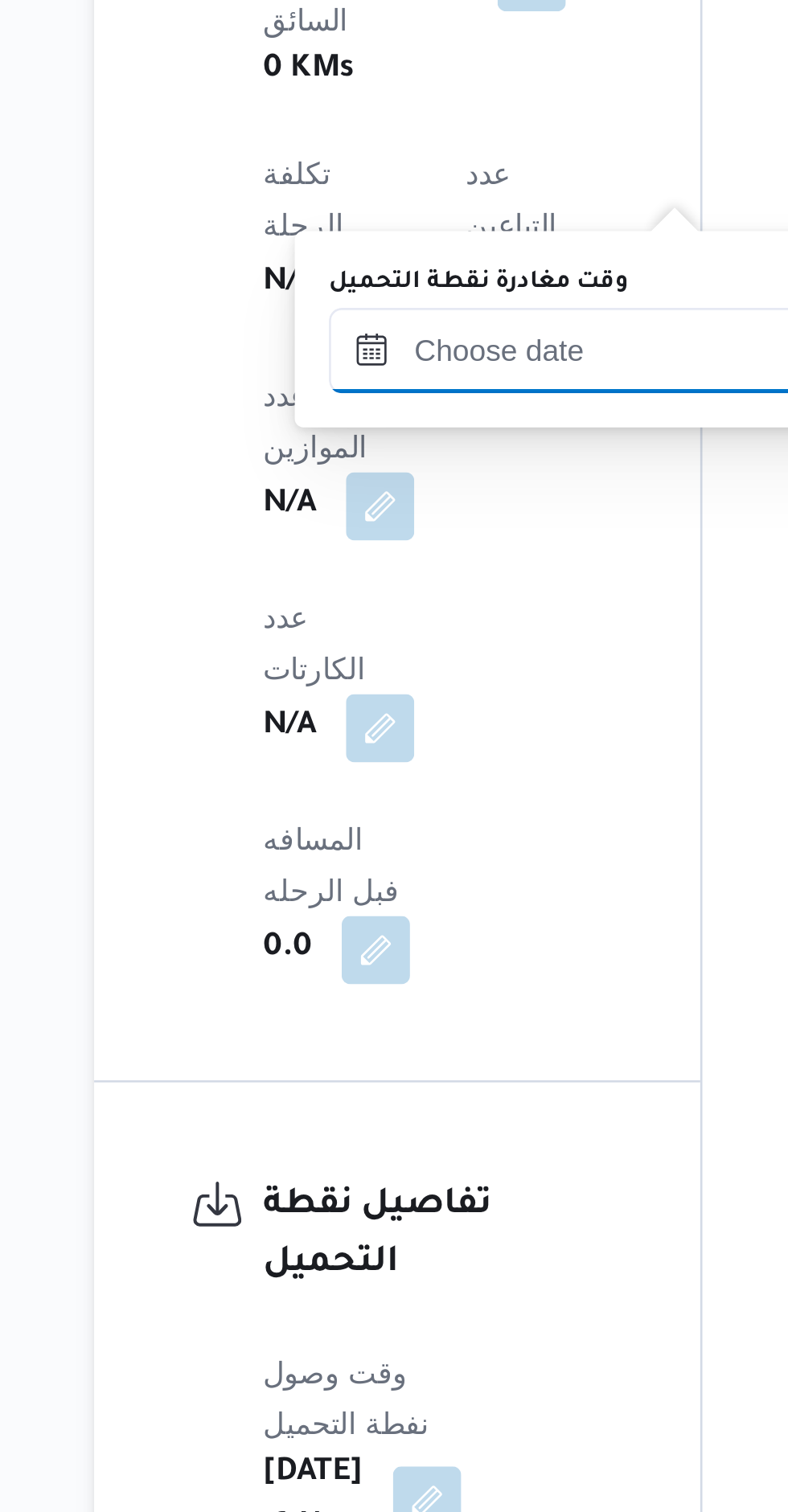
click at [362, 751] on input "وقت مغادرة نقطة التحميل" at bounding box center [388, 748] width 182 height 32
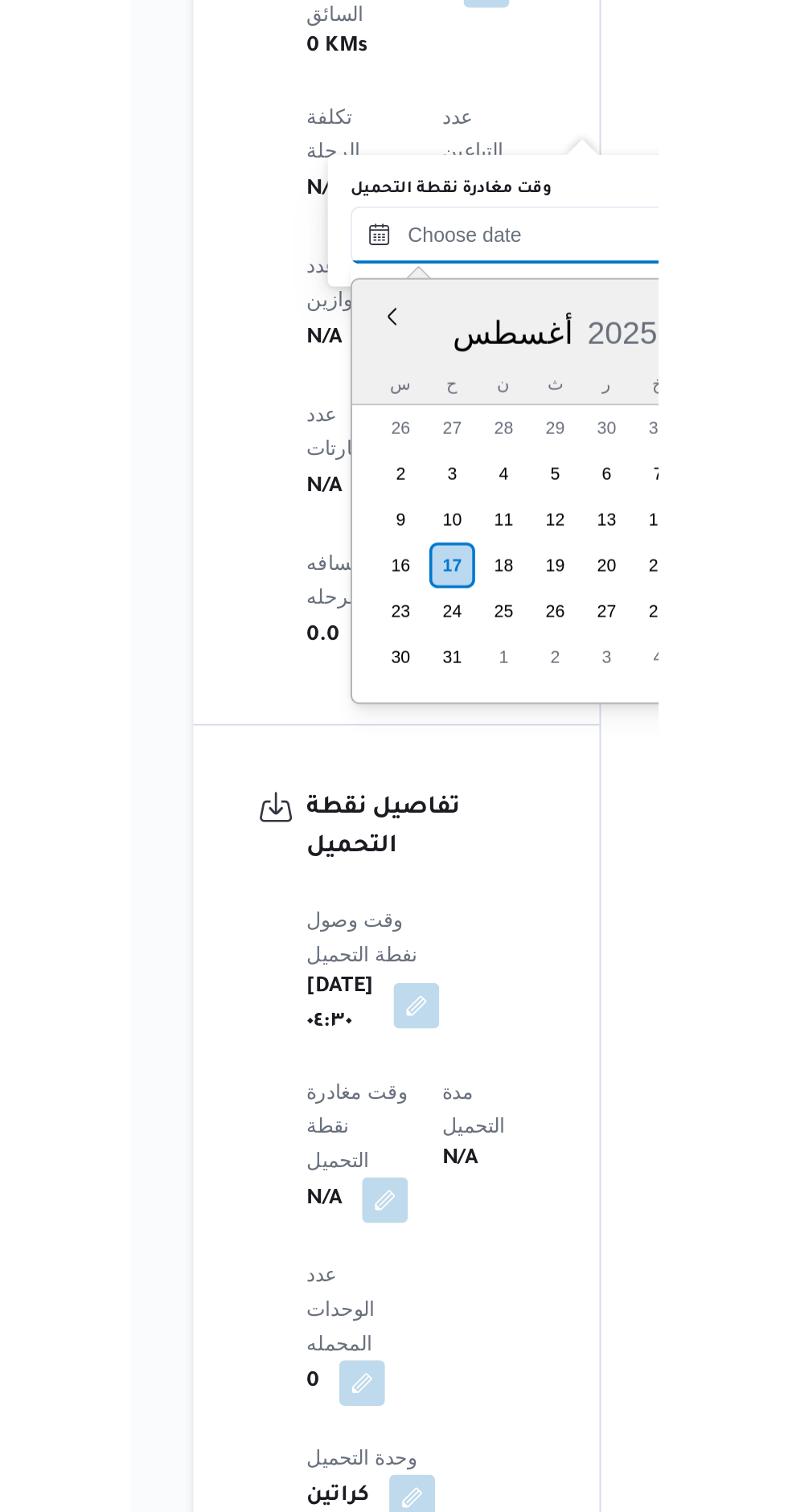
scroll to position [545, 0]
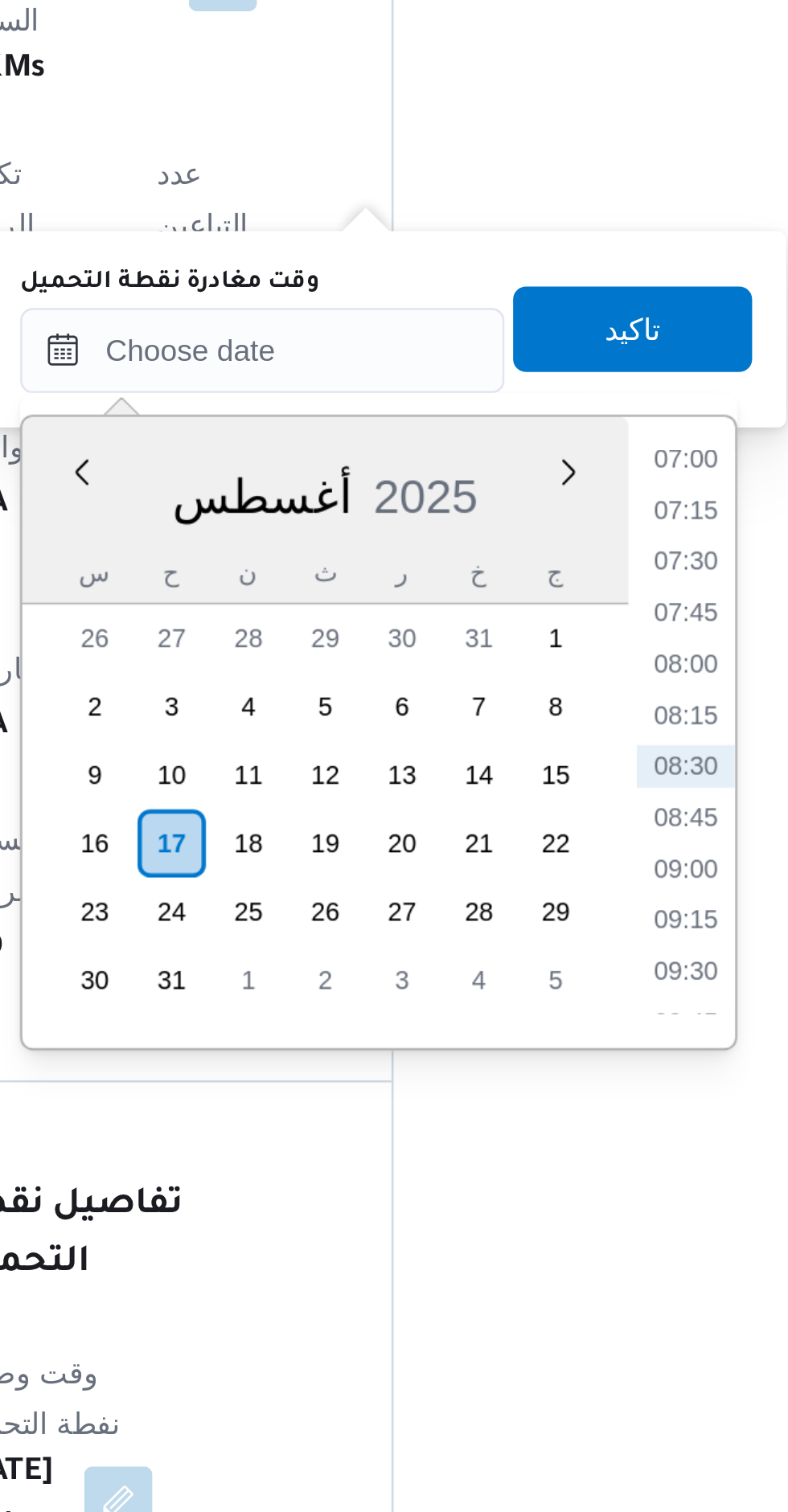
click at [548, 792] on li "07:00" at bounding box center [548, 789] width 37 height 16
type input "[DATE] ٠٧:٠٠"
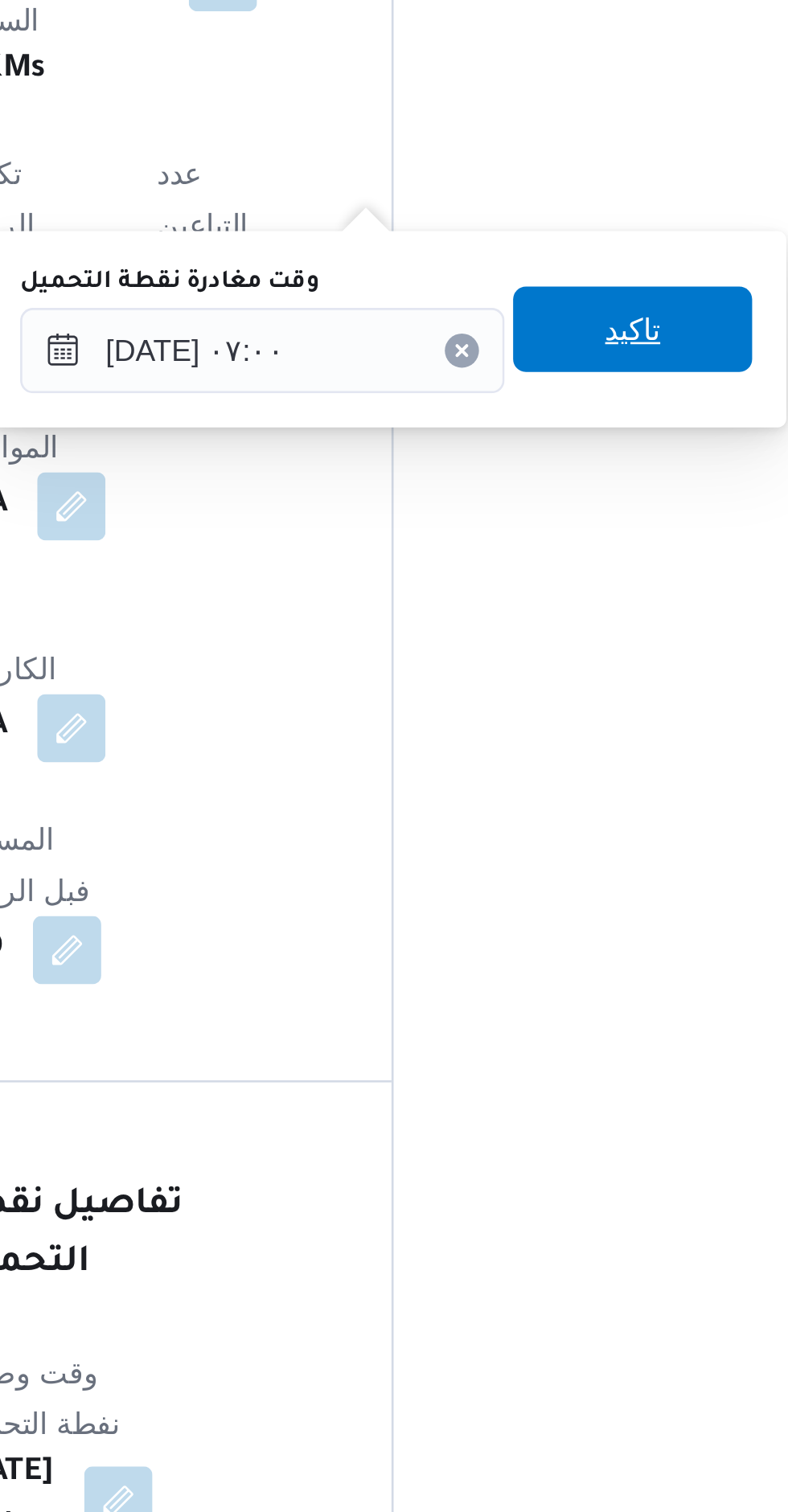
click at [542, 742] on span "تاكيد" at bounding box center [528, 741] width 90 height 32
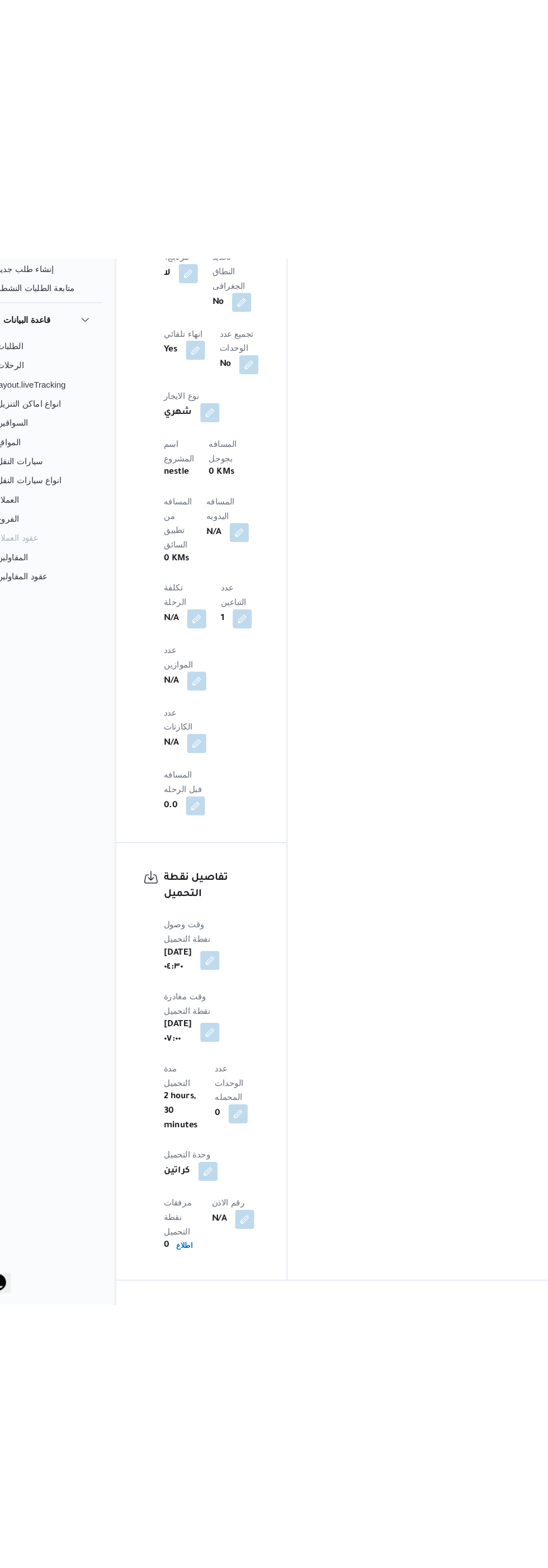
scroll to position [950, 0]
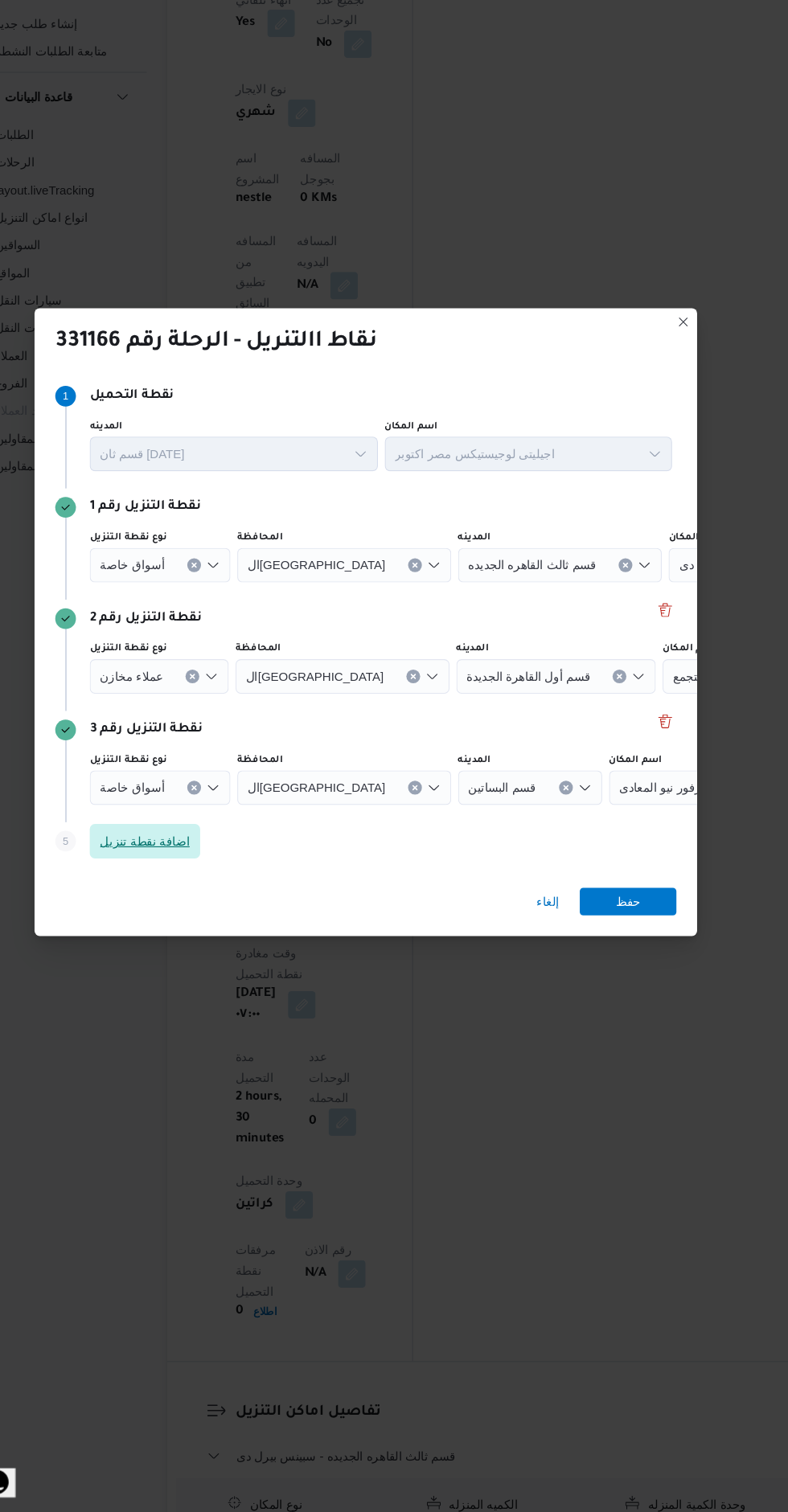
click at [201, 875] on span "اضافة نقطة تنزيل" at bounding box center [189, 884] width 84 height 20
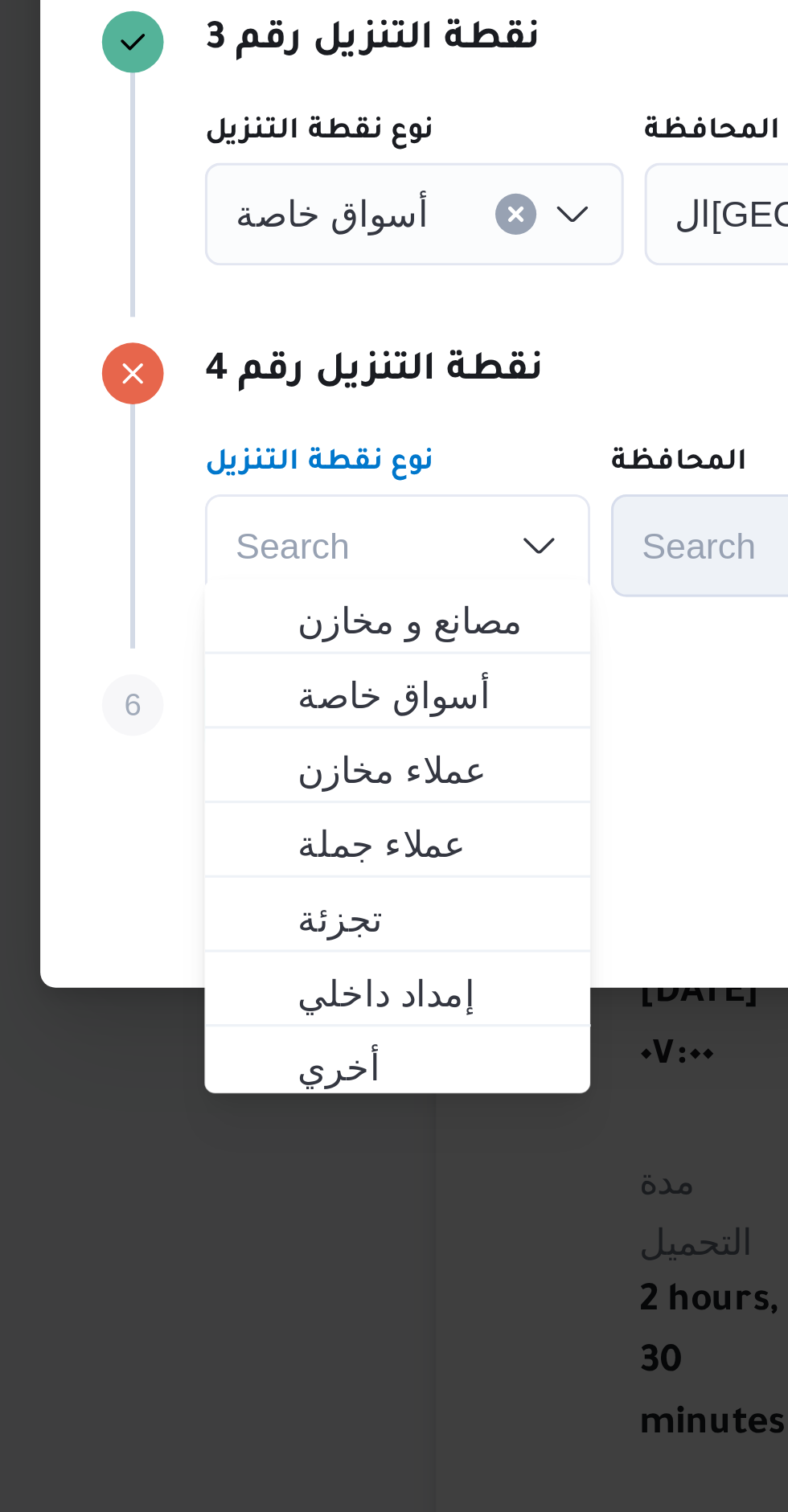
click at [229, 582] on button "Clear input" at bounding box center [234, 576] width 13 height 13
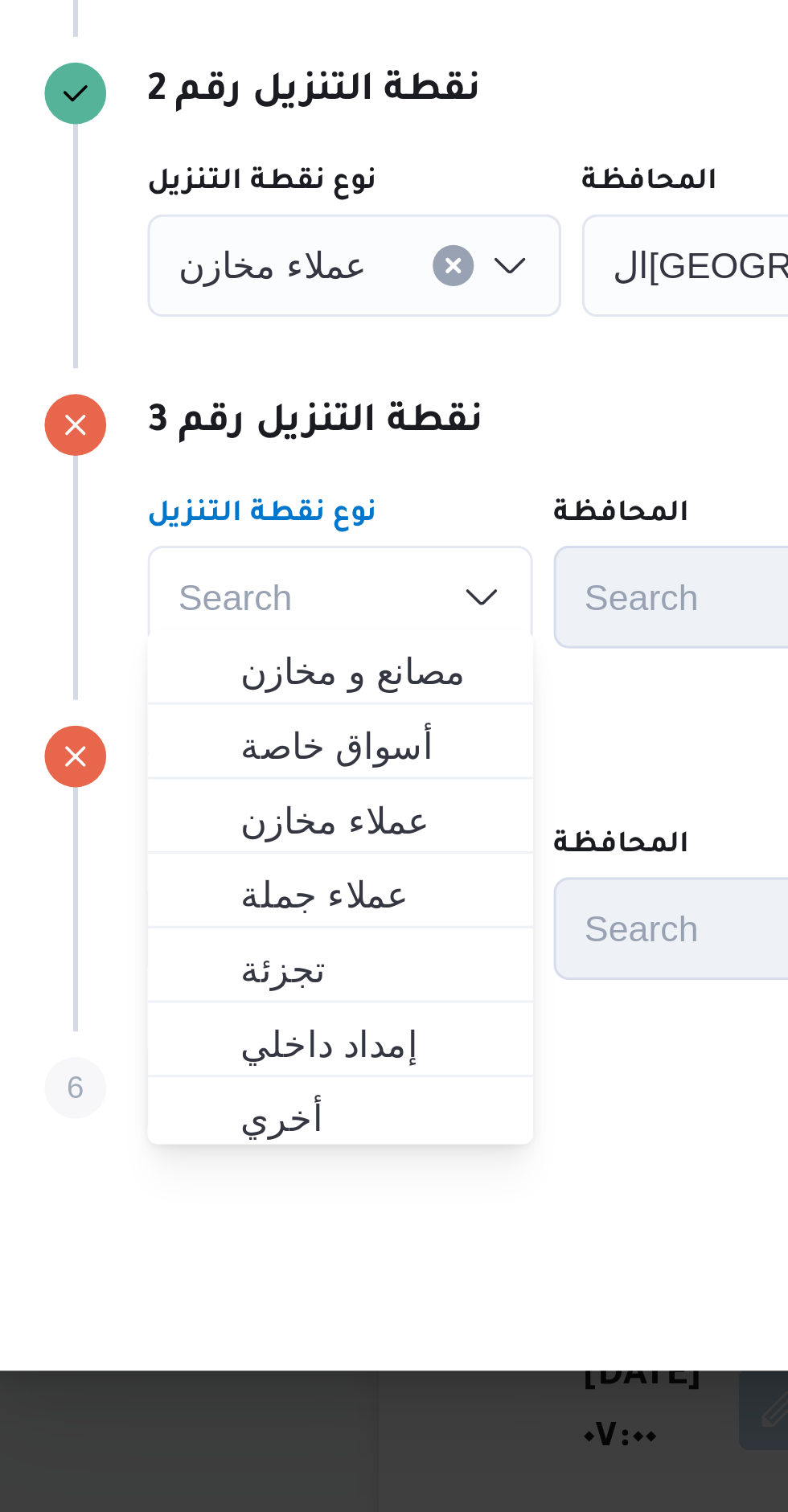
click at [228, 582] on button "Clear input" at bounding box center [234, 576] width 13 height 13
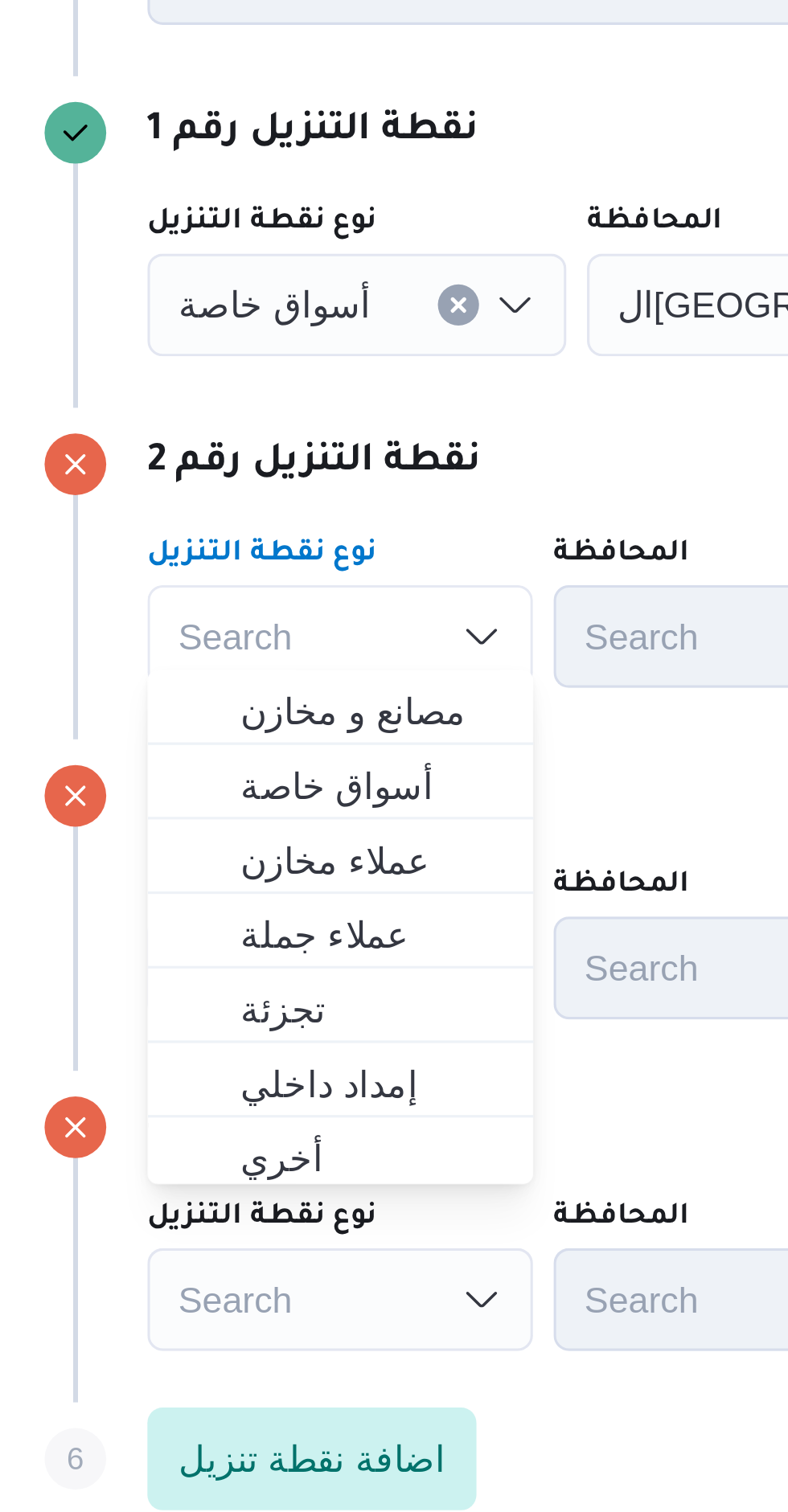
click at [231, 572] on icon "Clear input" at bounding box center [233, 575] width 7 height 7
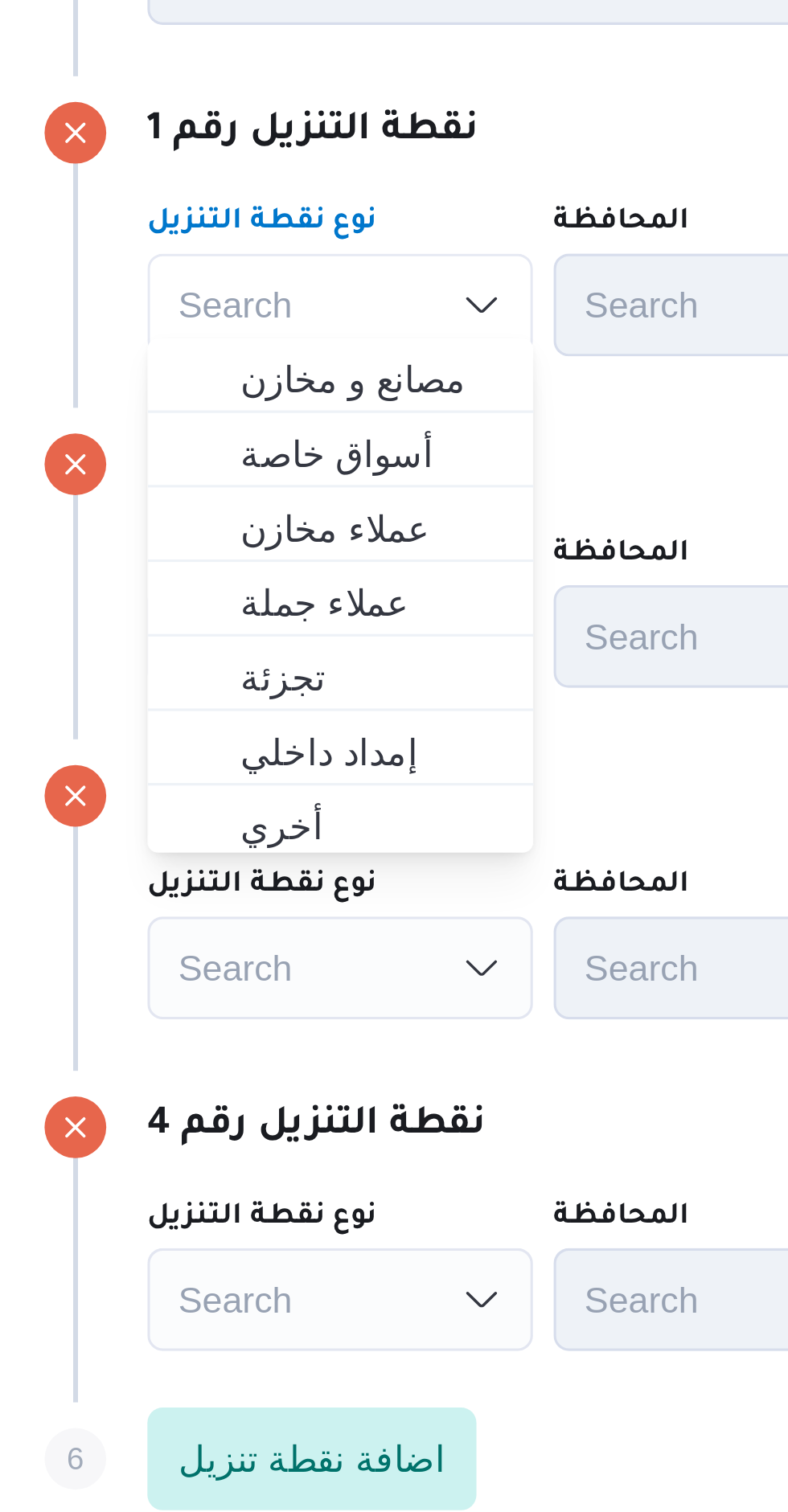
click at [227, 523] on p "نقطة التنزيل رقم 1" at bounding box center [188, 521] width 104 height 20
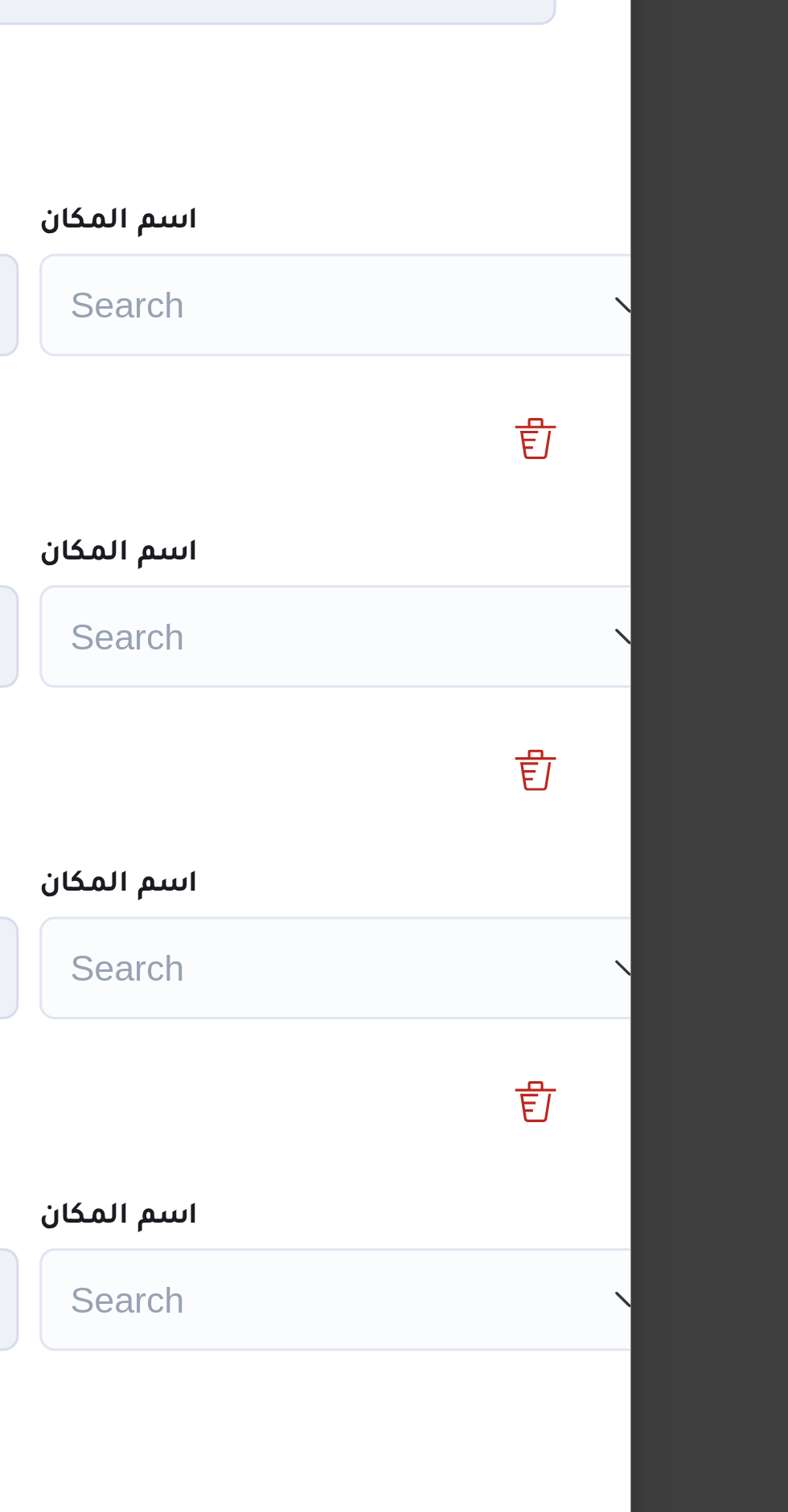
click at [581, 572] on div "Search" at bounding box center [617, 575] width 201 height 32
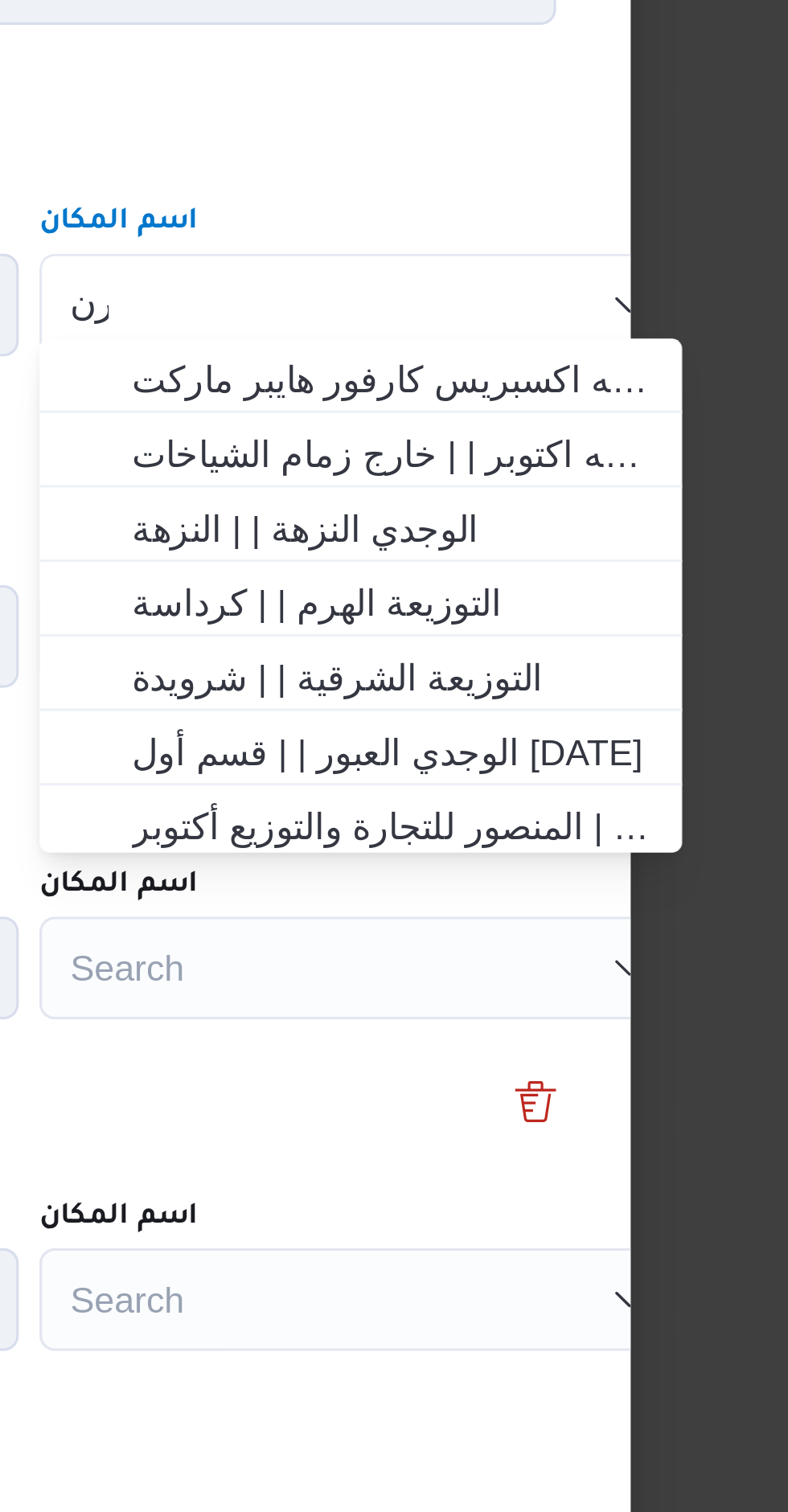
type input "رند"
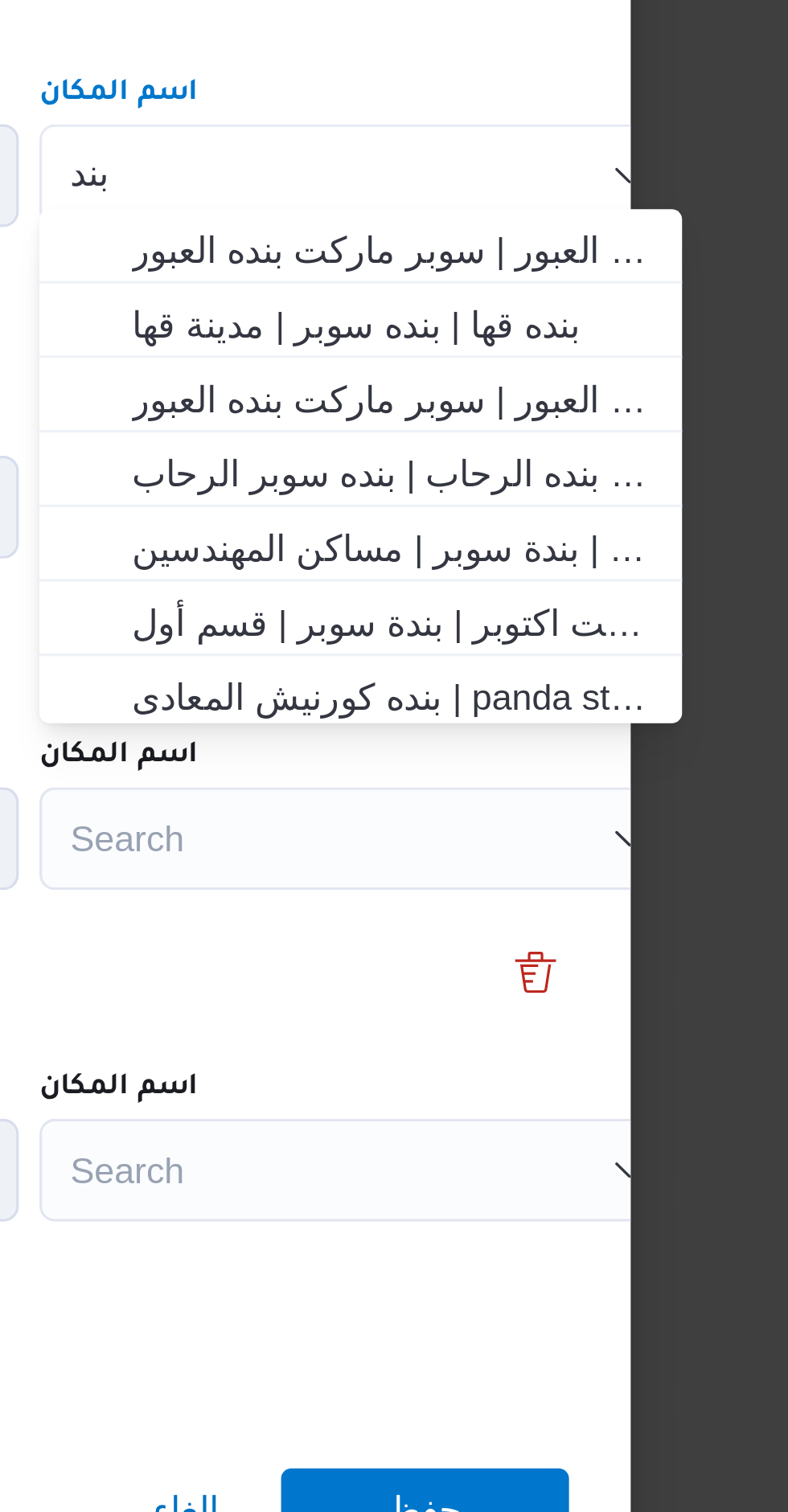
type input "بند"
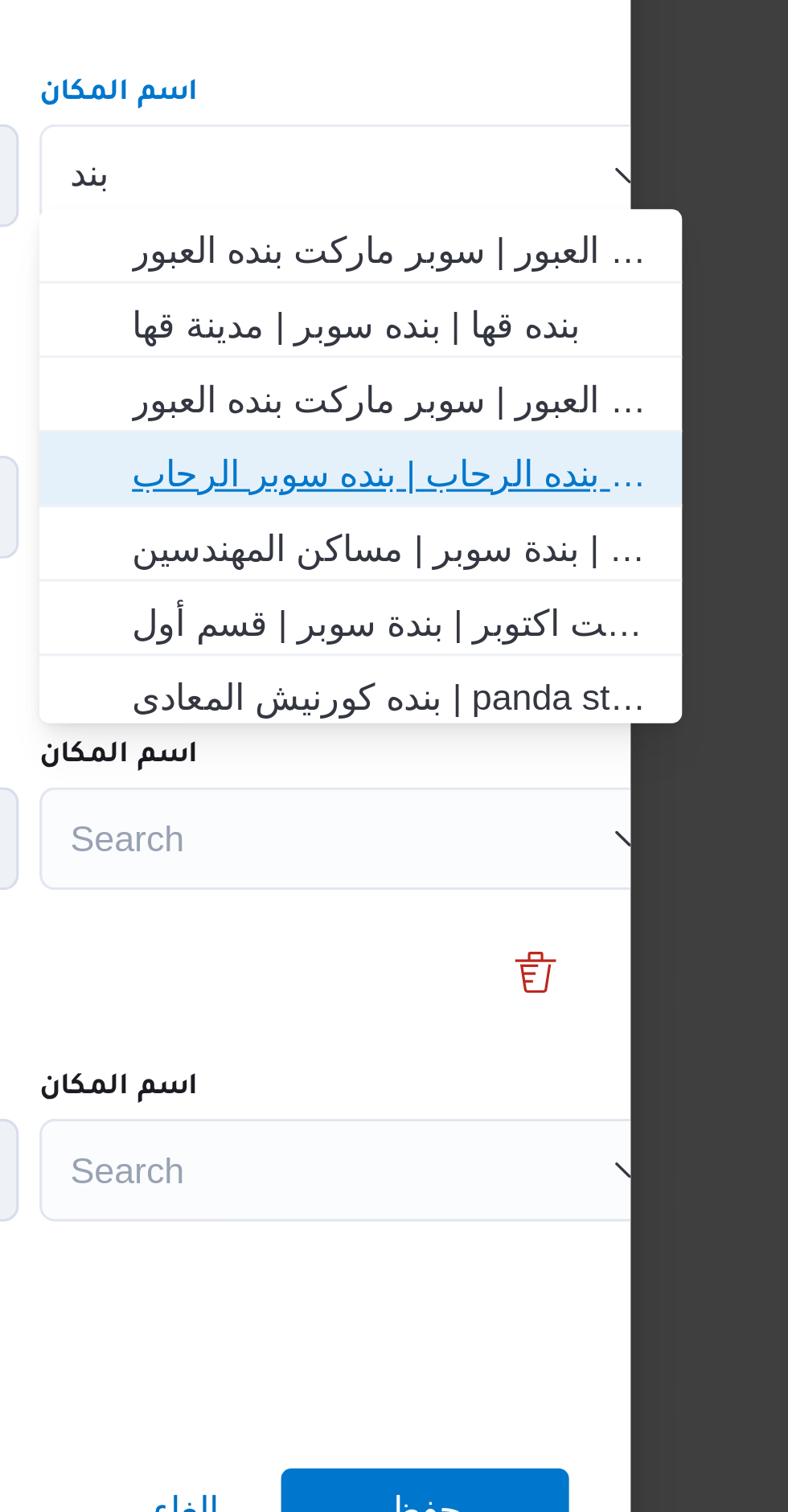
click at [570, 673] on span "بنده الرحاب | بنده سوبر الرحاب | null" at bounding box center [627, 669] width 162 height 20
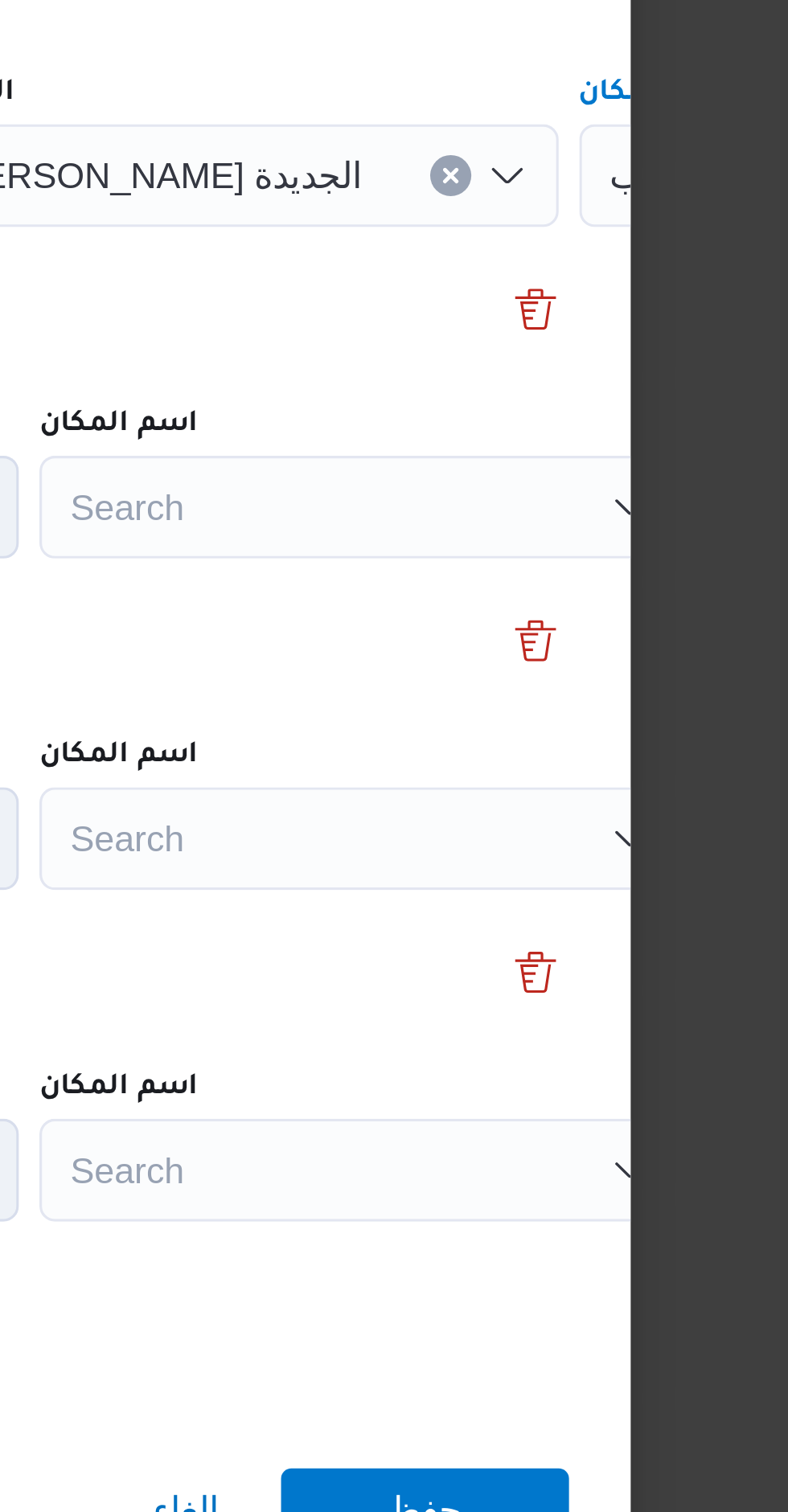
click at [686, 592] on div "Search" at bounding box center [786, 575] width 201 height 32
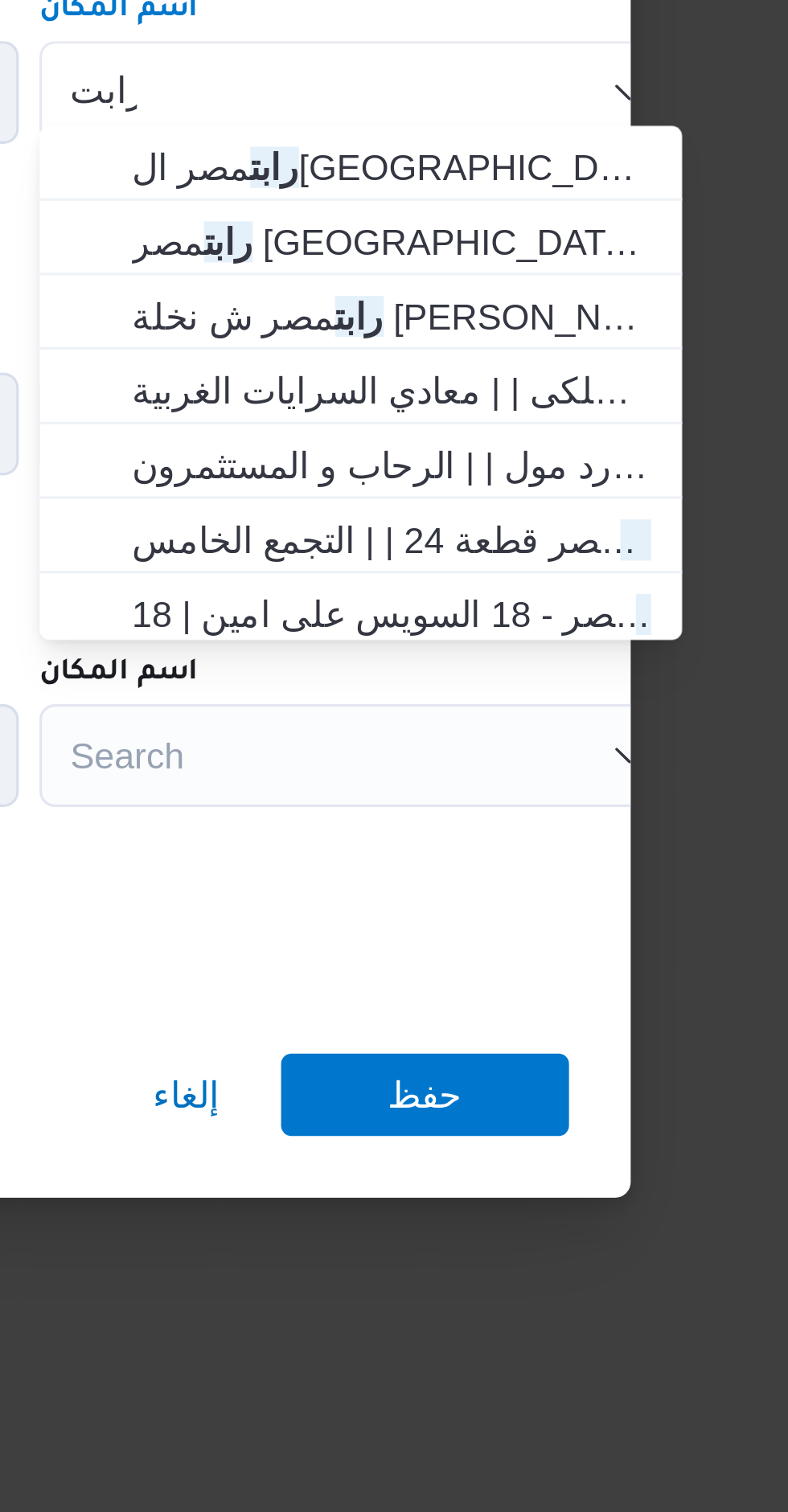
type input "رابت"
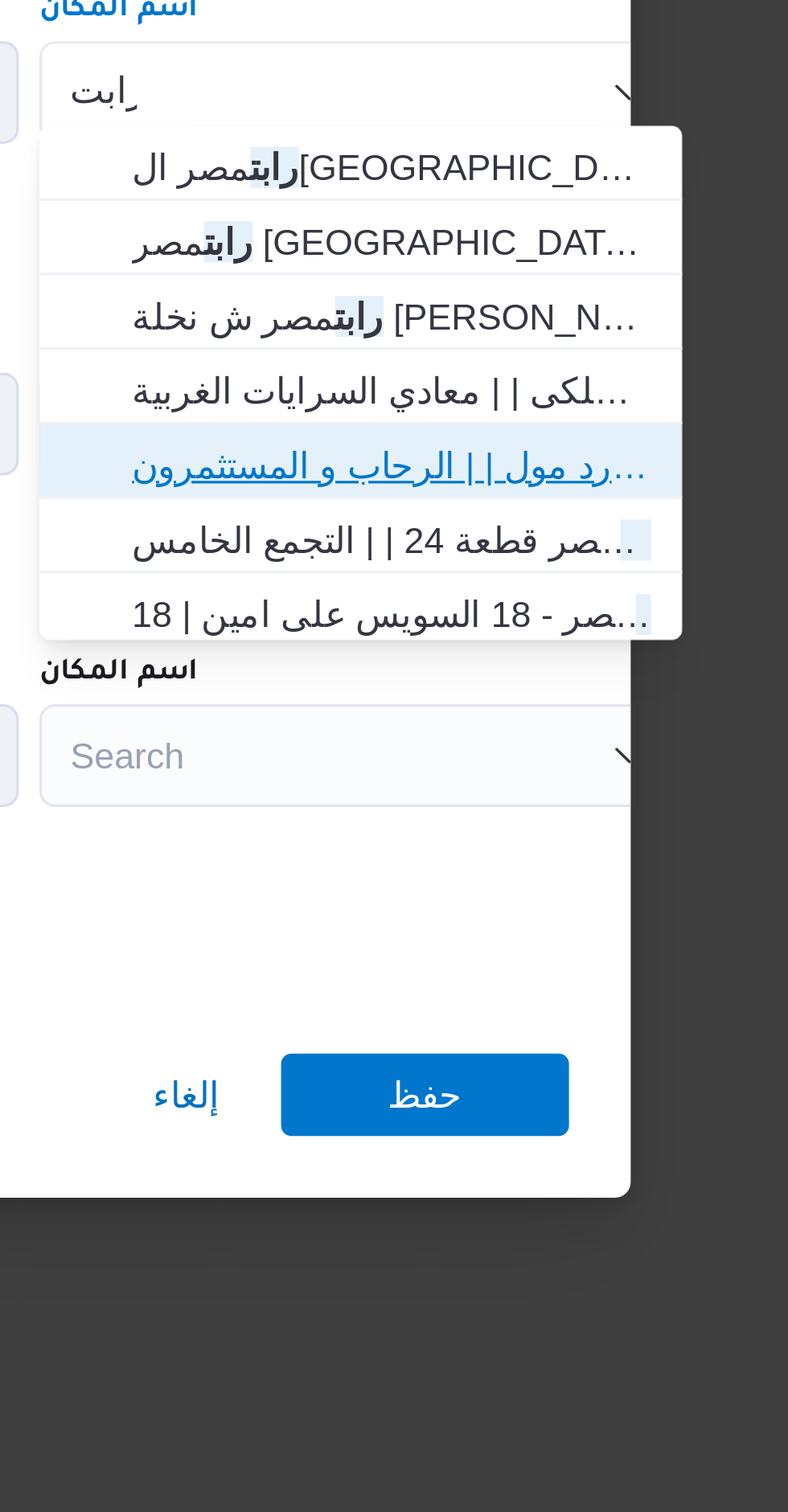
click at [579, 806] on span "رابت مصر يارد مول | | الرحاب و المستثمرون" at bounding box center [617, 797] width 188 height 26
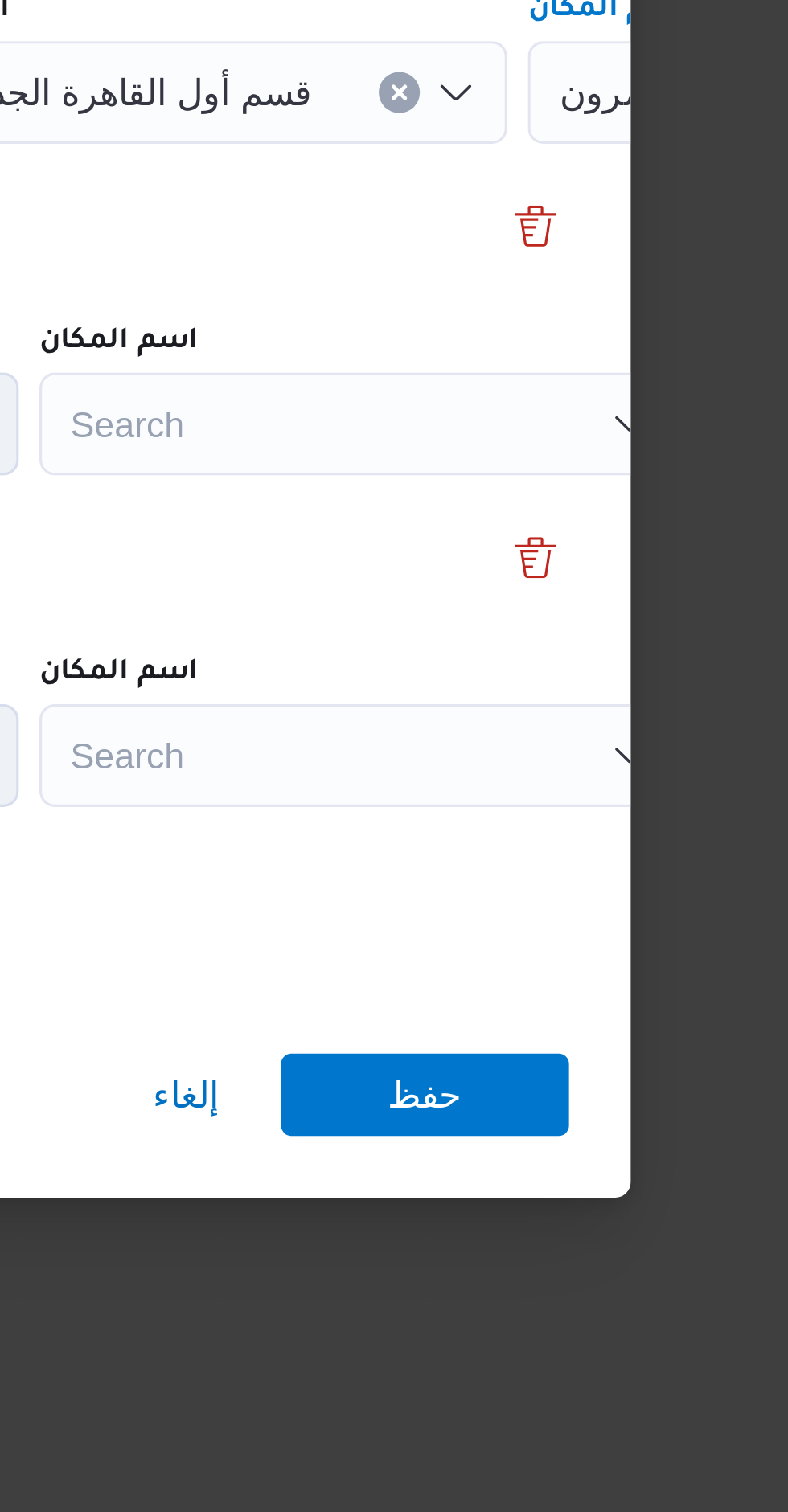
scroll to position [0, 67]
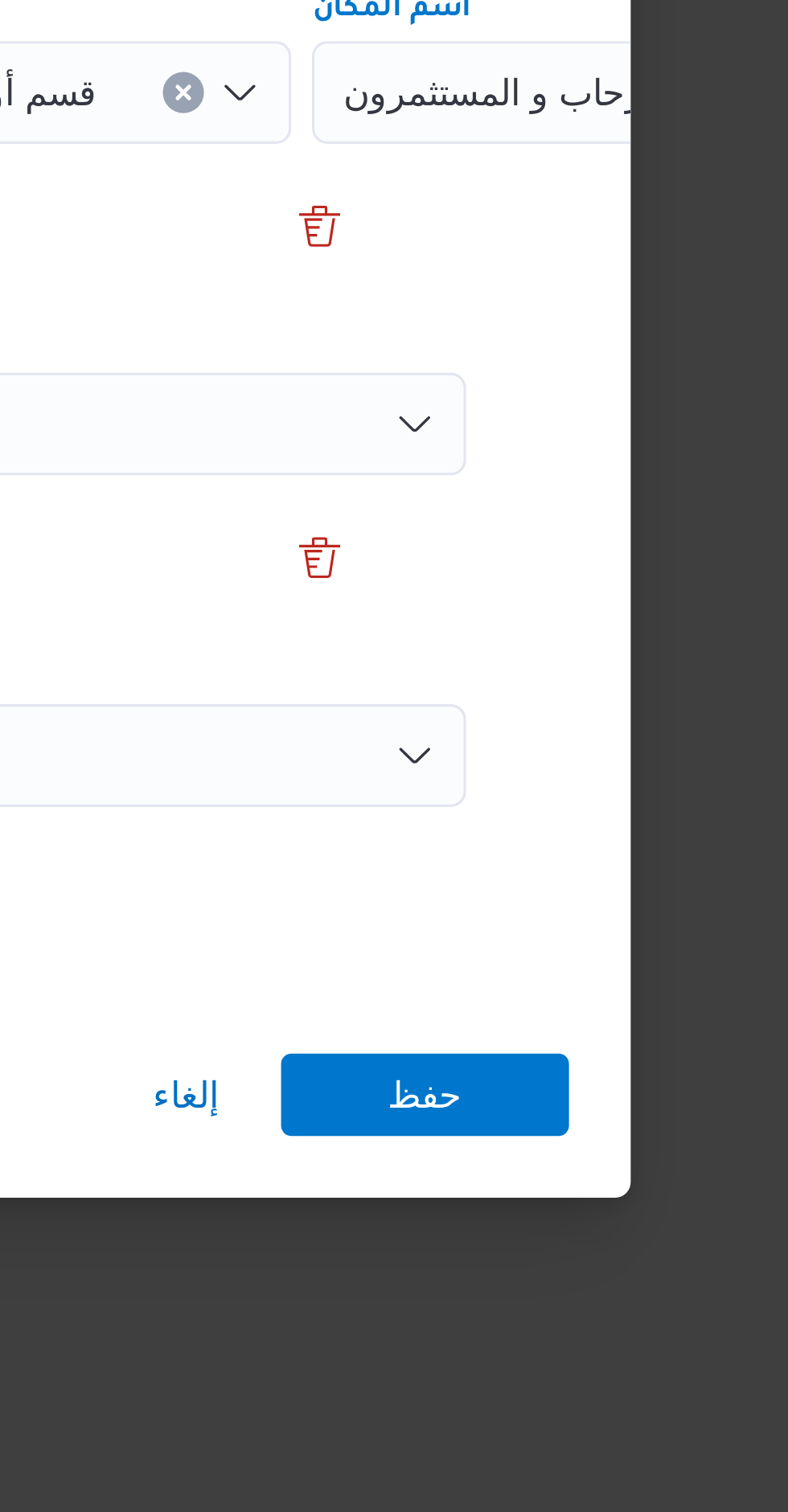
click at [619, 592] on div "Search" at bounding box center [719, 575] width 201 height 32
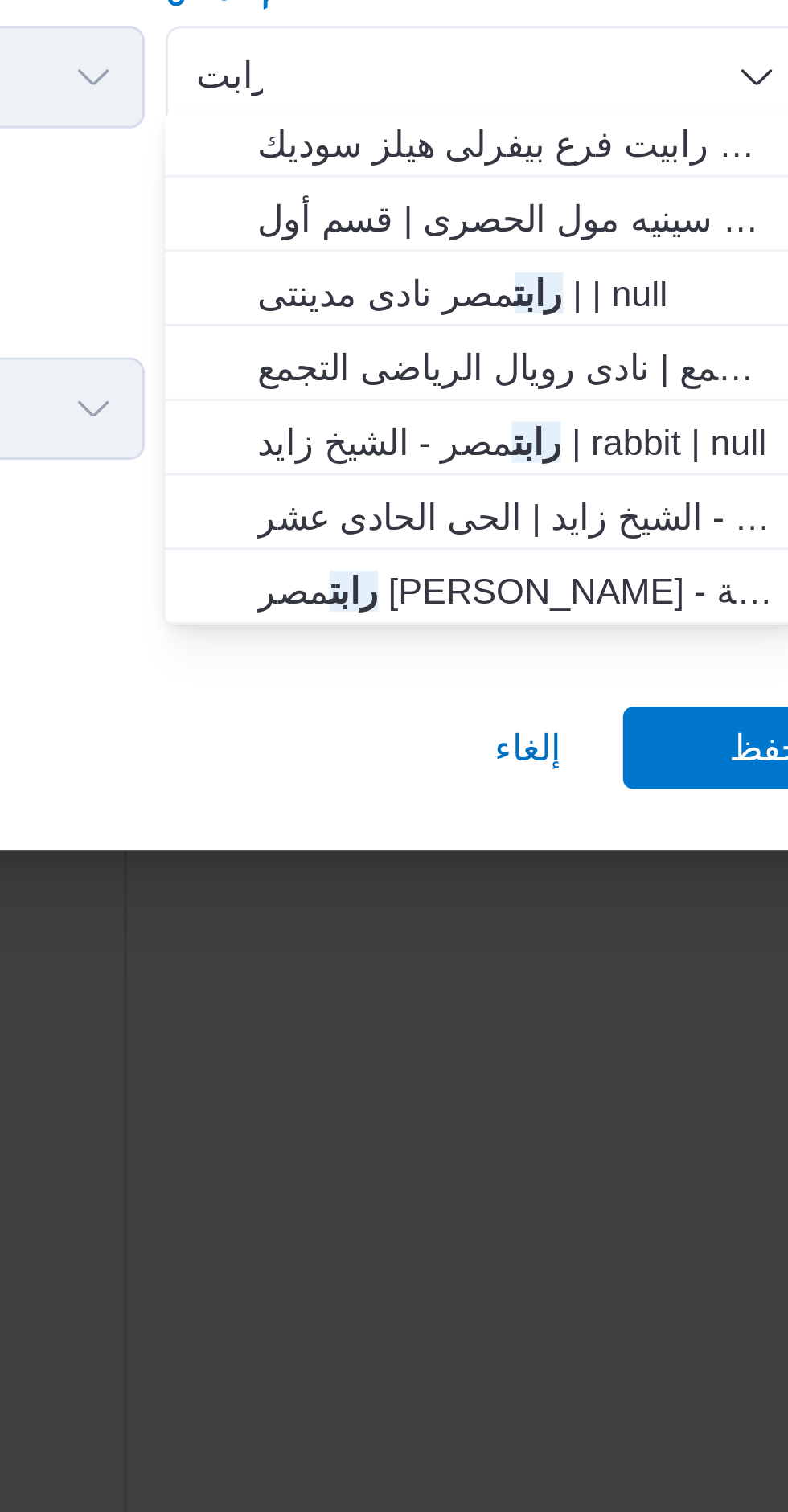
scroll to position [165, 0]
type input "رابت"
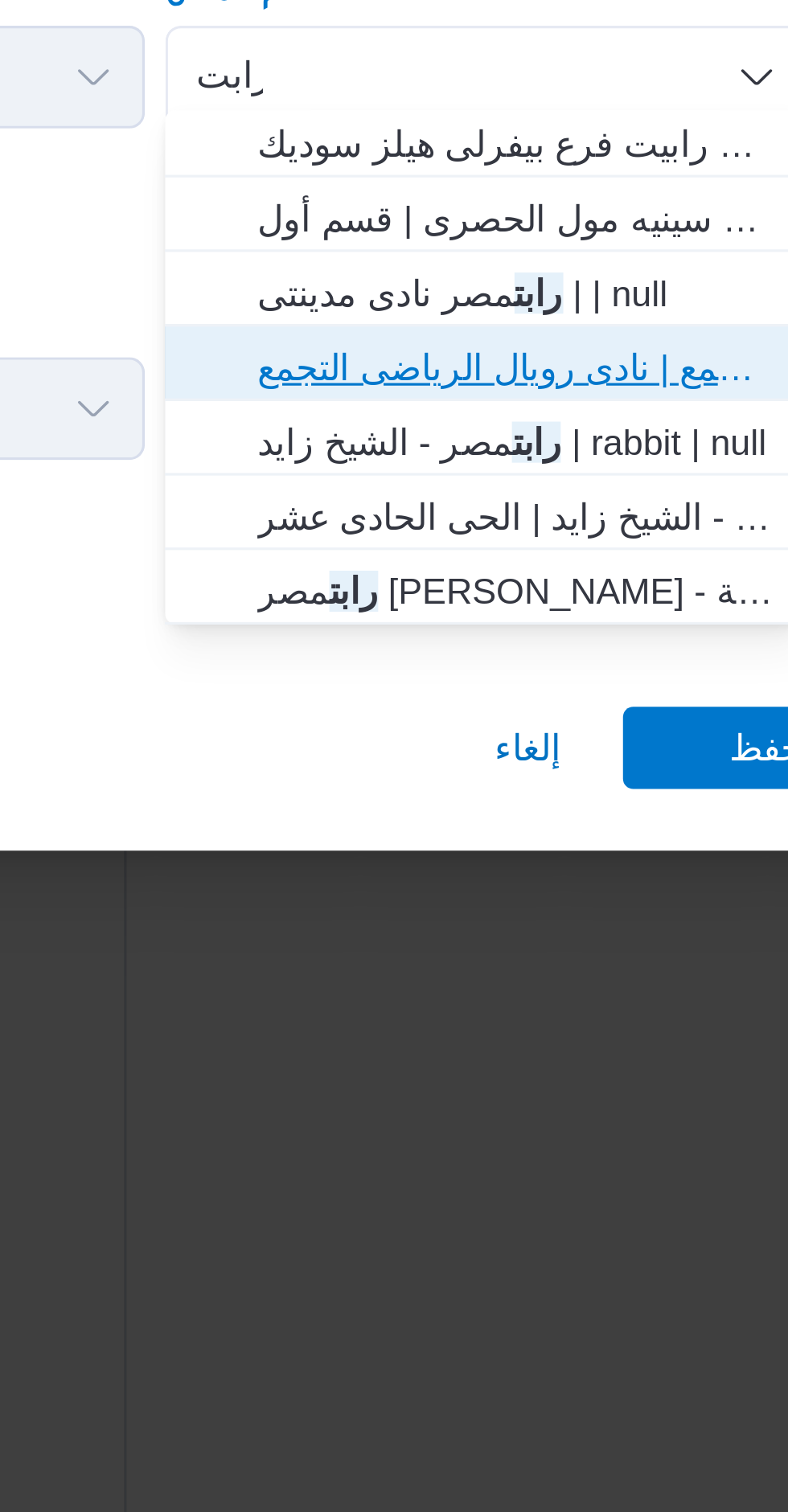
click at [501, 873] on span "رابت مصر نادى رويال الرياضى - التجمع | نادى رويال الرياضى التجمع | null" at bounding box center [560, 874] width 162 height 20
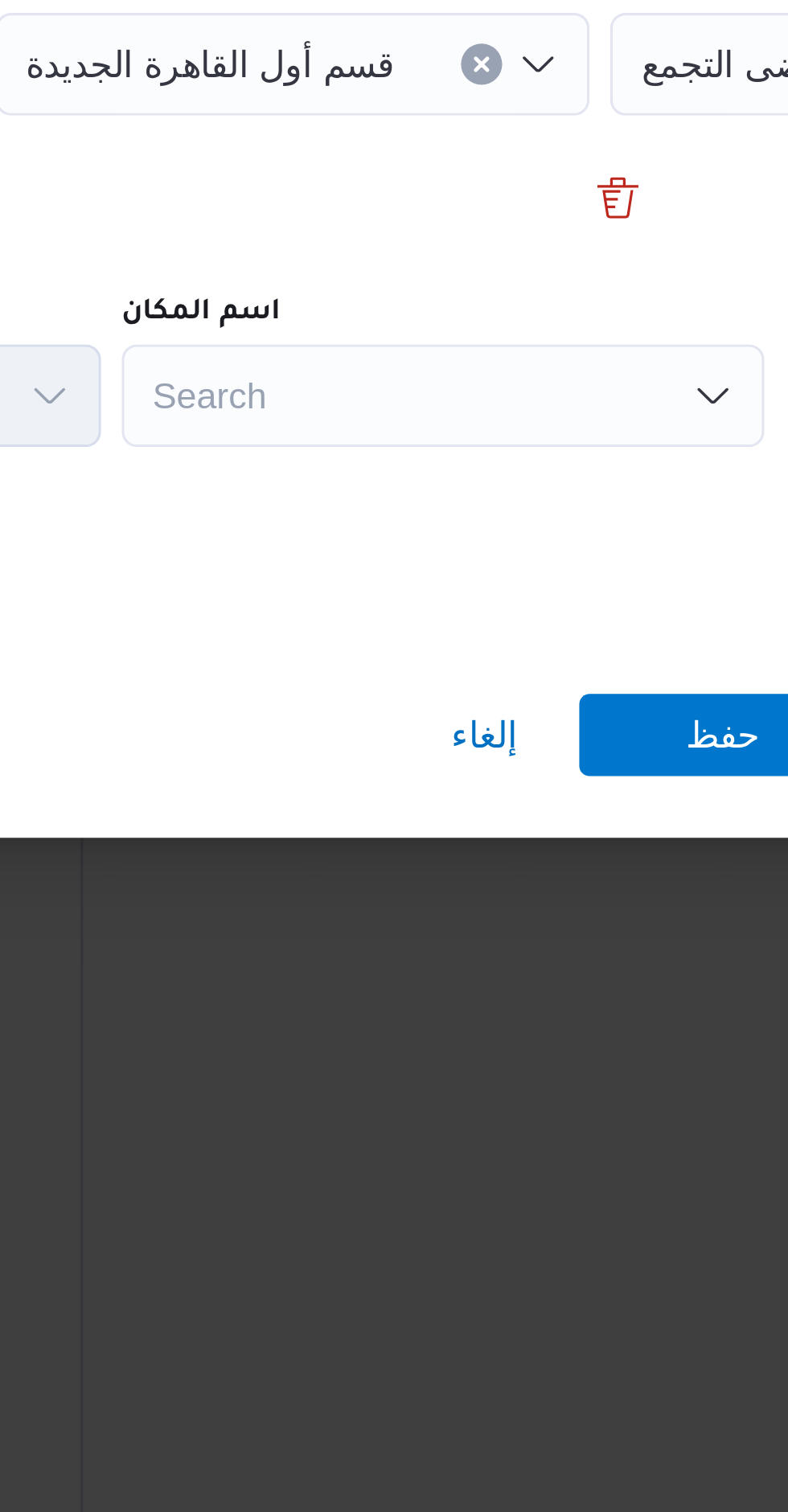
scroll to position [1368, 0]
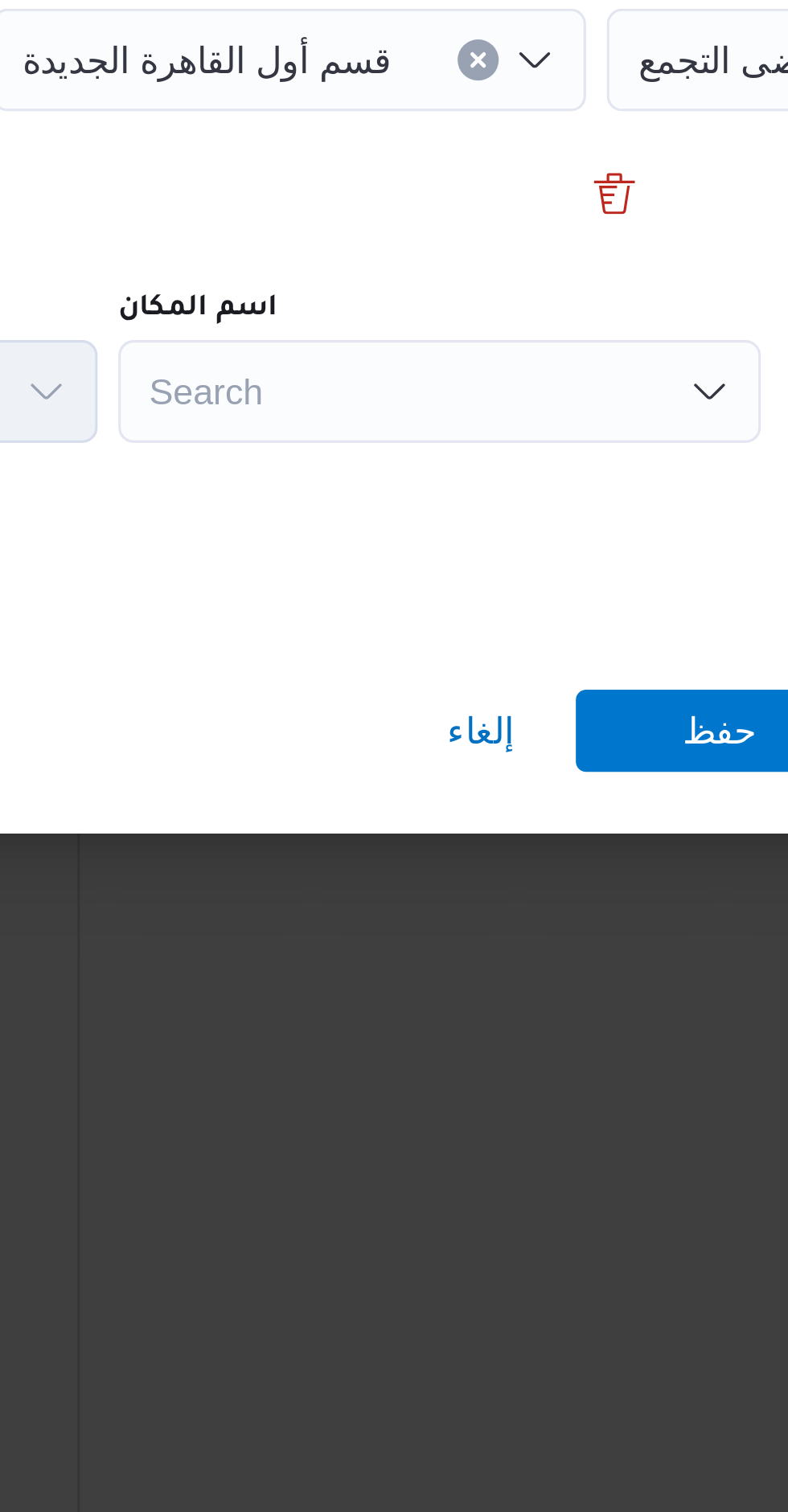
click at [619, 592] on div "Search" at bounding box center [719, 575] width 201 height 32
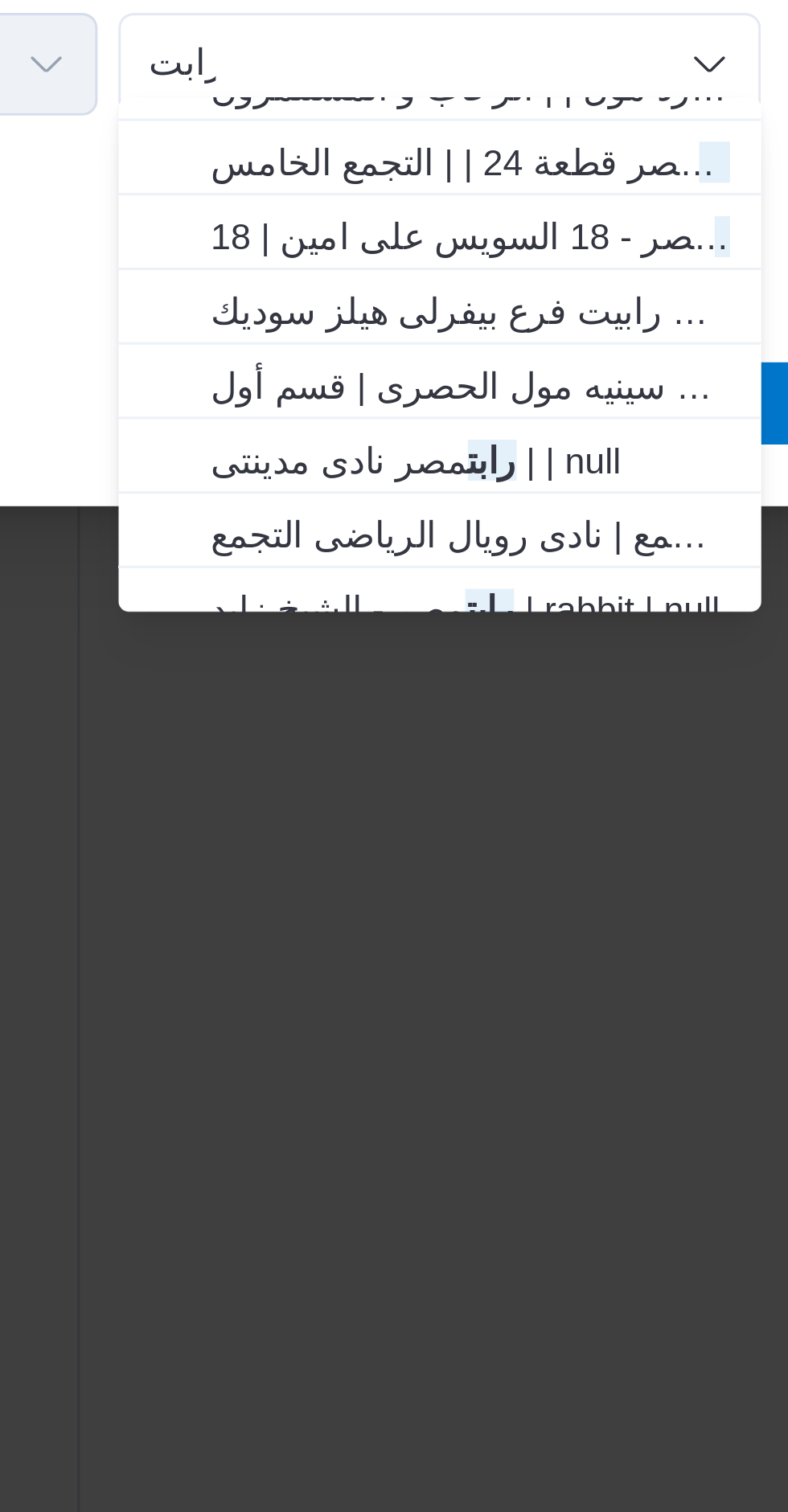
scroll to position [113, 0]
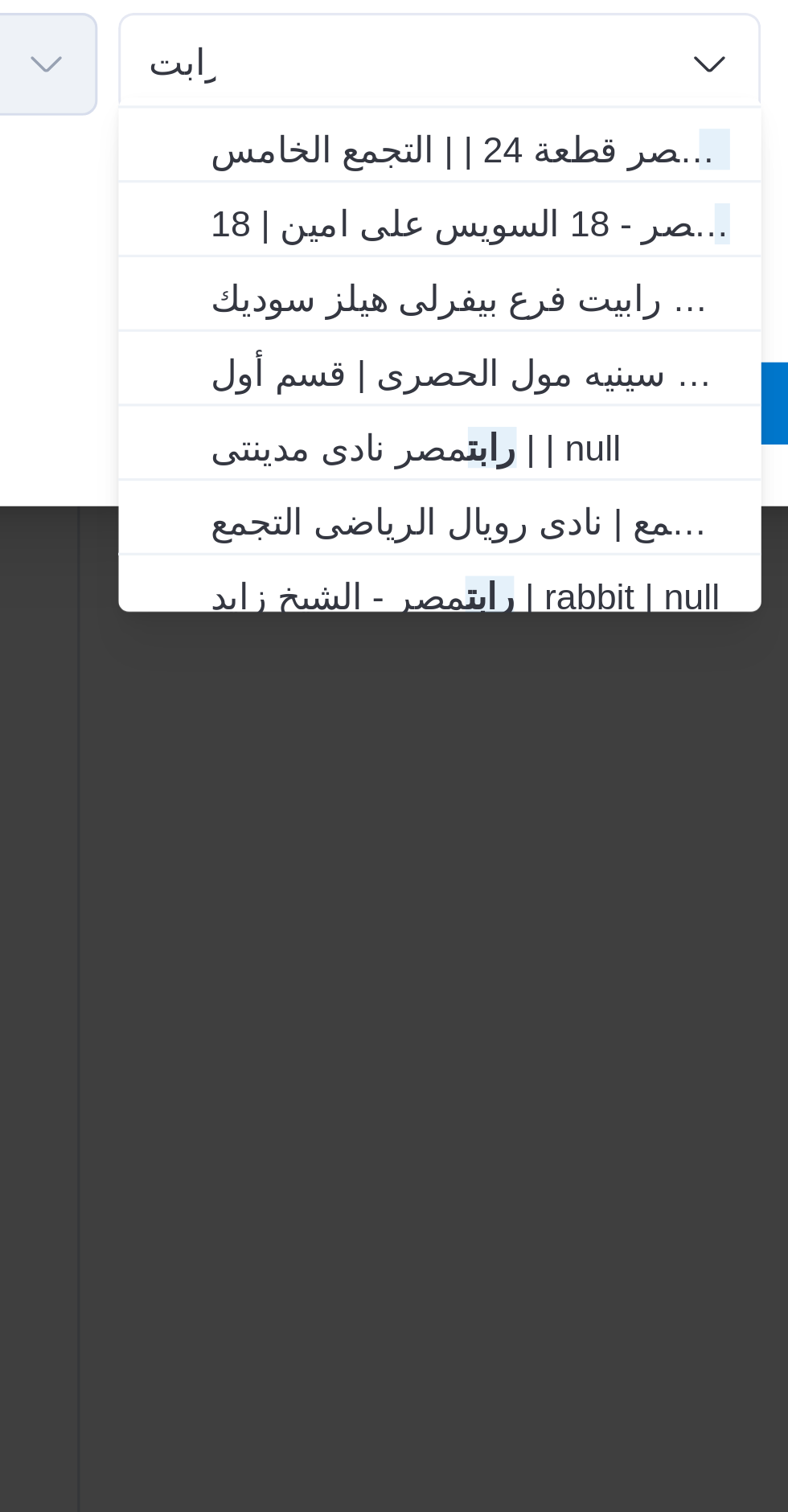
type input "رابت"
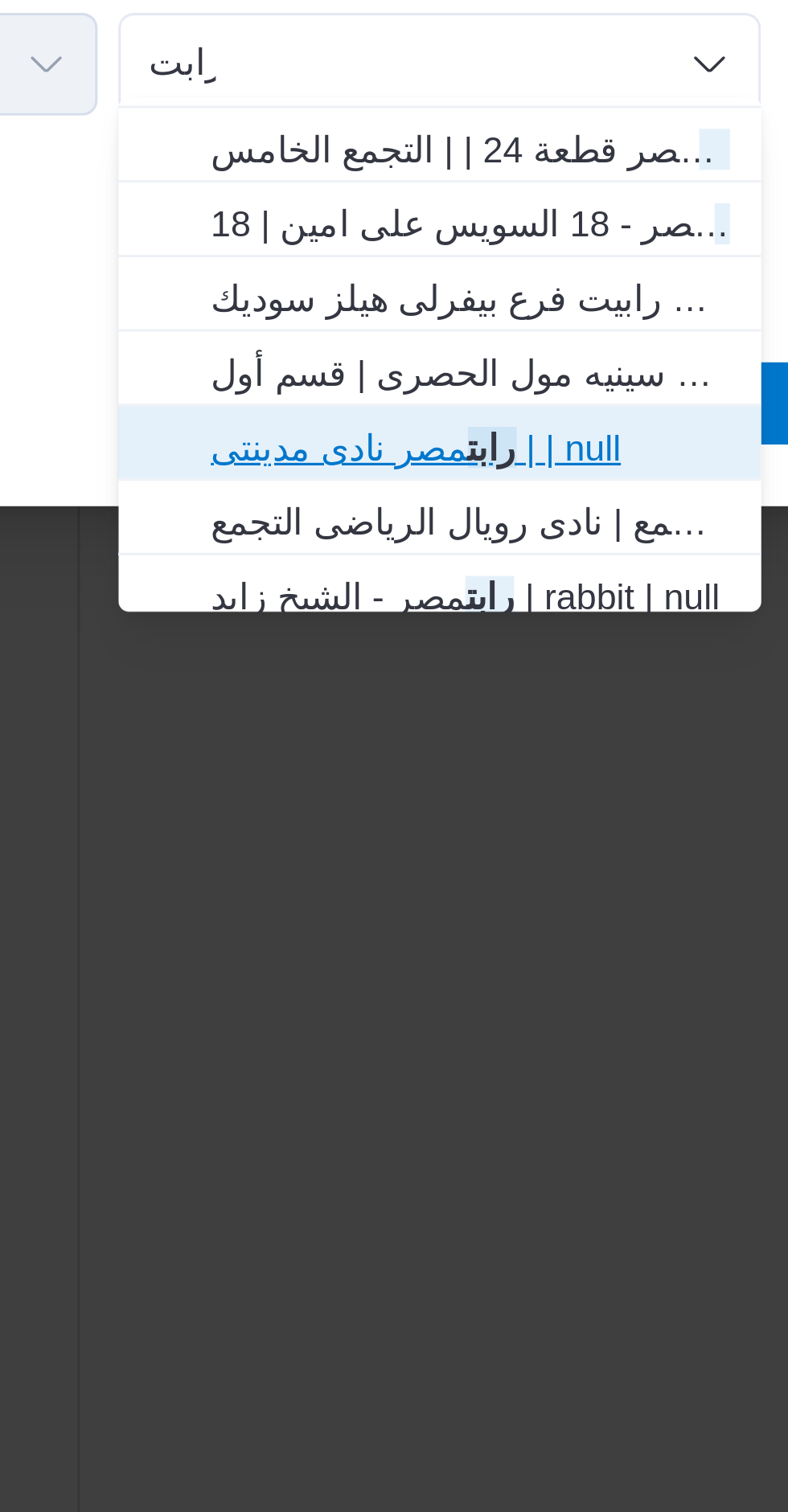
click at [497, 1010] on span "رابت مصر نادى مدينتى | | null" at bounding box center [560, 1007] width 162 height 20
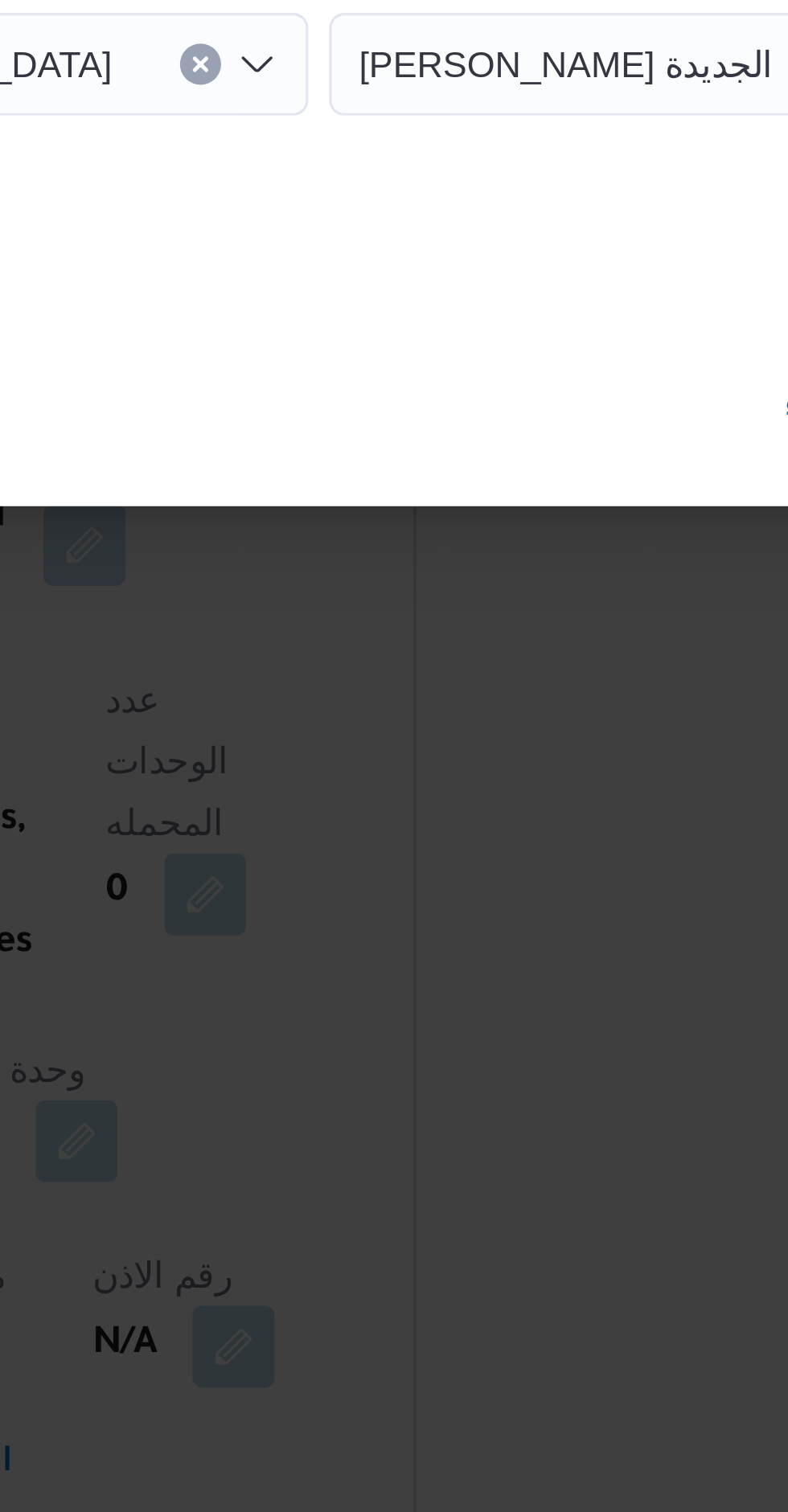
scroll to position [1368, 0]
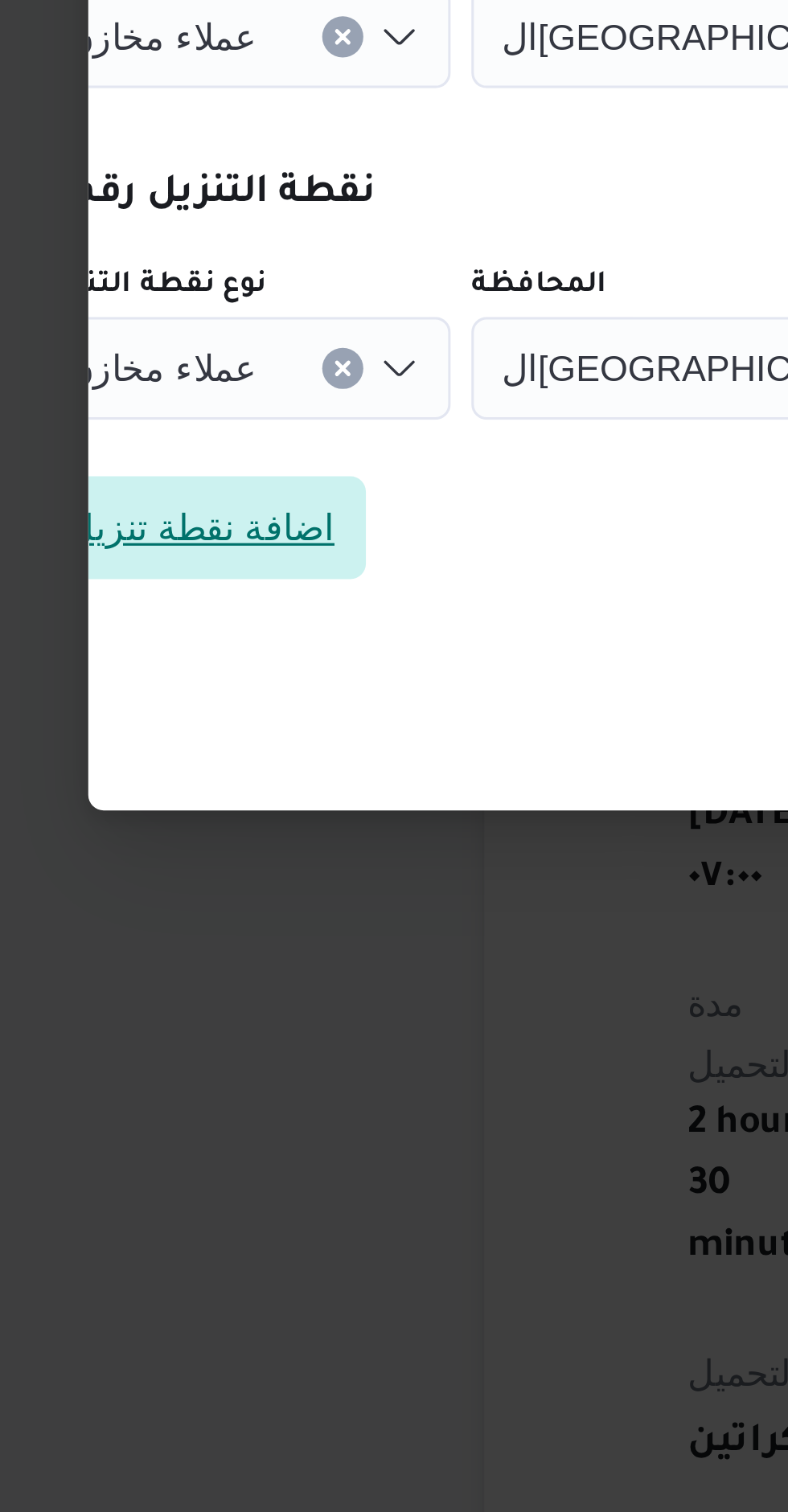
click at [122, 938] on span "اضافة نقطة تنزيل" at bounding box center [120, 937] width 84 height 20
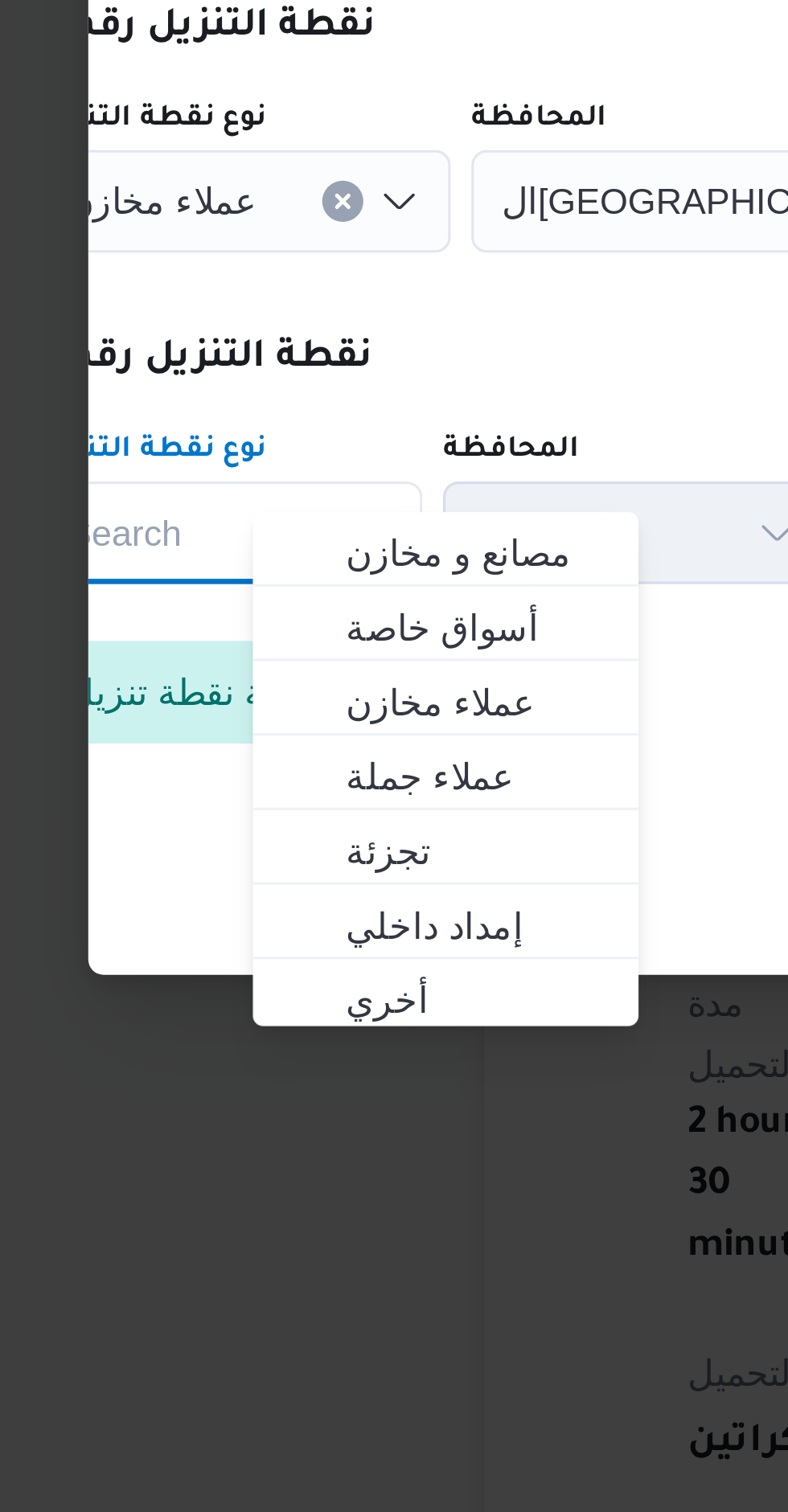
scroll to position [0, 0]
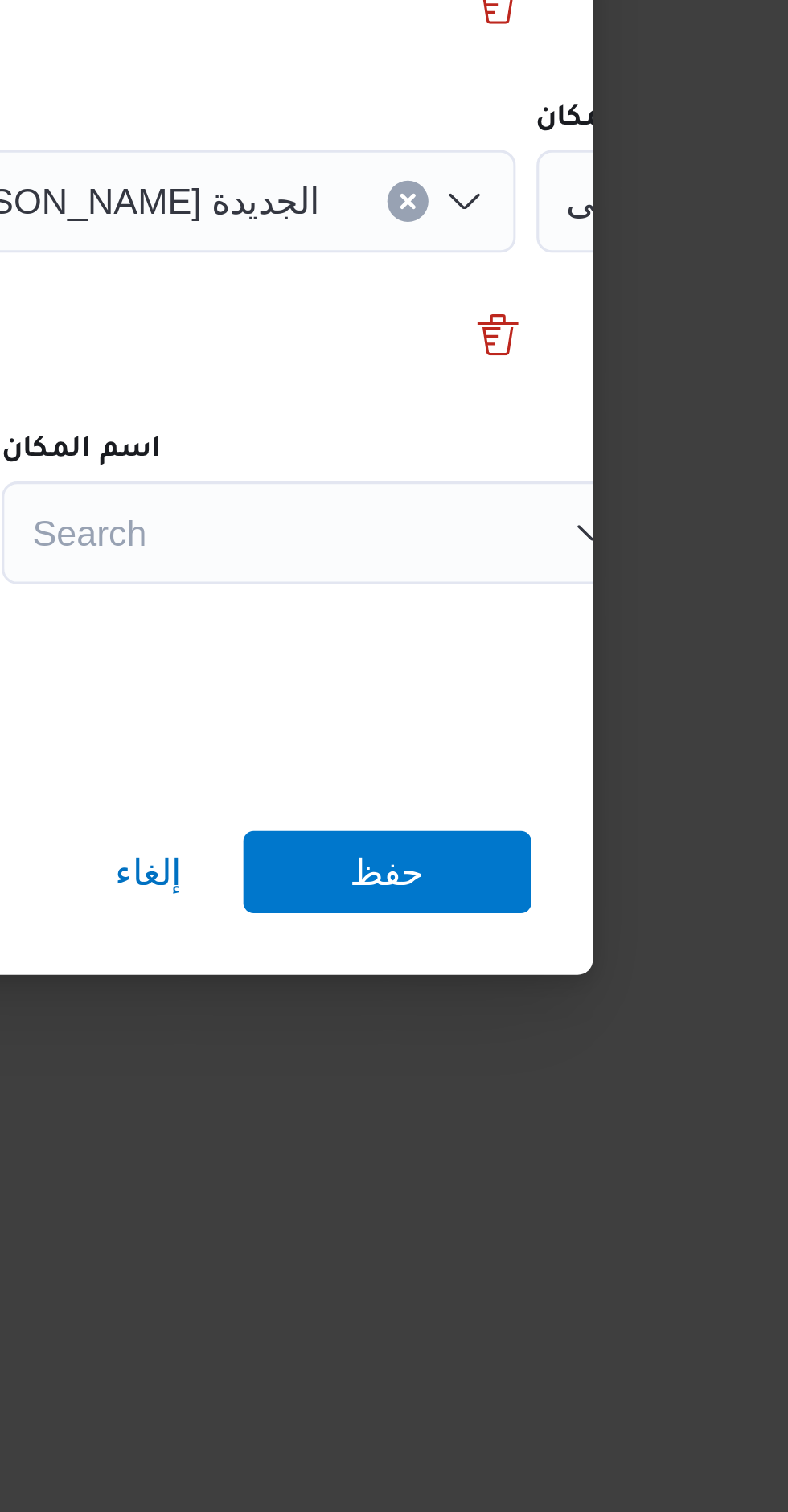
click at [686, 540] on div "Search" at bounding box center [786, 523] width 201 height 32
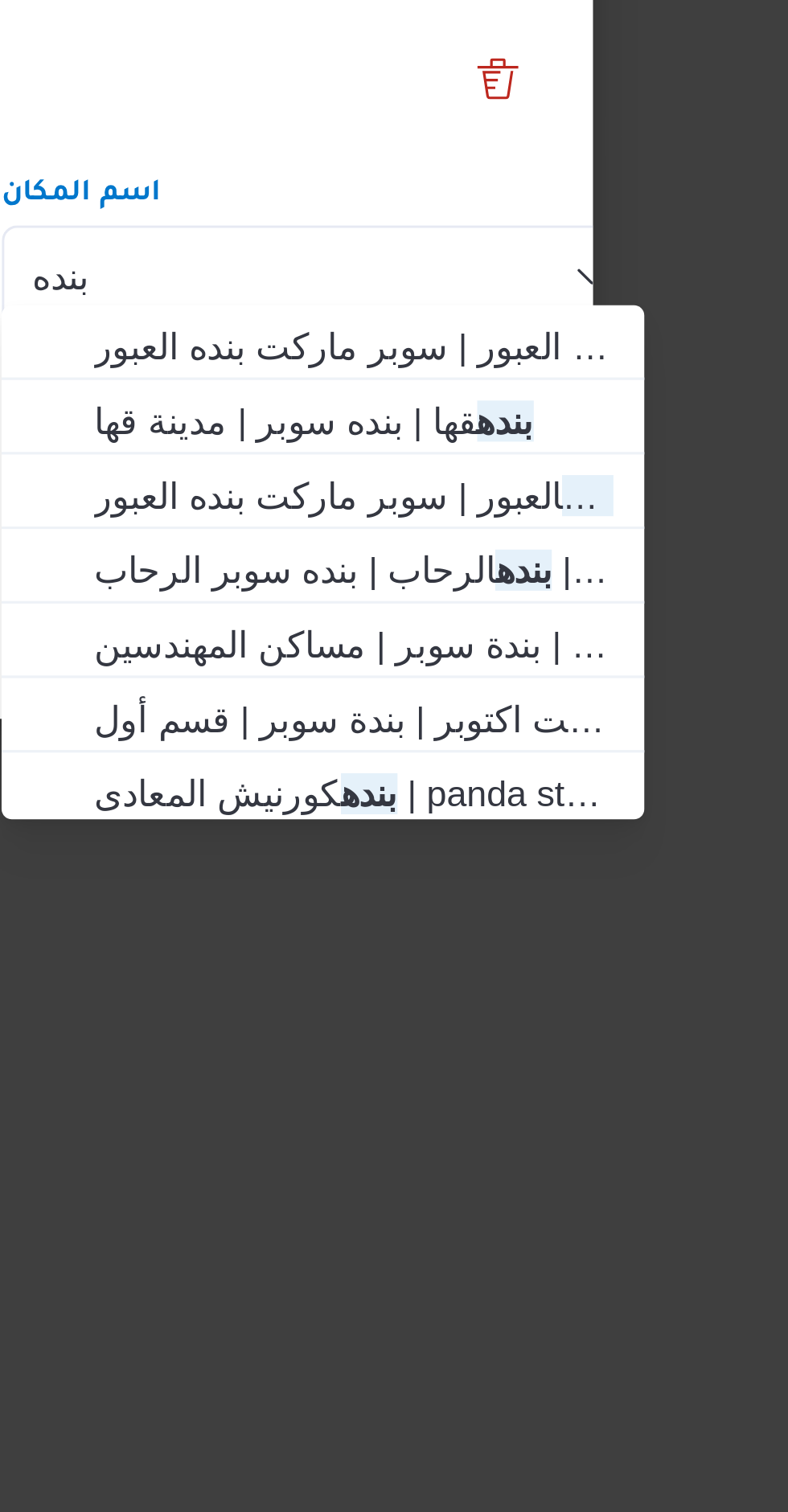
type input "بنده"
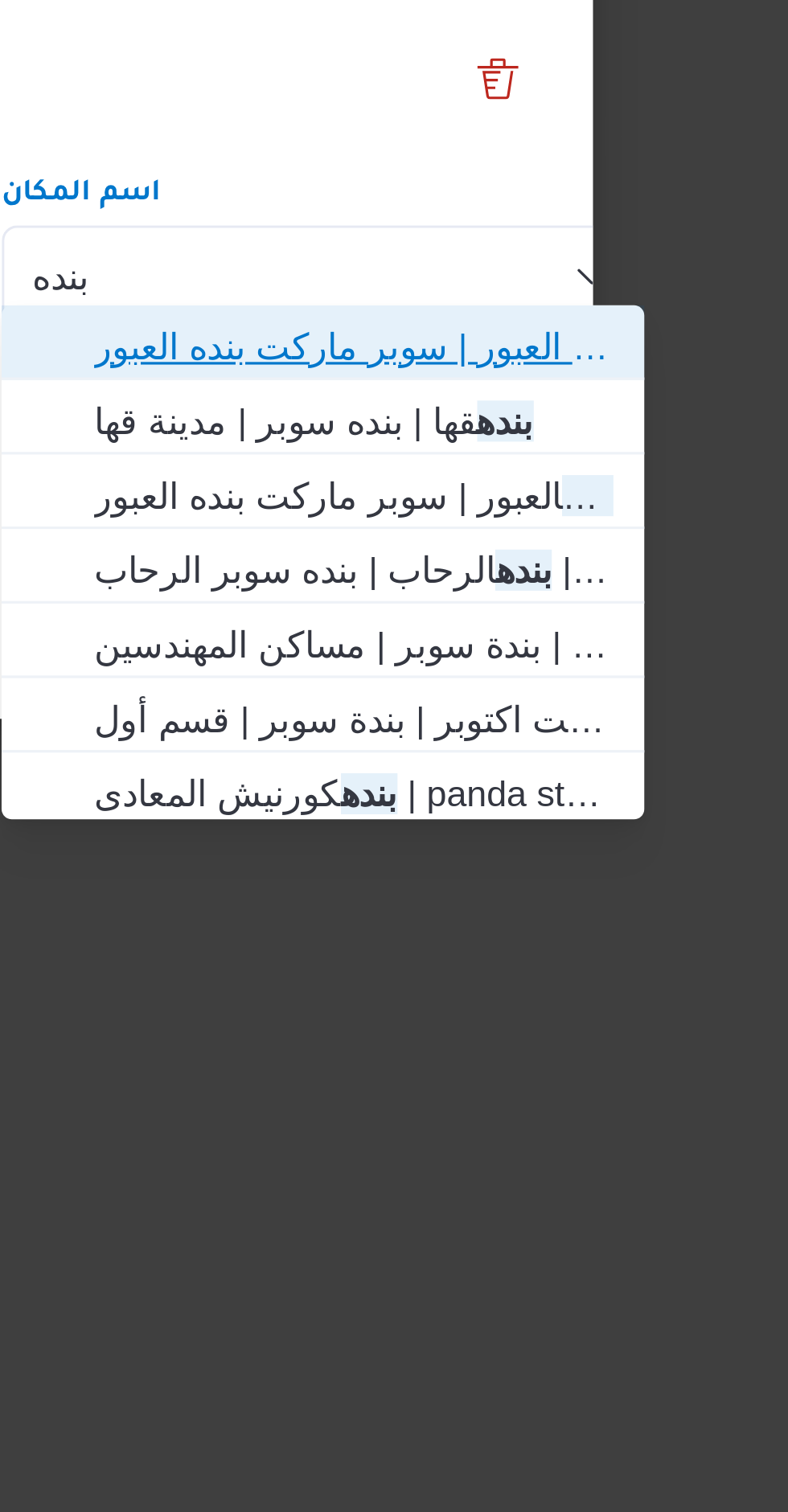
click at [564, 958] on span "اسواق بنده ماركت العبور | سوبر ماركت بنده العبور | null" at bounding box center [627, 960] width 162 height 20
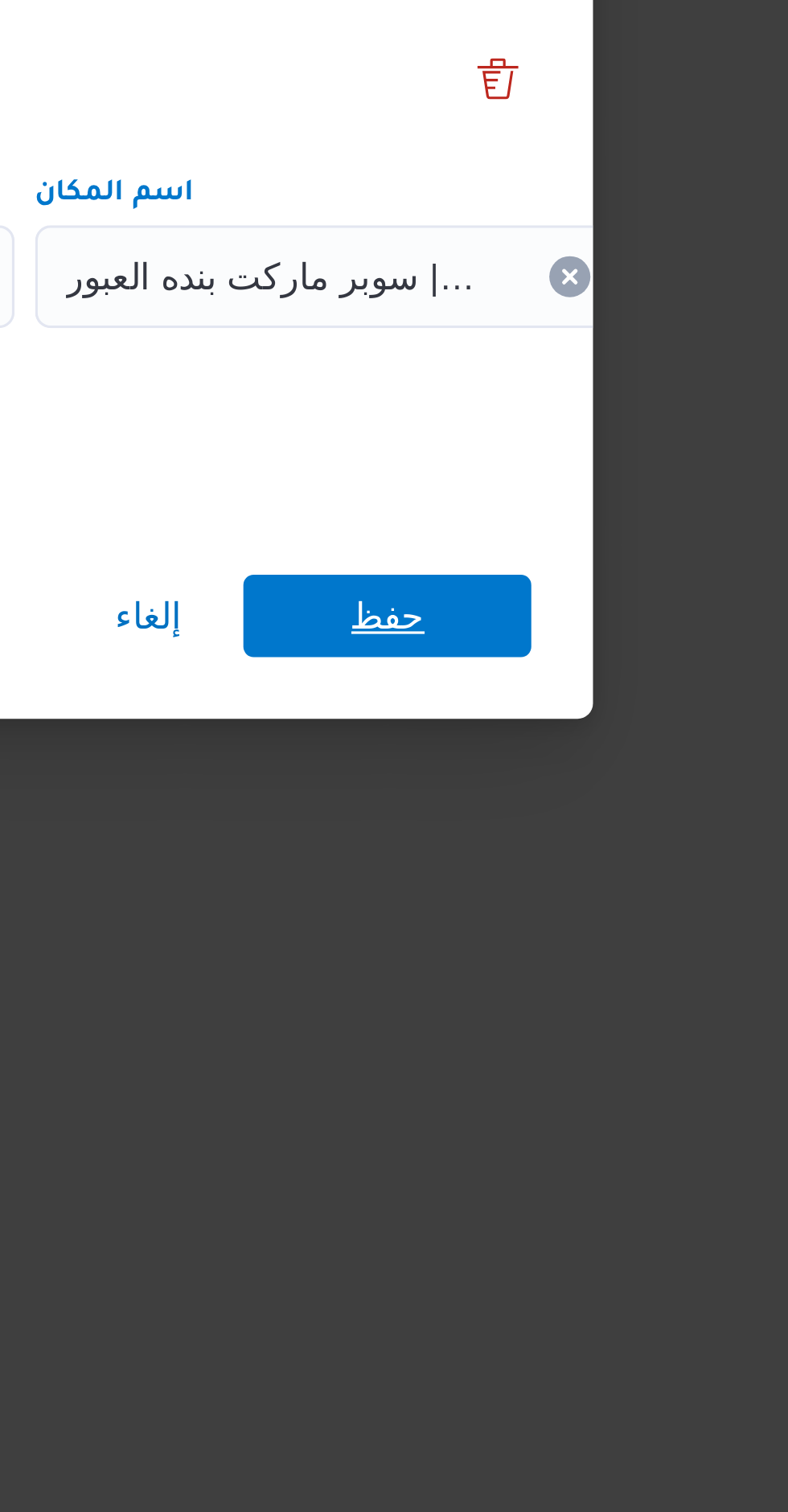
click at [632, 1039] on span "حفظ" at bounding box center [639, 1045] width 23 height 26
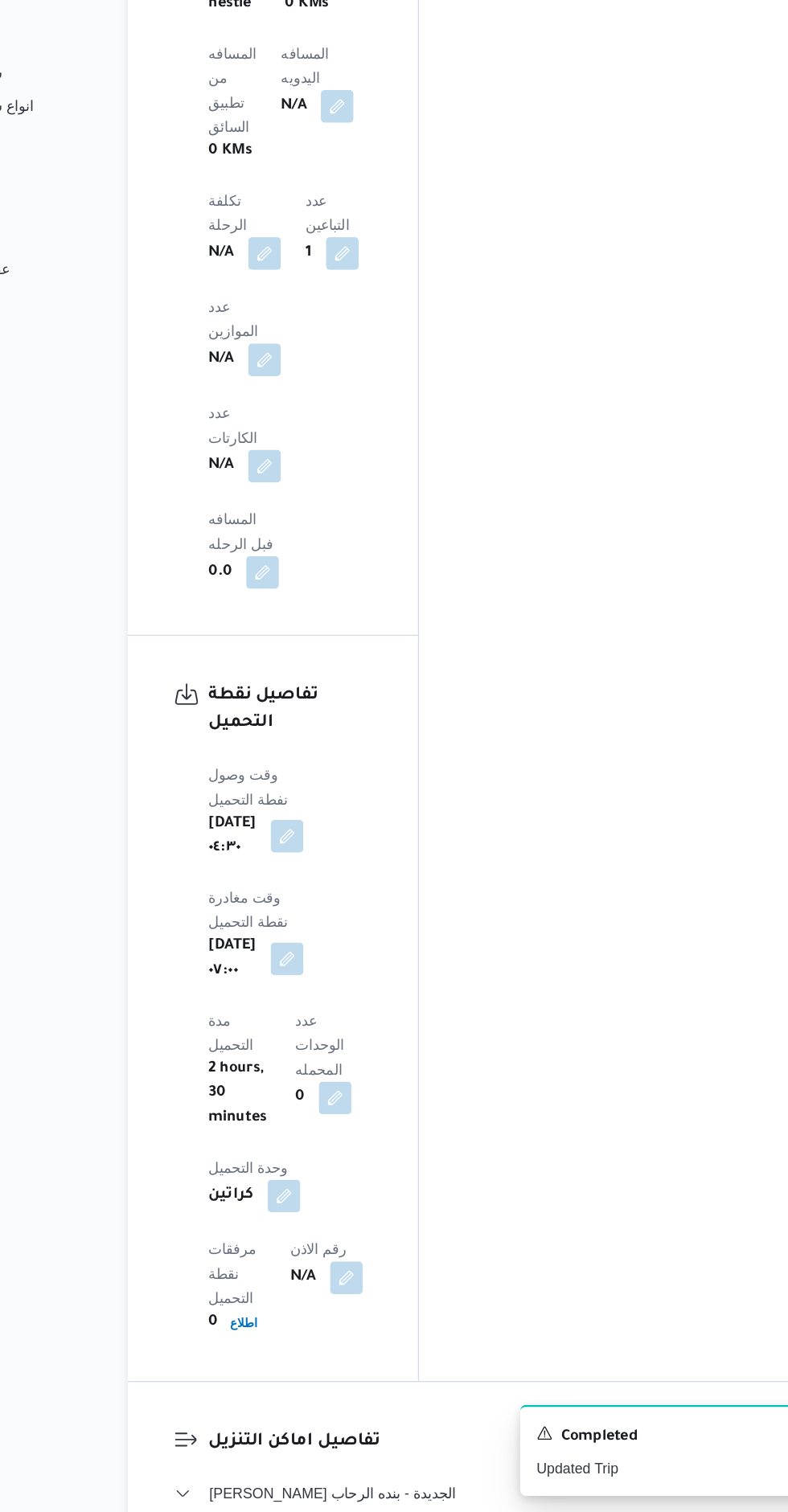
scroll to position [1386, 0]
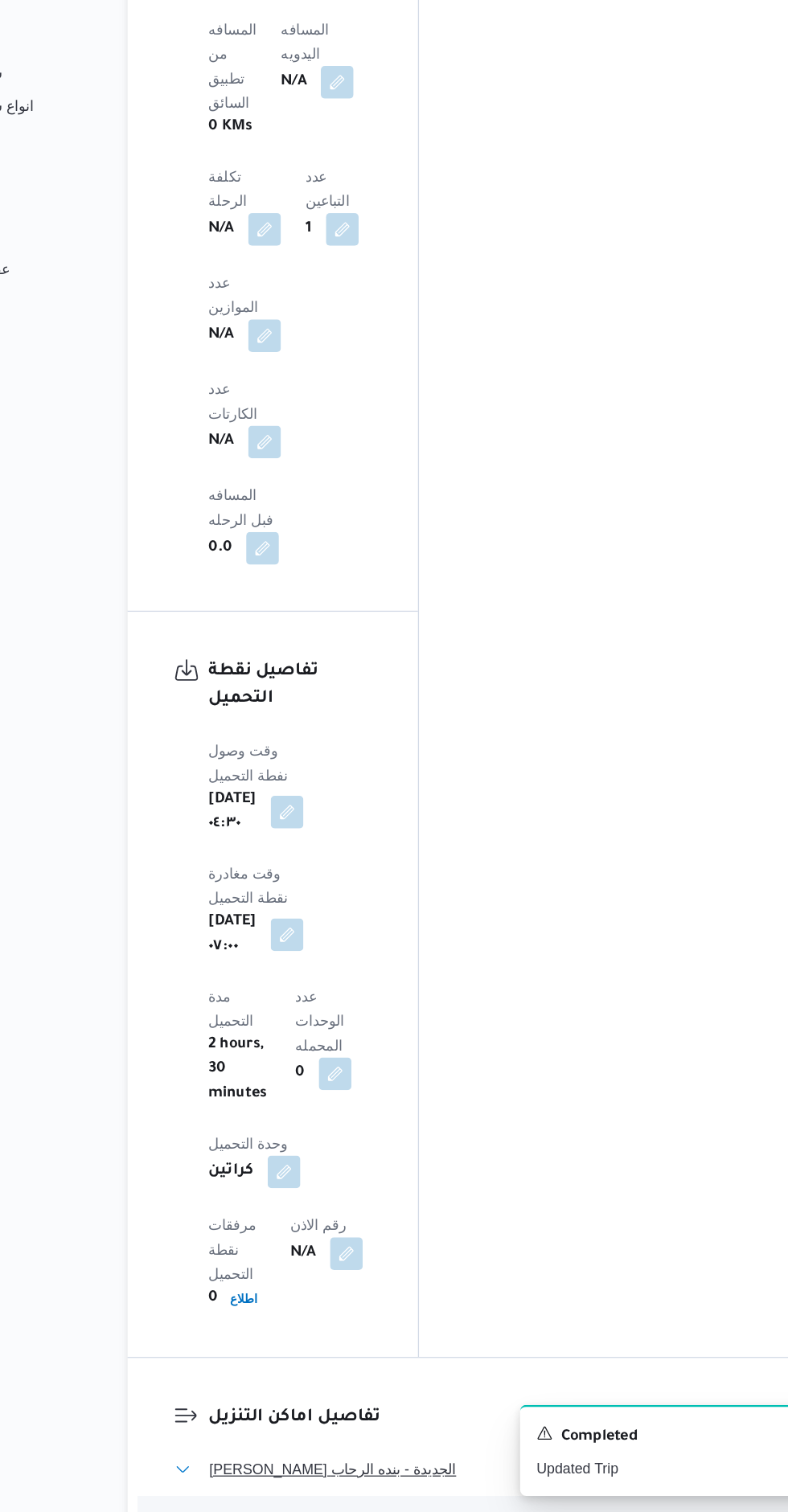
click at [324, 1469] on span "[PERSON_NAME] الجديدة - بنده الرحاب" at bounding box center [370, 1478] width 193 height 20
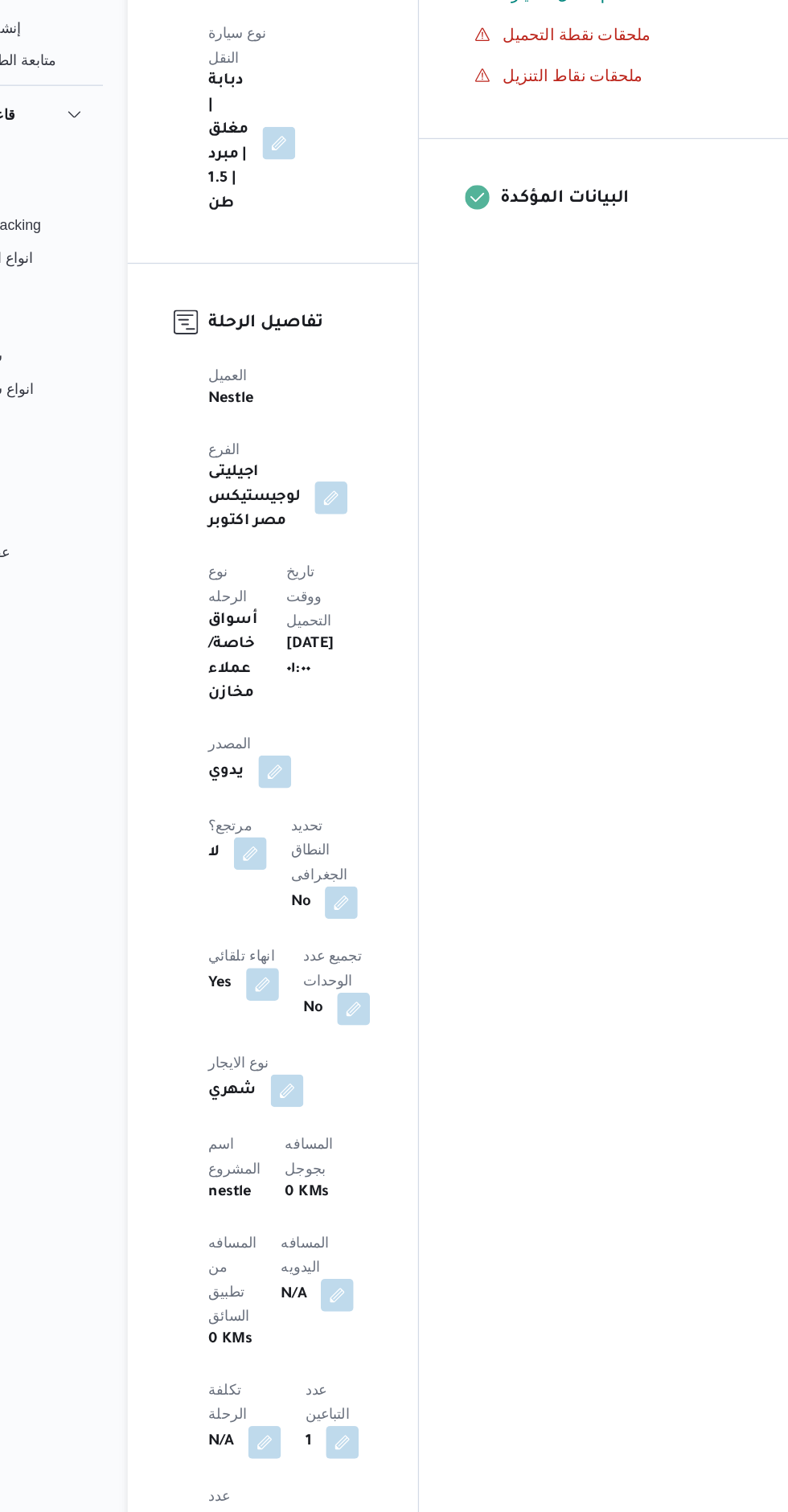
scroll to position [0, 0]
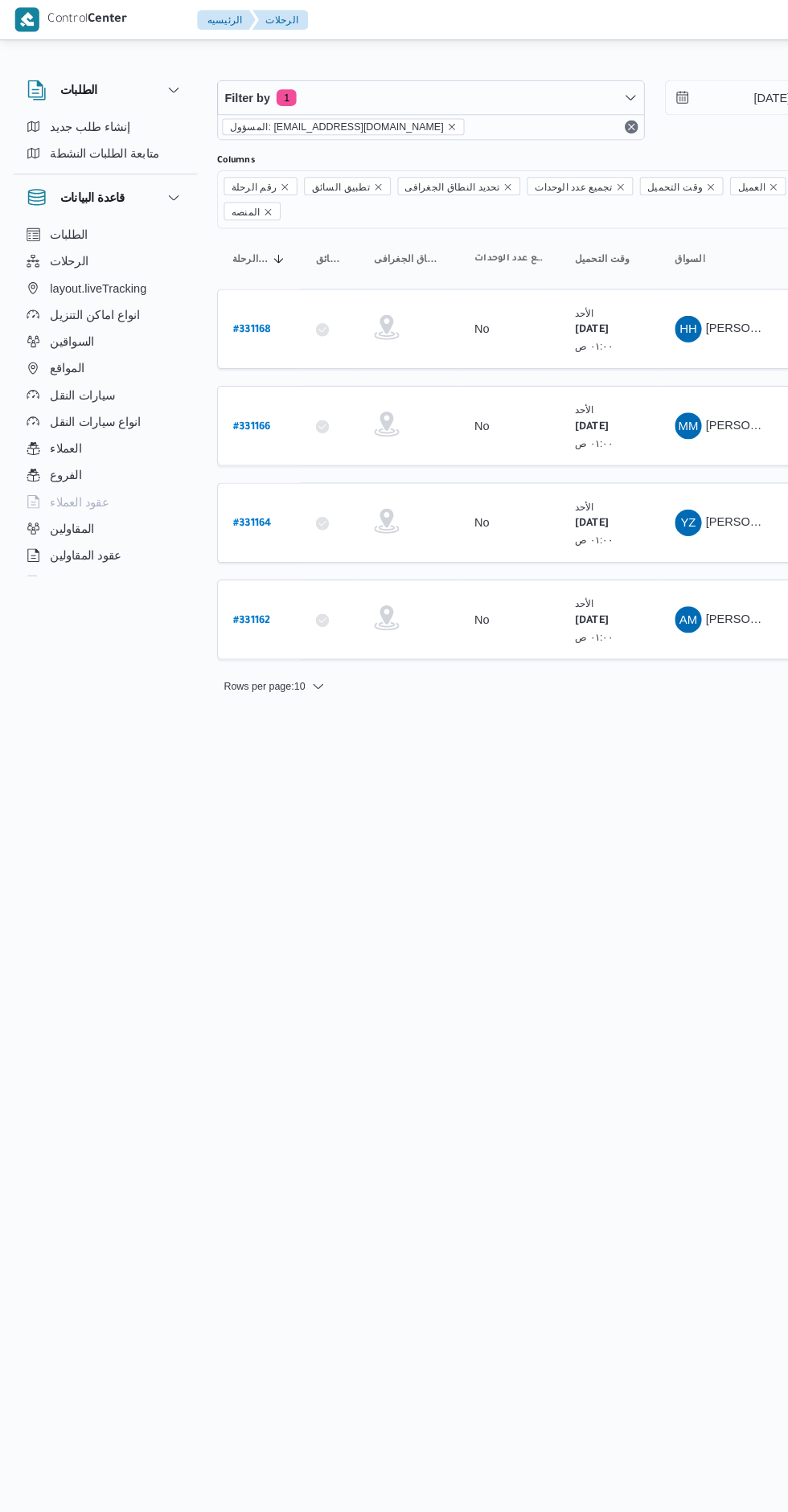
click at [249, 313] on b "# 331168" at bounding box center [242, 318] width 36 height 11
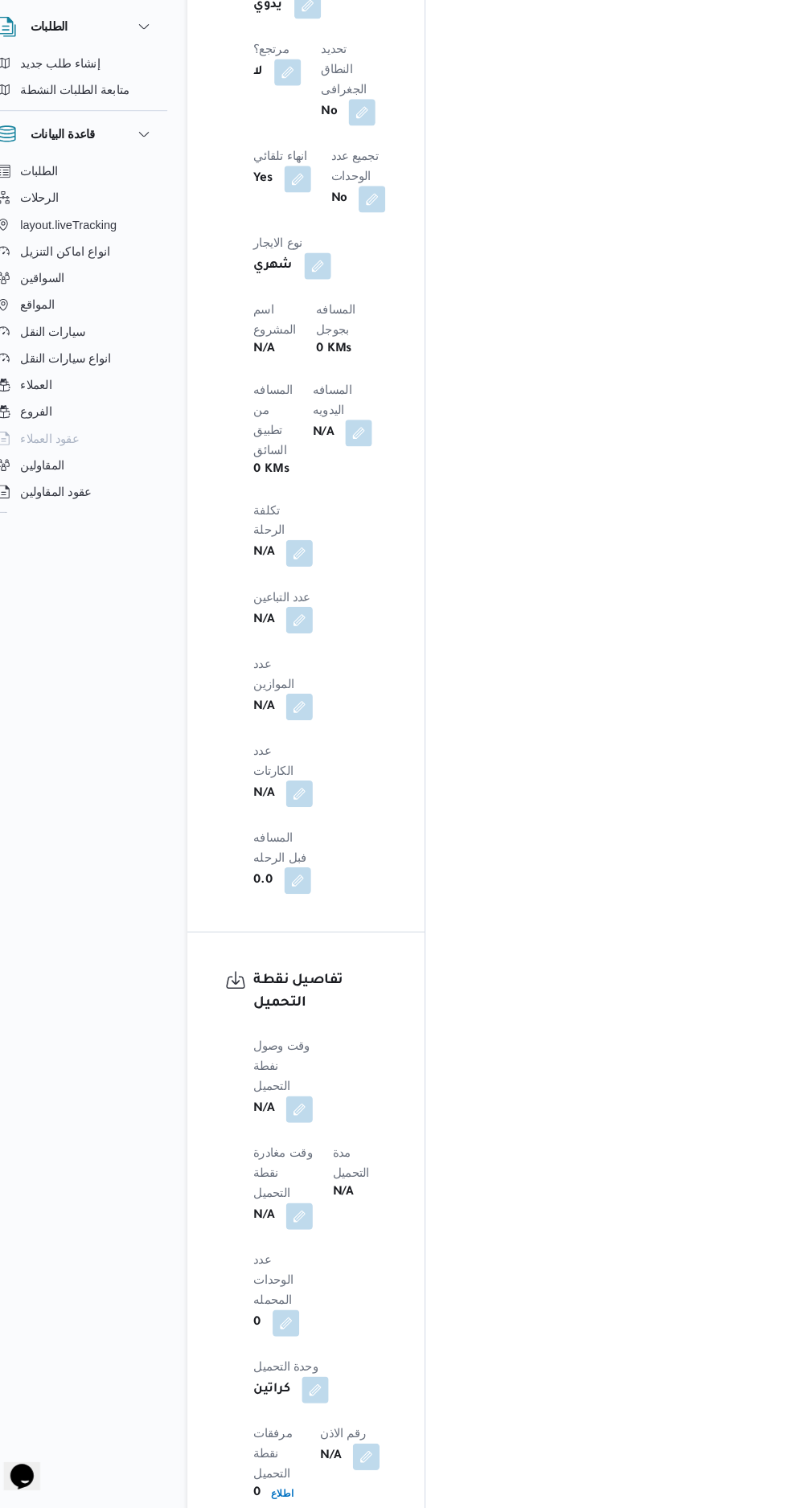
scroll to position [1237, 0]
click at [316, 645] on button "button" at bounding box center [317, 658] width 26 height 26
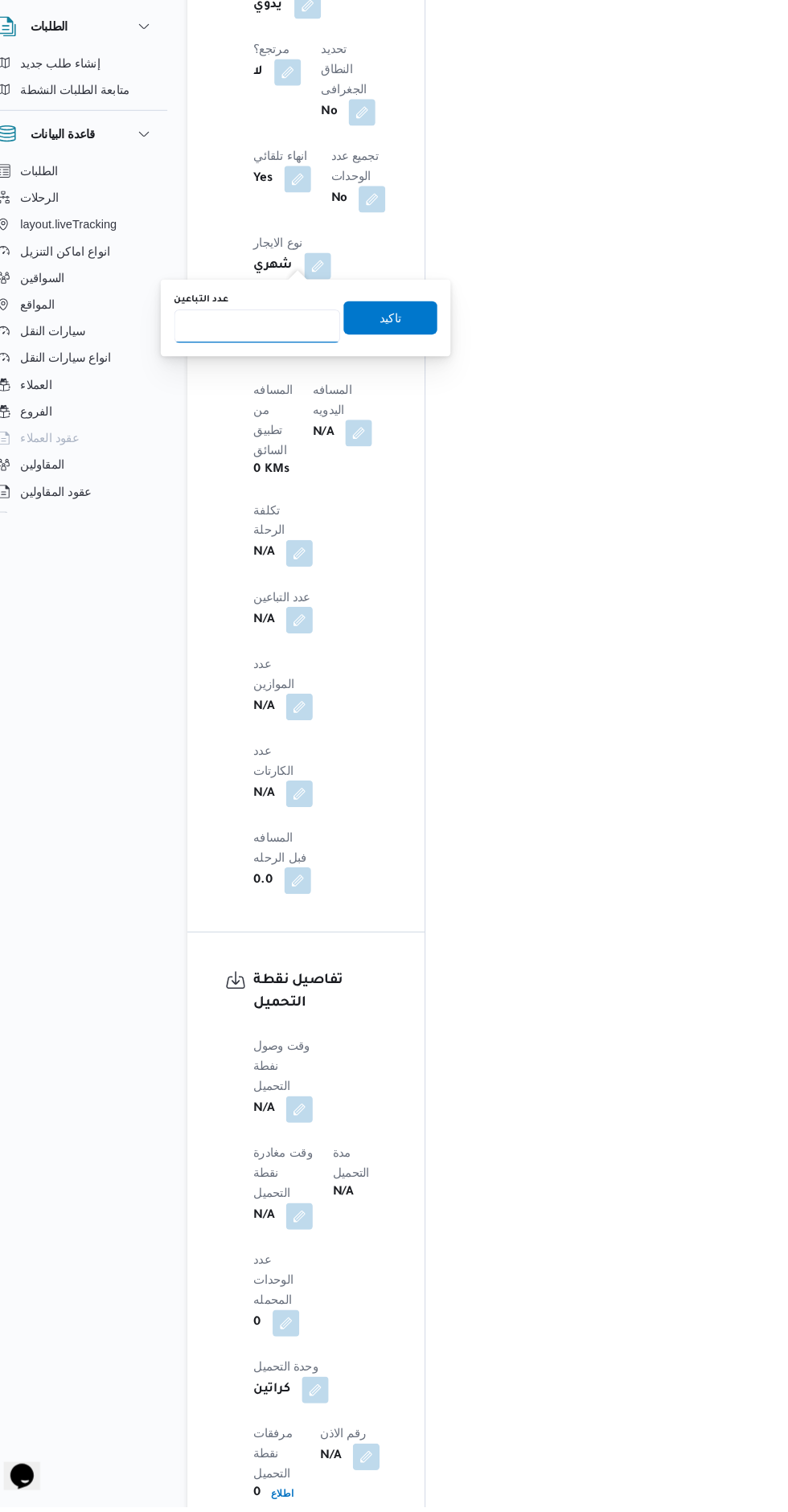
click at [269, 374] on input "عدد التباعين" at bounding box center [275, 375] width 160 height 32
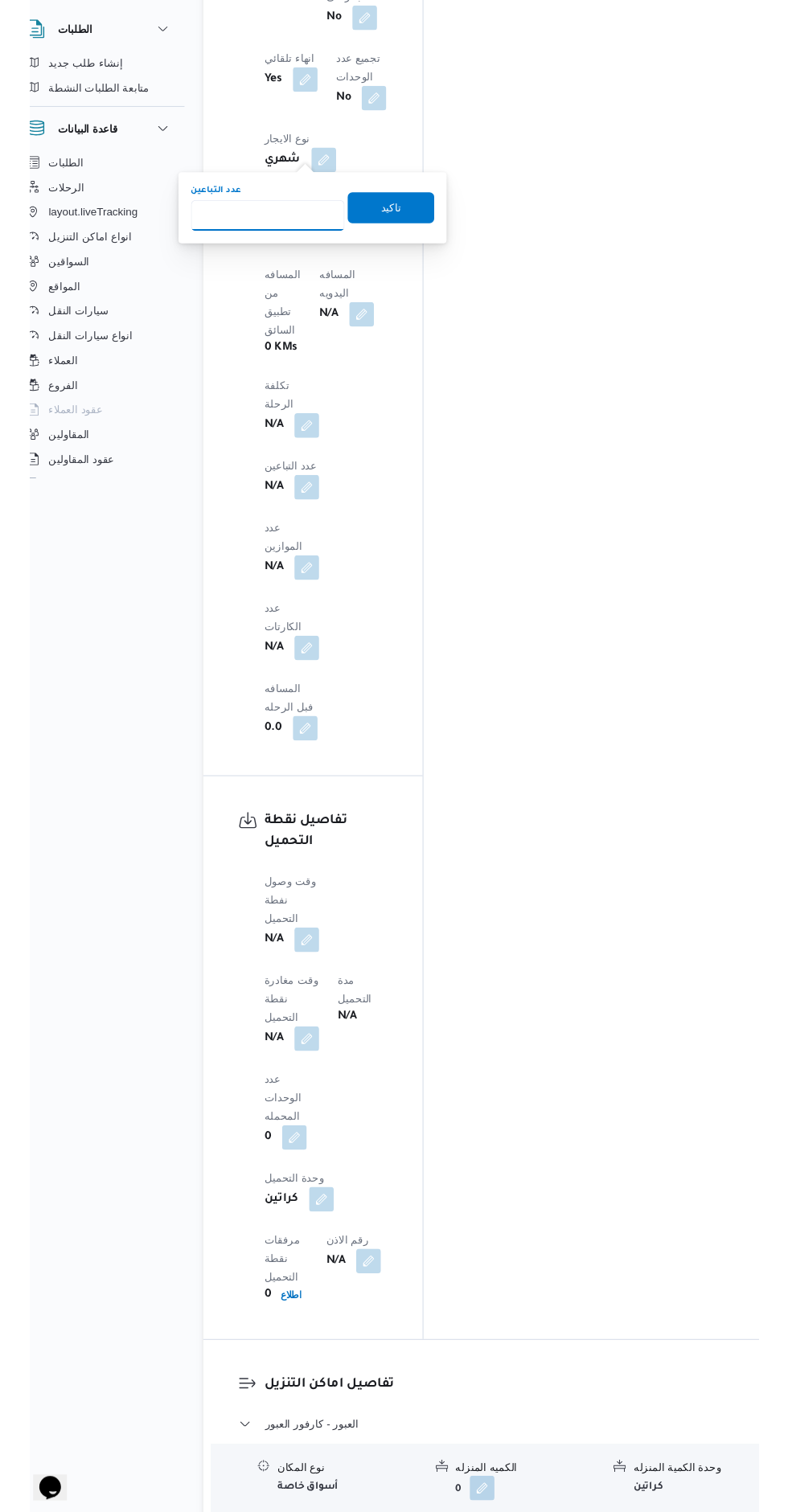
scroll to position [1298, 0]
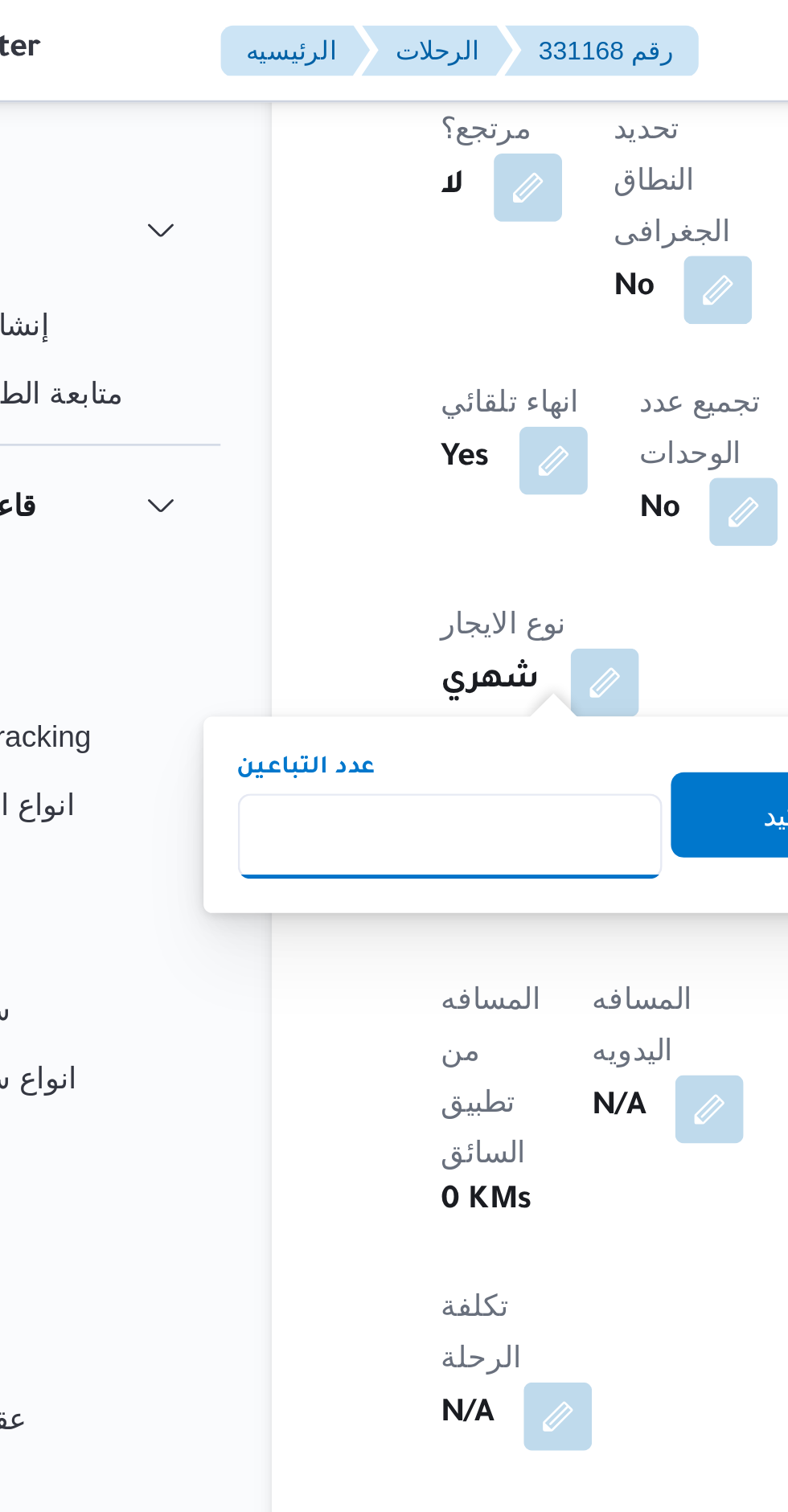
type input "1"
click at [370, 296] on span "تاكيد" at bounding box center [404, 307] width 90 height 32
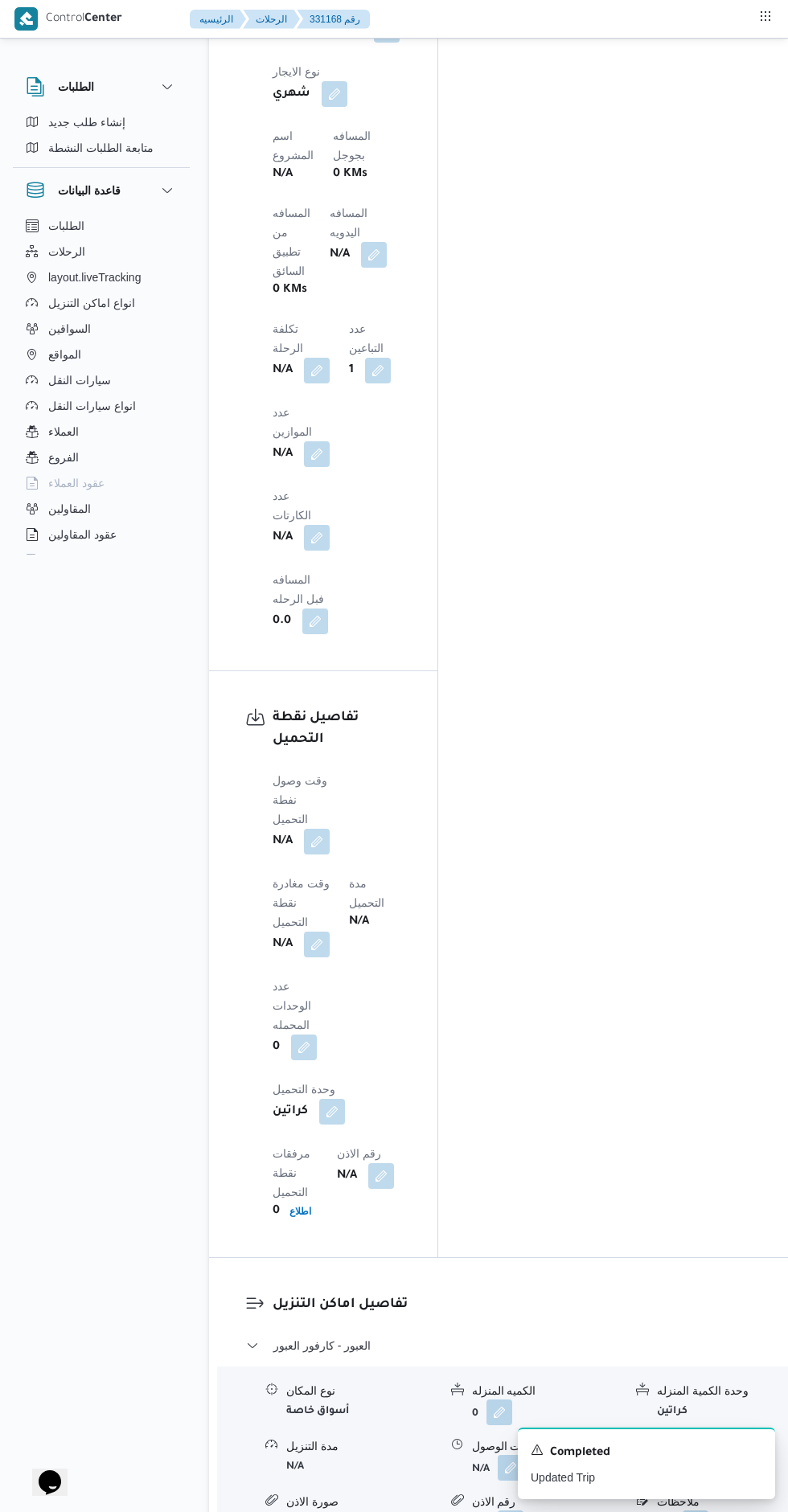
scroll to position [1447, 0]
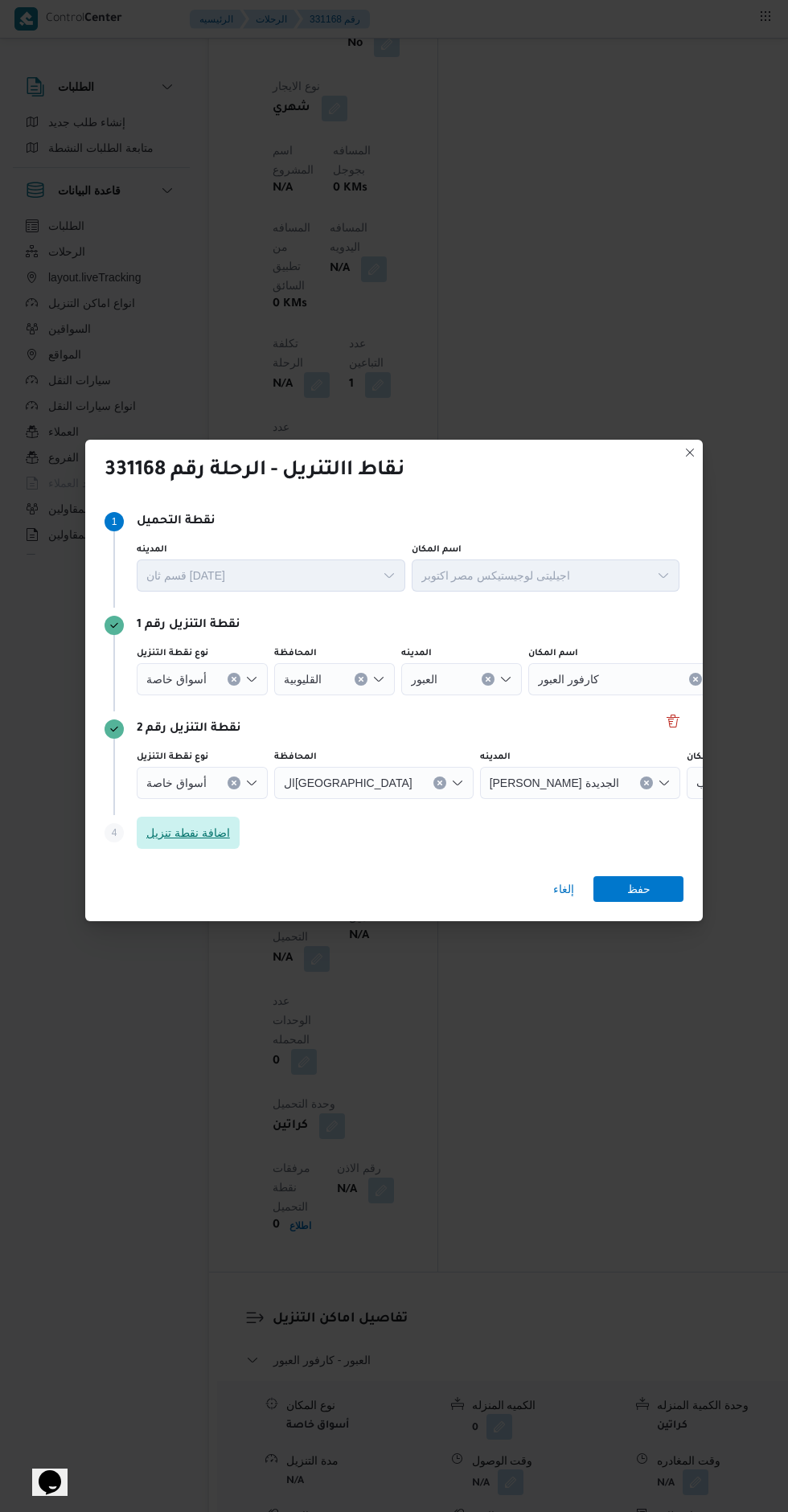
click at [187, 842] on span "اضافة نقطة تنزيل" at bounding box center [189, 833] width 84 height 20
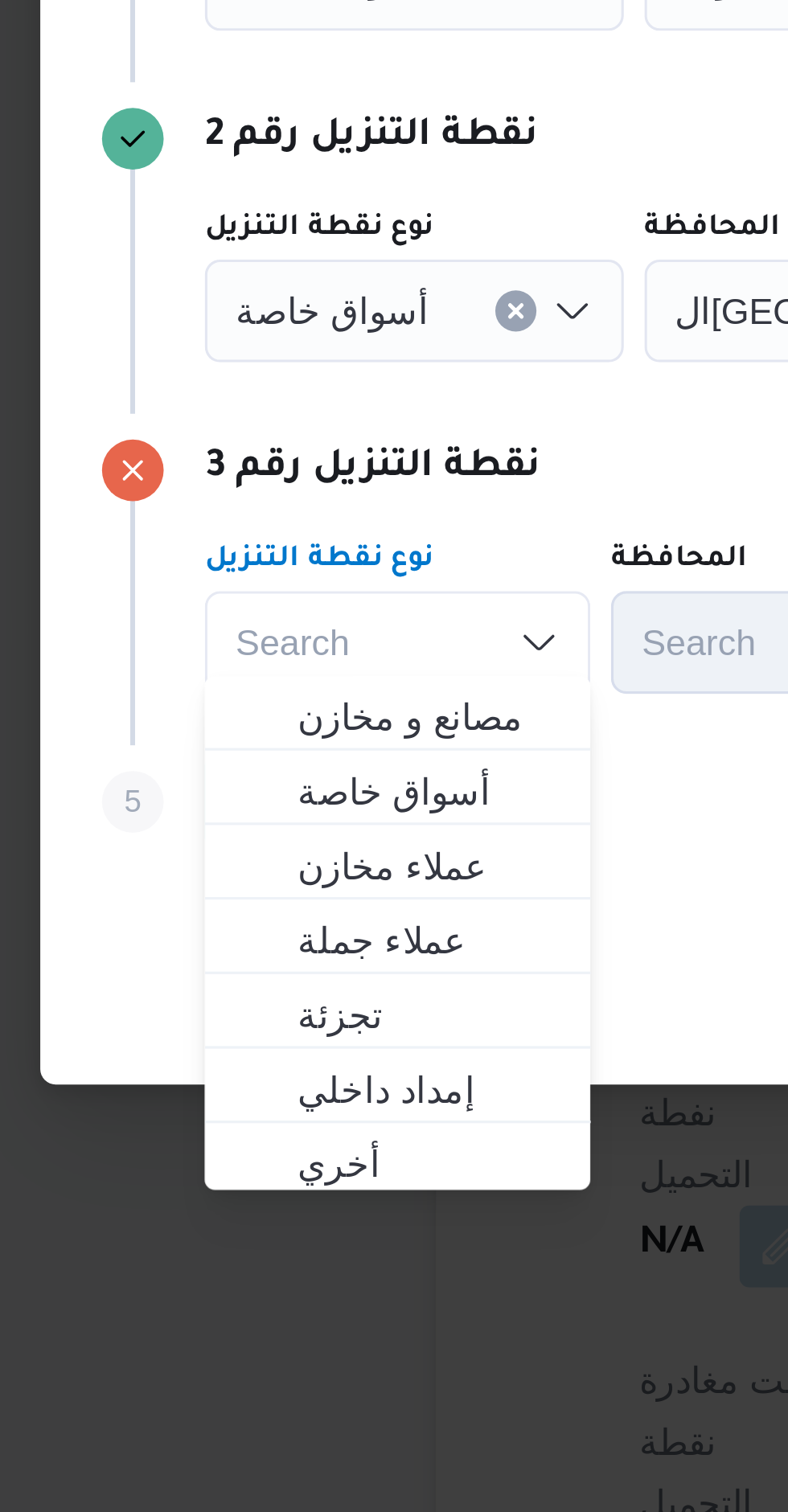
scroll to position [1279, 0]
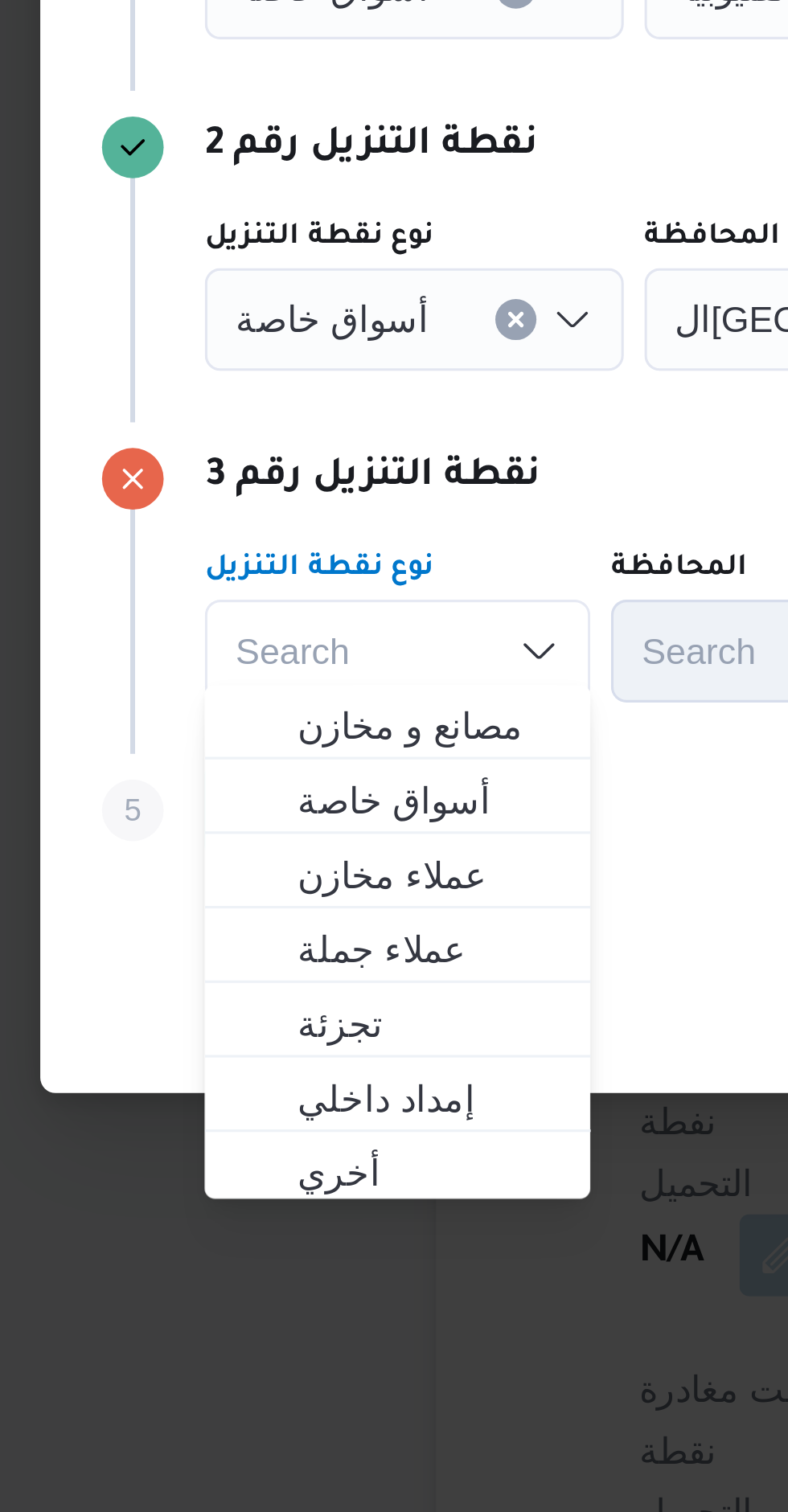
click at [230, 643] on div "أسواق خاصة" at bounding box center [202, 627] width 131 height 32
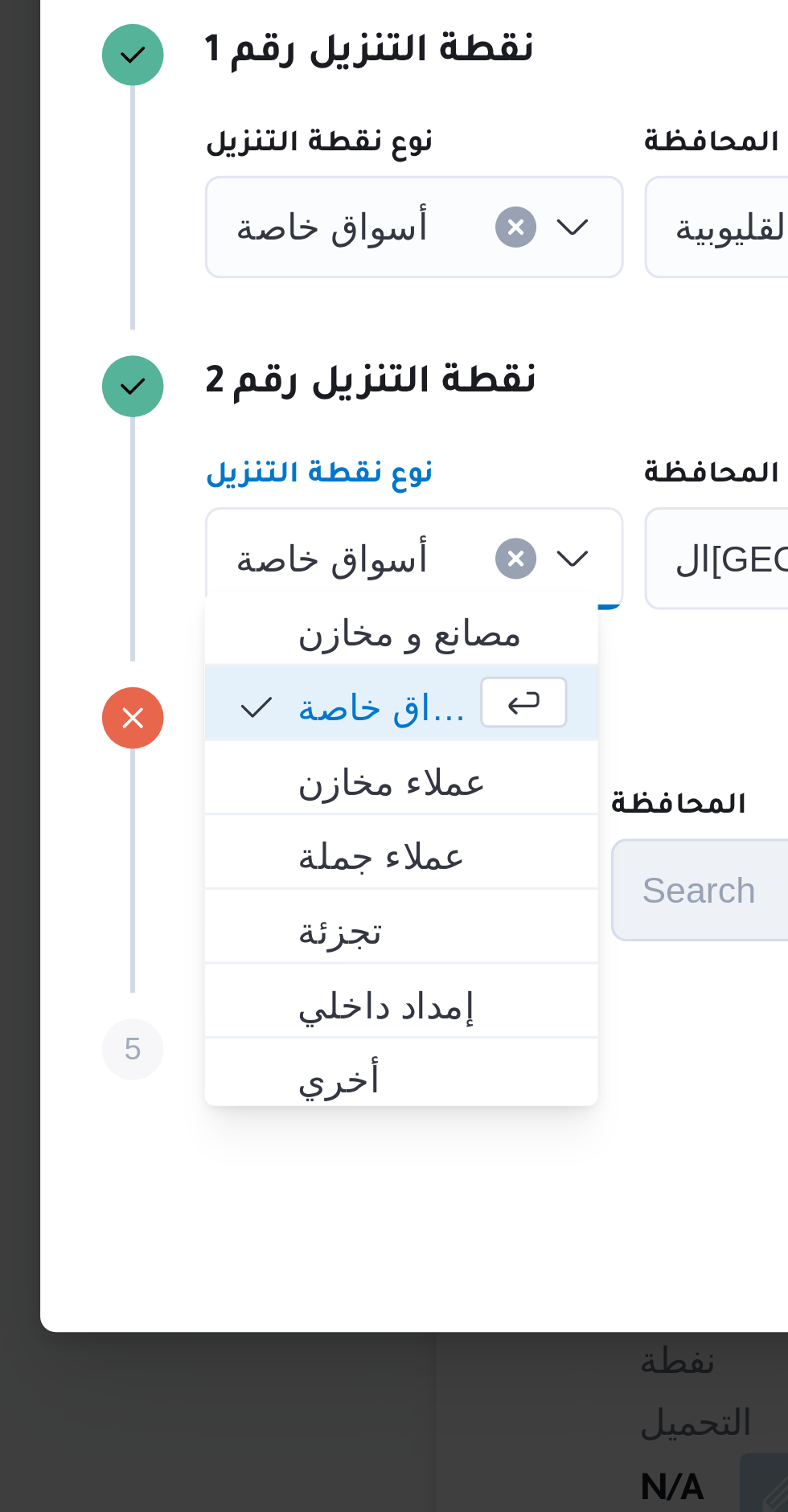
click at [231, 728] on icon "Clear input" at bounding box center [233, 730] width 7 height 7
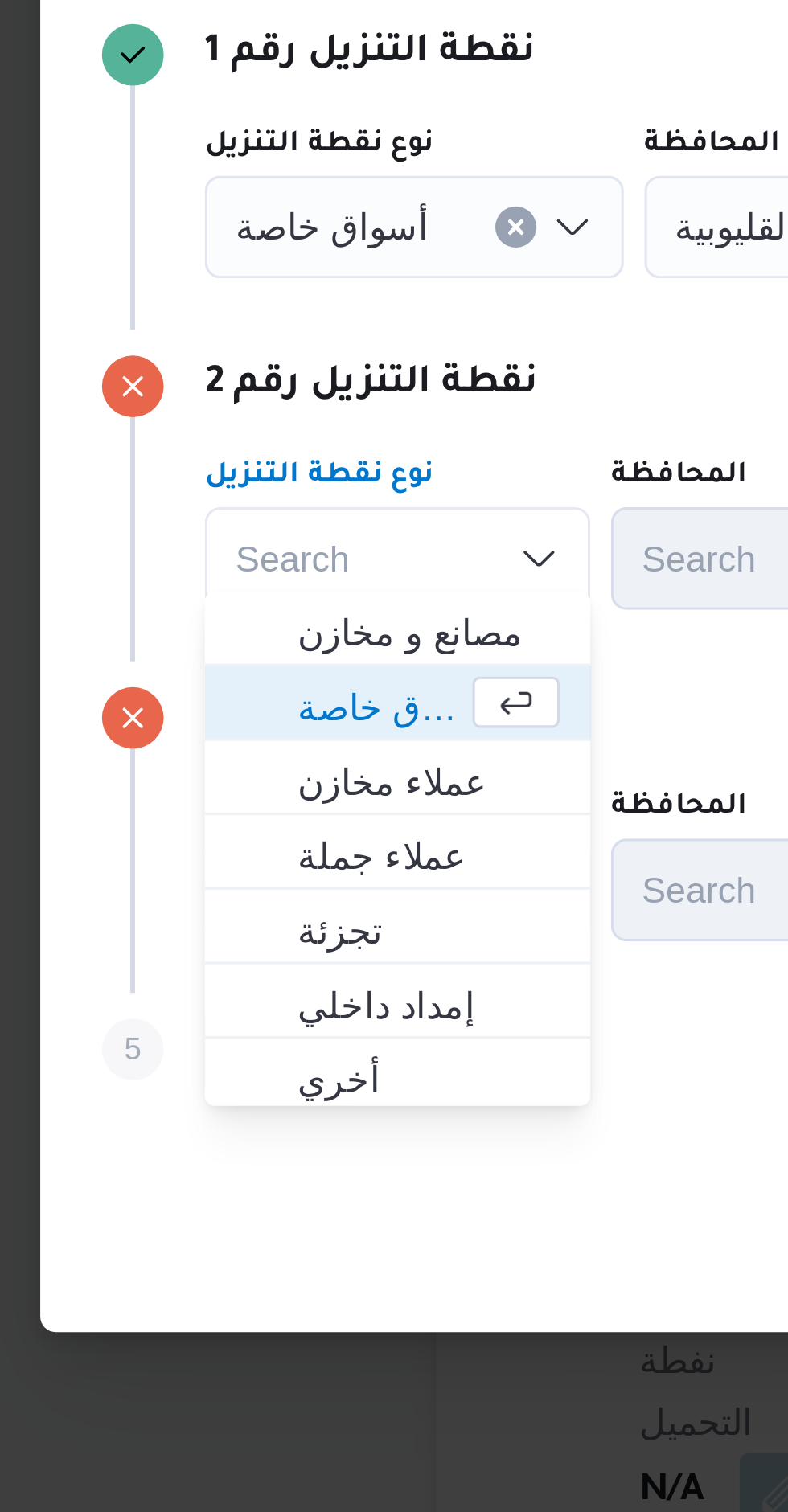
click at [231, 624] on icon "Clear input" at bounding box center [233, 627] width 7 height 7
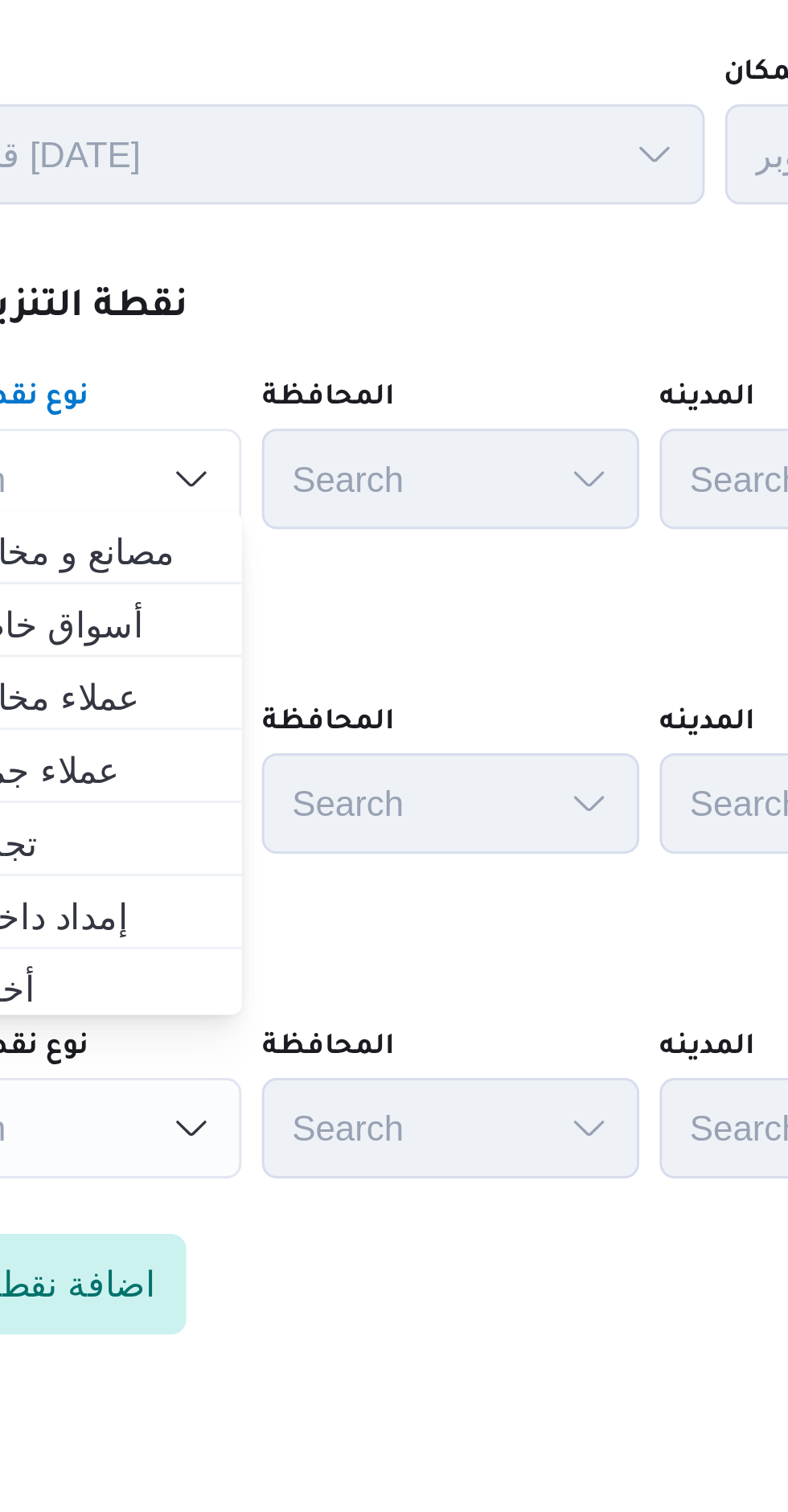
click at [316, 564] on div "نقطة التنزيل رقم 1" at bounding box center [394, 573] width 579 height 20
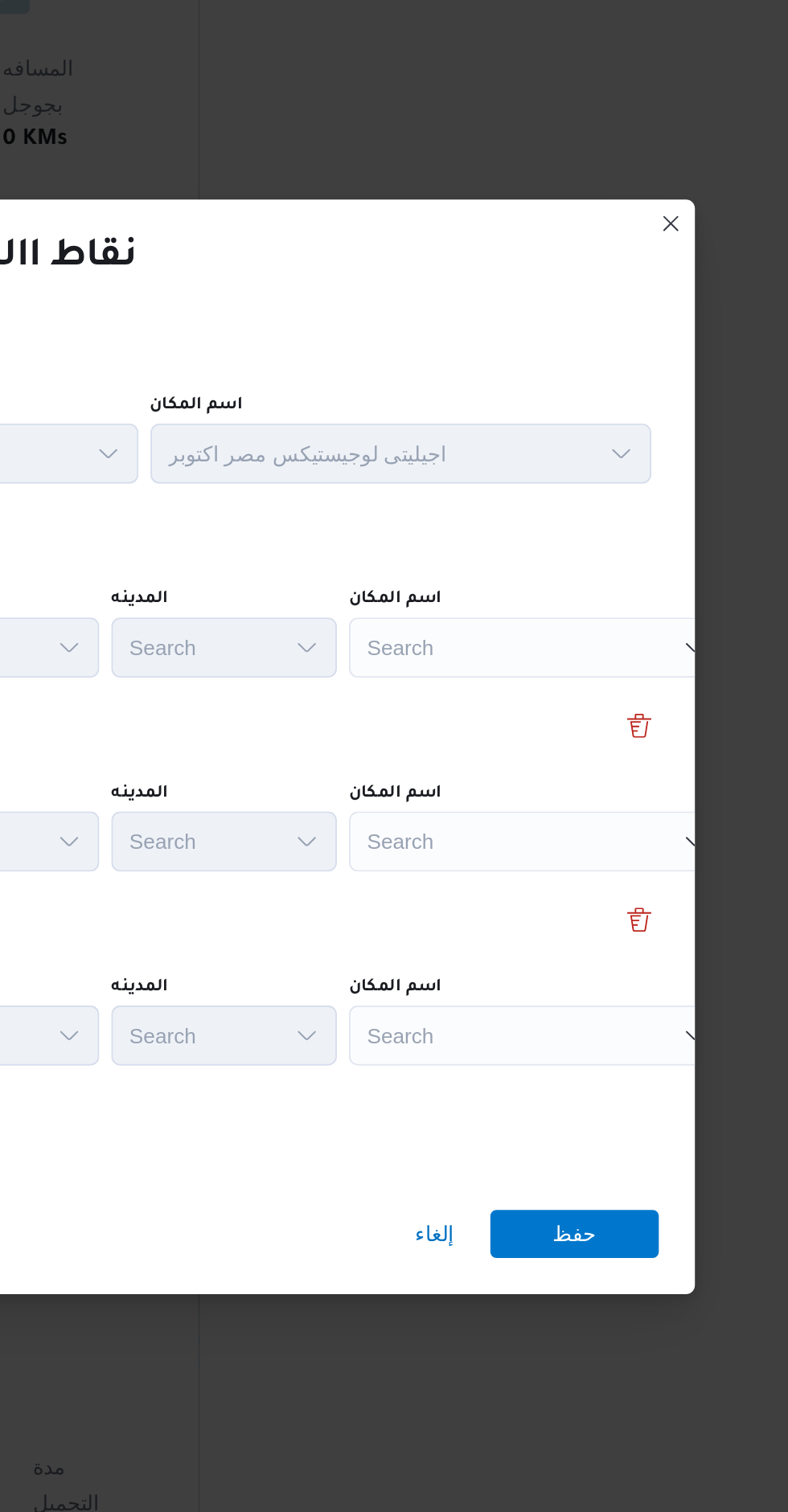
click at [610, 611] on div "Search" at bounding box center [617, 627] width 201 height 32
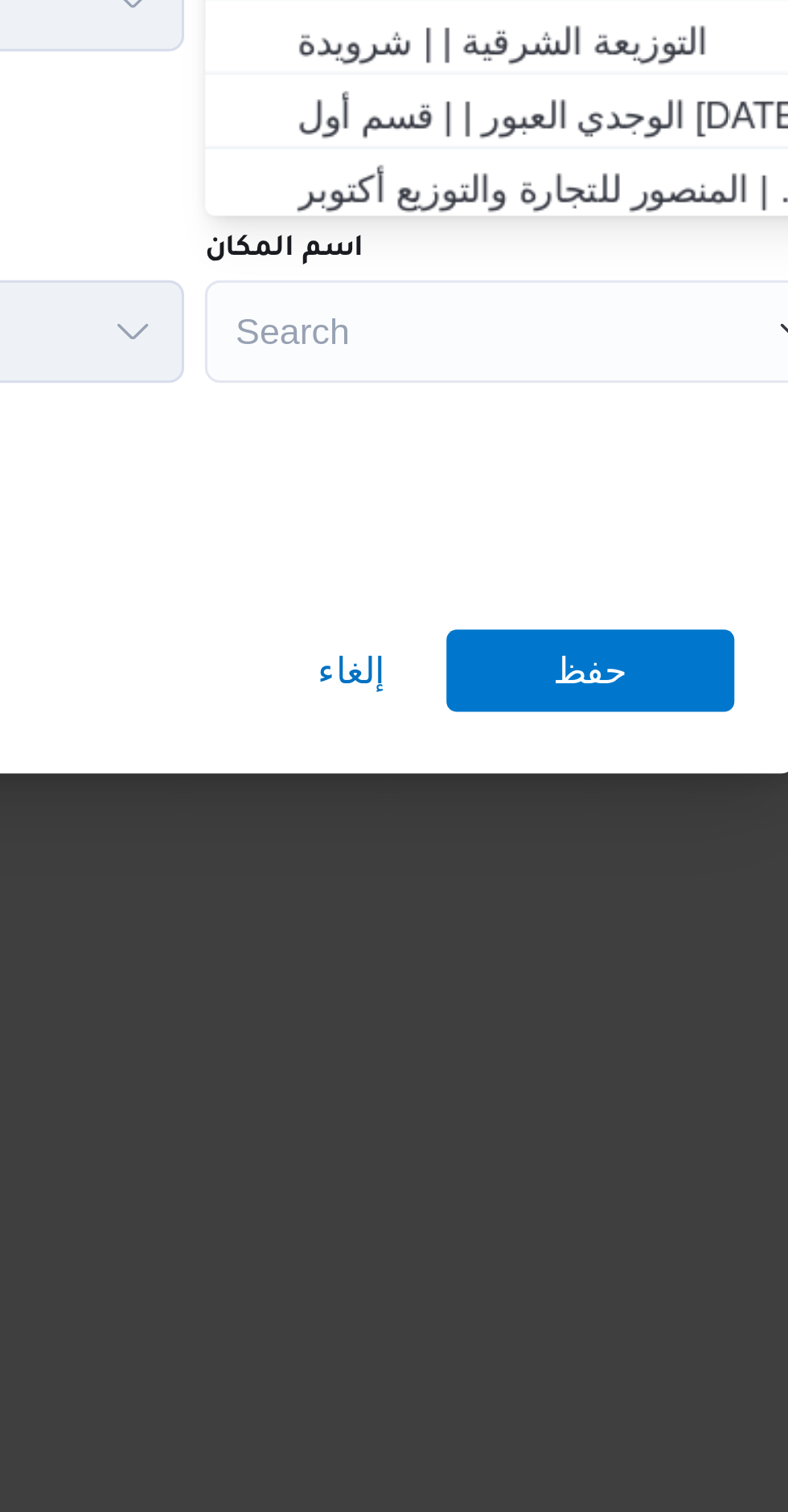
scroll to position [1279, 0]
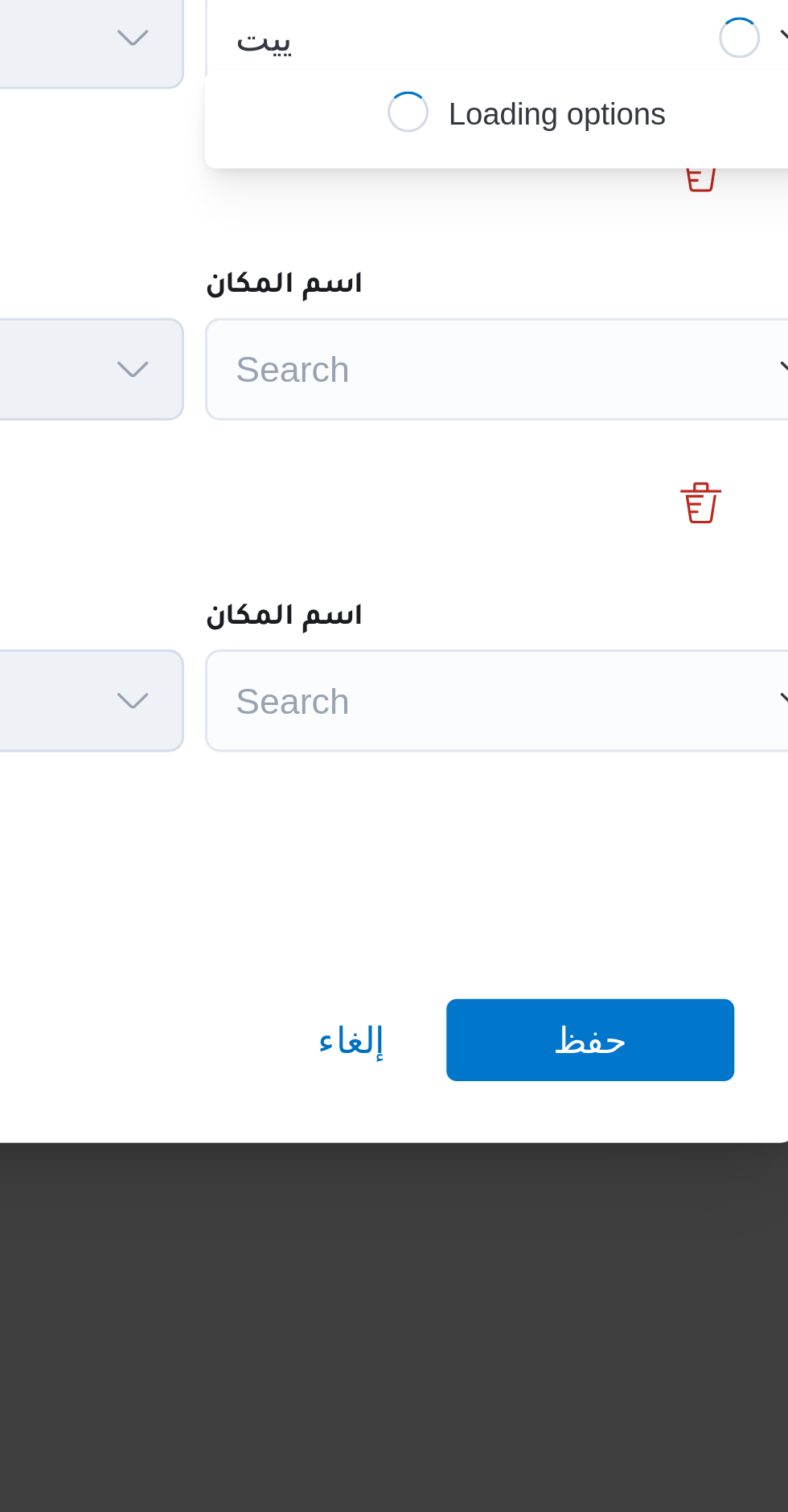
type input "ييتى"
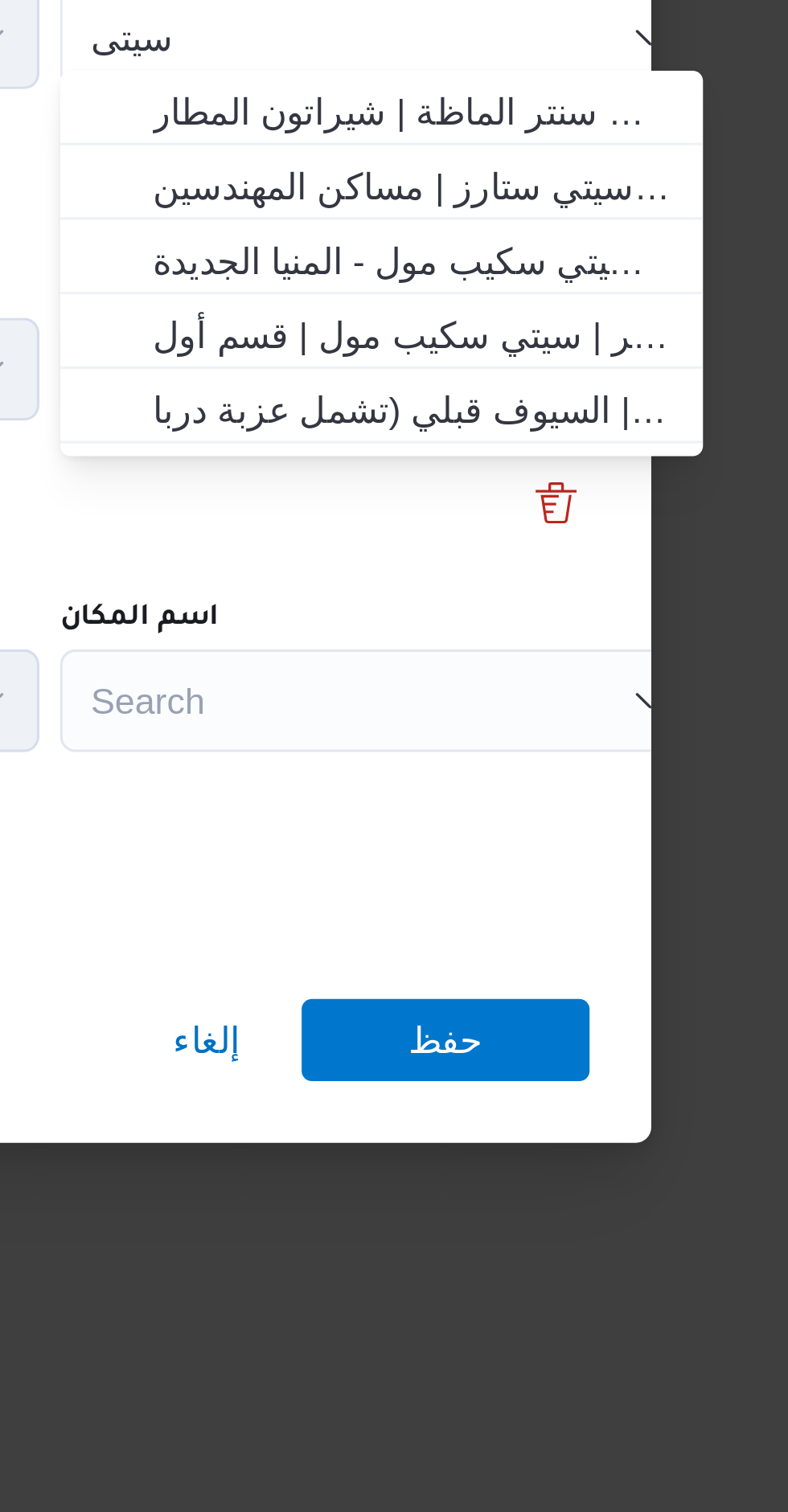
type input "سيتى"
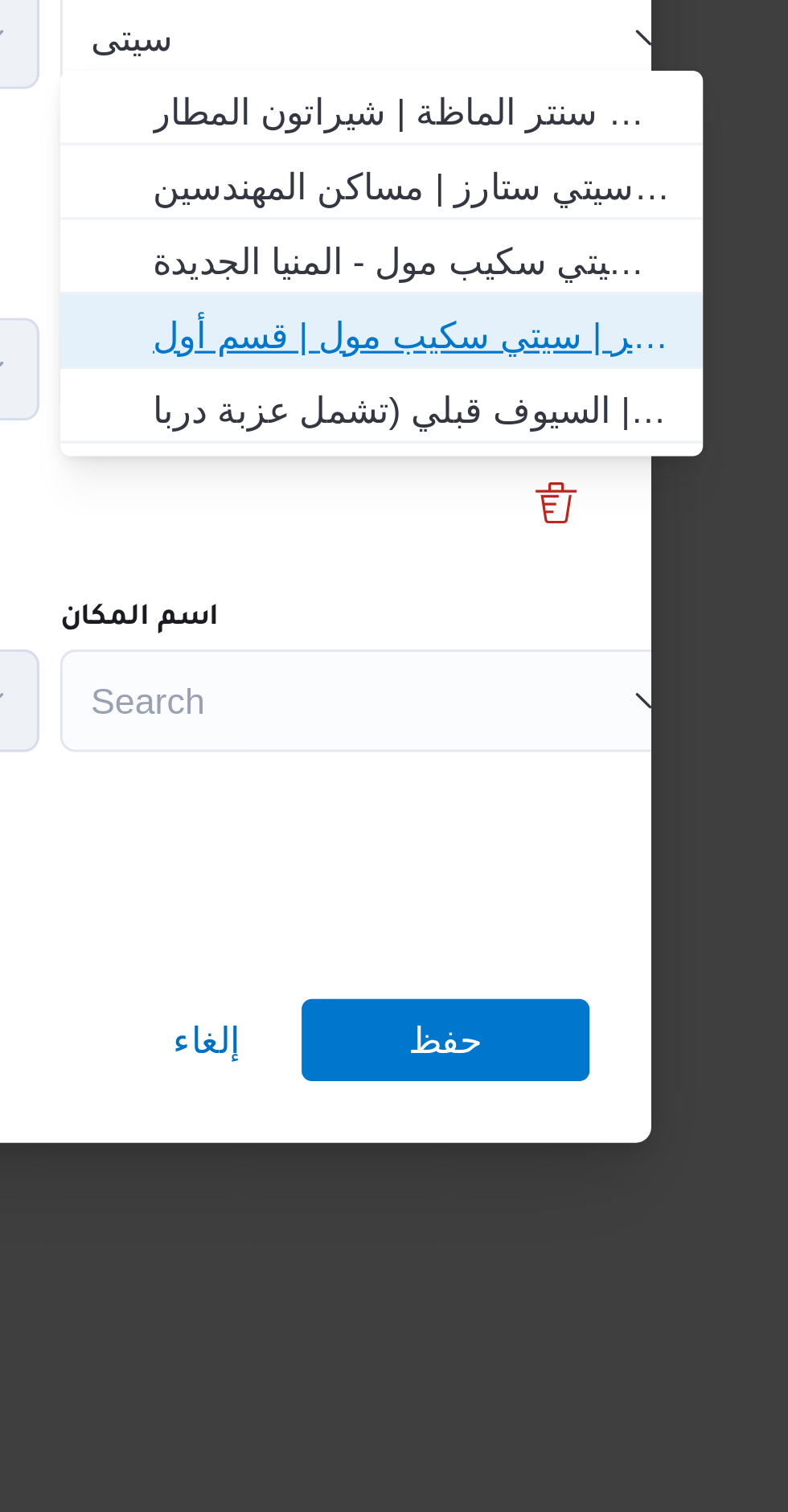
click at [556, 717] on span "سبينس سيتى سكيب اكتوبر | سيتي سكيب مول | قسم أول [DATE]" at bounding box center [627, 720] width 162 height 20
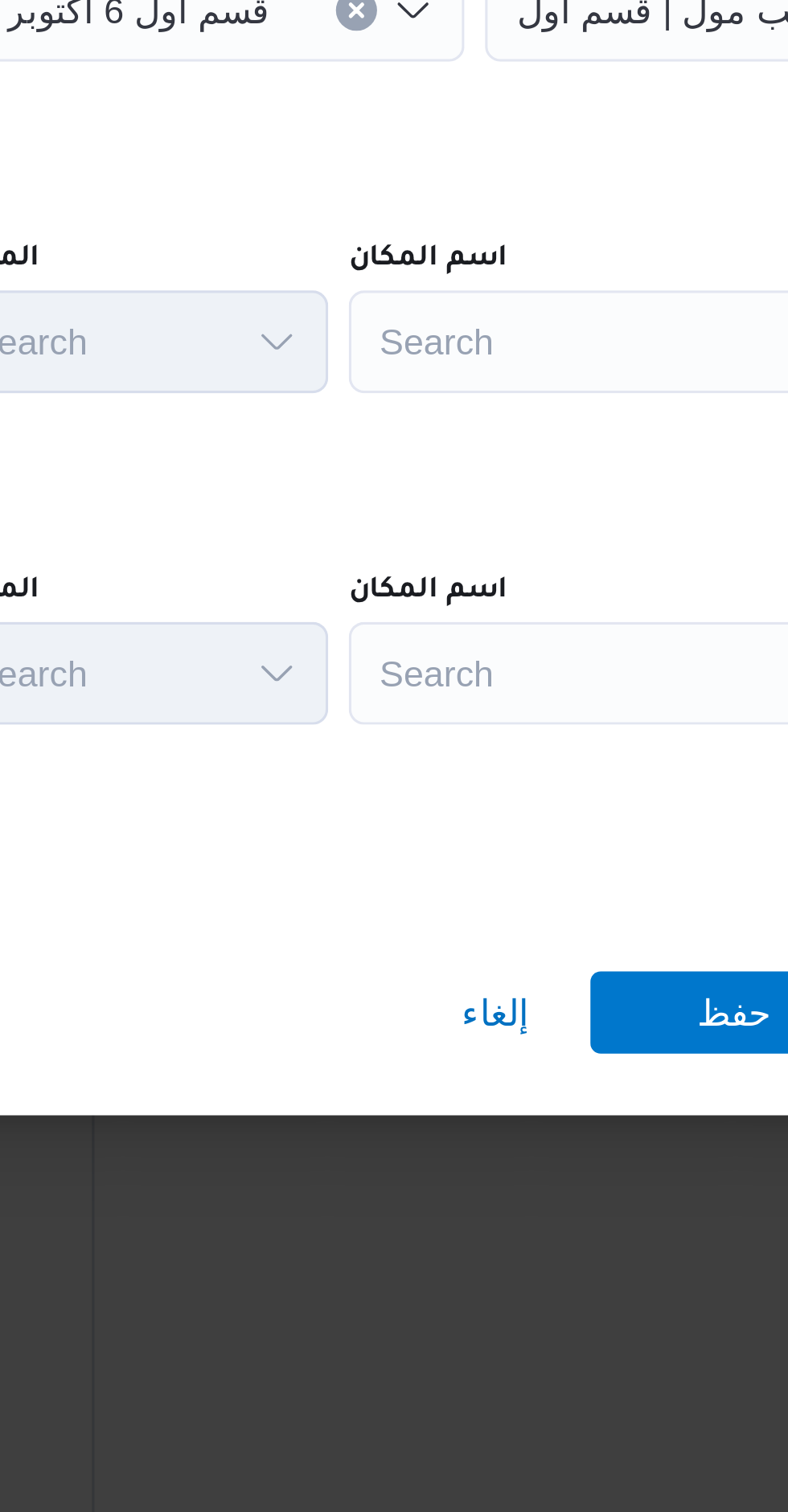
scroll to position [1279, 0]
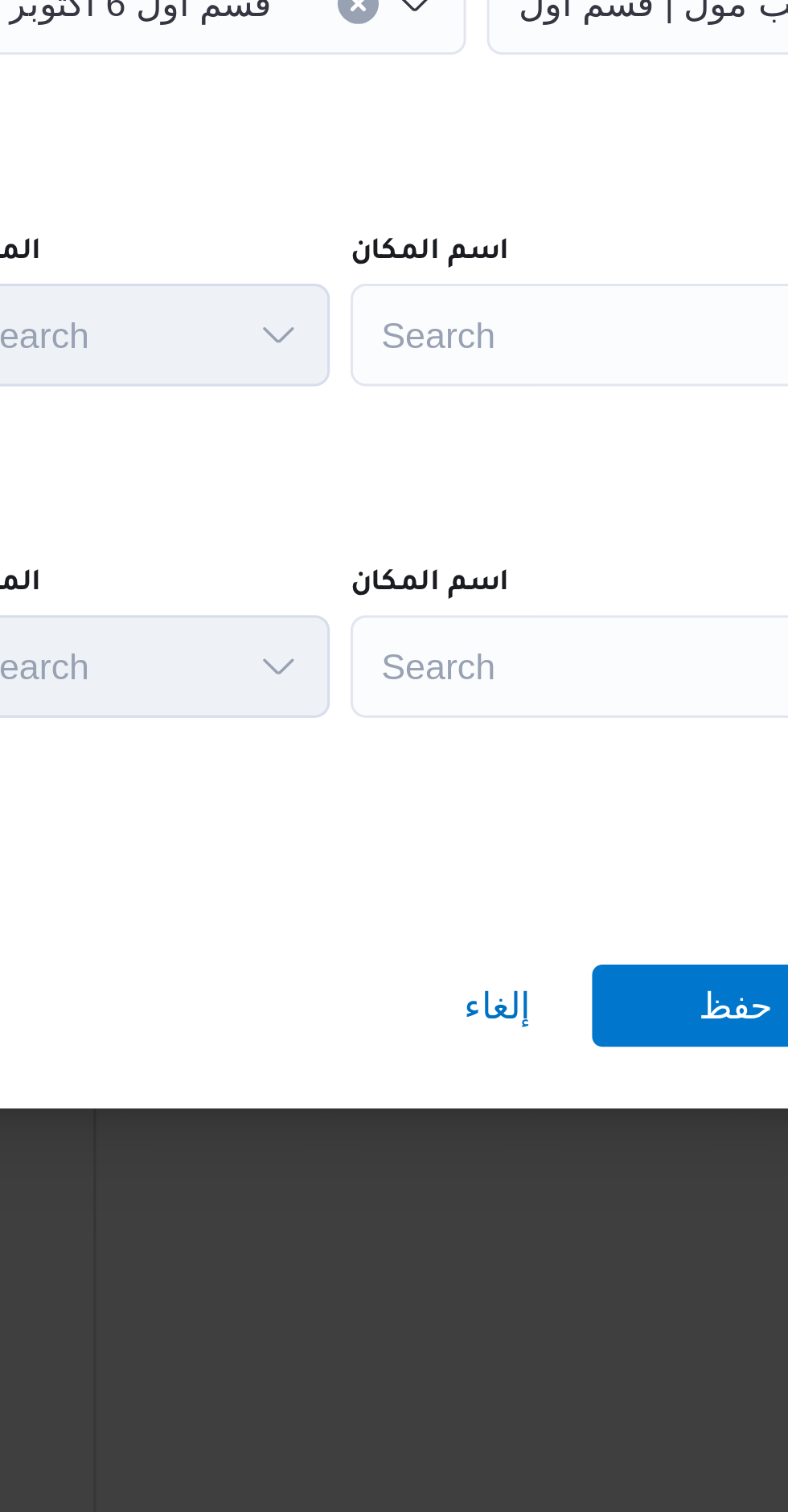
click at [560, 643] on div "Search" at bounding box center [660, 627] width 201 height 32
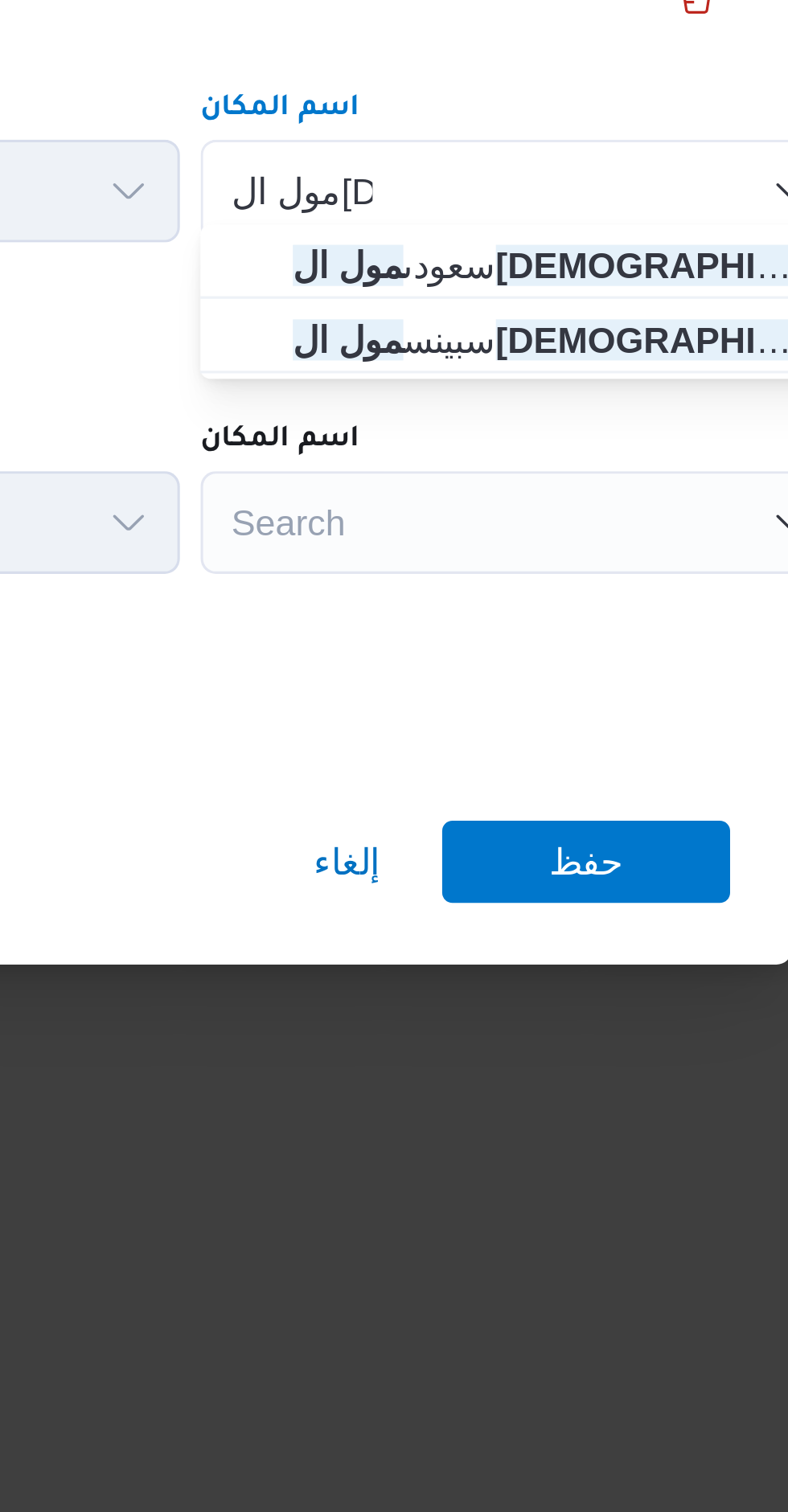
type input "مول ال[DEMOGRAPHIC_DATA]"
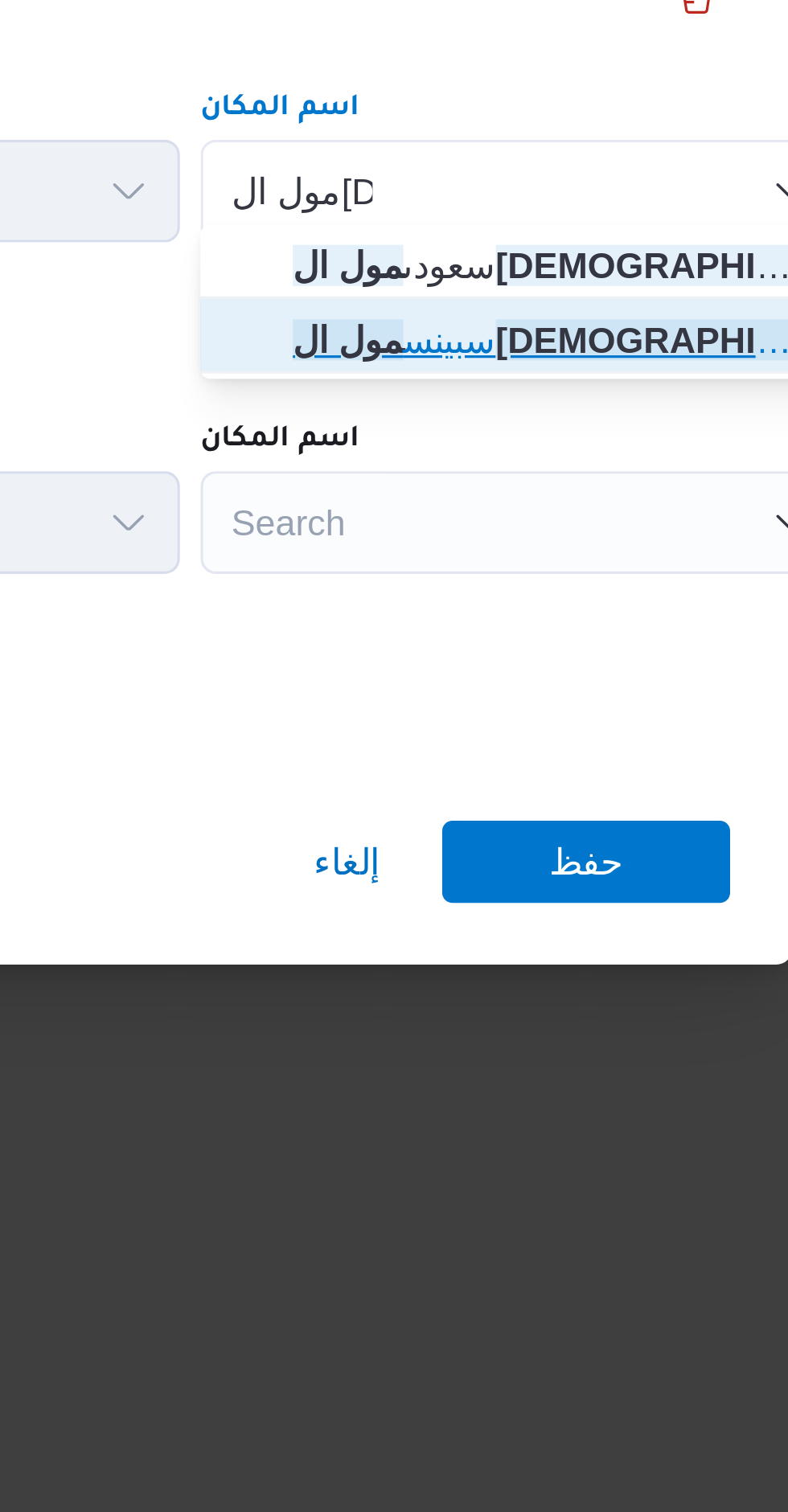
click at [562, 778] on span "سبينس مول العرب | سبينيس مول ال[DEMOGRAPHIC_DATA] | null" at bounding box center [627, 777] width 162 height 20
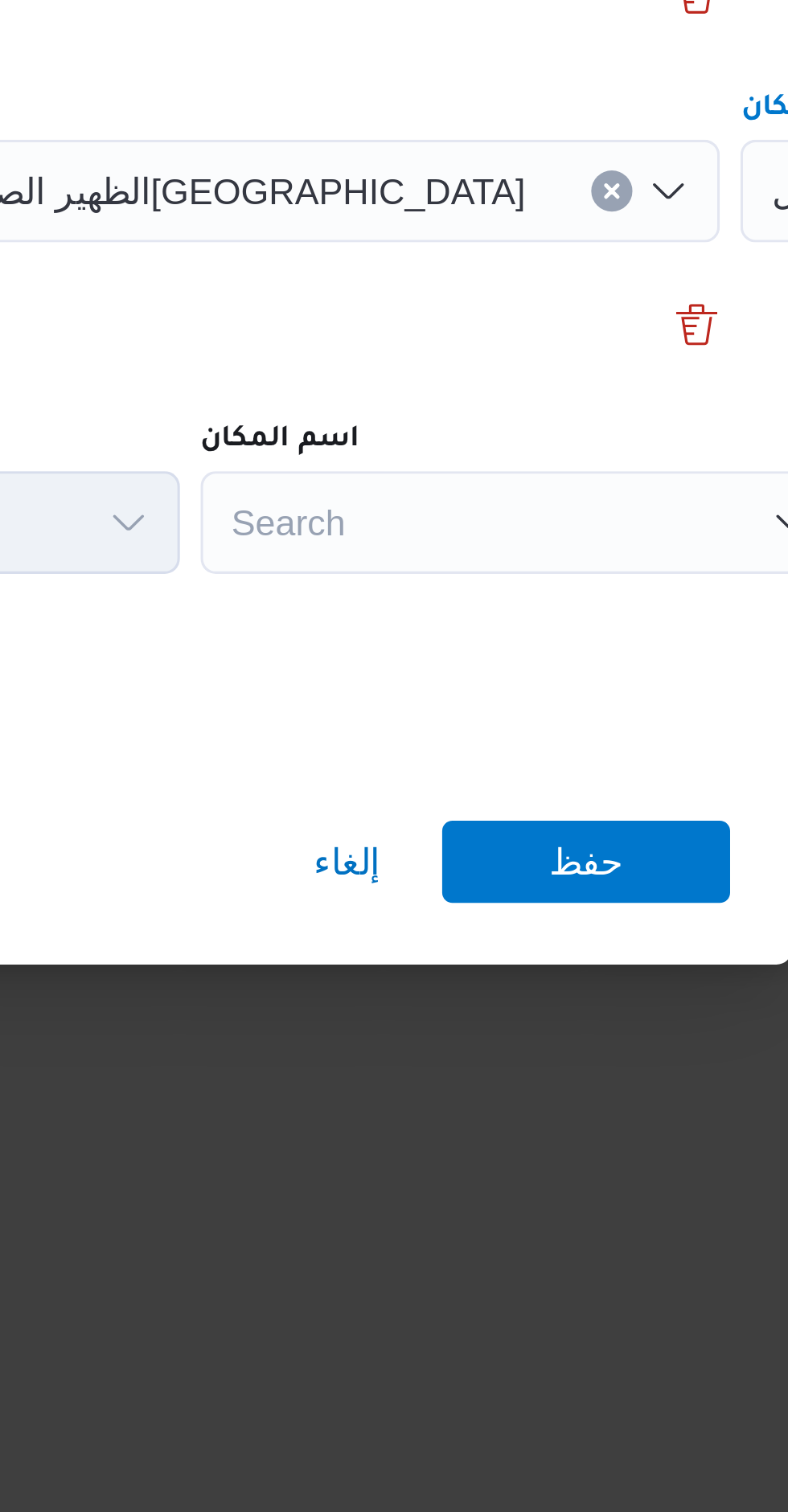
scroll to position [0, 102]
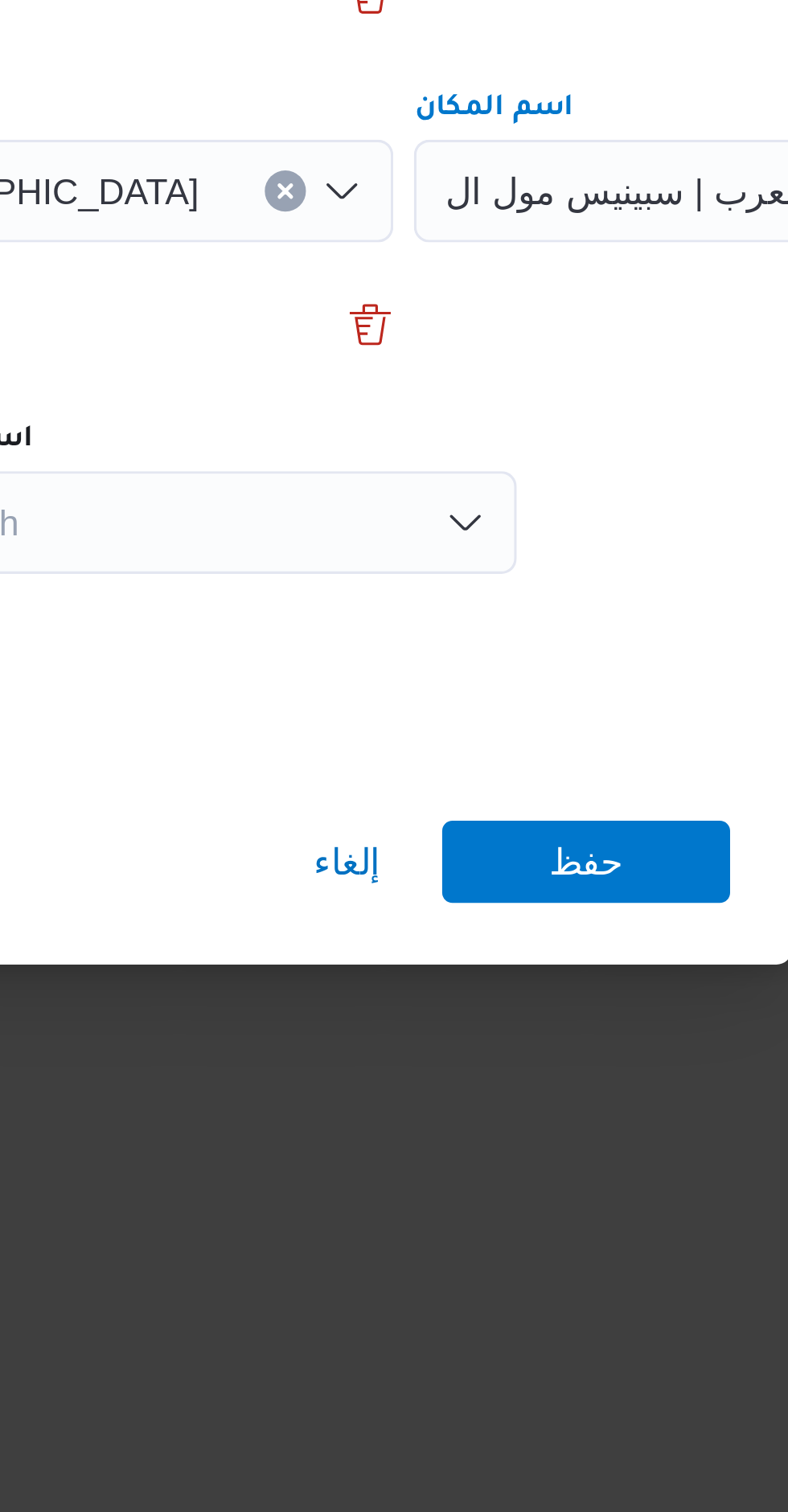
click at [534, 643] on div "Search" at bounding box center [558, 627] width 201 height 32
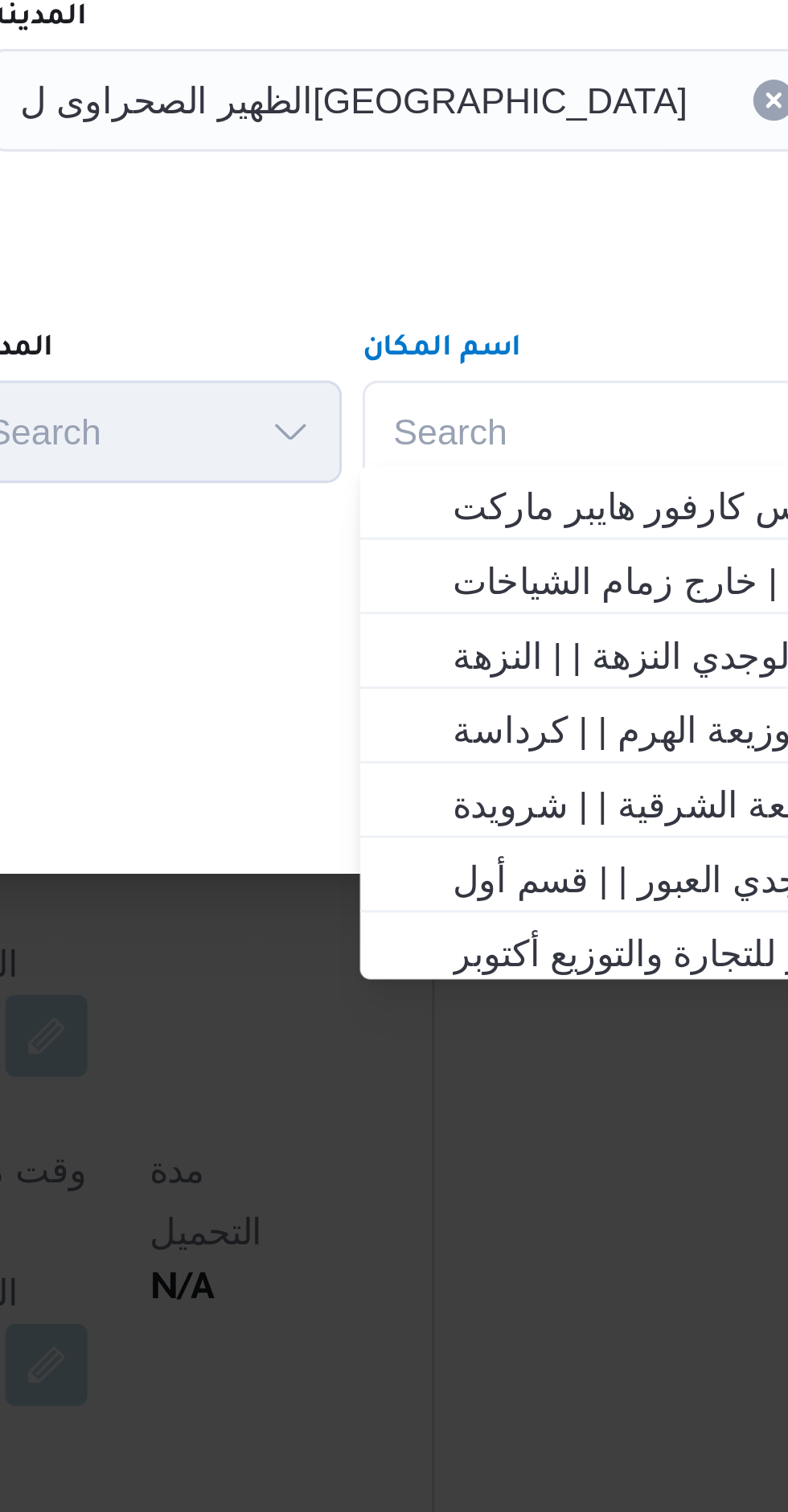
scroll to position [1279, 0]
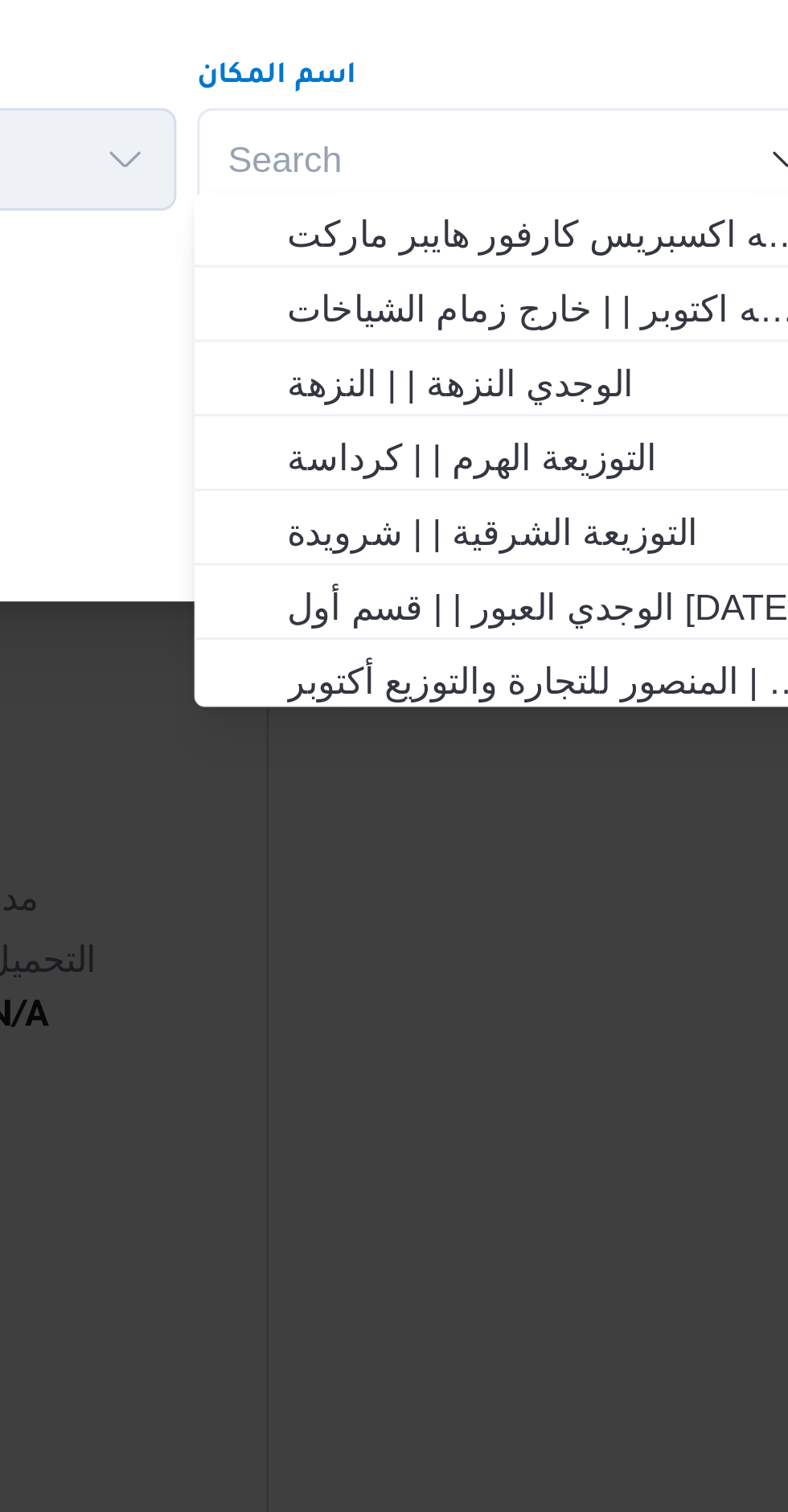
click at [446, 836] on div "Search Combo box. Selected. Combo box input. Search. Type some text or, to disp…" at bounding box center [515, 834] width 201 height 32
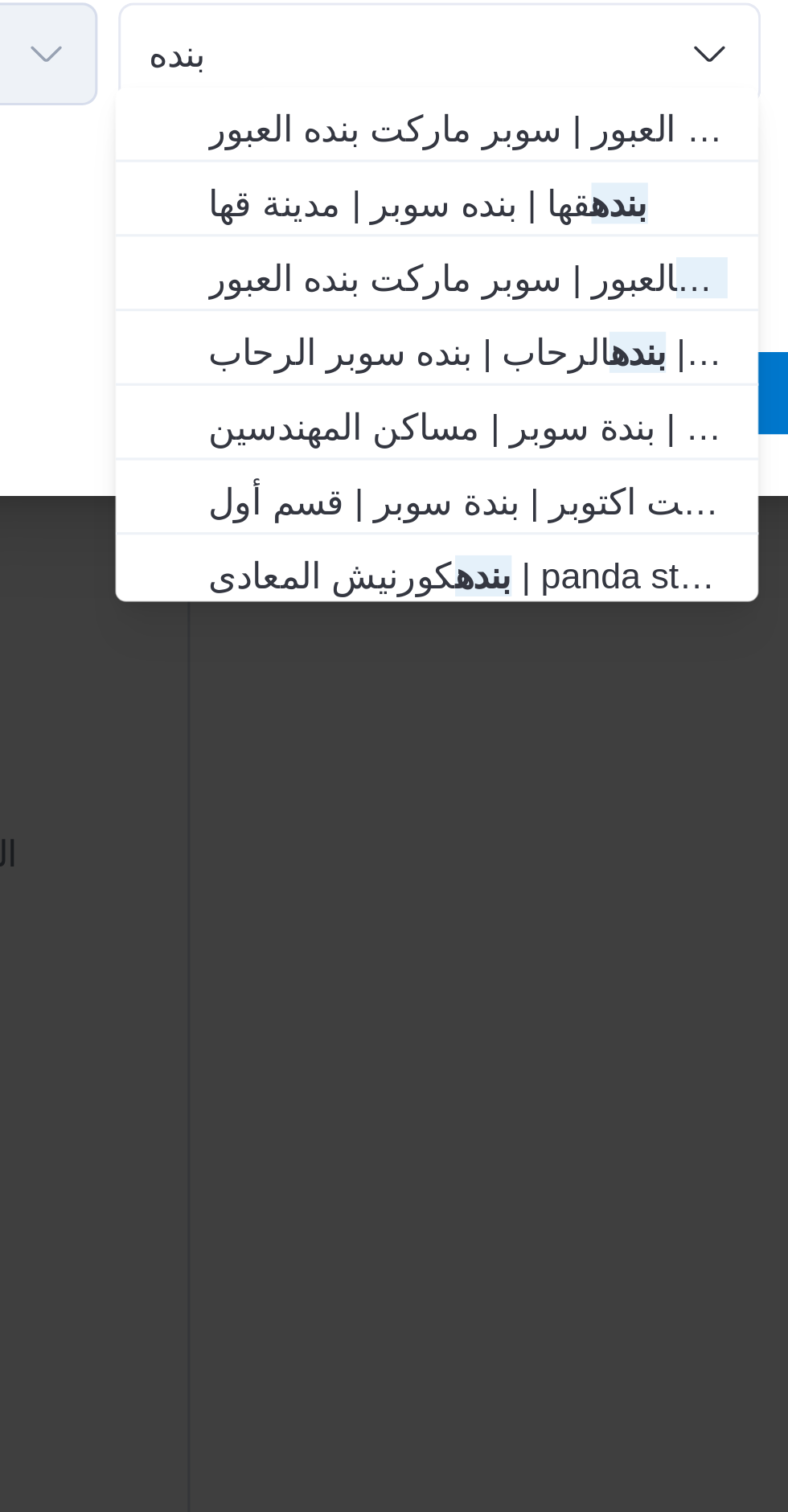
type input "بنده"
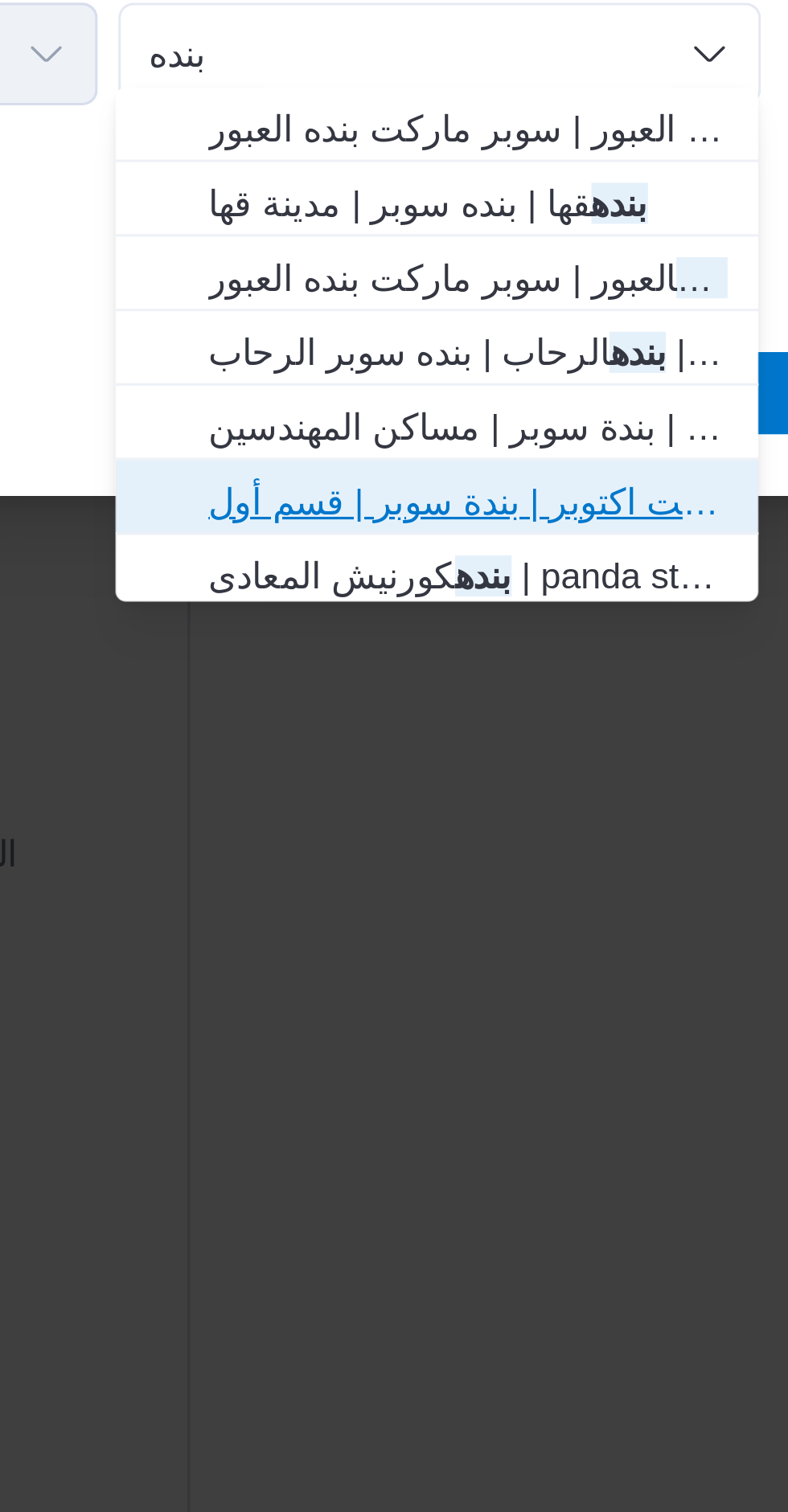
click at [453, 978] on span "بنده ماركت اكتوبر | بندة سوبر | قسم أول [DATE]" at bounding box center [525, 974] width 162 height 20
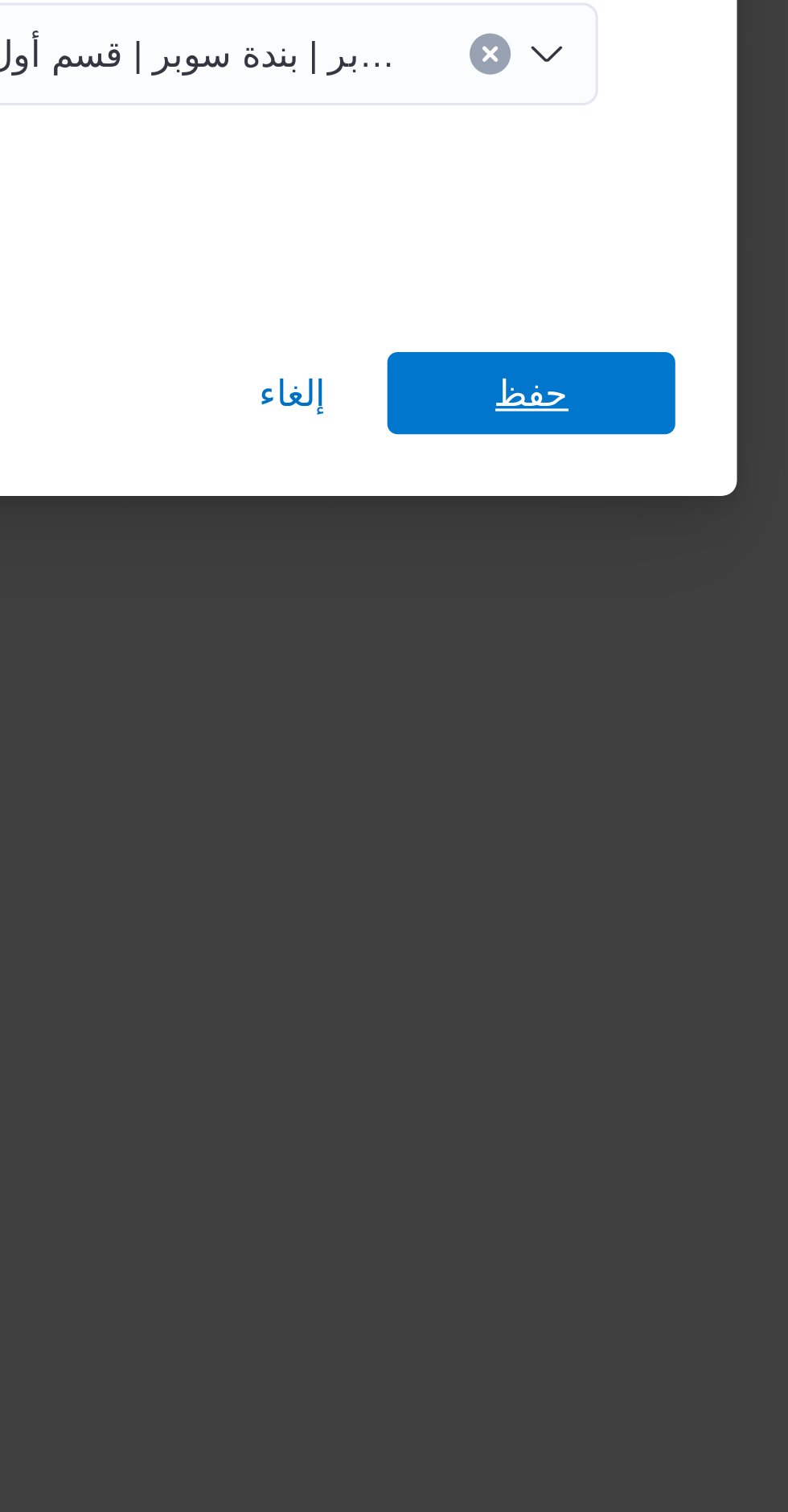
click at [618, 938] on span "حفظ" at bounding box center [638, 941] width 90 height 26
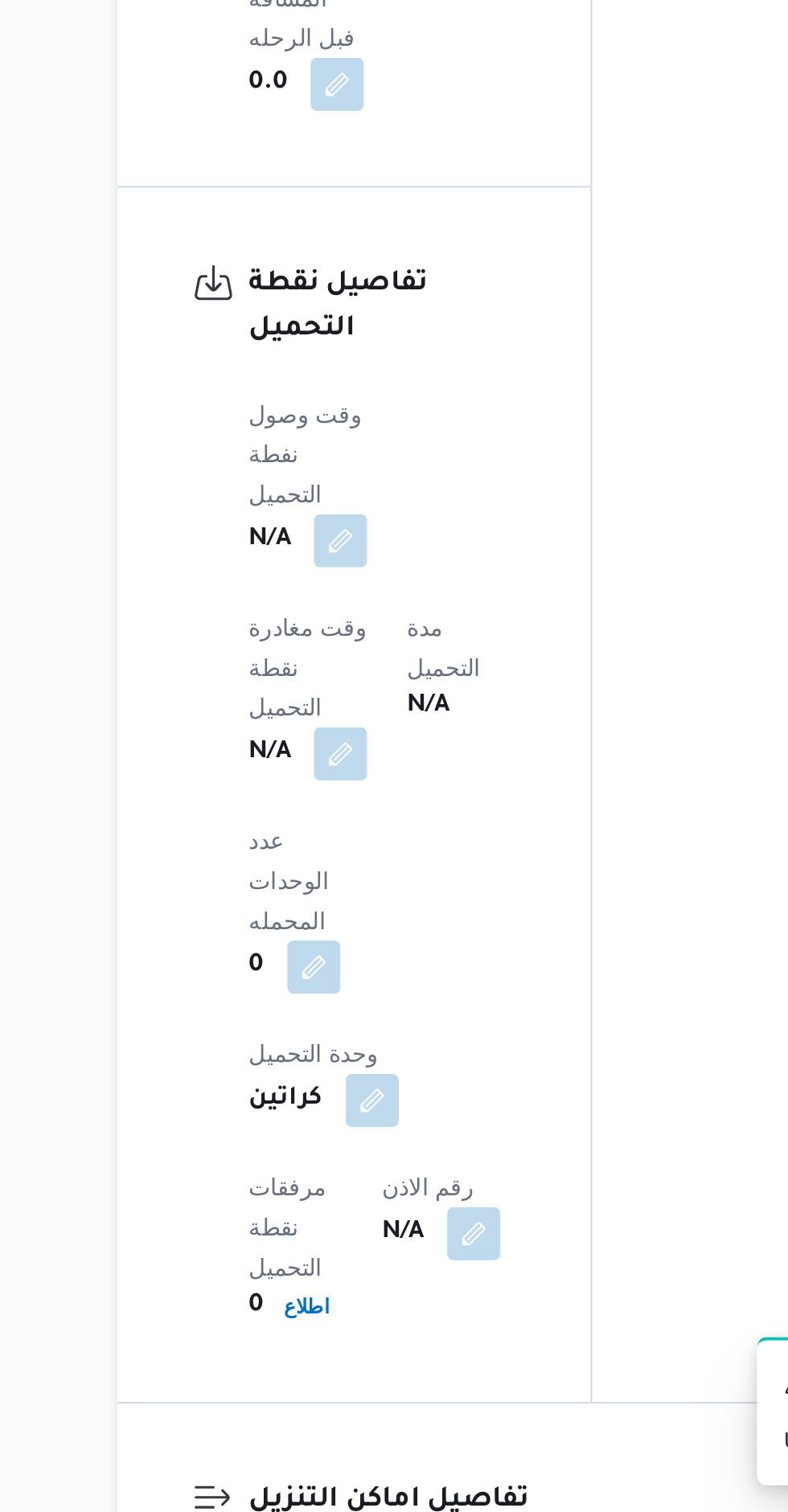
scroll to position [1298, 0]
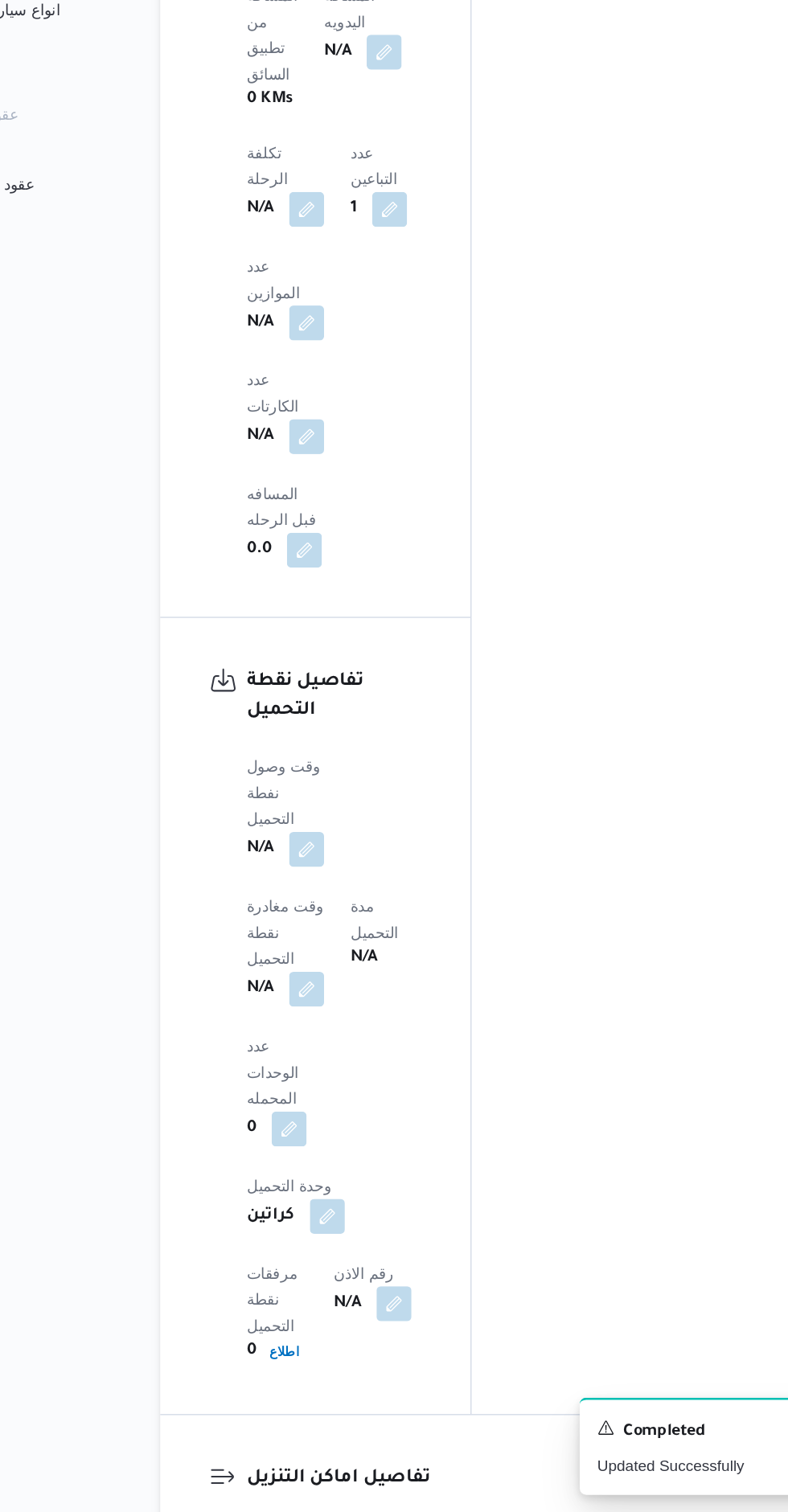
click at [272, 1512] on button "قسم أول [DATE] - سبينس سيتى سكيب اكتوبر" at bounding box center [513, 1528] width 535 height 20
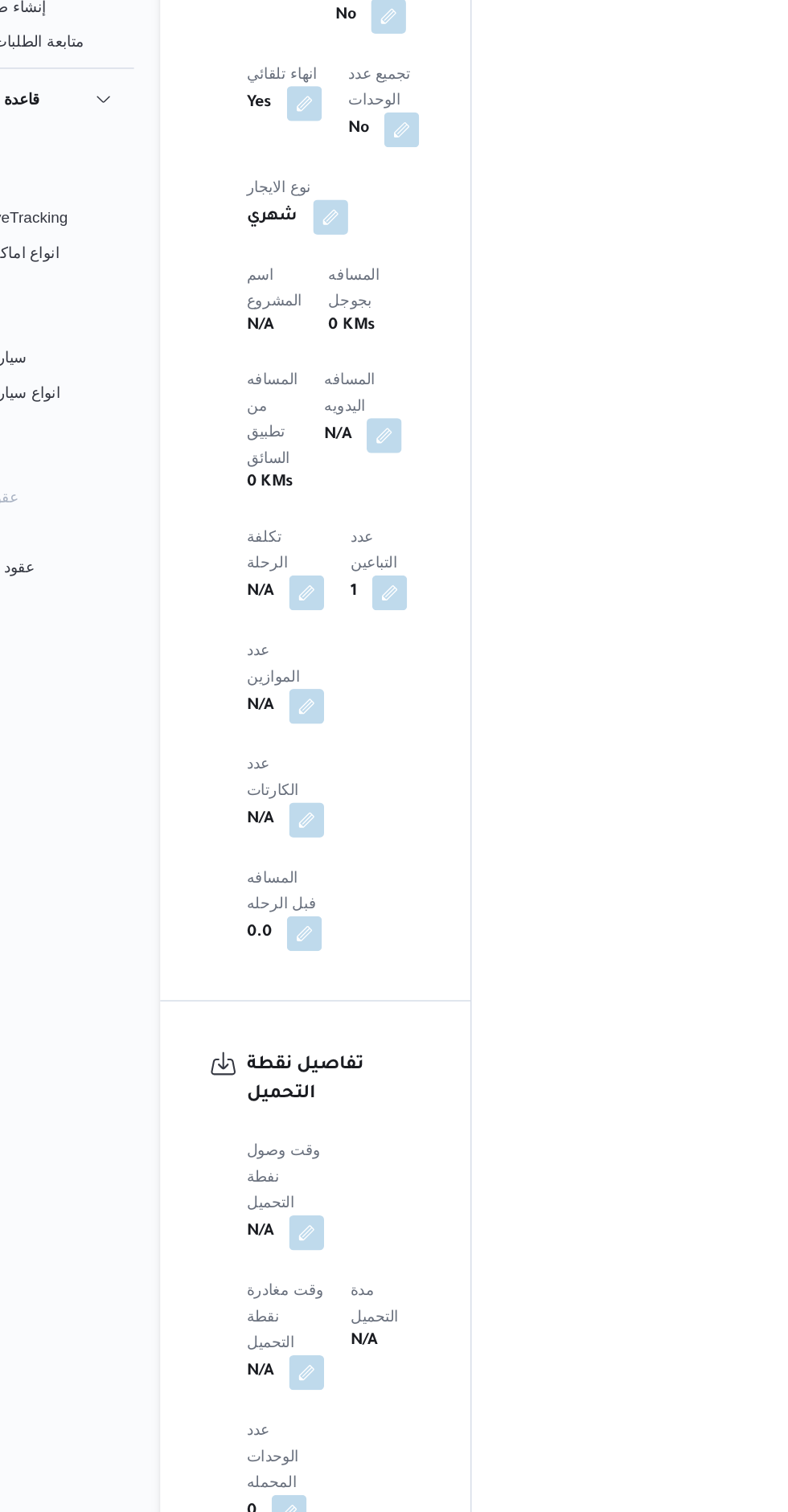
scroll to position [1297, 0]
